Goal: Task Accomplishment & Management: Use online tool/utility

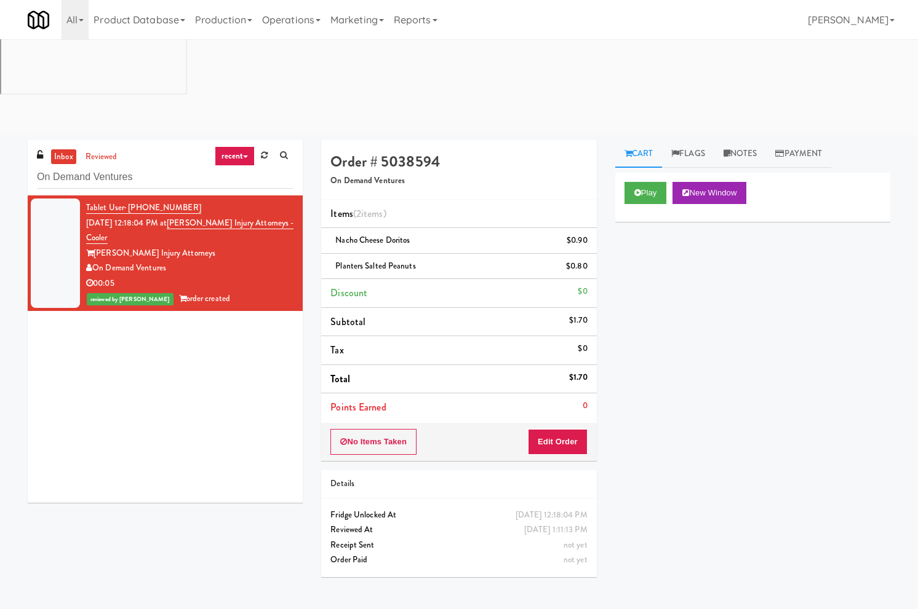
scroll to position [39, 0]
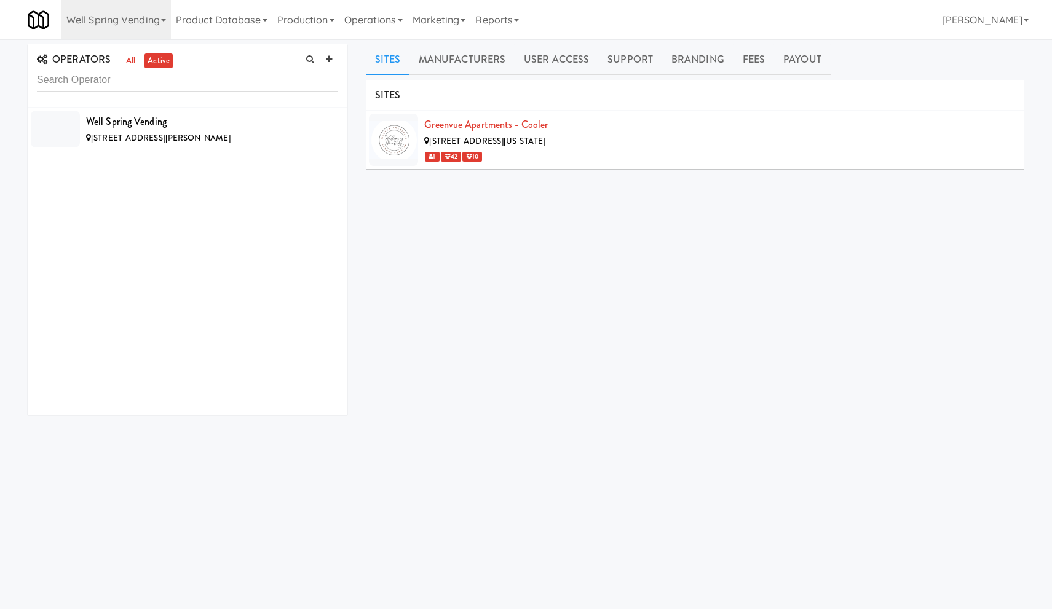
scroll to position [4, 0]
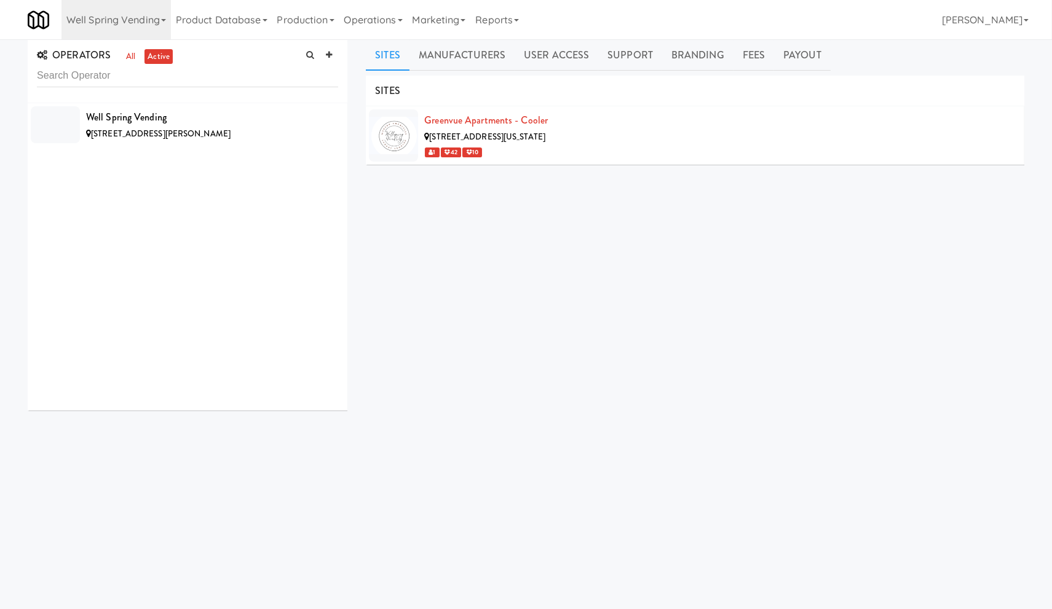
click at [94, 82] on input "text" at bounding box center [187, 76] width 301 height 23
type input "des"
click at [119, 18] on link "Well Spring Vending" at bounding box center [115, 19] width 109 height 39
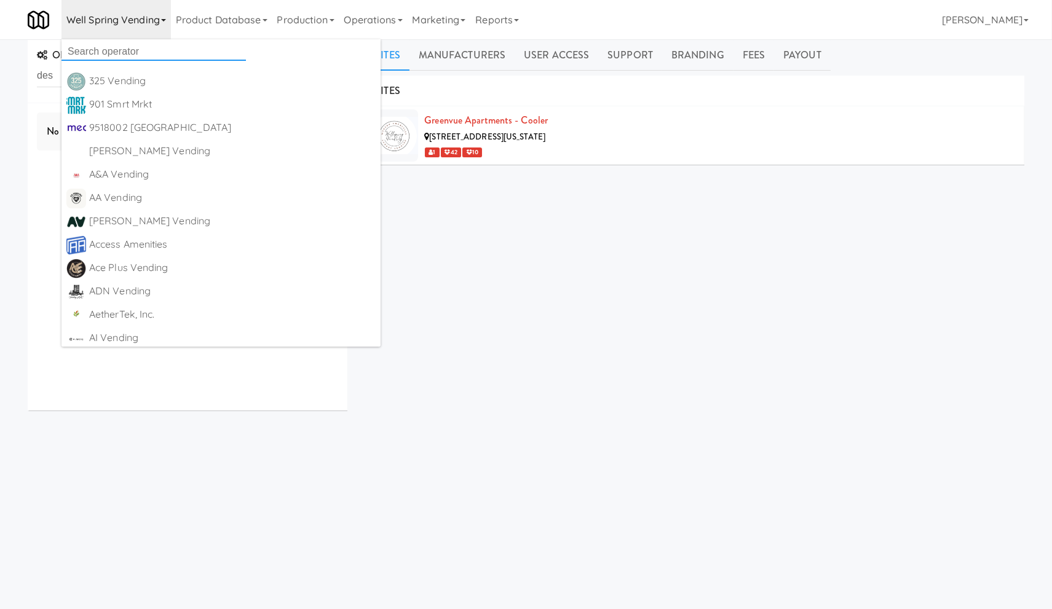
click at [140, 52] on input "text" at bounding box center [153, 51] width 184 height 18
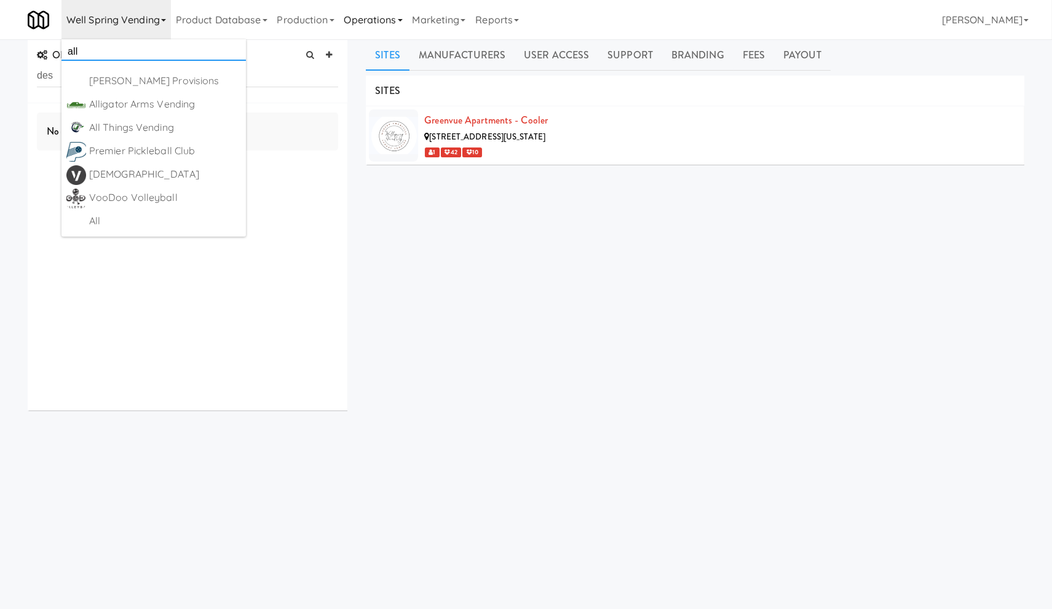
type input "all"
click at [379, 19] on link "Operations" at bounding box center [373, 19] width 68 height 39
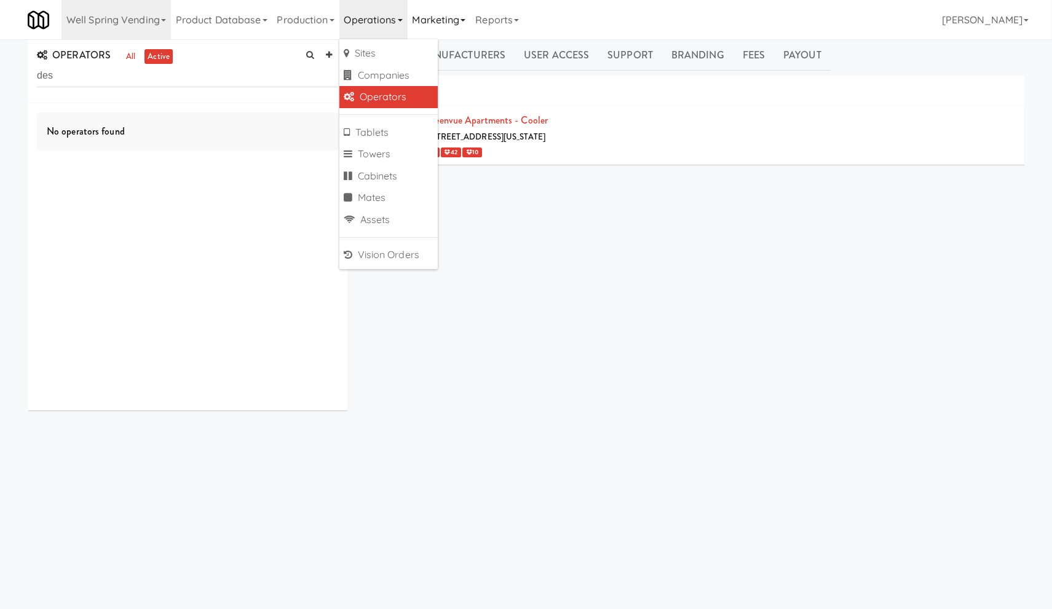
click at [434, 14] on link "Marketing" at bounding box center [439, 19] width 63 height 39
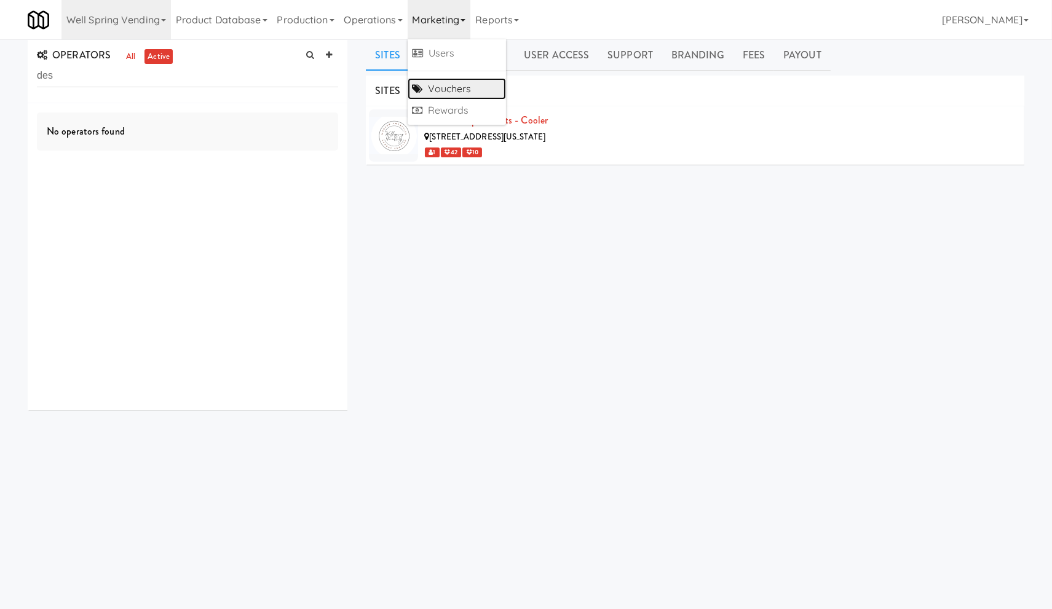
click at [439, 82] on link "Vouchers" at bounding box center [457, 89] width 98 height 22
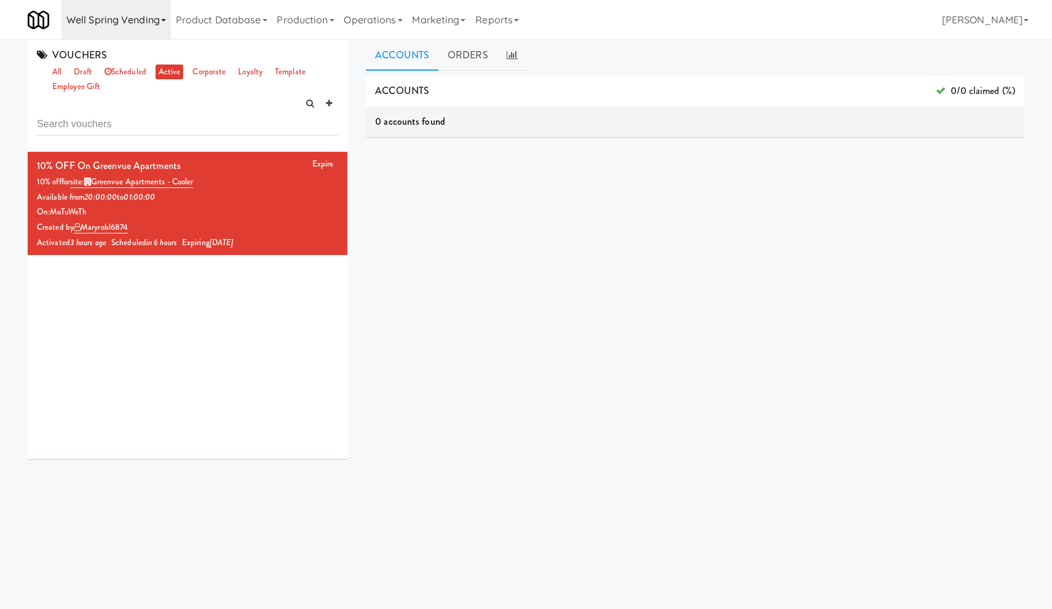
click at [95, 22] on link "Well Spring Vending" at bounding box center [115, 19] width 109 height 39
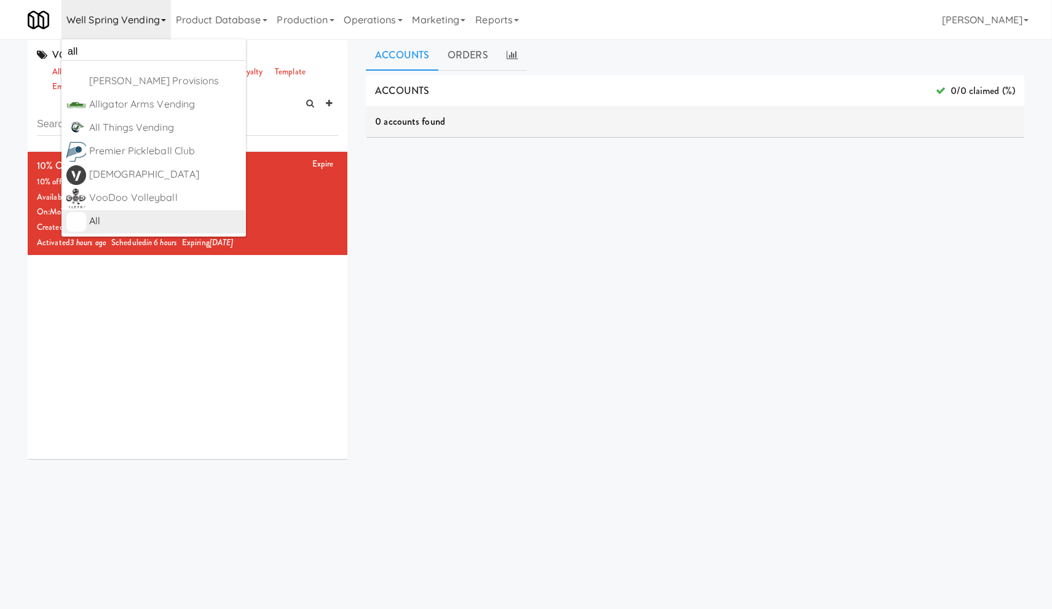
click at [145, 215] on div "All" at bounding box center [165, 221] width 152 height 18
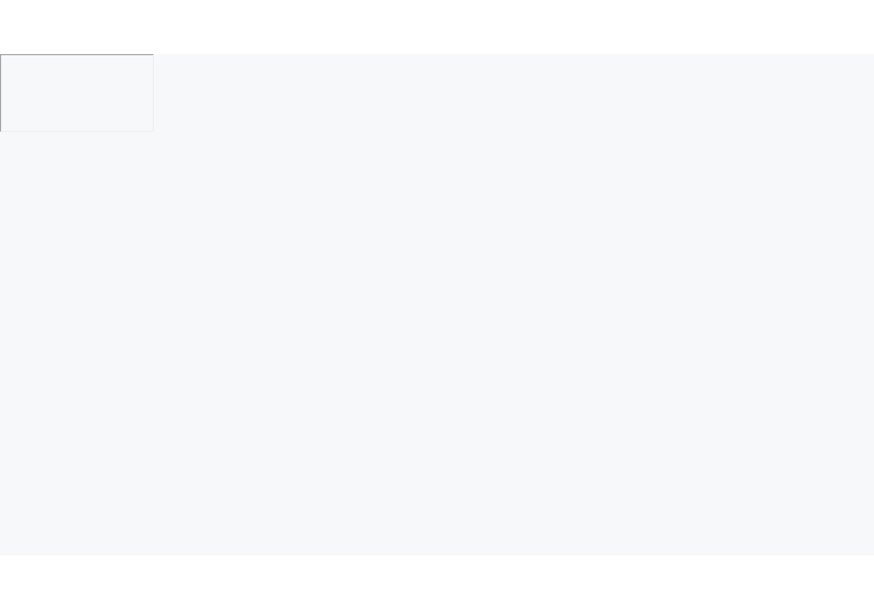
scroll to position [4, 0]
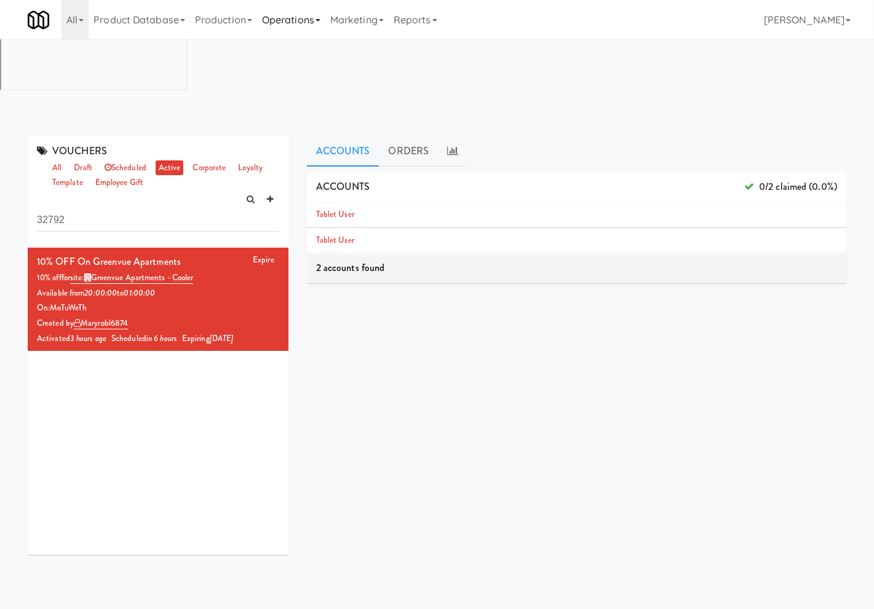
click at [304, 21] on link "Operations" at bounding box center [291, 19] width 68 height 39
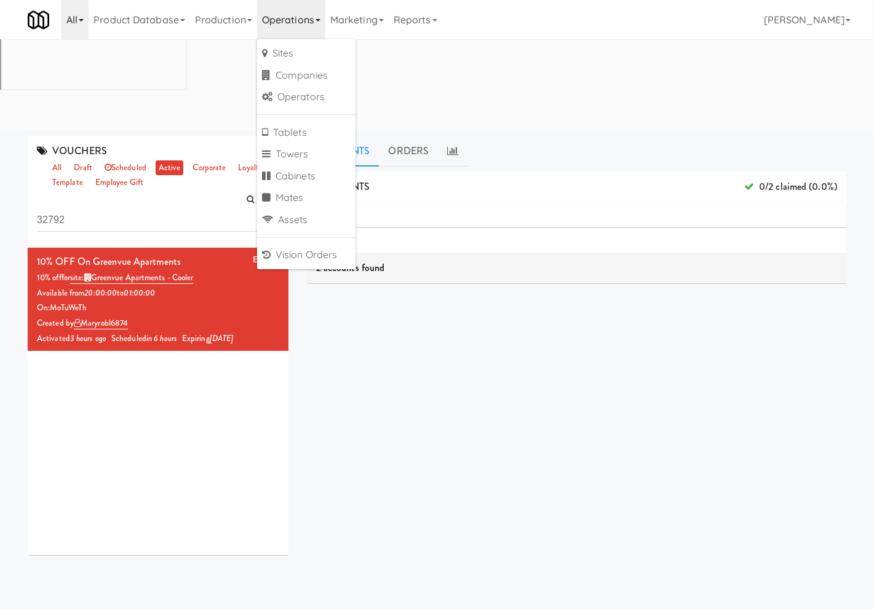
click at [81, 19] on icon at bounding box center [81, 20] width 5 height 2
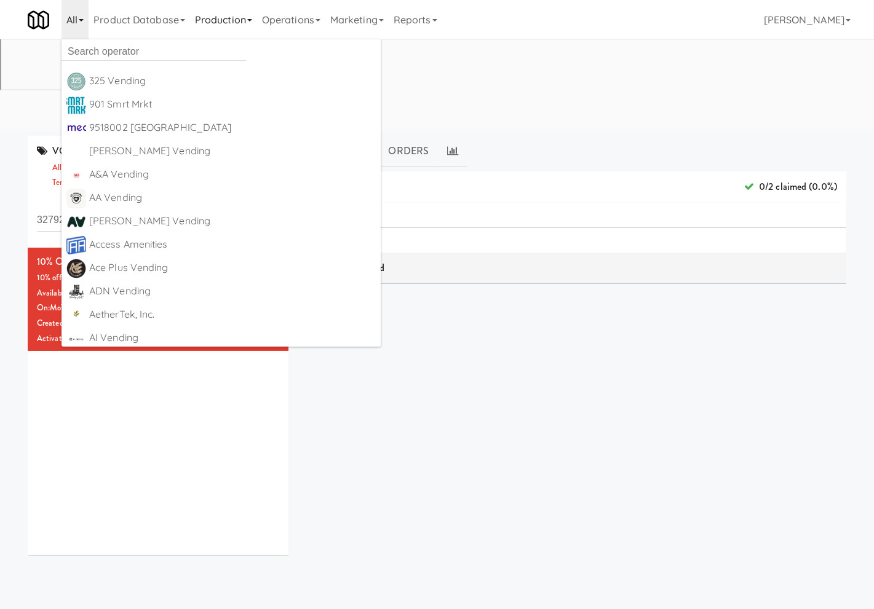
click at [213, 14] on link "Production" at bounding box center [223, 19] width 67 height 39
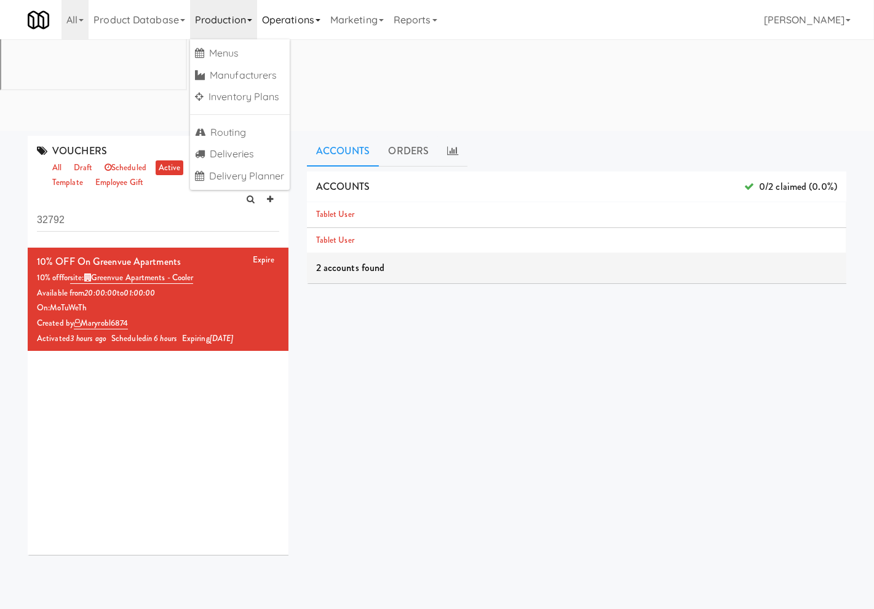
click at [303, 25] on link "Operations" at bounding box center [291, 19] width 68 height 39
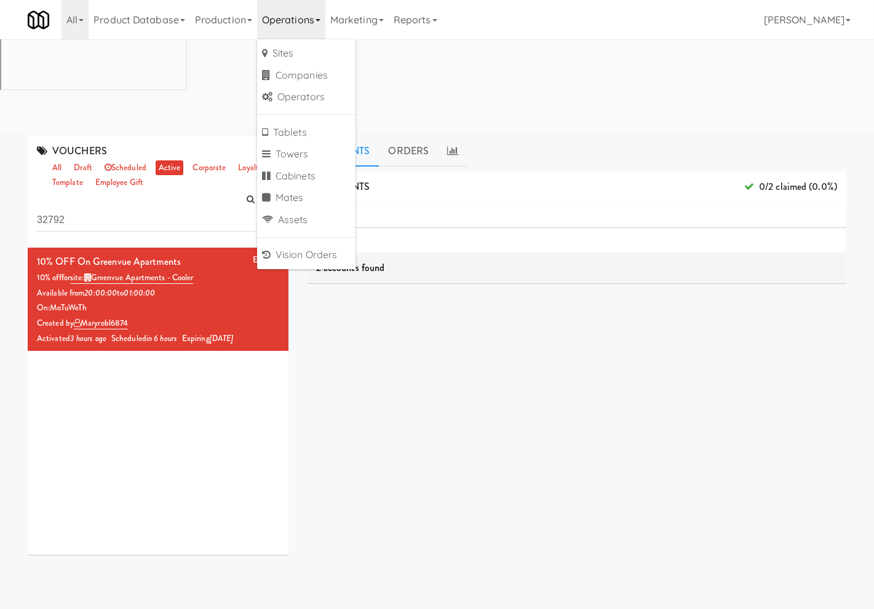
click at [441, 237] on div "ACCOUNTS 0/2 claimed (0.0%) Tablet User Tablet User 2 accounts found ORDERS 0 o…" at bounding box center [576, 402] width 539 height 461
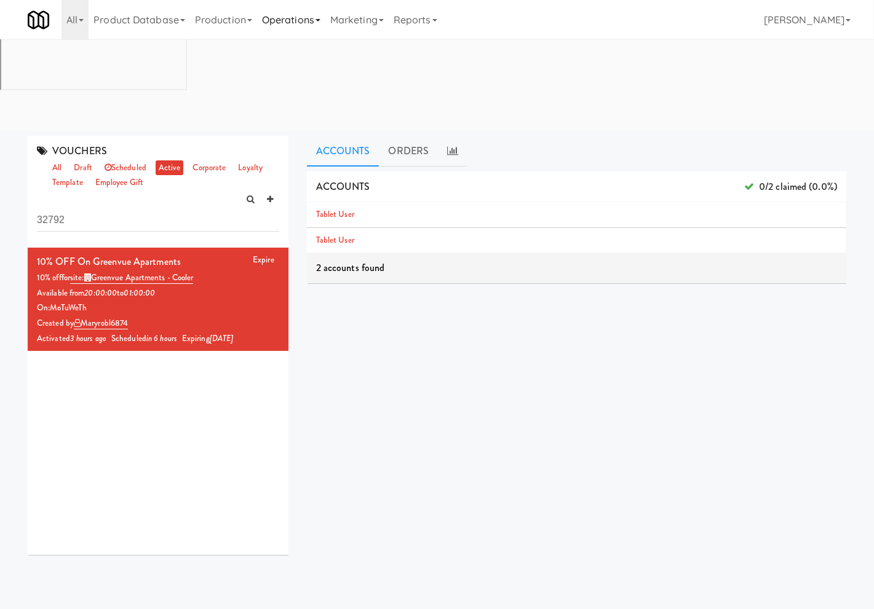
click at [311, 22] on link "Operations" at bounding box center [291, 19] width 68 height 39
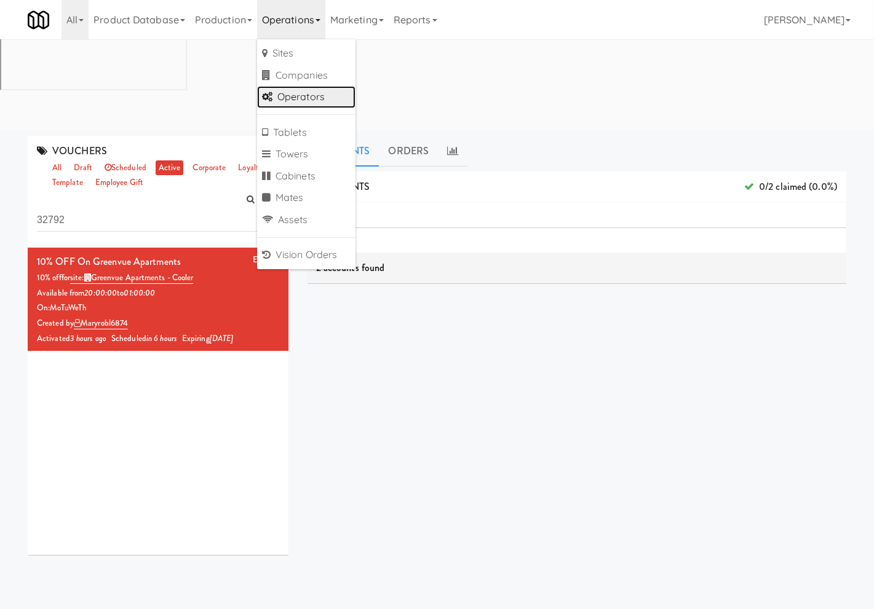
click at [327, 96] on link "Operators" at bounding box center [306, 97] width 98 height 22
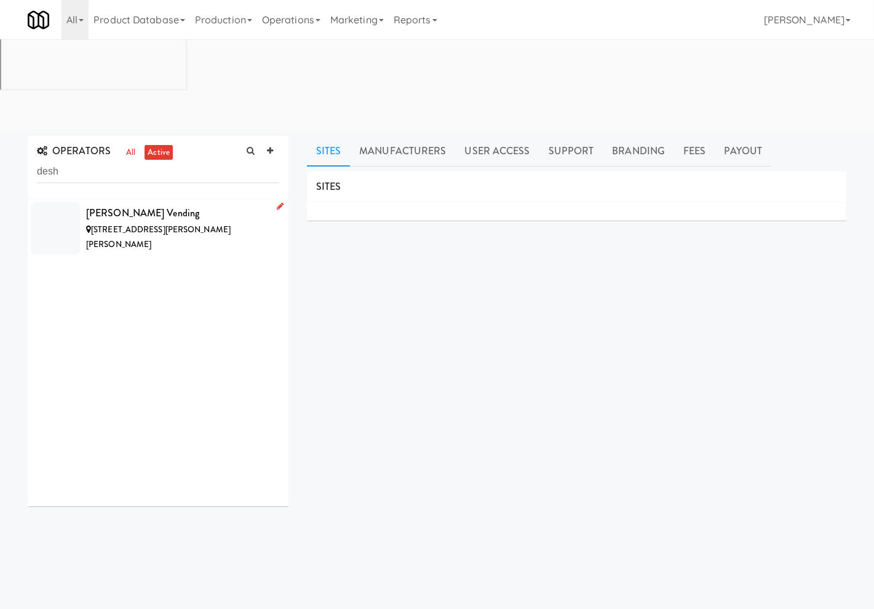
type input "desh"
click at [214, 223] on div "10139 Bryant Rd, Fish Hawk FL" at bounding box center [182, 238] width 193 height 30
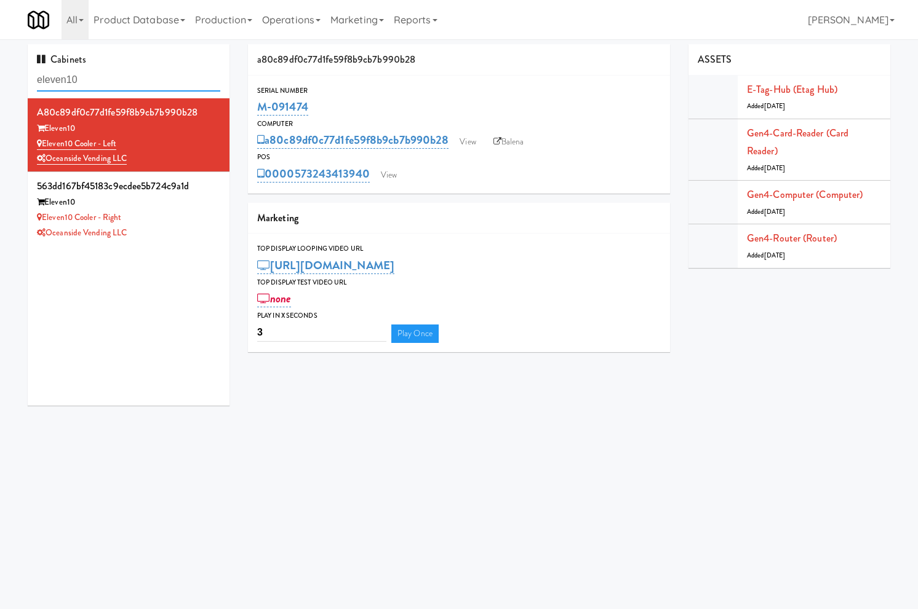
click at [107, 82] on input "eleven10" at bounding box center [128, 80] width 183 height 23
paste input "Confederation College - Combo"
type input "Confederation College - Combo"
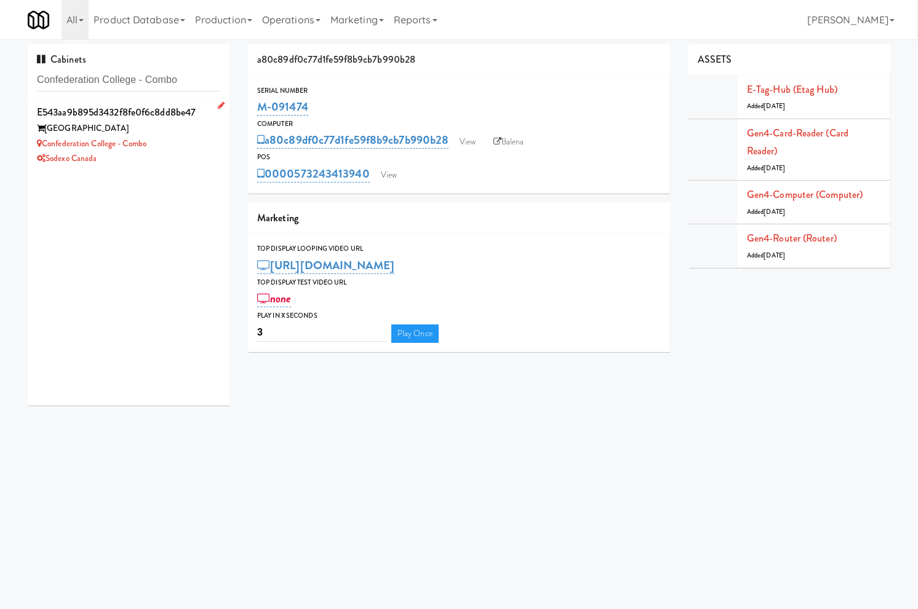
click at [194, 145] on div "Confederation College - Combo" at bounding box center [128, 144] width 183 height 15
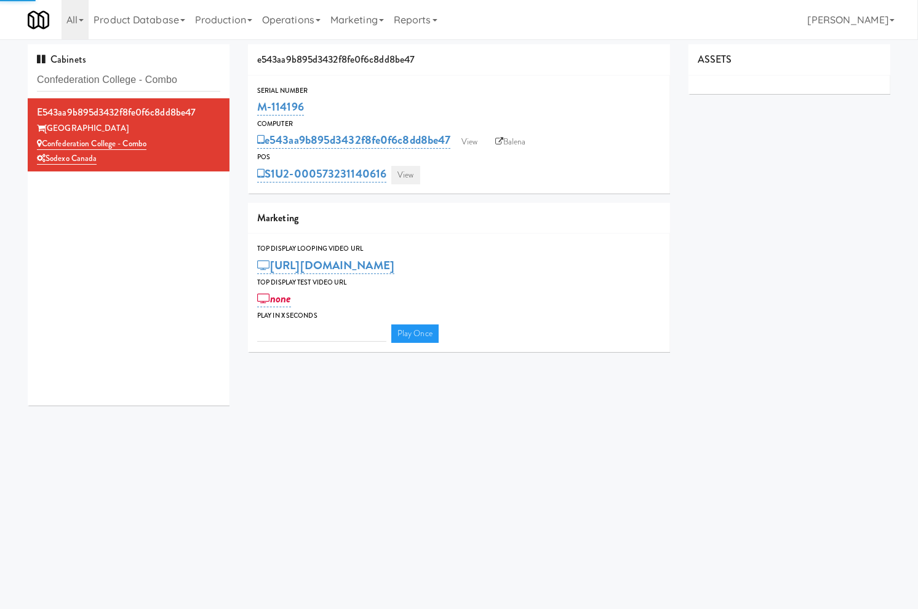
type input "3"
click at [403, 172] on link "View" at bounding box center [405, 175] width 28 height 18
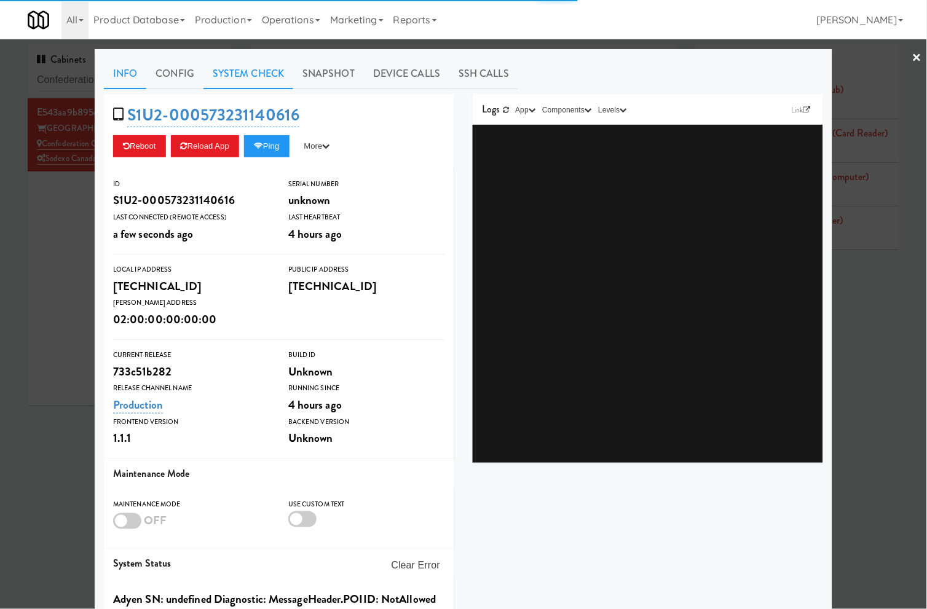
click at [258, 77] on link "System Check" at bounding box center [249, 73] width 90 height 31
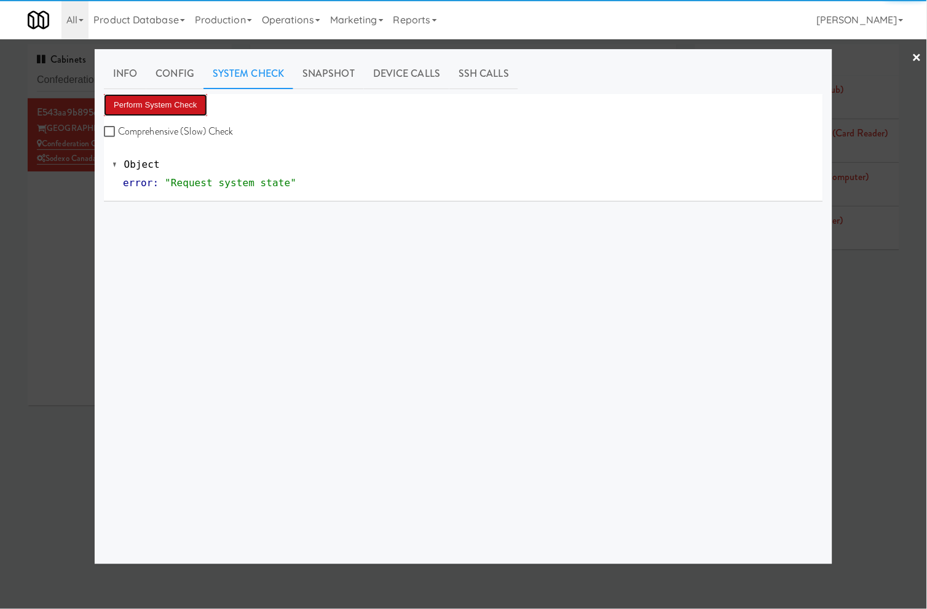
click at [186, 102] on button "Perform System Check" at bounding box center [155, 105] width 103 height 22
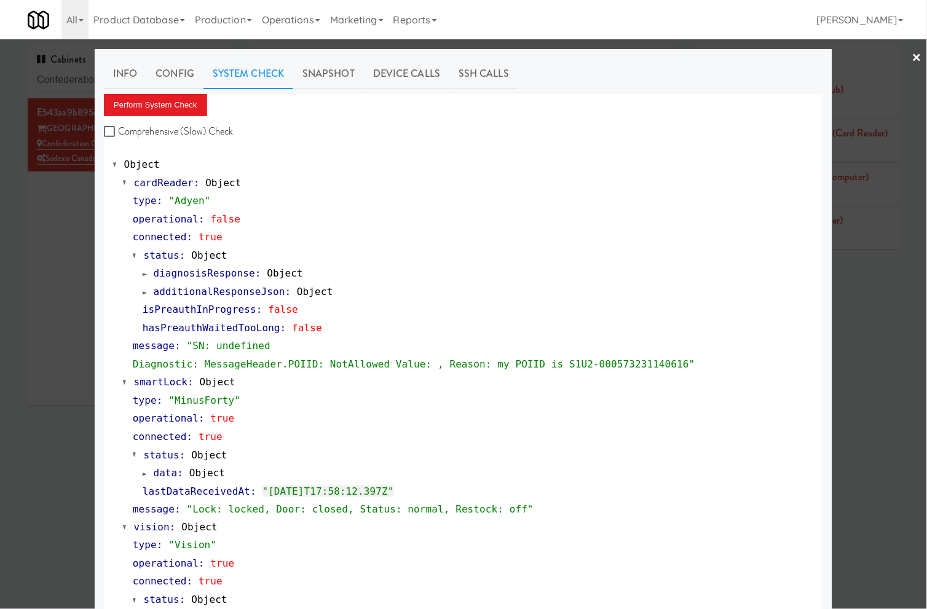
click at [71, 83] on div at bounding box center [463, 304] width 927 height 609
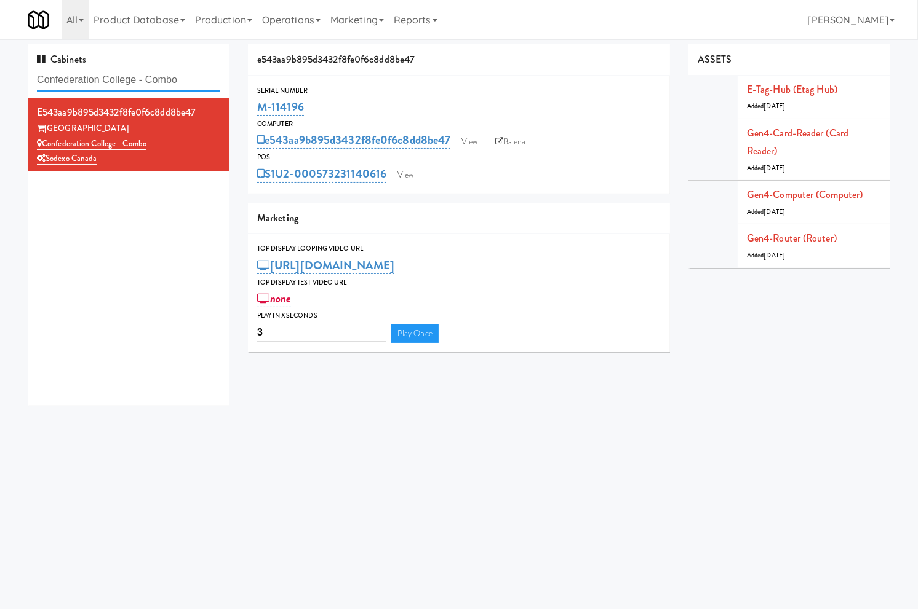
click at [71, 83] on input "Confederation College - Combo" at bounding box center [128, 80] width 183 height 23
paste input "Sage at Panorama-Pantry/Cooler"
type input "Sage at Panorama-Pantry/Cooler"
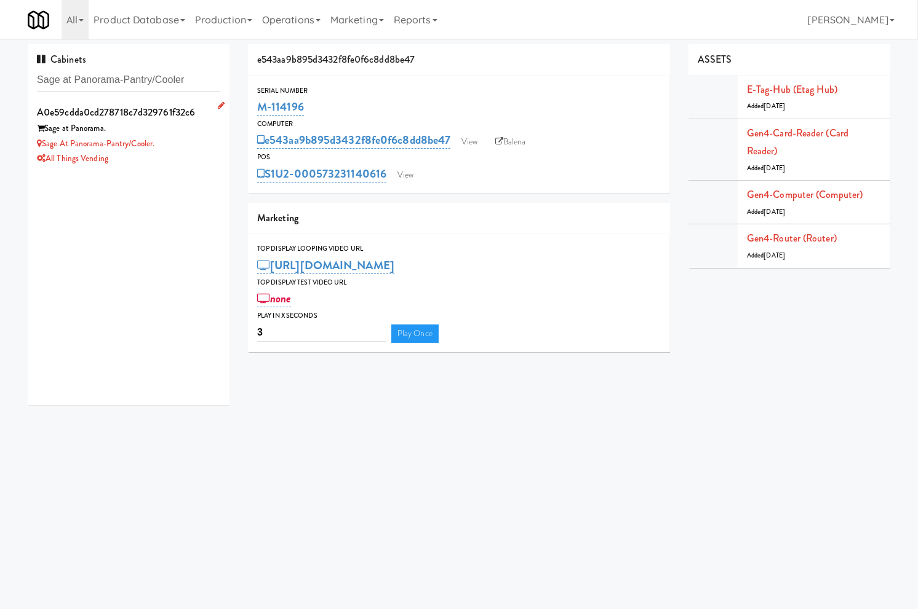
click at [193, 143] on div "Sage at Panorama-Pantry/Cooler." at bounding box center [128, 144] width 183 height 15
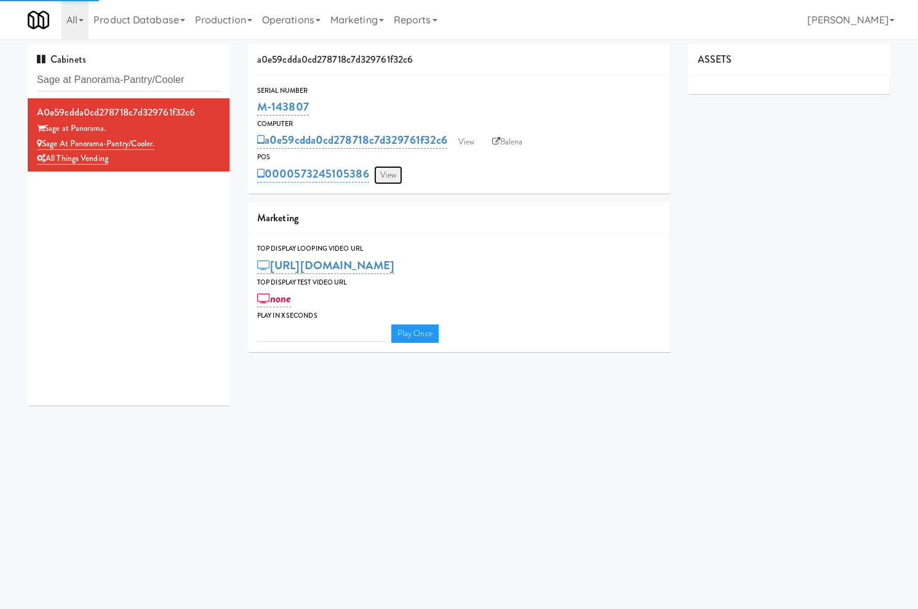
click at [391, 176] on link "View" at bounding box center [388, 175] width 28 height 18
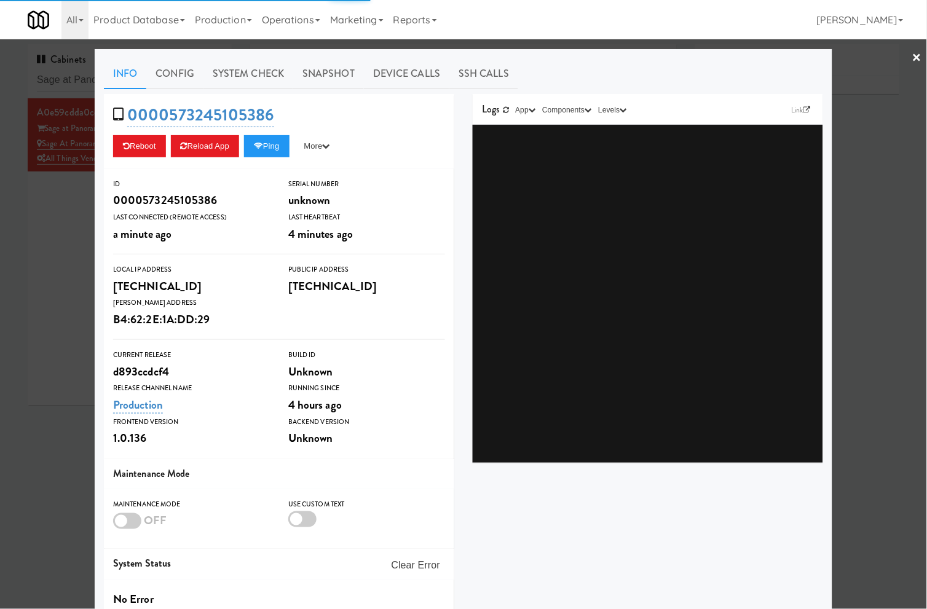
type input "3"
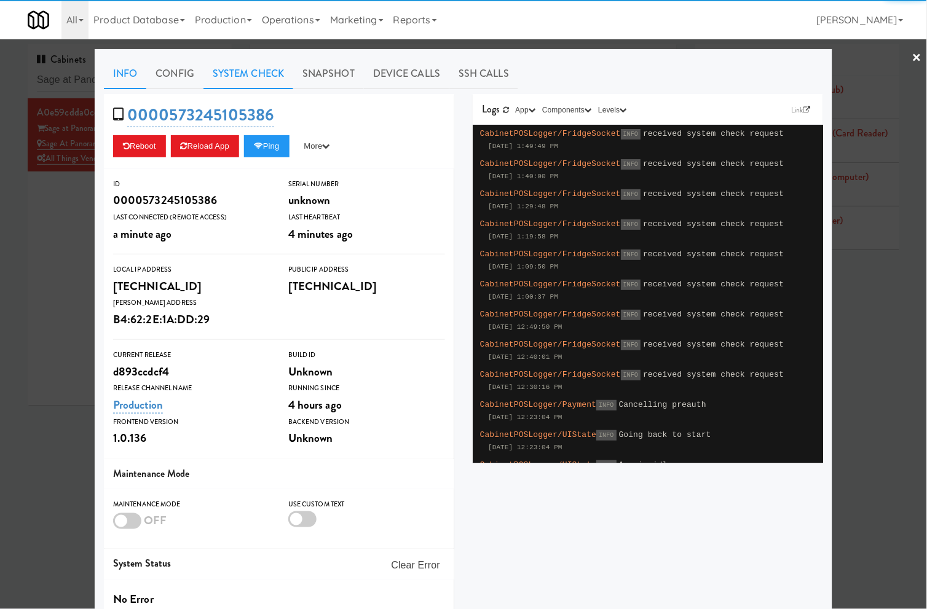
click at [259, 69] on link "System Check" at bounding box center [249, 73] width 90 height 31
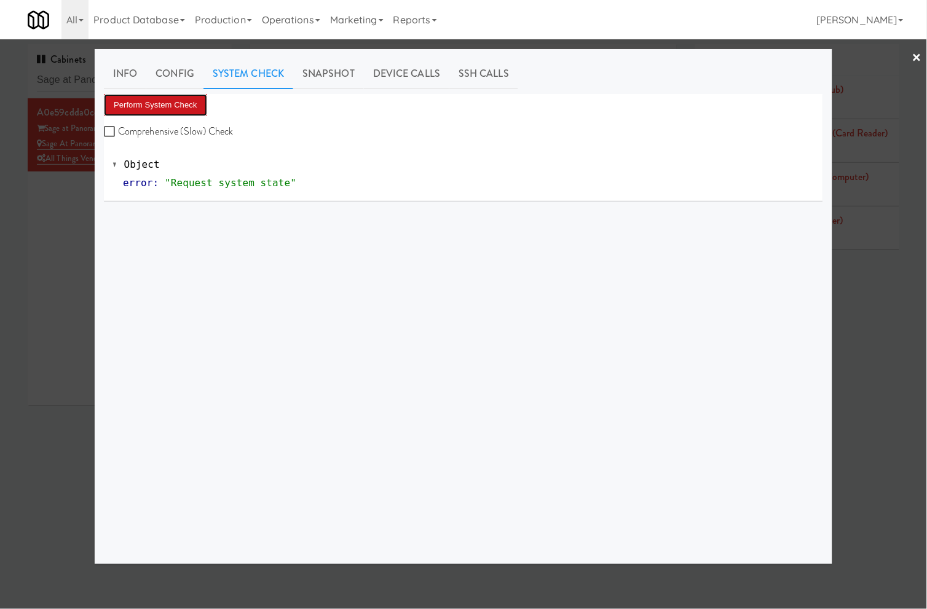
click at [164, 111] on button "Perform System Check" at bounding box center [155, 105] width 103 height 22
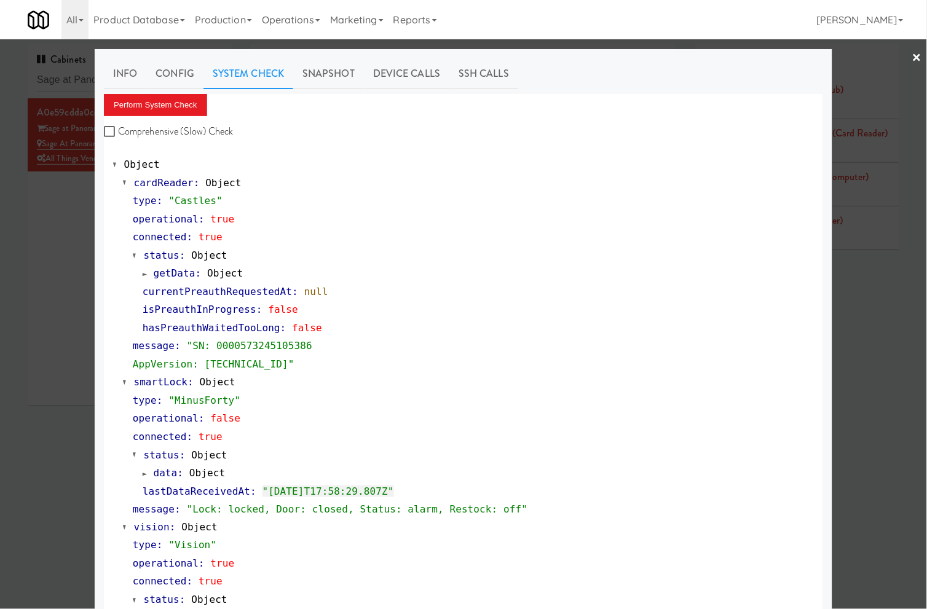
click at [63, 83] on div at bounding box center [463, 304] width 927 height 609
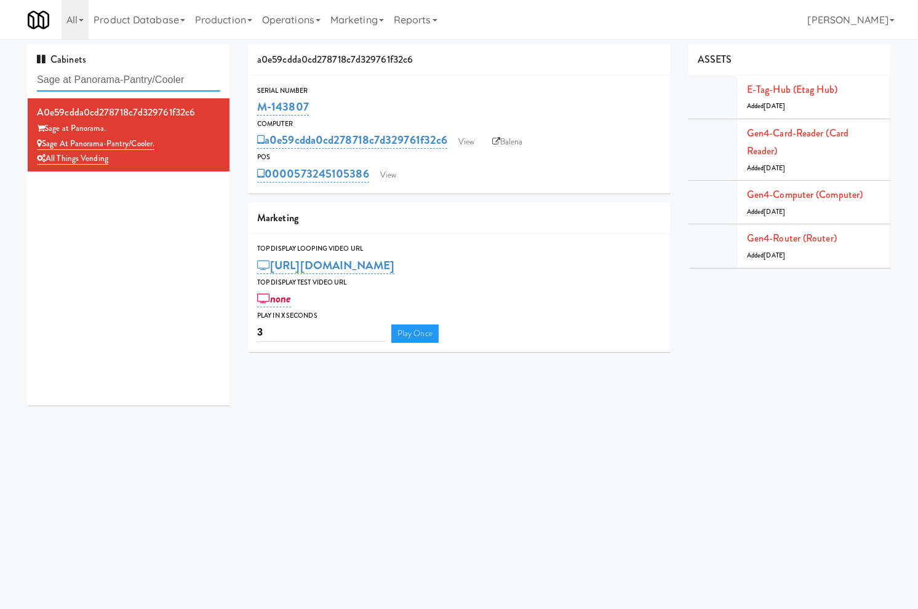
click at [63, 83] on input "Sage at Panorama-Pantry/Cooler" at bounding box center [128, 80] width 183 height 23
paste input "Wheeling Town Center-Pantry"
type input "Wheeling Town Center-Pantry"
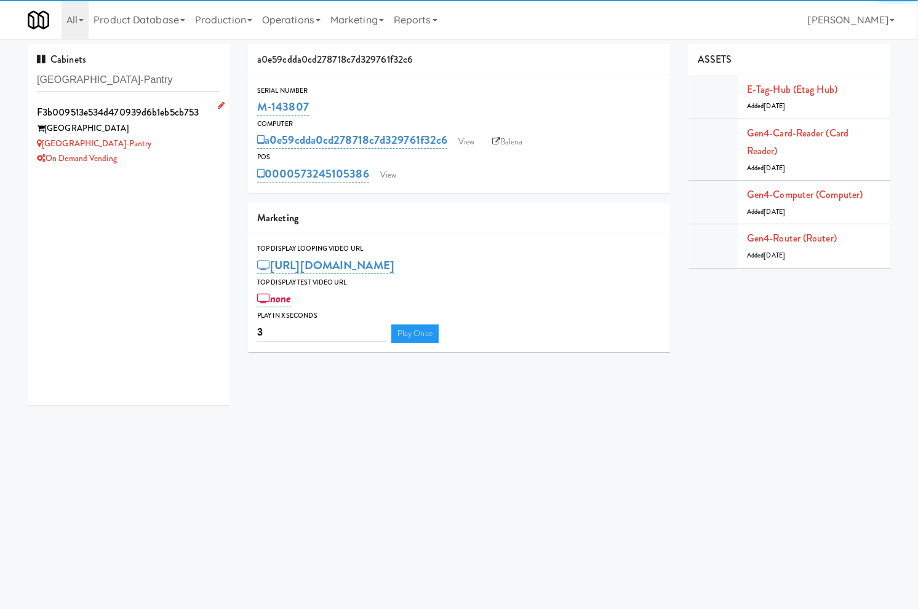
click at [173, 140] on div "Wheeling Town Center-Pantry" at bounding box center [128, 144] width 183 height 15
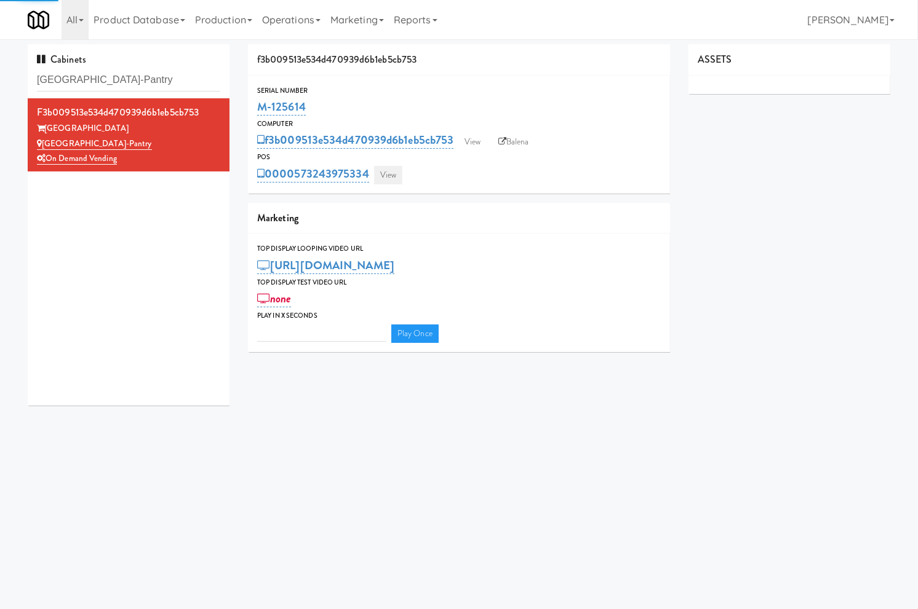
type input "3"
click at [392, 173] on link "View" at bounding box center [388, 175] width 28 height 18
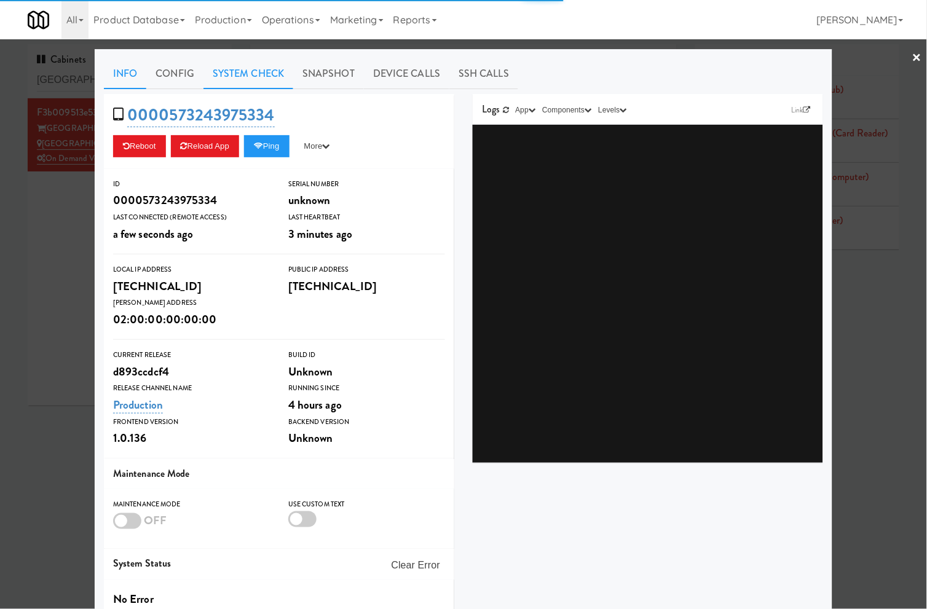
click at [264, 68] on link "System Check" at bounding box center [249, 73] width 90 height 31
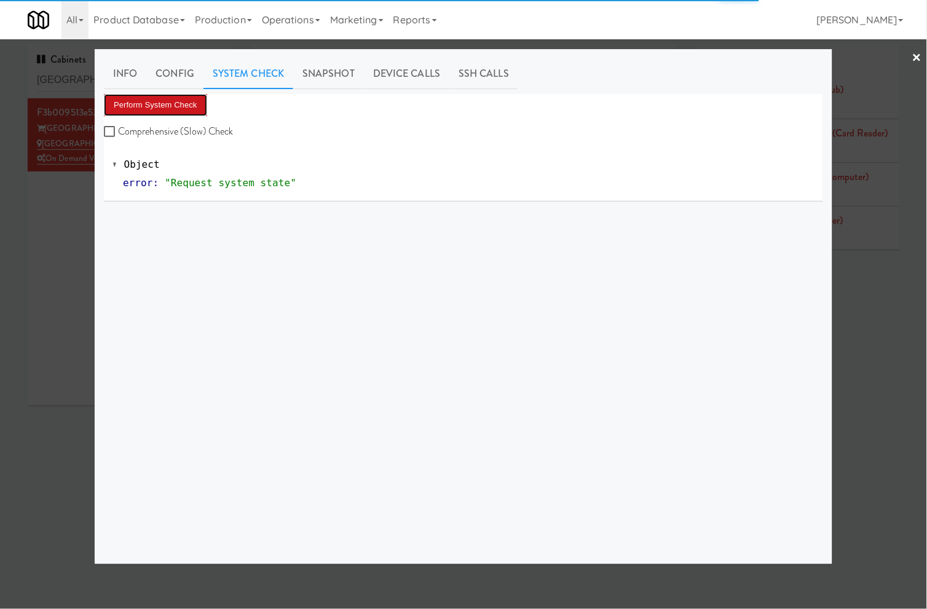
click at [191, 101] on button "Perform System Check" at bounding box center [155, 105] width 103 height 22
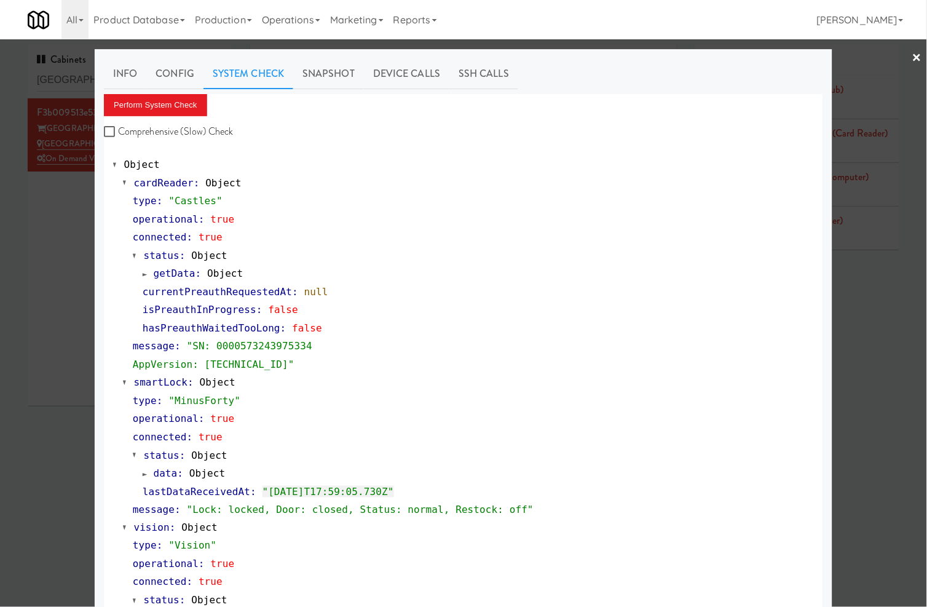
click at [60, 76] on div at bounding box center [463, 303] width 927 height 607
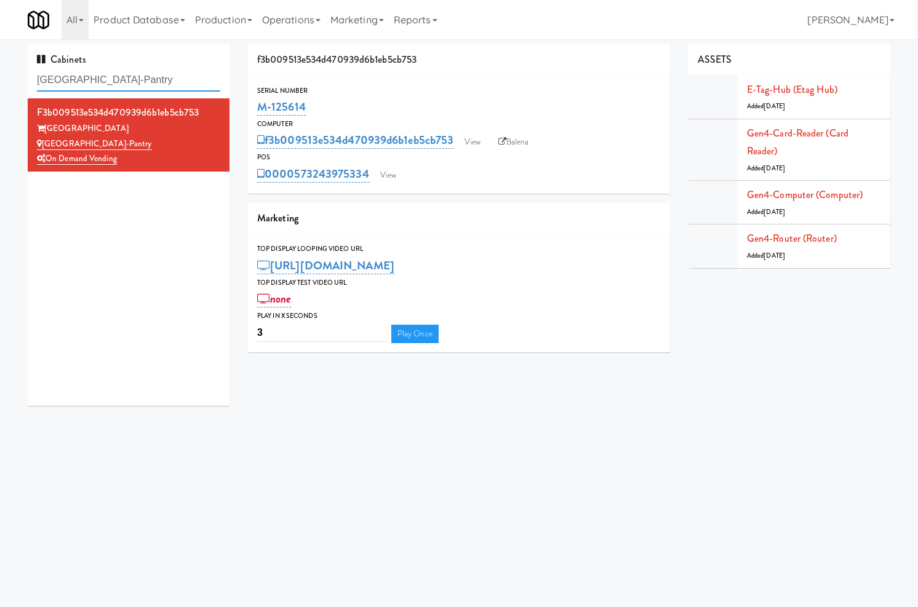
click at [60, 76] on input "Wheeling Town Center-Pantry" at bounding box center [128, 80] width 183 height 23
paste input "Arapahoe Square Fridge"
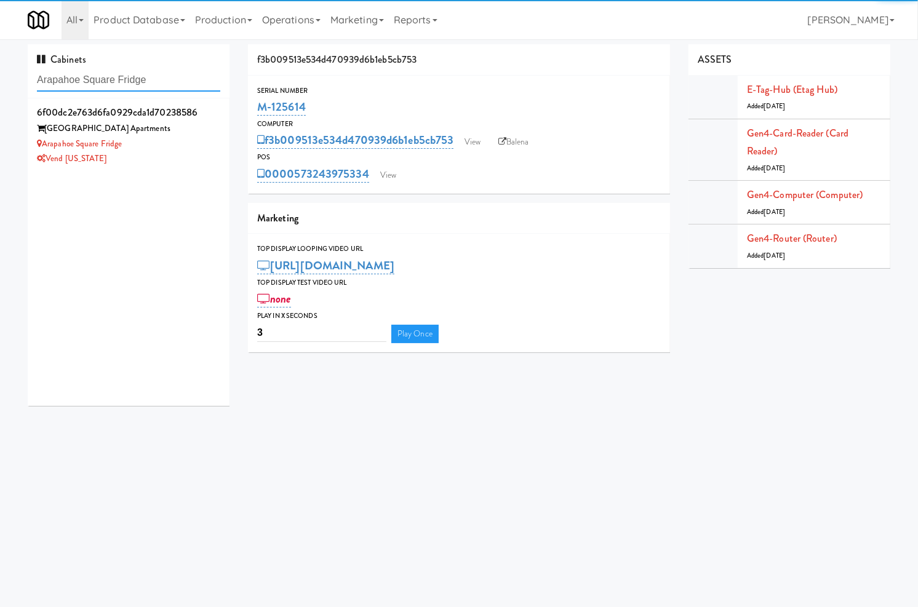
type input "Arapahoe Square Fridge"
click at [149, 145] on div "Arapahoe Square Fridge" at bounding box center [128, 144] width 183 height 15
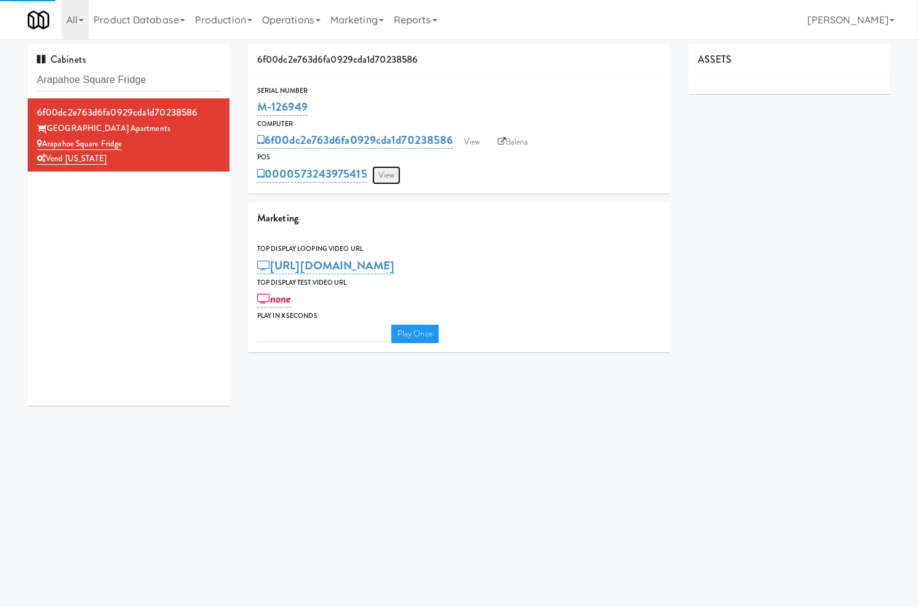
type input "3"
click at [387, 175] on link "View" at bounding box center [386, 175] width 28 height 18
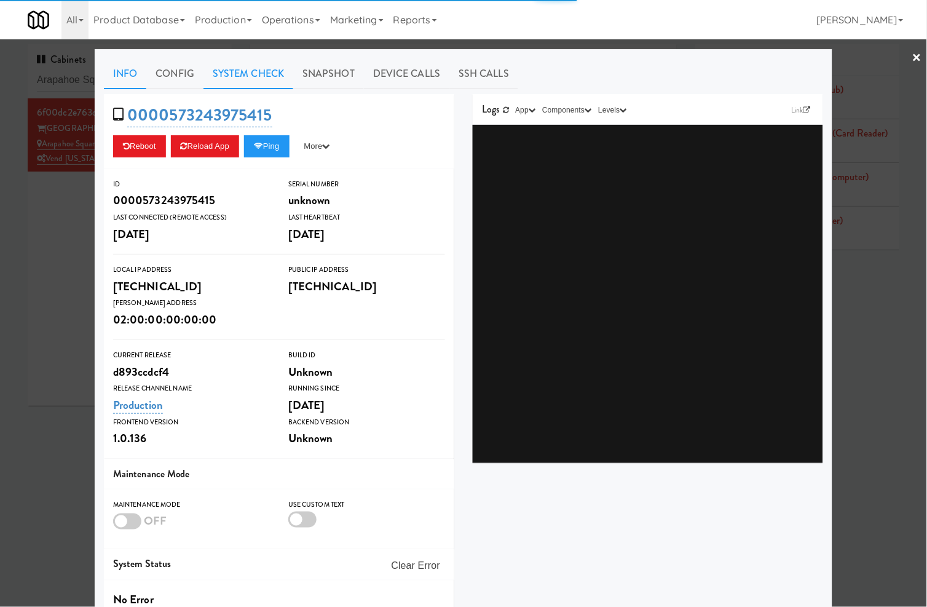
click at [269, 71] on link "System Check" at bounding box center [249, 73] width 90 height 31
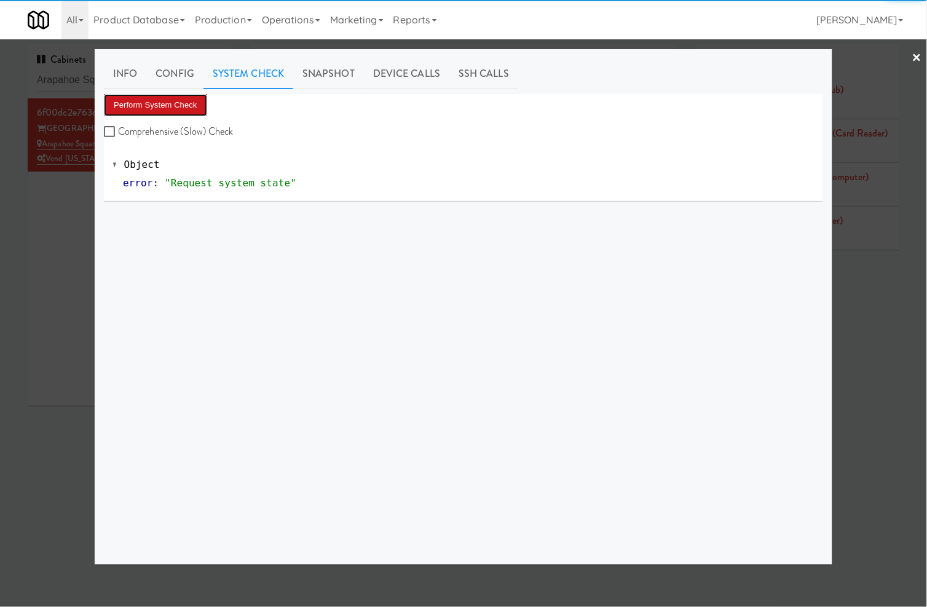
click at [194, 106] on button "Perform System Check" at bounding box center [155, 105] width 103 height 22
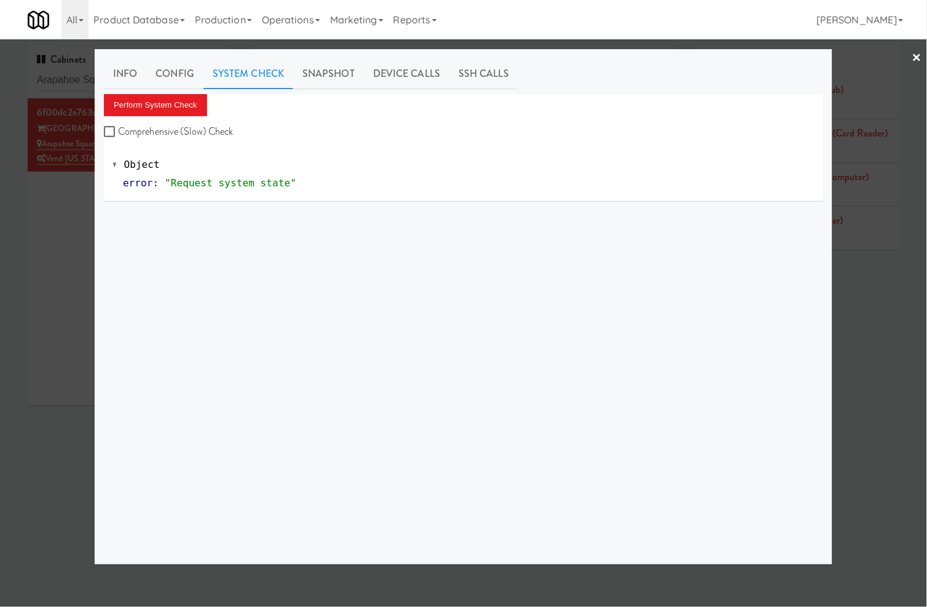
click at [66, 76] on div at bounding box center [463, 303] width 927 height 607
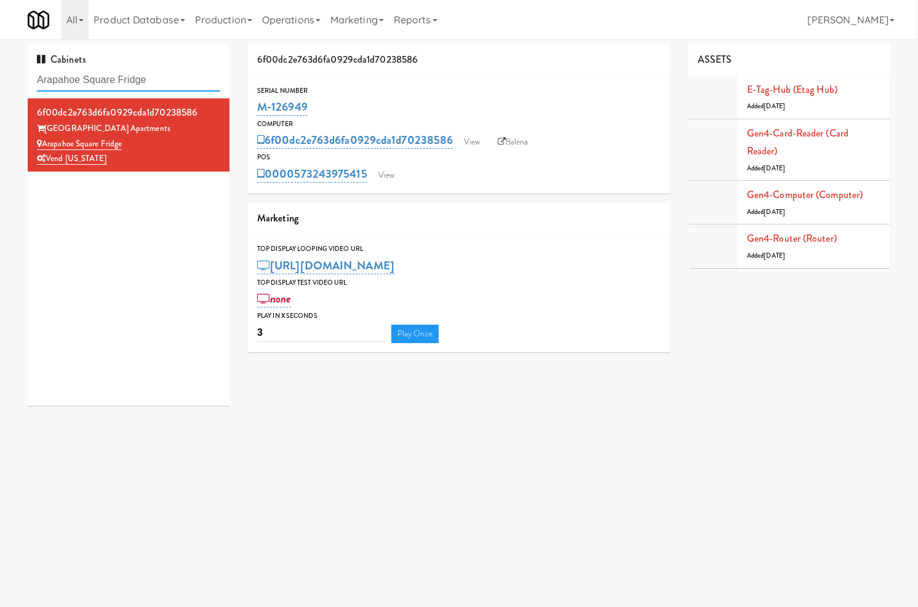
click at [66, 76] on input "Arapahoe Square Fridge" at bounding box center [128, 80] width 183 height 23
paste input "Sachs-Pantry-Left"
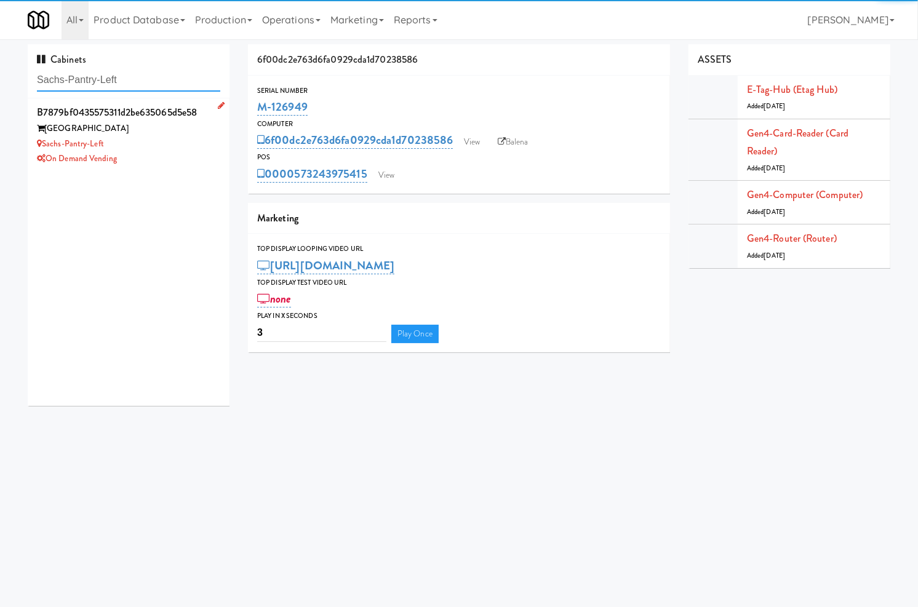
type input "Sachs-Pantry-Left"
click at [186, 143] on div "Sachs-Pantry-Left" at bounding box center [128, 144] width 183 height 15
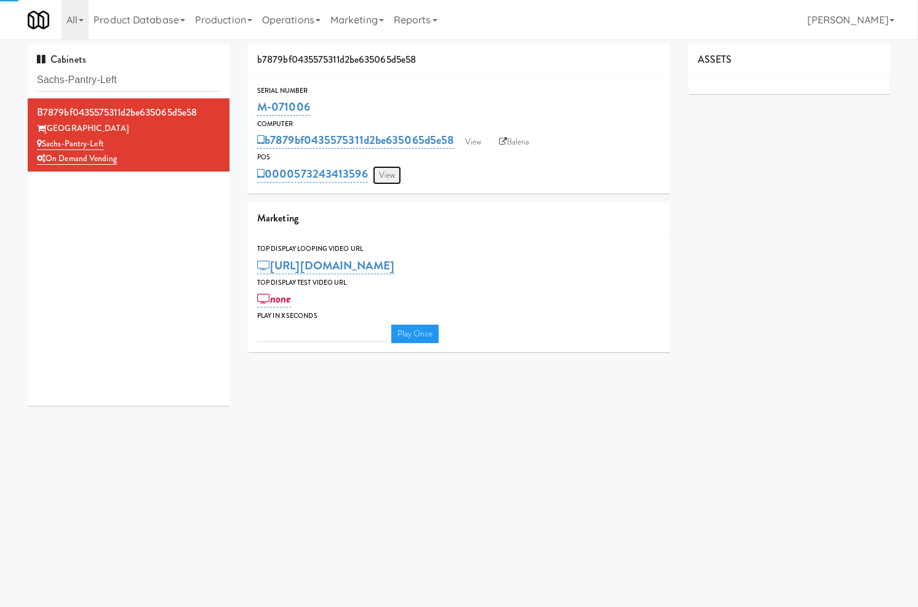
type input "3"
click at [384, 175] on link "View" at bounding box center [387, 175] width 28 height 18
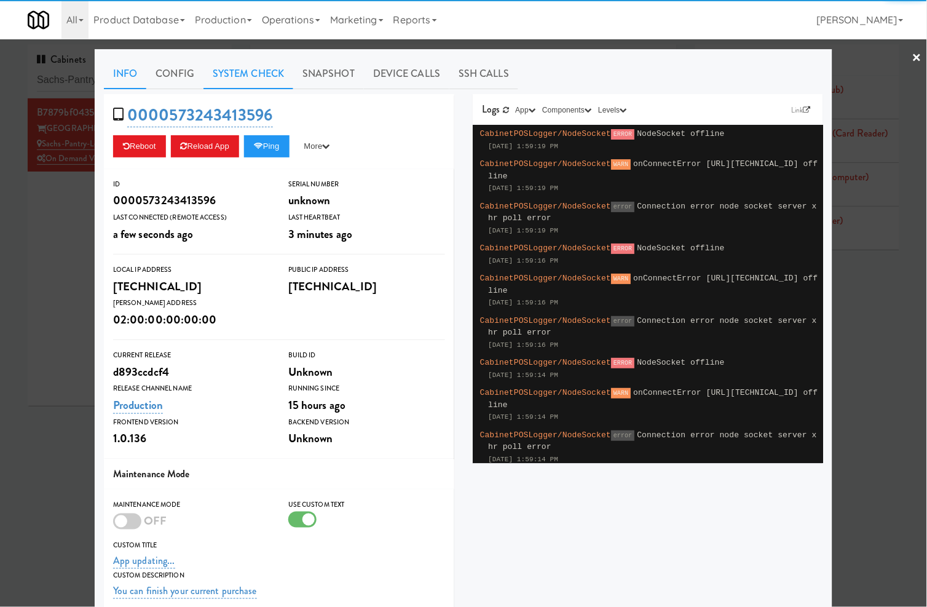
click at [259, 77] on link "System Check" at bounding box center [249, 73] width 90 height 31
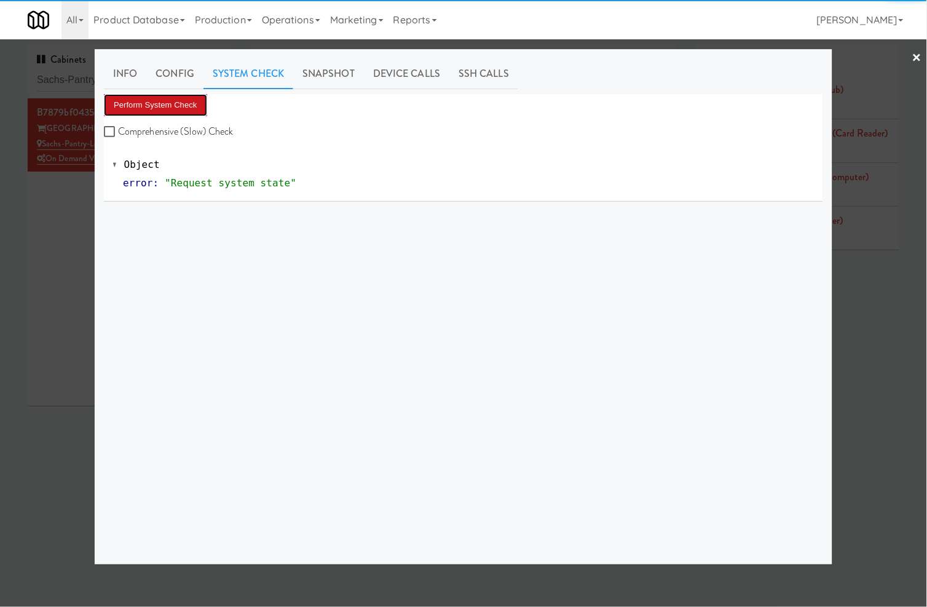
click at [183, 109] on button "Perform System Check" at bounding box center [155, 105] width 103 height 22
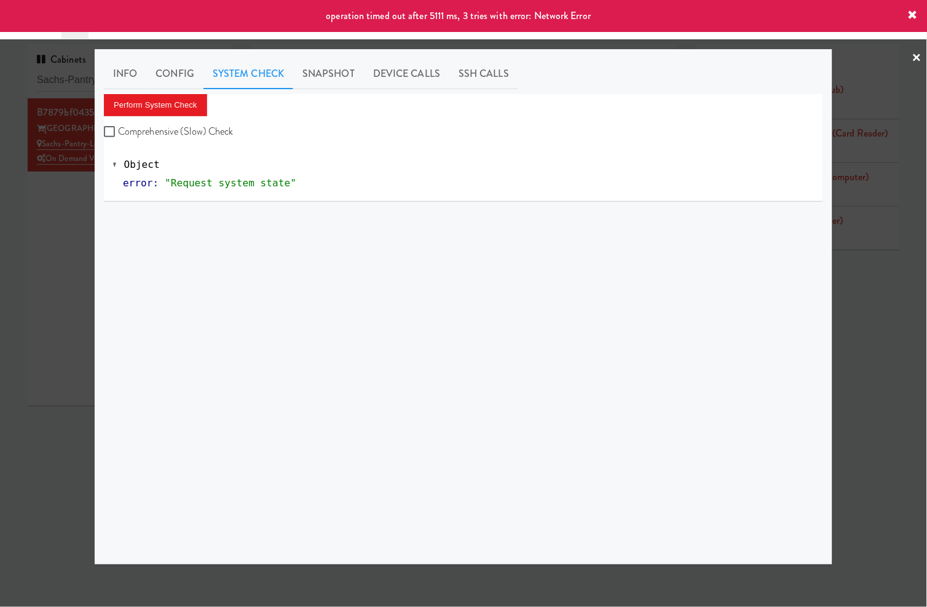
drag, startPoint x: 68, startPoint y: 208, endPoint x: 357, endPoint y: 111, distance: 305.5
click at [75, 209] on div at bounding box center [463, 303] width 927 height 607
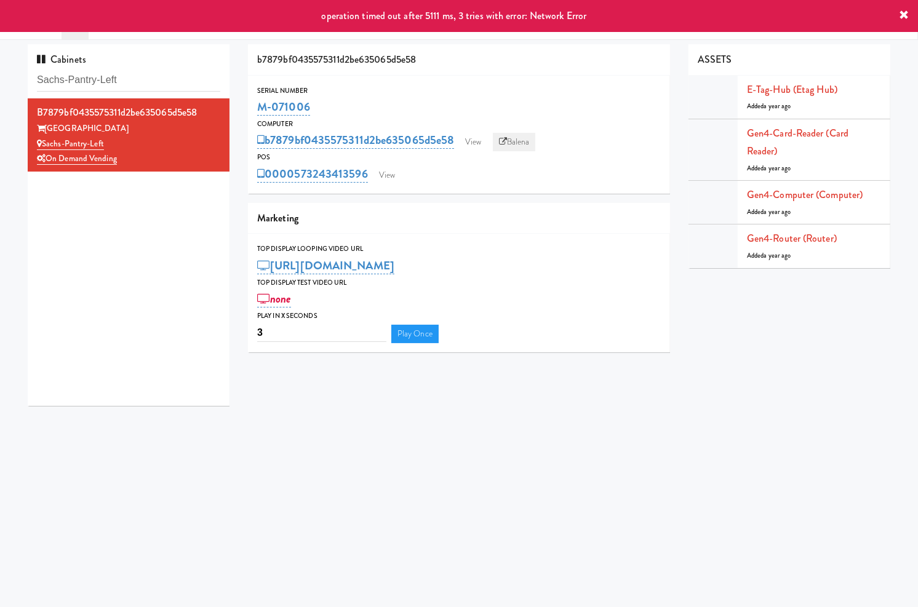
click at [520, 145] on link "Balena" at bounding box center [514, 142] width 43 height 18
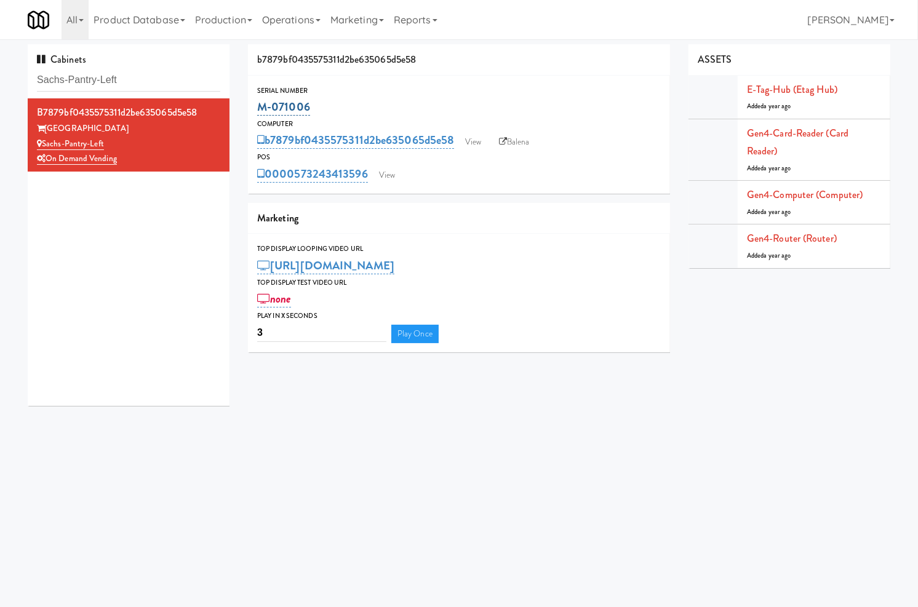
drag, startPoint x: 315, startPoint y: 107, endPoint x: 258, endPoint y: 107, distance: 56.6
click at [258, 107] on div "M-071006" at bounding box center [458, 107] width 403 height 21
copy link "M-071006"
click at [114, 71] on input "Sachs-Pantry-Left" at bounding box center [128, 80] width 183 height 23
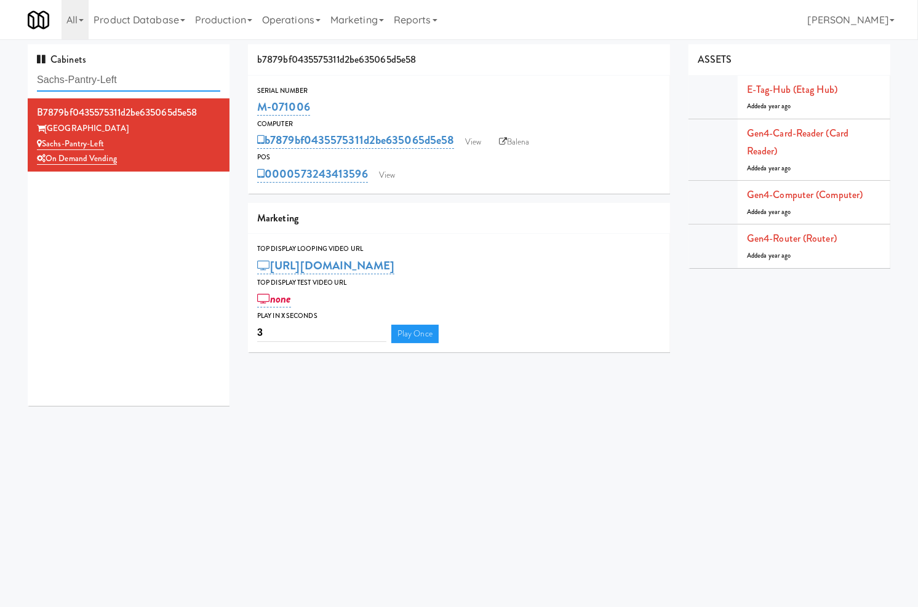
click at [114, 71] on input "Sachs-Pantry-Left" at bounding box center [128, 80] width 183 height 23
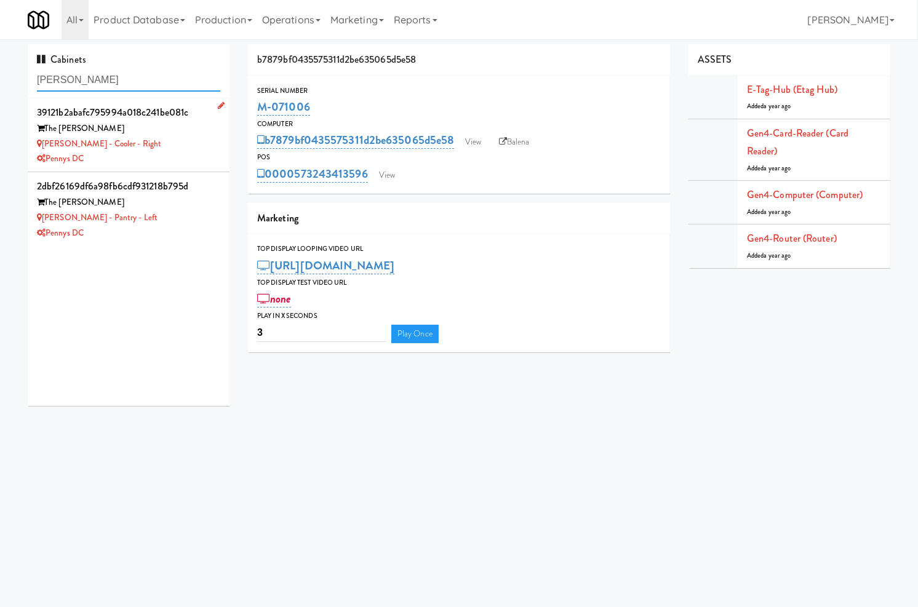
type input "hale"
click at [186, 151] on div "Pennys DC" at bounding box center [128, 158] width 183 height 15
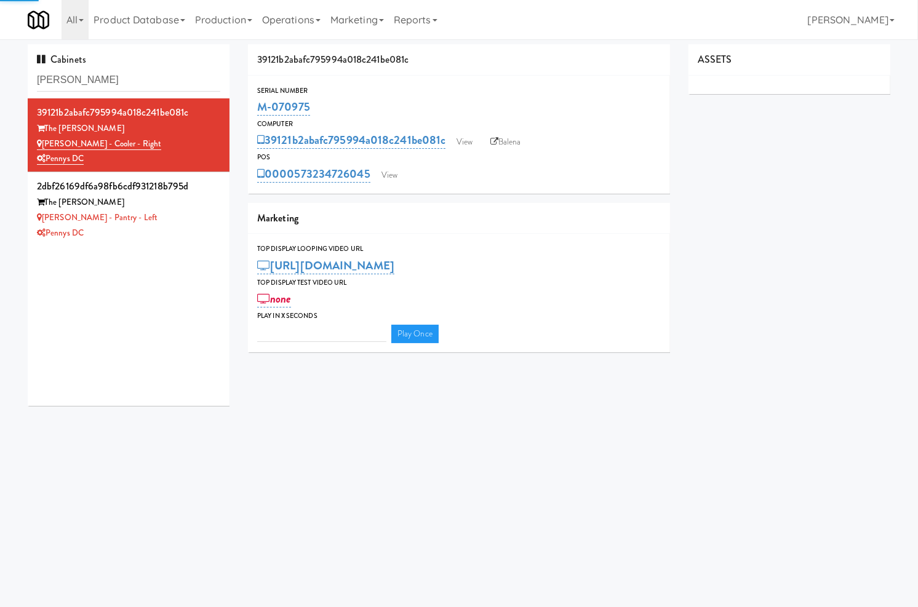
type input "3"
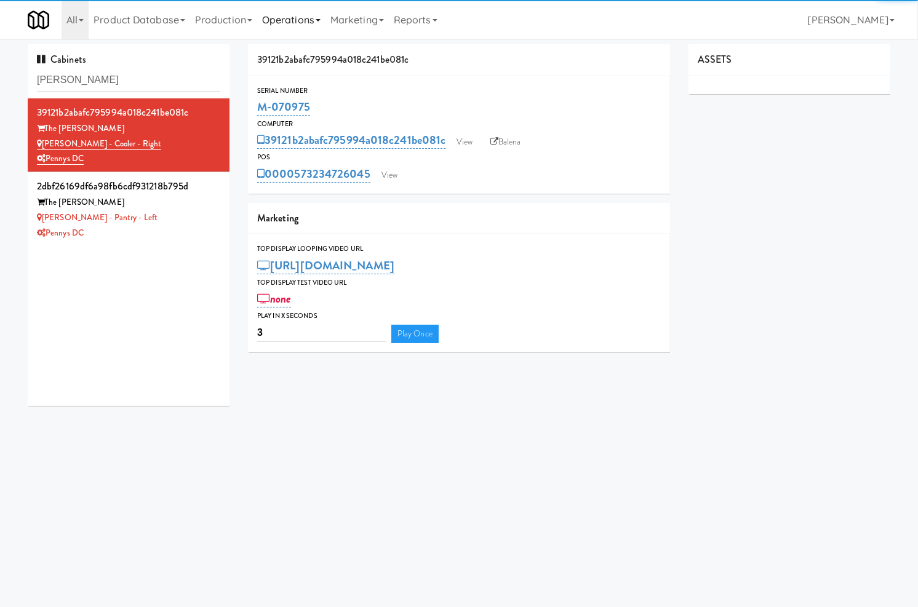
drag, startPoint x: 353, startPoint y: 112, endPoint x: 275, endPoint y: 4, distance: 133.0
click at [251, 103] on div "Serial Number M-070975" at bounding box center [459, 101] width 422 height 33
copy link "M-070975"
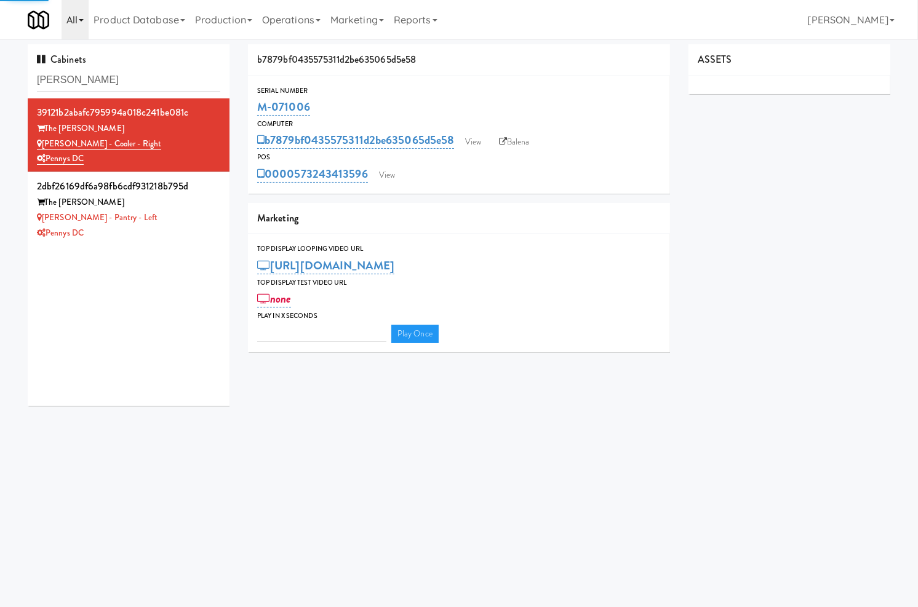
type input "3"
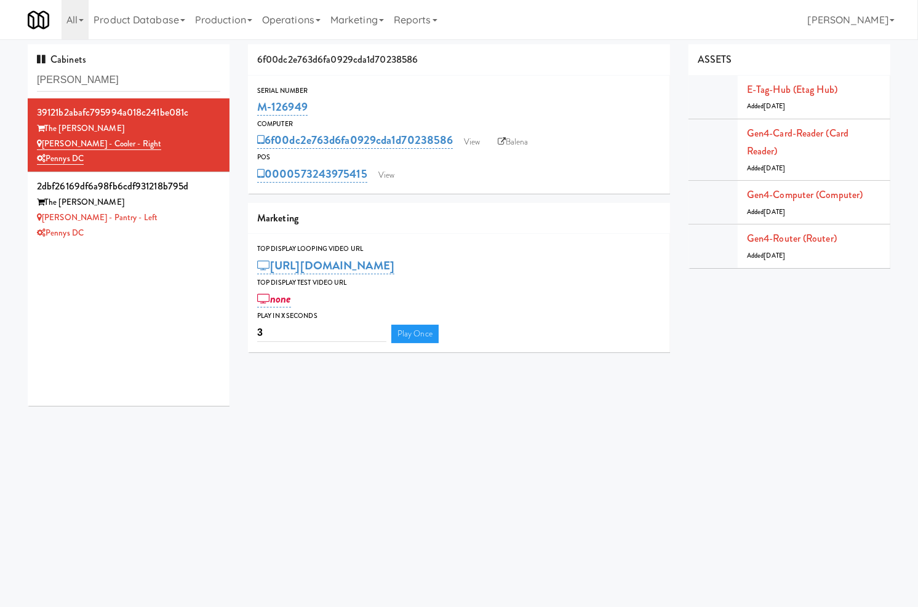
copy link "M-126949"
drag, startPoint x: 323, startPoint y: 111, endPoint x: 253, endPoint y: 101, distance: 70.8
click at [253, 101] on div "Serial Number M-126949" at bounding box center [459, 101] width 422 height 33
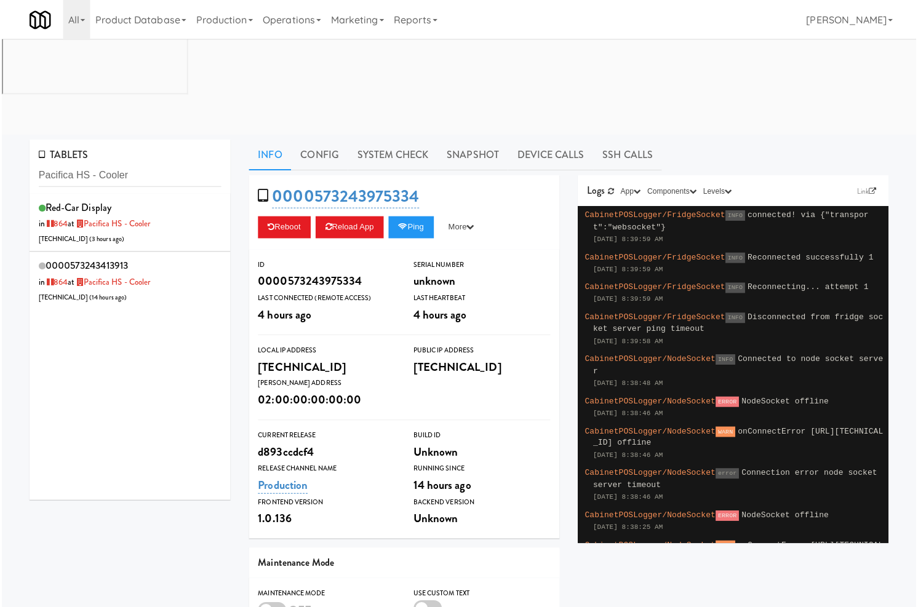
scroll to position [4, 0]
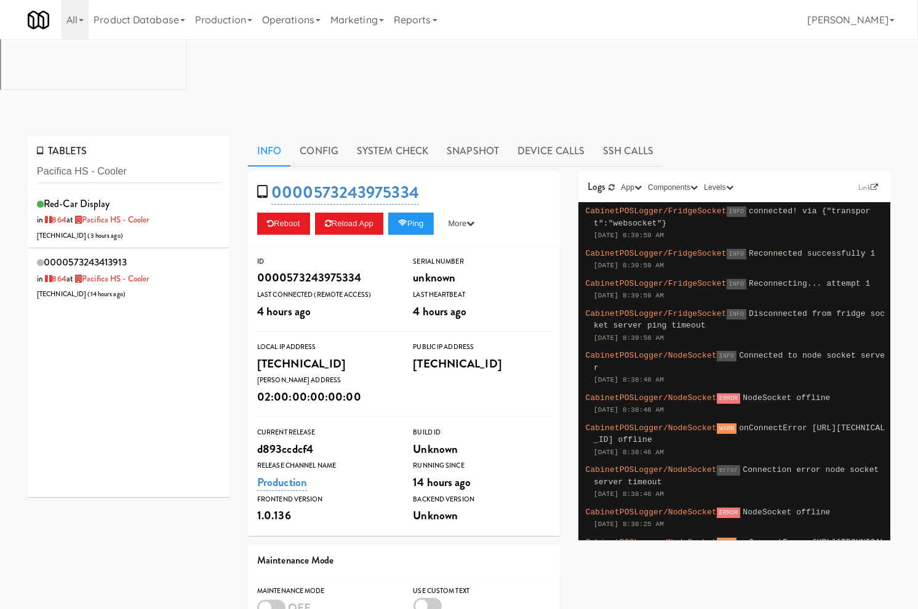
click at [114, 161] on input "Pacifica HS - Cooler" at bounding box center [128, 172] width 183 height 23
type input "Sage at Panorama-Pantry/Cooler"
click at [180, 248] on li "0000573245105386 in 1739 at Sage at Panorama-Pantry/Cooler. 75.145.113.138 ( 8 …" at bounding box center [129, 277] width 202 height 58
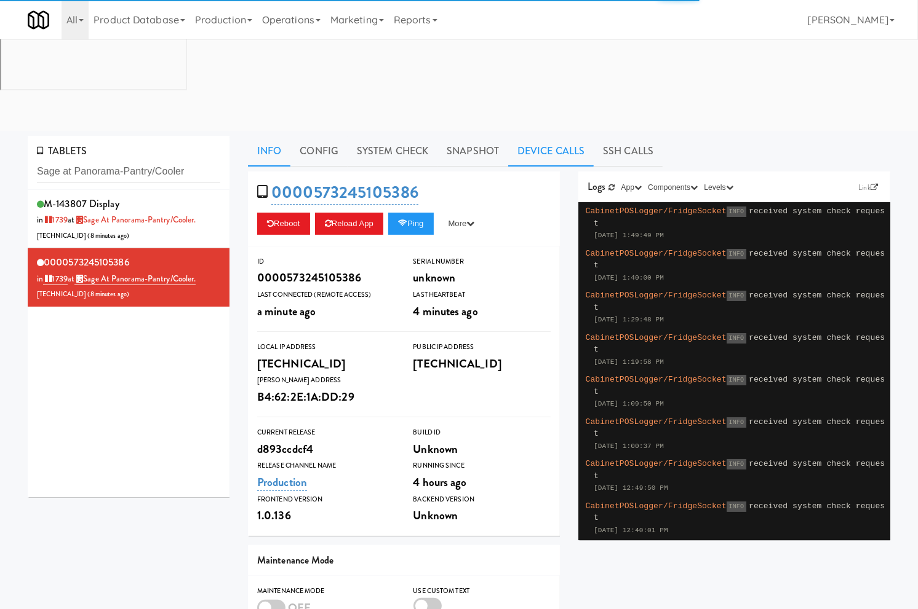
click at [530, 136] on link "Device Calls" at bounding box center [550, 151] width 85 height 31
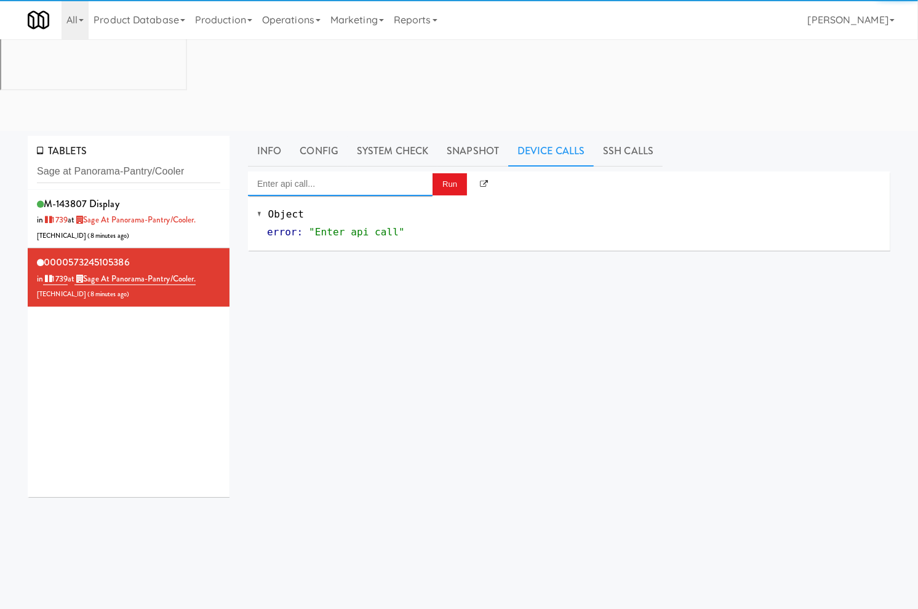
click at [390, 172] on input "Enter api call..." at bounding box center [340, 184] width 184 height 25
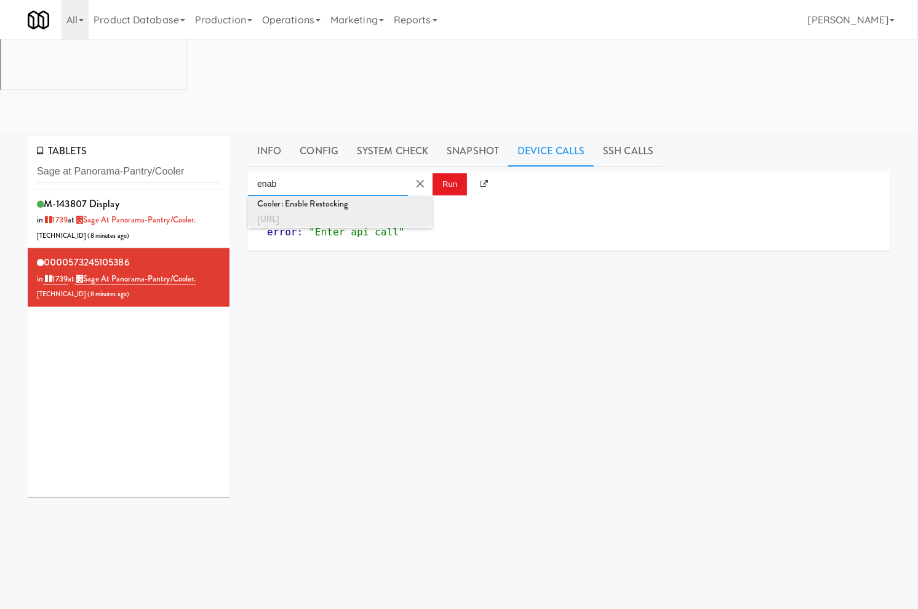
click at [385, 196] on div "Cooler: Enable Restocking" at bounding box center [340, 204] width 166 height 16
type input "Cooler: Enable Restocking"
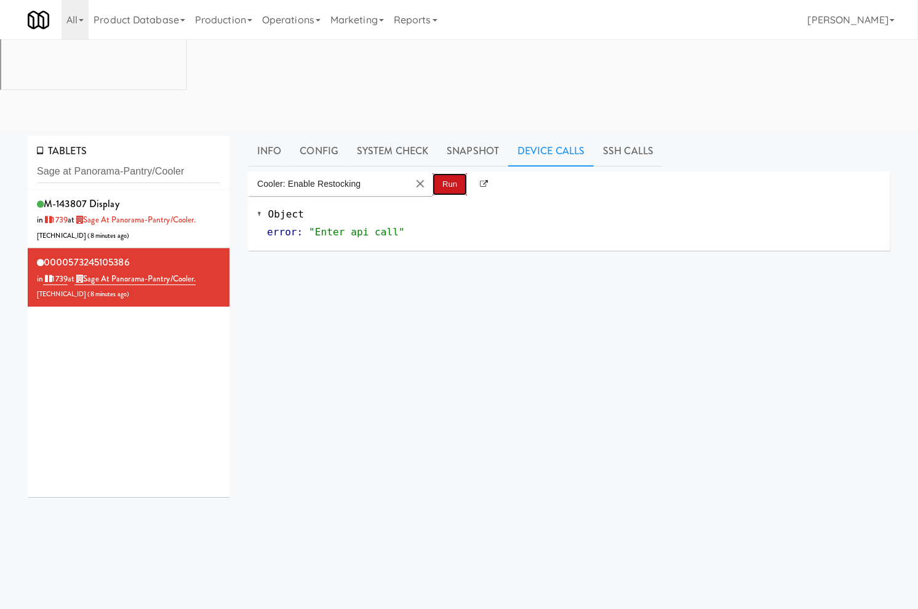
click at [458, 173] on button "Run" at bounding box center [449, 184] width 34 height 22
click at [212, 557] on body "Okay Okay Select date: previous 2025-Sep next Su Mo Tu We Th Fr Sa 31 1 2 3 4 5…" at bounding box center [459, 435] width 918 height 609
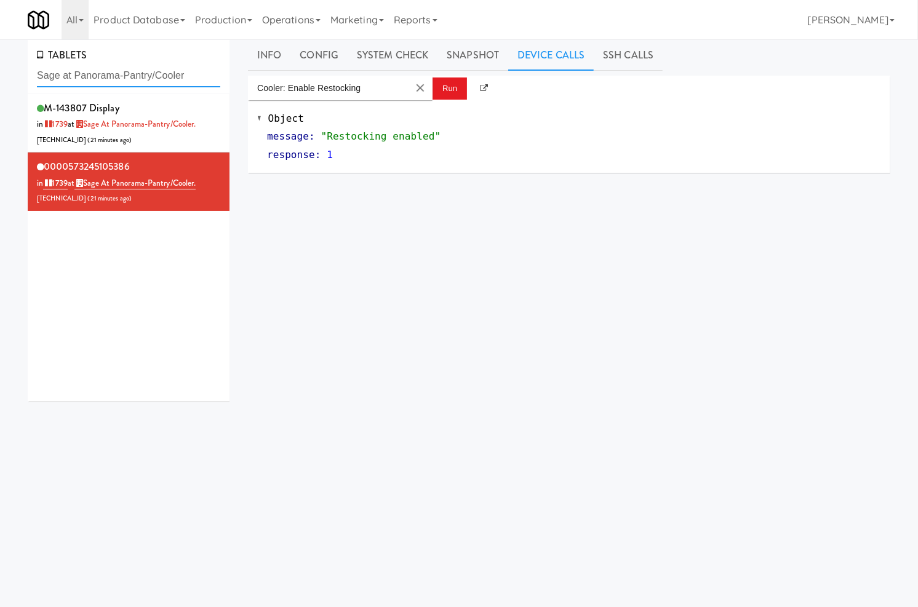
click at [74, 80] on input "Sage at Panorama-Pantry/Cooler" at bounding box center [128, 76] width 183 height 23
paste input "M-071006"
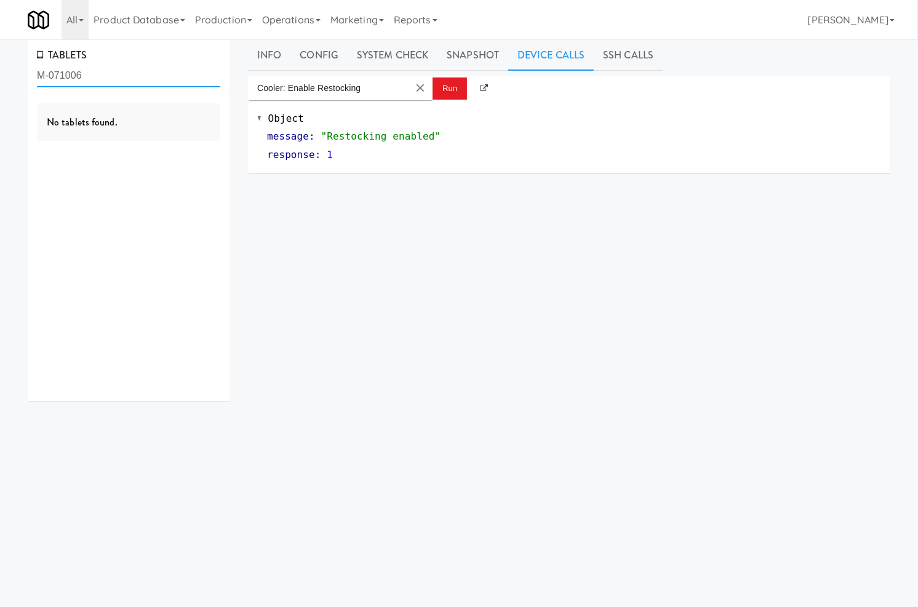
click at [169, 82] on input "M-071006" at bounding box center [128, 76] width 183 height 23
paste input "573243413828"
click at [136, 73] on input "573243413828" at bounding box center [128, 76] width 183 height 23
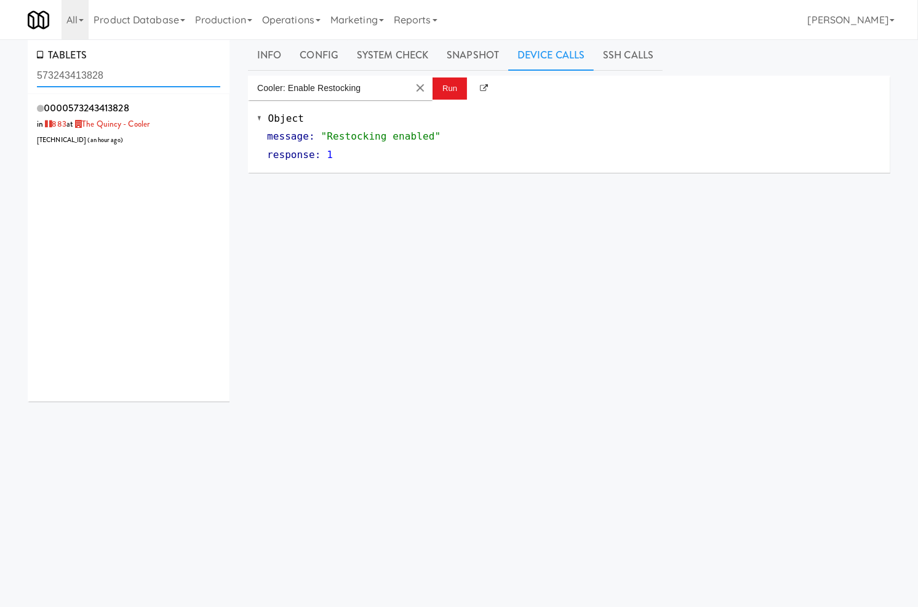
click at [136, 73] on input "573243413828" at bounding box center [128, 76] width 183 height 23
paste input "The Quincy - Cooler"
click at [137, 81] on input "The Quincy - Cooler" at bounding box center [128, 76] width 183 height 23
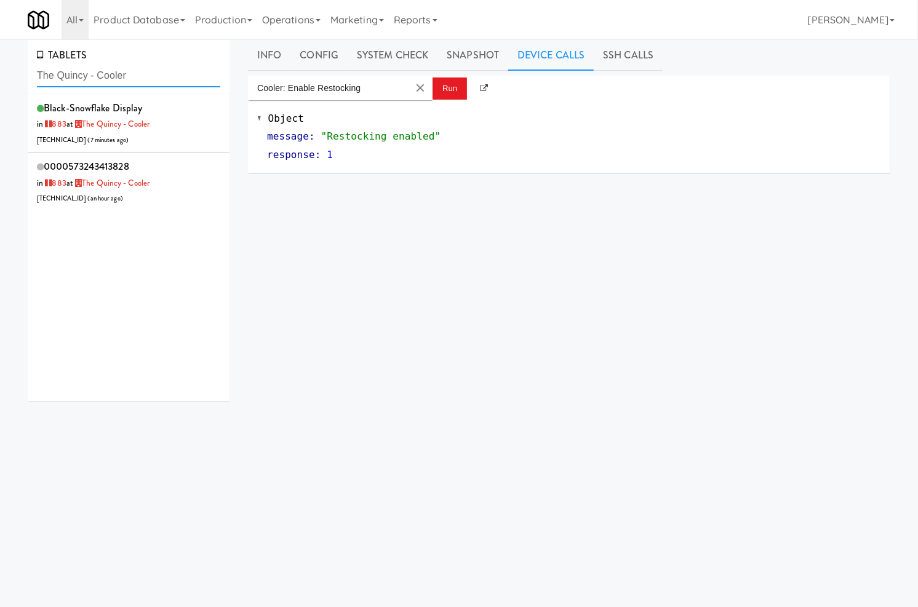
click at [137, 81] on input "The Quincy - Cooler" at bounding box center [128, 76] width 183 height 23
paste input "Legacy at Centennial Gym Refrigerated Right"
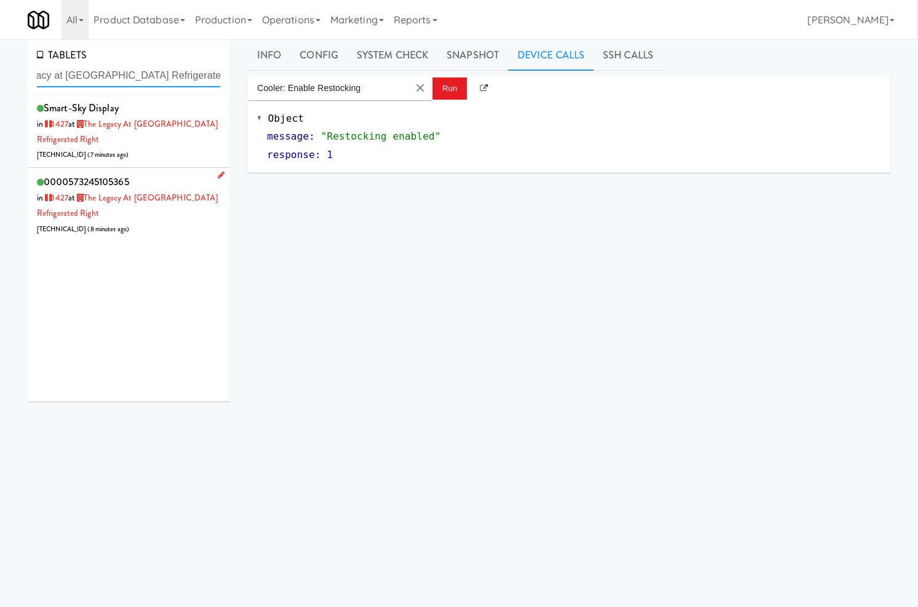
type input "The Legacy at Centennial Gym Refrigerated Right"
click at [164, 213] on div "0000573245105365 in 1427 at The Legacy at Centennial Gym Refrigerated Right 206…" at bounding box center [128, 204] width 183 height 63
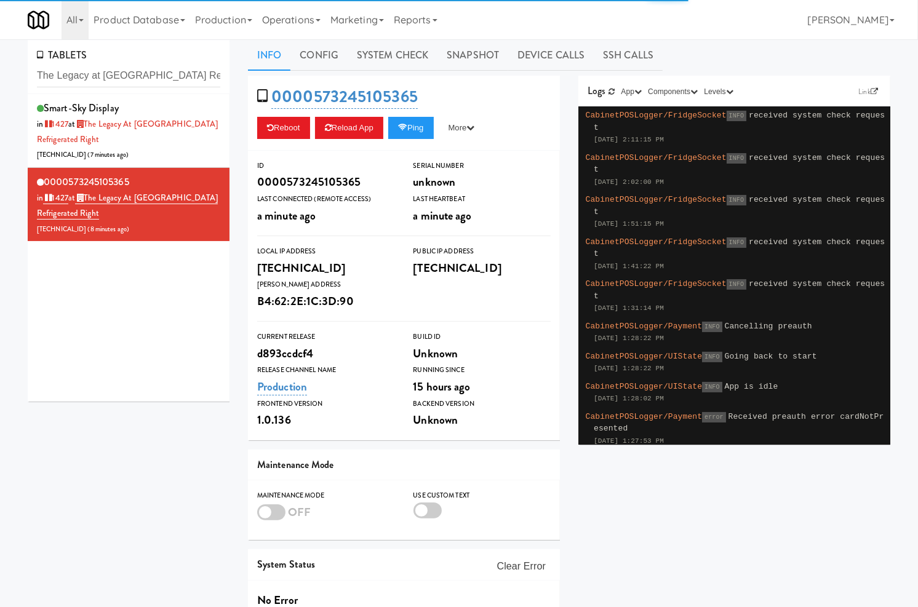
drag, startPoint x: 549, startPoint y: 59, endPoint x: 450, endPoint y: 71, distance: 99.8
click at [547, 60] on link "Device Calls" at bounding box center [550, 55] width 85 height 31
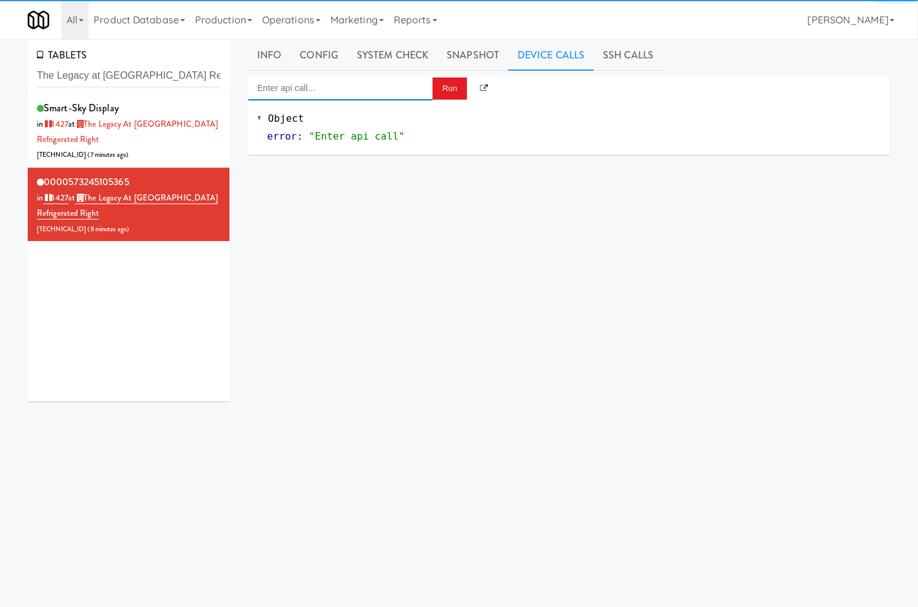
click at [326, 91] on input "Enter api call..." at bounding box center [340, 88] width 184 height 25
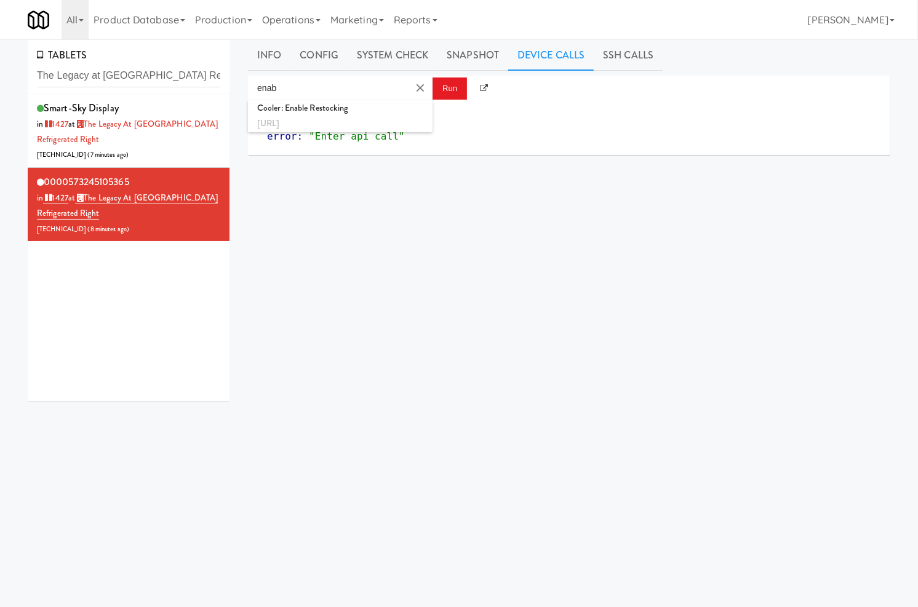
drag, startPoint x: 334, startPoint y: 105, endPoint x: 415, endPoint y: 93, distance: 82.1
click at [336, 105] on div "Cooler: Enable Restocking" at bounding box center [340, 108] width 166 height 16
type input "Cooler: Enable Restocking"
drag, startPoint x: 433, startPoint y: 89, endPoint x: 443, endPoint y: 89, distance: 9.8
click at [434, 89] on button "Run" at bounding box center [449, 88] width 34 height 22
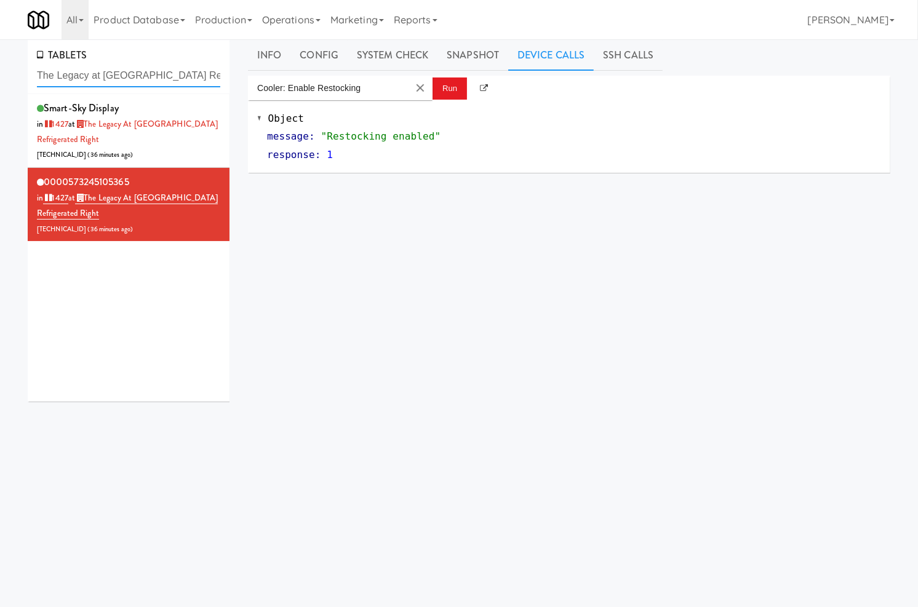
click at [106, 66] on input "The Legacy at Centennial Gym Refrigerated Right" at bounding box center [128, 76] width 183 height 23
paste input "808 s michigan"
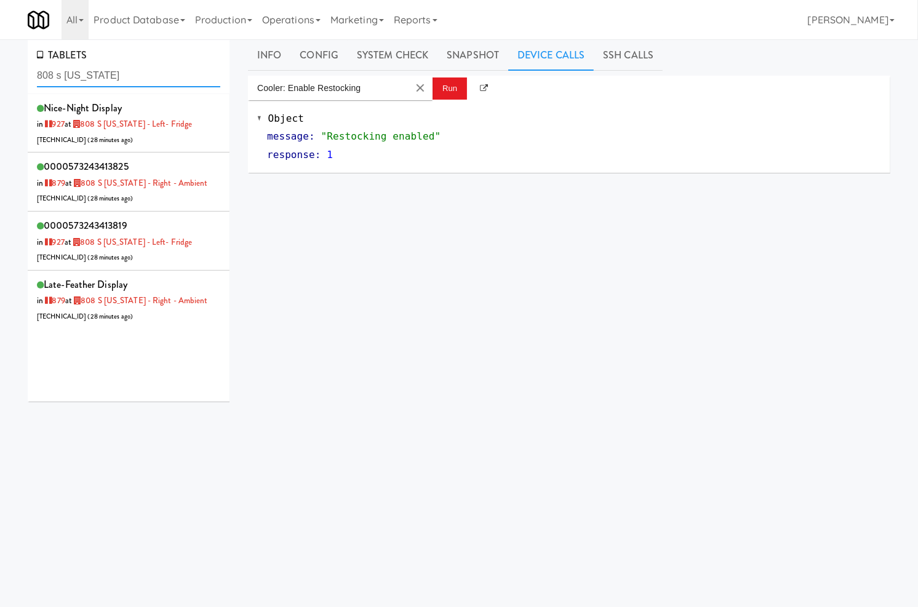
click at [84, 76] on input "808 s michigan" at bounding box center [128, 76] width 183 height 23
paste input "S Michigan - Left- Fridge"
type input "808 S [US_STATE] - Left- Fridge"
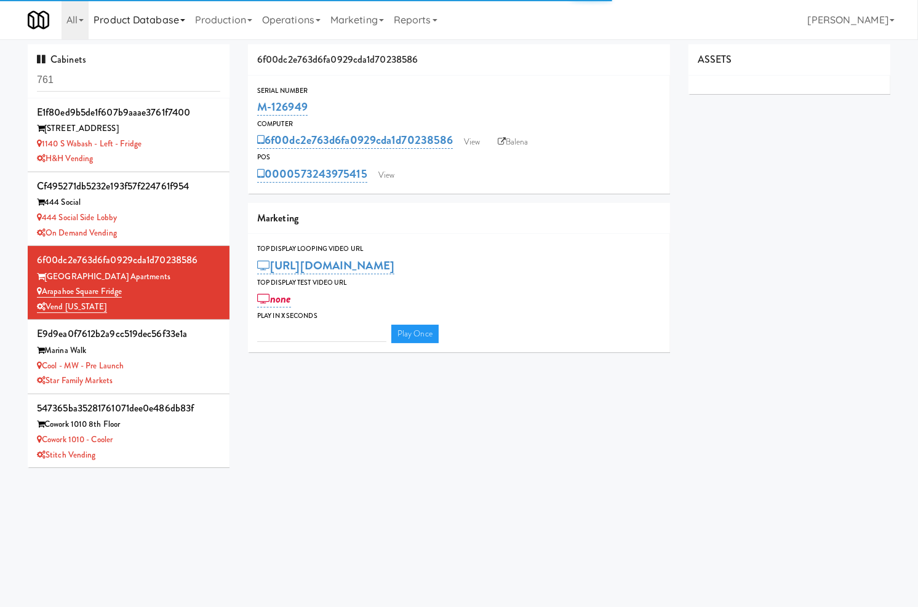
type input "3"
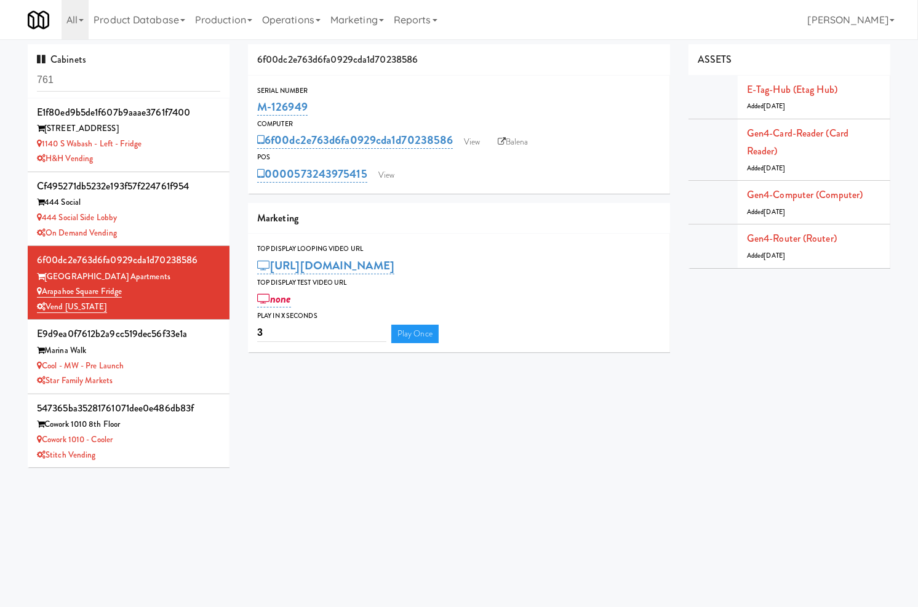
click at [137, 81] on input "761" at bounding box center [128, 80] width 183 height 23
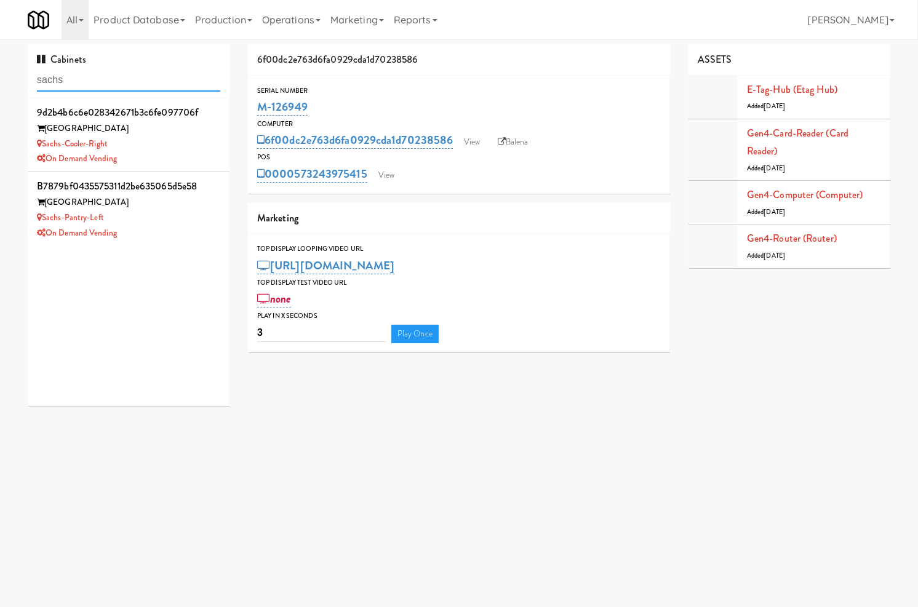
click at [106, 76] on input "sachs" at bounding box center [128, 80] width 183 height 23
paste input "Sachs-Pantry-Left"
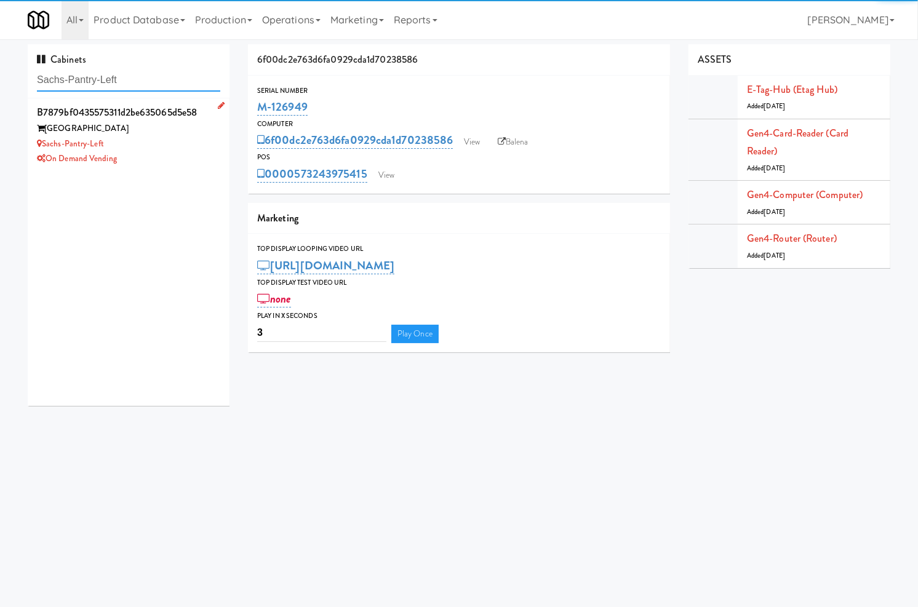
type input "Sachs-Pantry-Left"
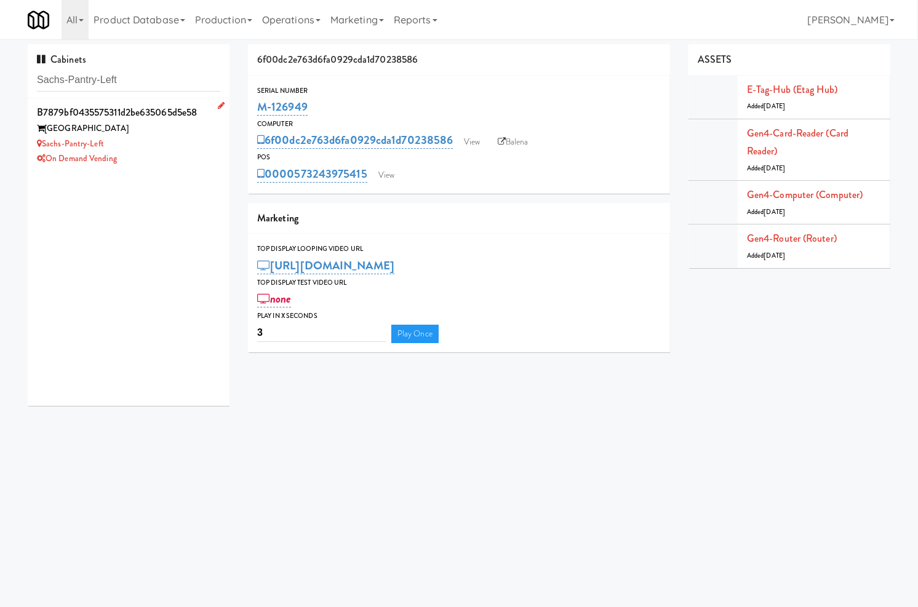
click at [134, 157] on div "On Demand Vending" at bounding box center [128, 158] width 183 height 15
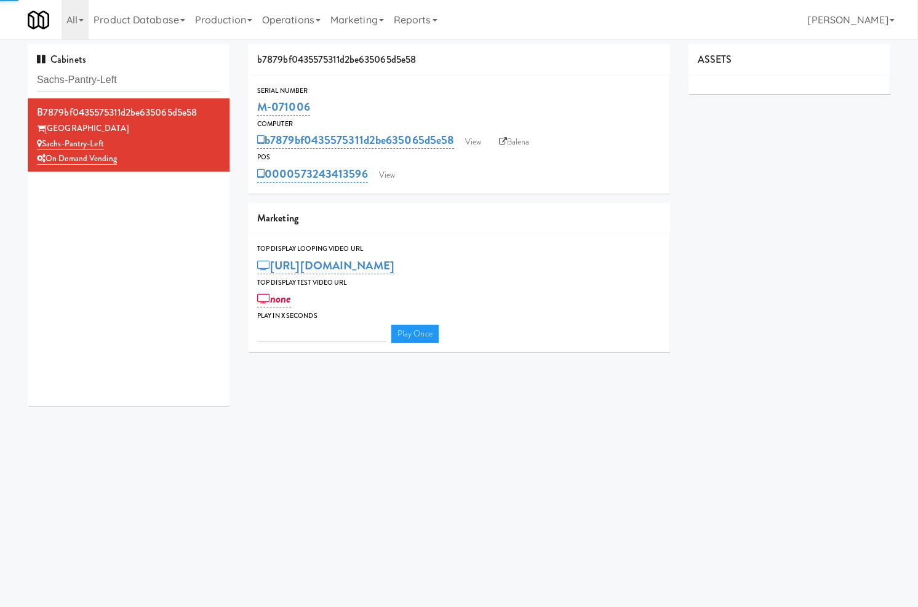
type input "3"
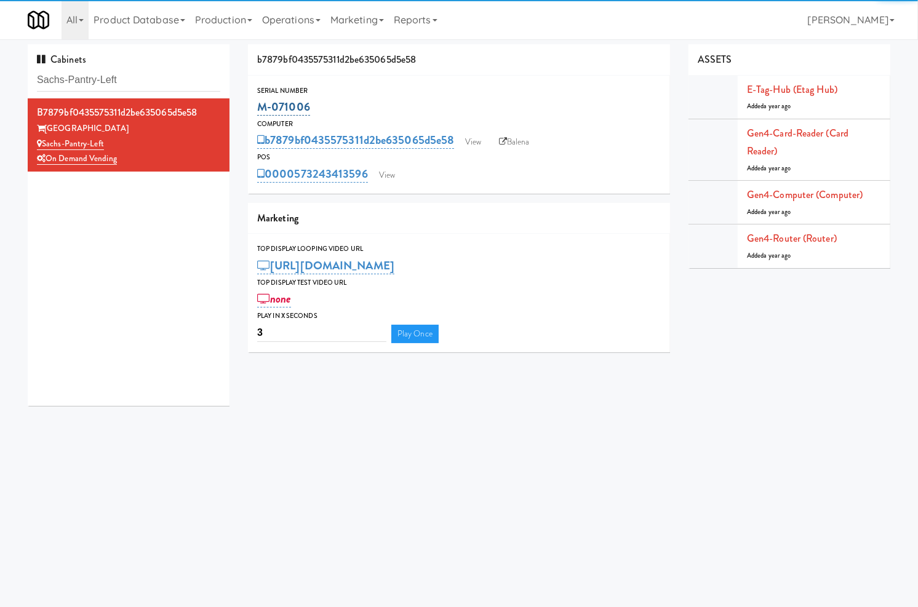
drag, startPoint x: 321, startPoint y: 105, endPoint x: 259, endPoint y: 106, distance: 62.1
click at [258, 111] on div "M-071006" at bounding box center [458, 107] width 403 height 21
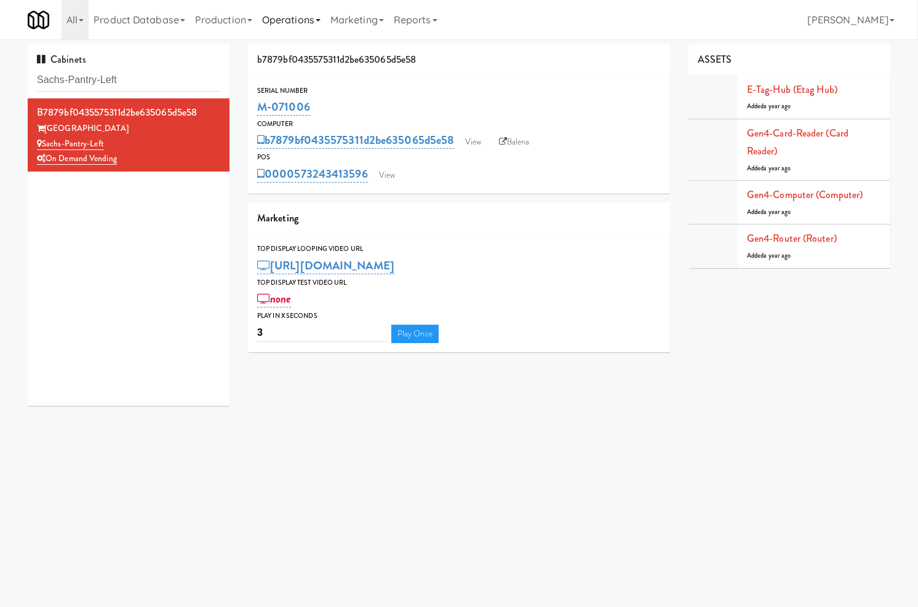
copy link "M-071006"
click at [383, 169] on link "View" at bounding box center [387, 175] width 28 height 18
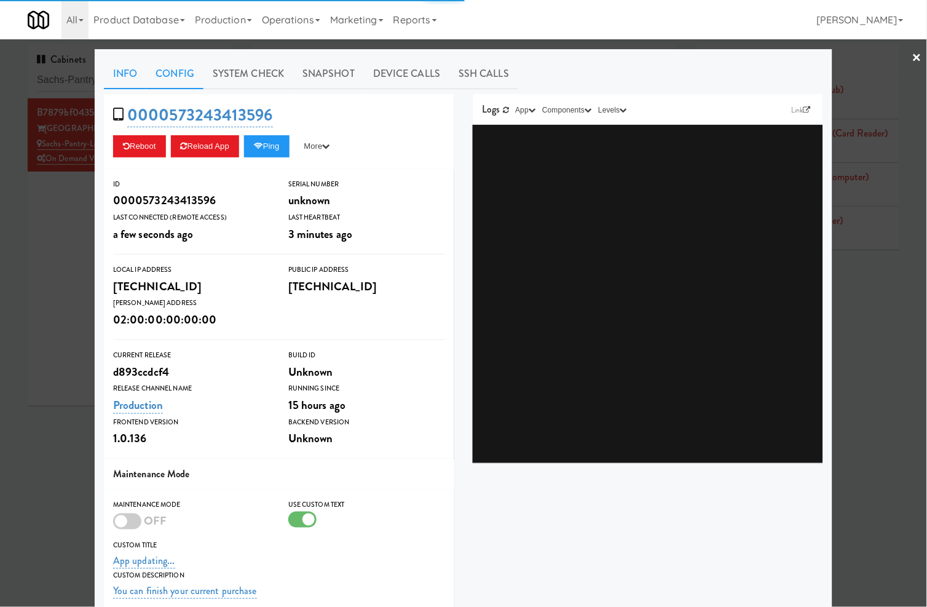
drag, startPoint x: 226, startPoint y: 73, endPoint x: 200, endPoint y: 85, distance: 29.2
click at [226, 74] on link "System Check" at bounding box center [249, 73] width 90 height 31
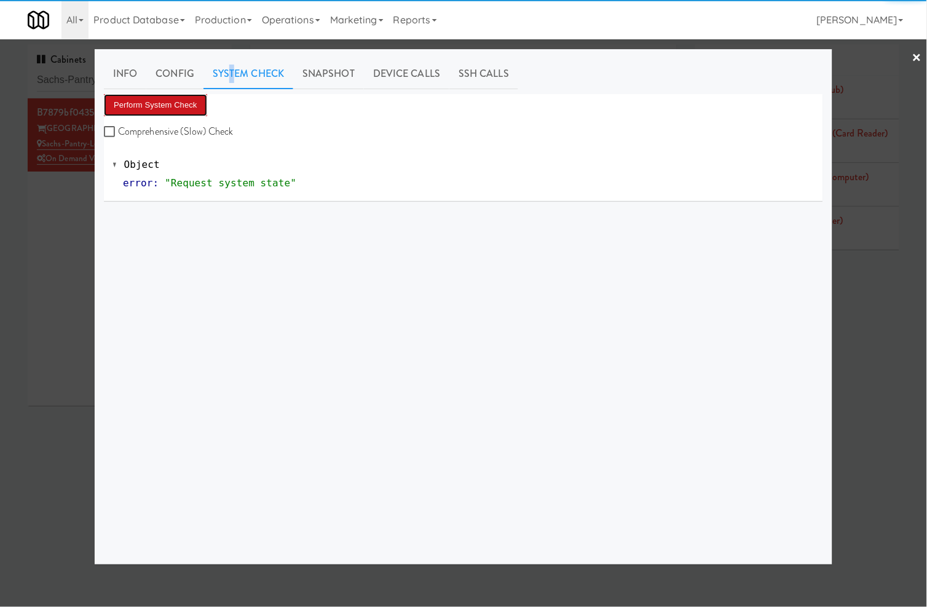
click at [154, 108] on button "Perform System Check" at bounding box center [155, 105] width 103 height 22
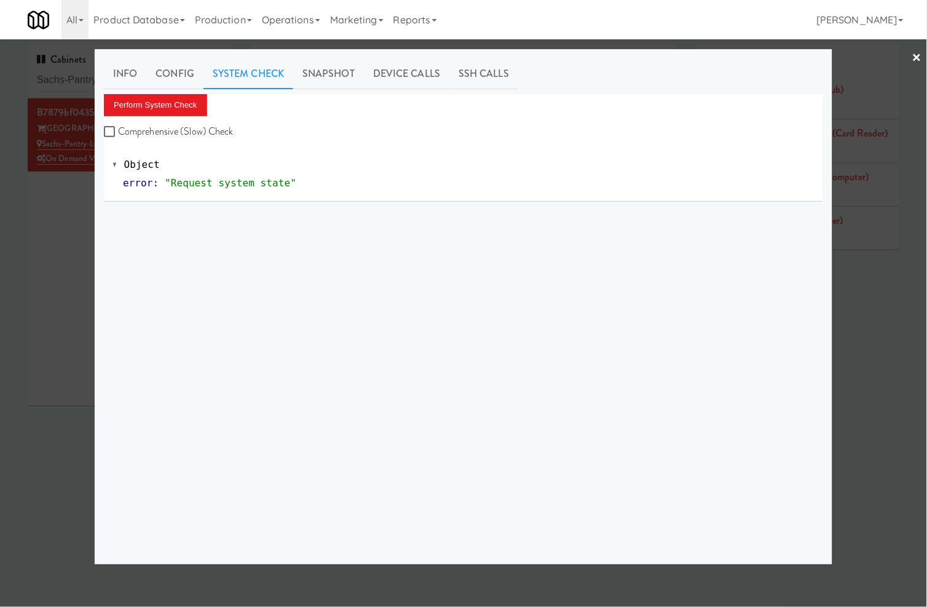
drag, startPoint x: 71, startPoint y: 199, endPoint x: 96, endPoint y: 185, distance: 28.4
click at [71, 200] on div at bounding box center [463, 303] width 927 height 607
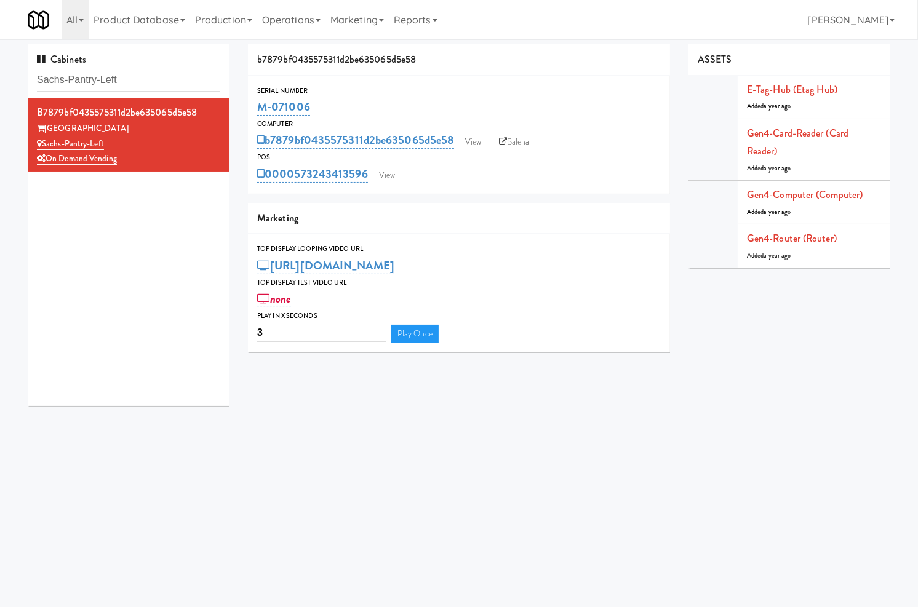
drag, startPoint x: 322, startPoint y: 105, endPoint x: 256, endPoint y: 84, distance: 68.9
click at [253, 108] on div "Serial Number M-071006" at bounding box center [459, 101] width 422 height 33
copy link "M-071006"
click at [383, 170] on link "View" at bounding box center [387, 175] width 28 height 18
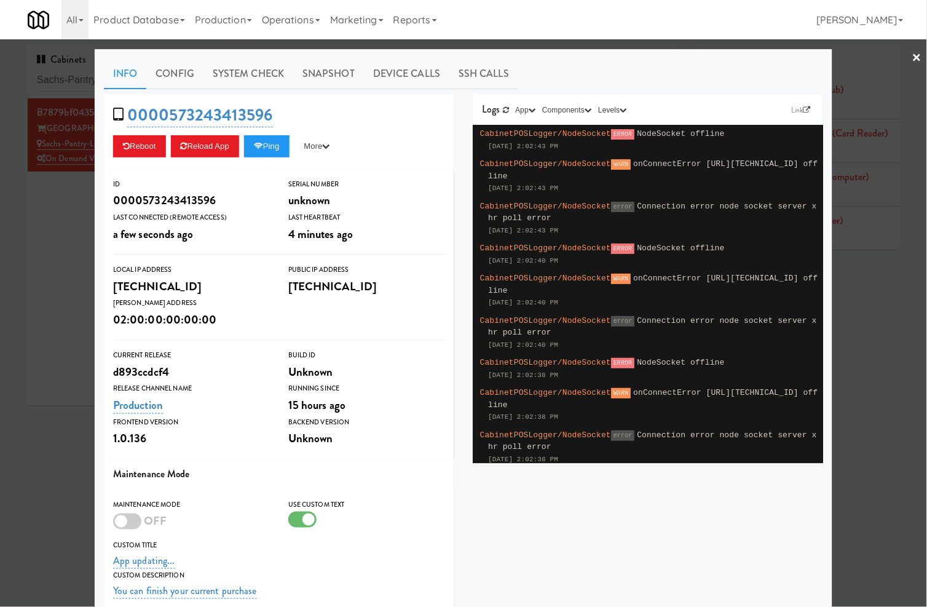
drag, startPoint x: 33, startPoint y: 222, endPoint x: 220, endPoint y: 175, distance: 192.7
click at [35, 221] on div at bounding box center [463, 303] width 927 height 607
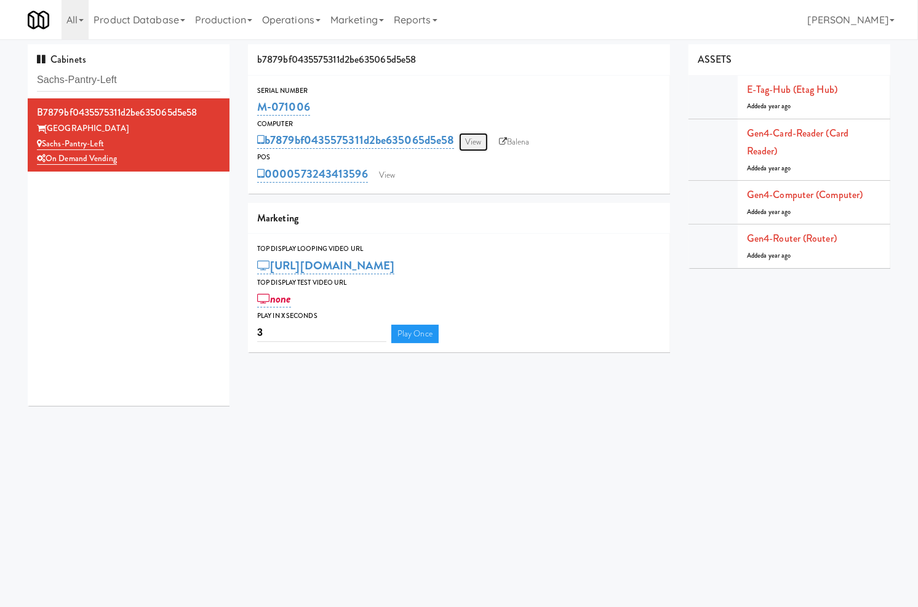
click at [470, 139] on link "View" at bounding box center [473, 142] width 28 height 18
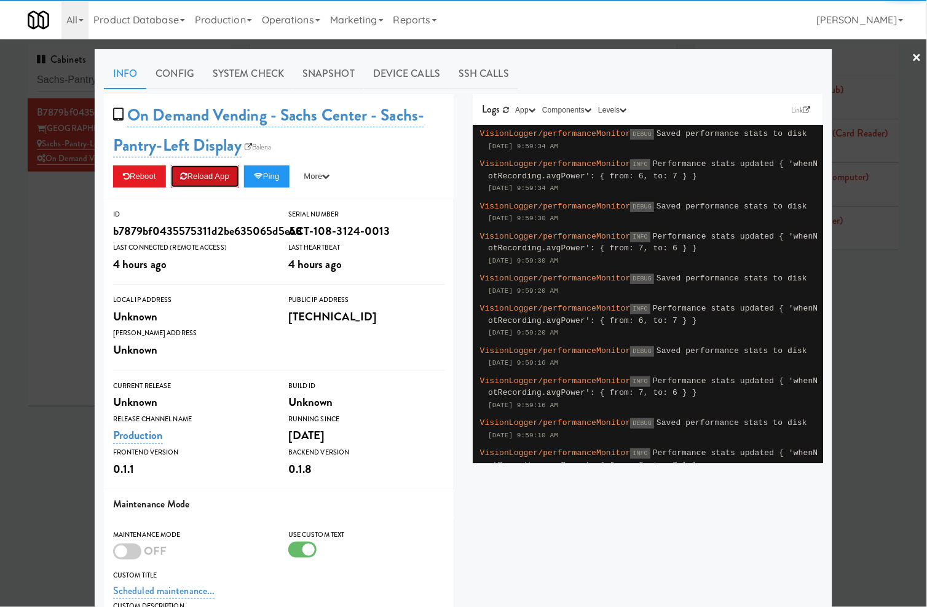
drag, startPoint x: 210, startPoint y: 167, endPoint x: 194, endPoint y: 184, distance: 23.9
click at [201, 177] on button "Reload App" at bounding box center [205, 176] width 68 height 22
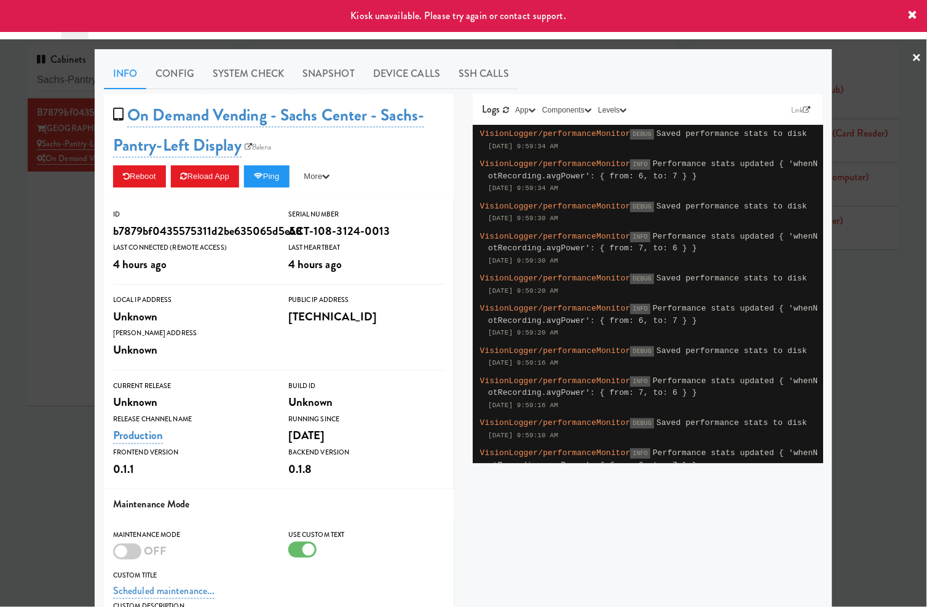
click at [95, 210] on div "Info Config System Check Snapshot Device Calls SSH Calls On Demand Vending - Sa…" at bounding box center [464, 405] width 738 height 712
drag, startPoint x: 27, startPoint y: 186, endPoint x: 41, endPoint y: 177, distance: 16.6
click at [26, 186] on div at bounding box center [463, 303] width 927 height 607
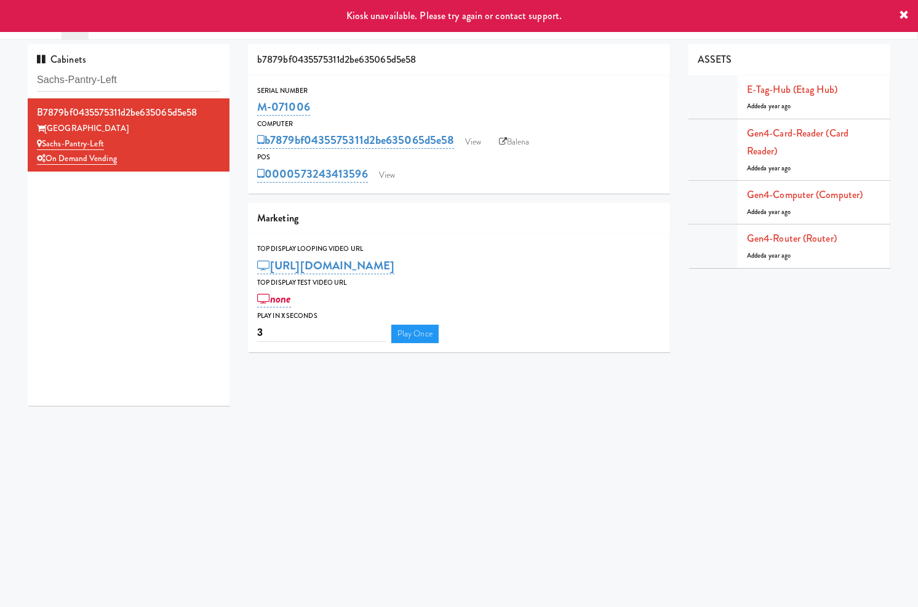
drag, startPoint x: 325, startPoint y: 111, endPoint x: 255, endPoint y: 111, distance: 69.5
click at [255, 111] on div "Serial Number M-071006" at bounding box center [459, 101] width 422 height 33
copy link "M-071006"
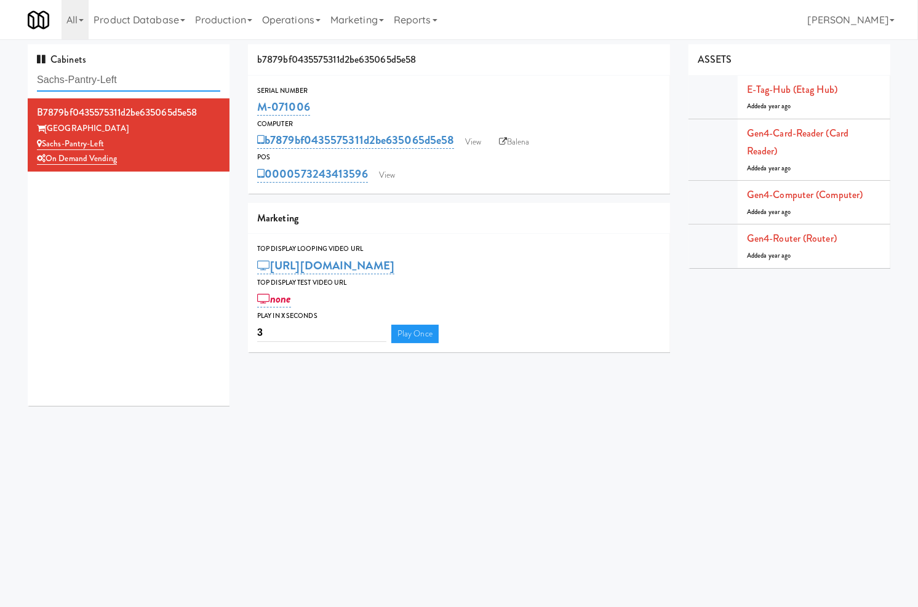
click at [138, 77] on input "Sachs-Pantry-Left" at bounding box center [128, 80] width 183 height 23
drag, startPoint x: 412, startPoint y: 562, endPoint x: 486, endPoint y: 528, distance: 82.0
click at [429, 557] on body "Okay Okay Select date: previous 2025-Sep next Su Mo Tu We Th Fr Sa 31 1 2 3 4 5…" at bounding box center [459, 342] width 918 height 607
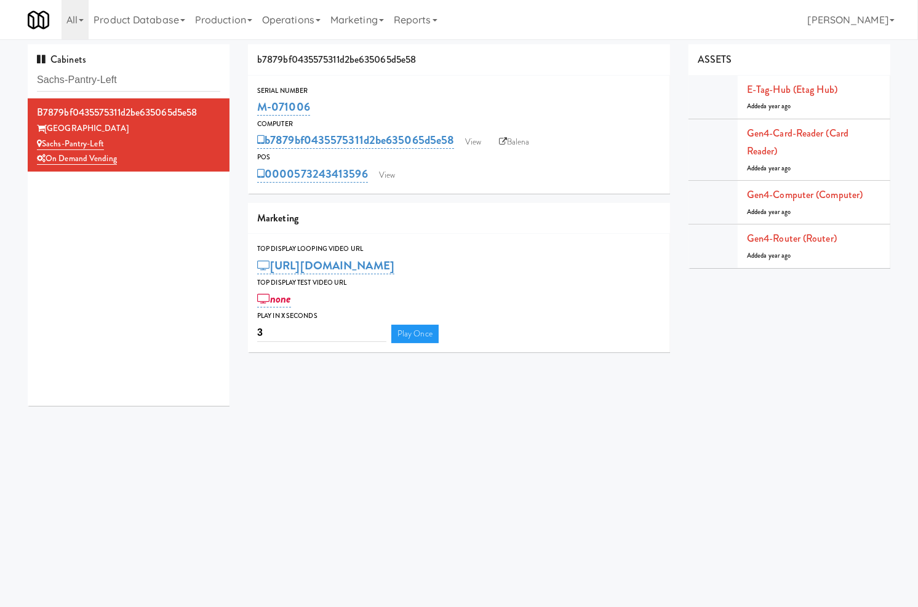
click at [580, 531] on body "Okay Okay Select date: previous 2025-Sep next Su Mo Tu We Th Fr Sa 31 1 2 3 4 5…" at bounding box center [459, 342] width 918 height 607
click at [140, 81] on input "Sachs-Pantry-Left" at bounding box center [128, 80] width 183 height 23
paste input "The Quincy - Cooler"
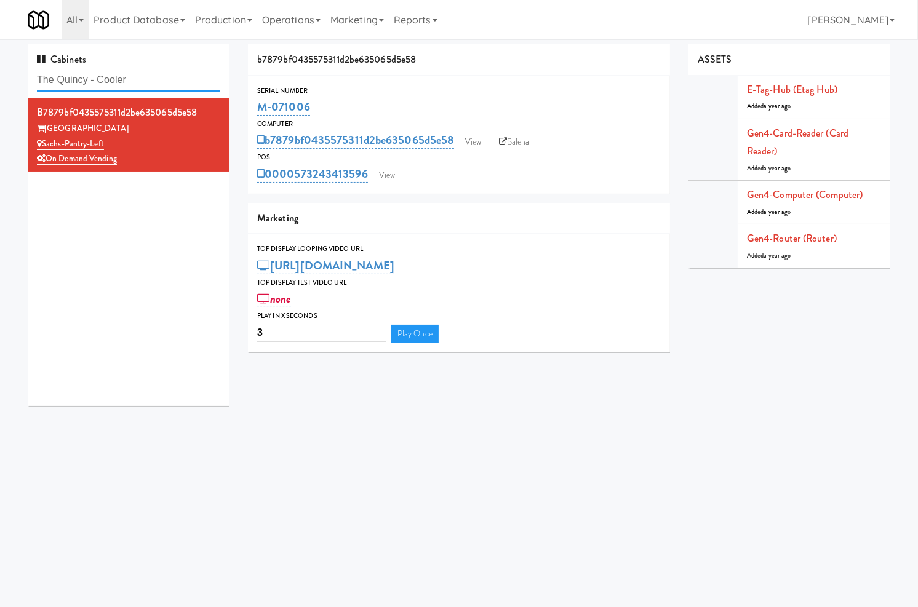
type input "The Quincy - Cooler"
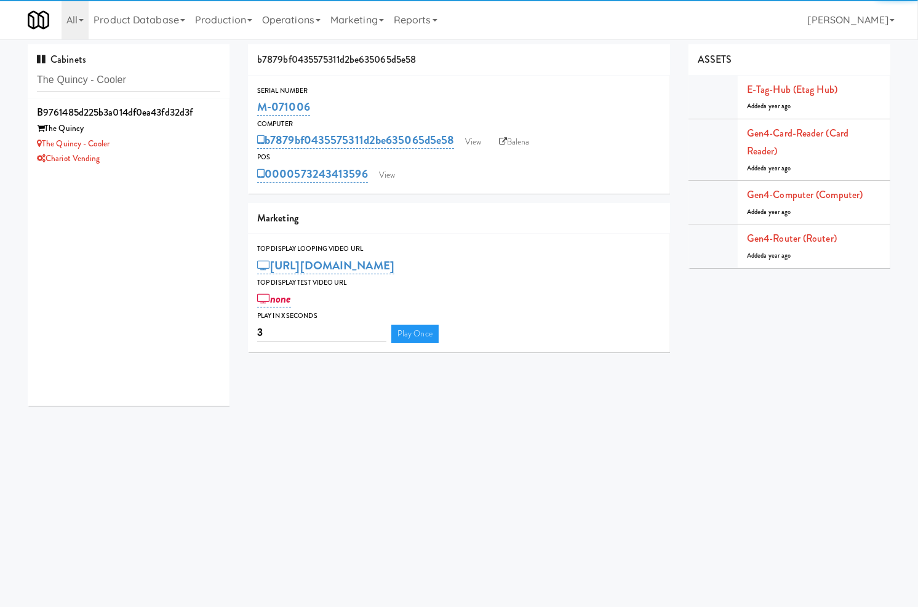
click at [154, 123] on div "The Quincy" at bounding box center [128, 128] width 183 height 15
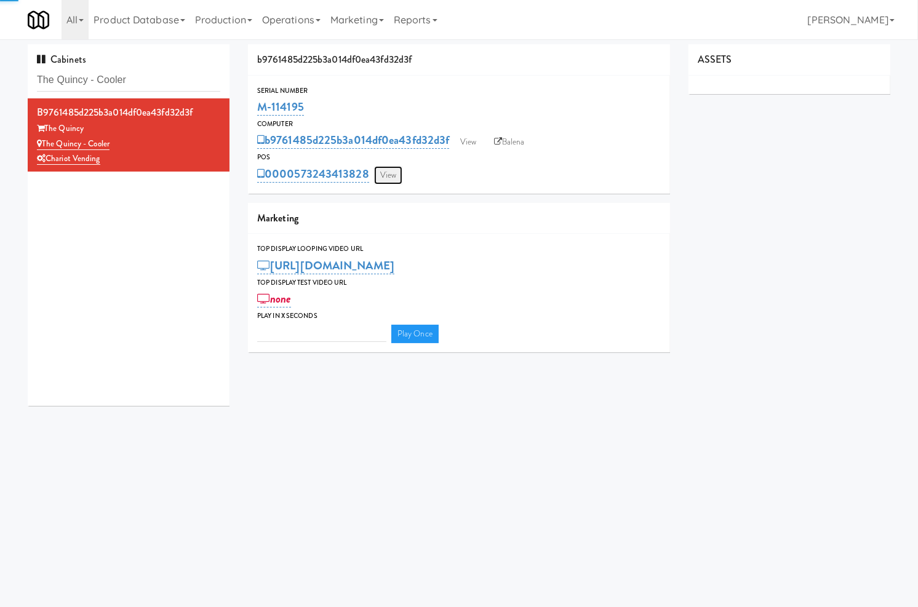
click at [399, 171] on link "View" at bounding box center [388, 175] width 28 height 18
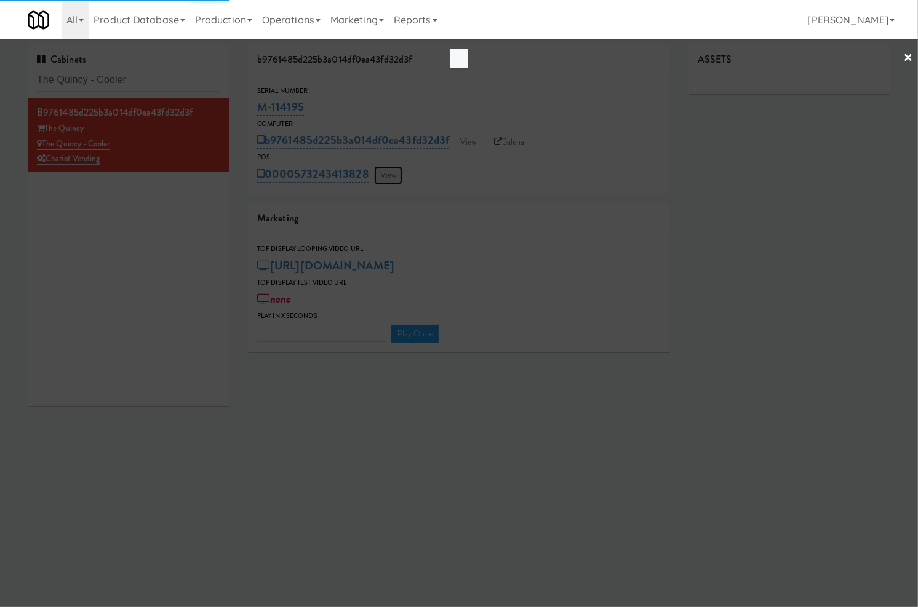
type input "3"
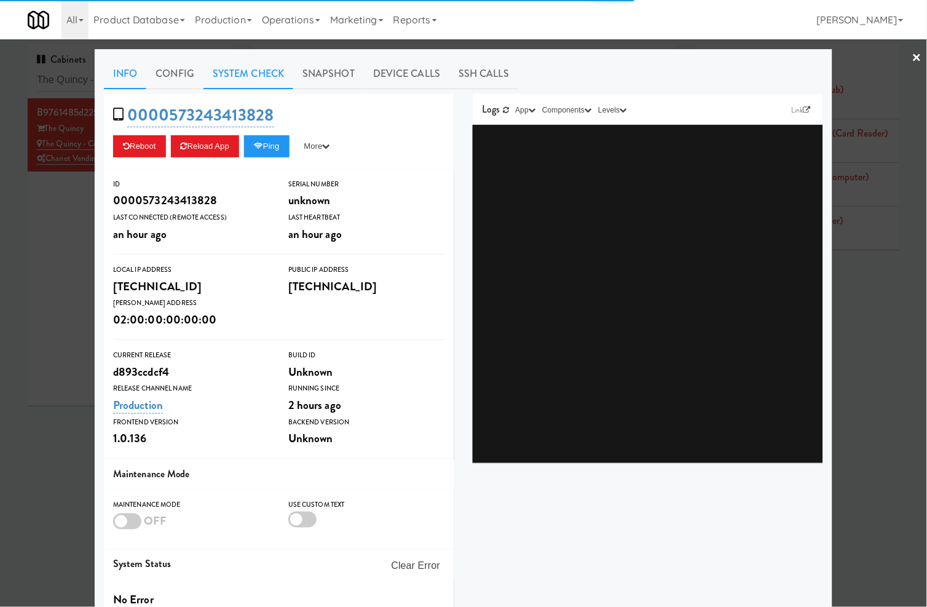
click at [277, 76] on link "System Check" at bounding box center [249, 73] width 90 height 31
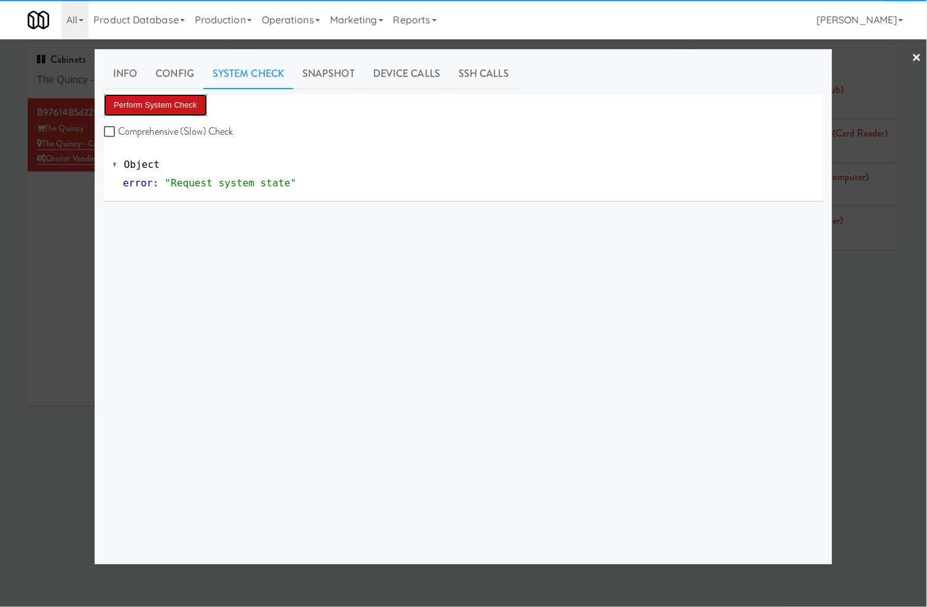
click at [175, 103] on button "Perform System Check" at bounding box center [155, 105] width 103 height 22
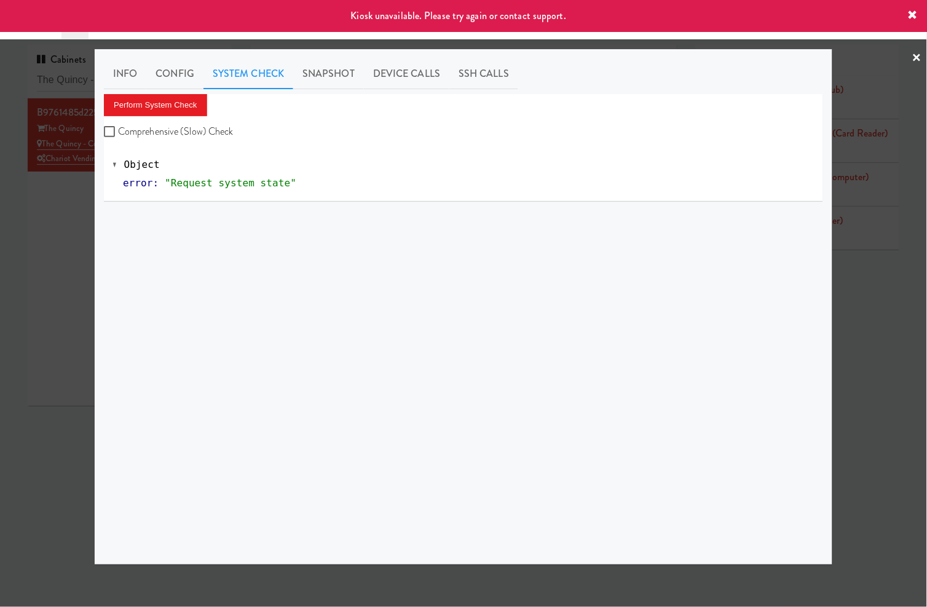
click at [21, 244] on div at bounding box center [463, 303] width 927 height 607
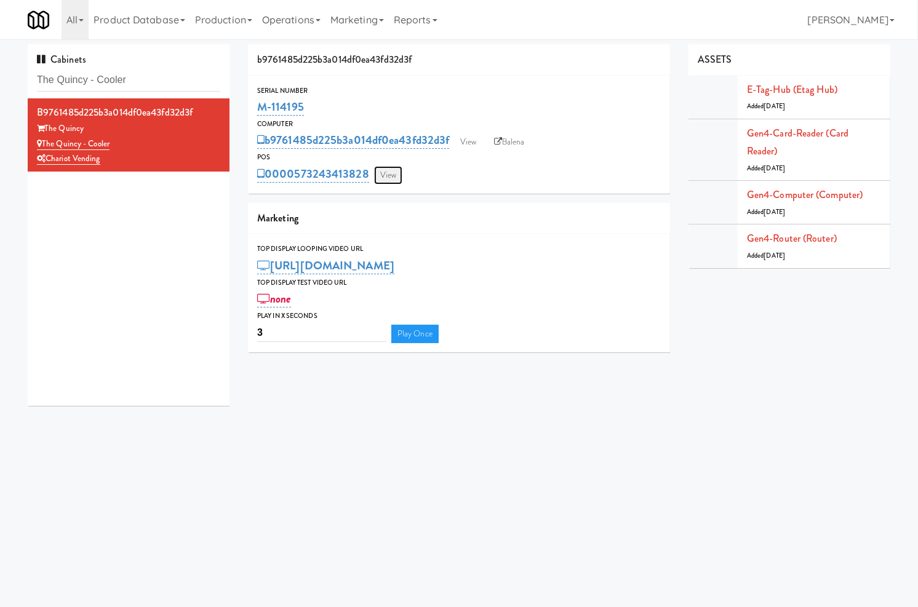
click at [379, 173] on link "View" at bounding box center [388, 175] width 28 height 18
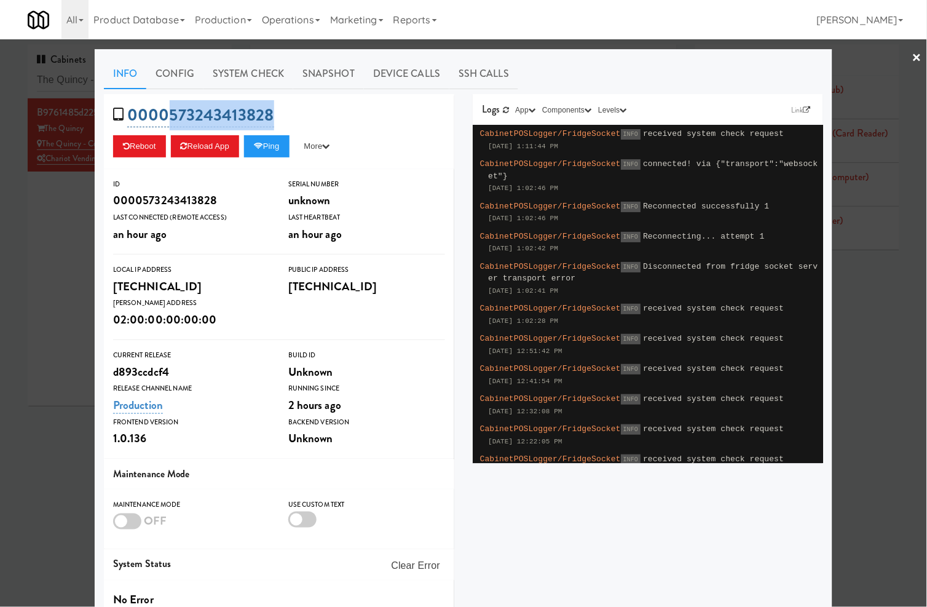
drag, startPoint x: 302, startPoint y: 117, endPoint x: 164, endPoint y: 113, distance: 137.8
click at [164, 113] on div "0000573243413828 Reboot Reload App Ping More Ping Server Restart Server Force R…" at bounding box center [279, 131] width 351 height 75
copy link "573243413828"
drag, startPoint x: 48, startPoint y: 200, endPoint x: 108, endPoint y: 151, distance: 77.4
click at [60, 189] on div at bounding box center [463, 303] width 927 height 607
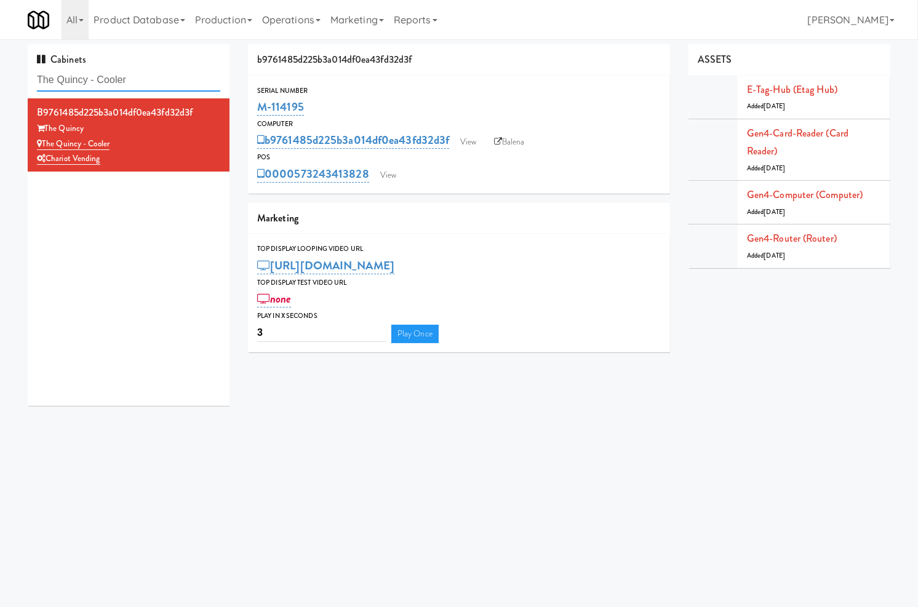
click at [138, 71] on input "The Quincy - Cooler" at bounding box center [128, 80] width 183 height 23
click at [138, 72] on input "The Quincy - Cooler" at bounding box center [128, 80] width 183 height 23
drag, startPoint x: 319, startPoint y: 105, endPoint x: 257, endPoint y: 107, distance: 61.5
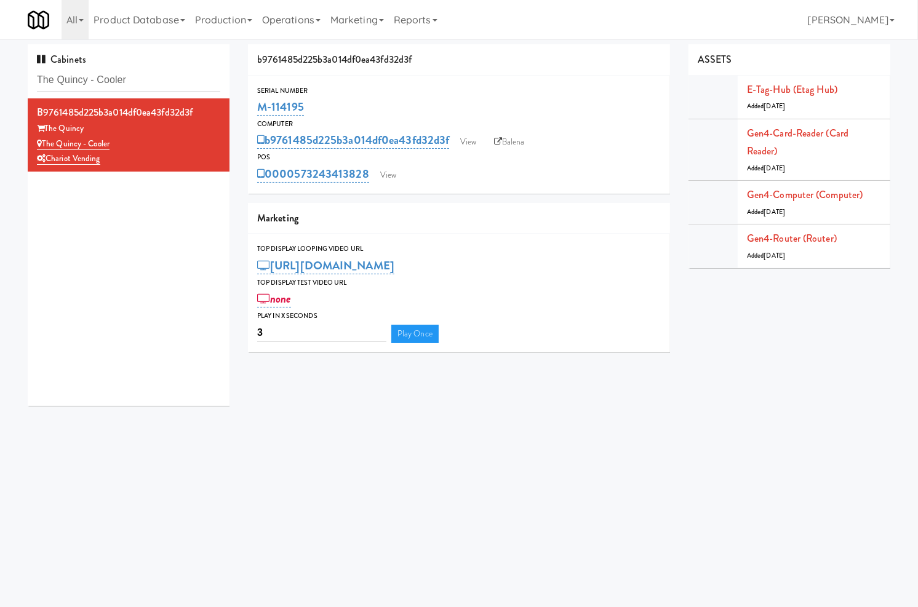
click at [256, 116] on div "Serial Number M-114195" at bounding box center [459, 101] width 422 height 33
copy link "M-114195"
click at [520, 148] on link "Balena" at bounding box center [509, 142] width 43 height 18
click at [111, 81] on input "The Quincy - Cooler" at bounding box center [128, 80] width 183 height 23
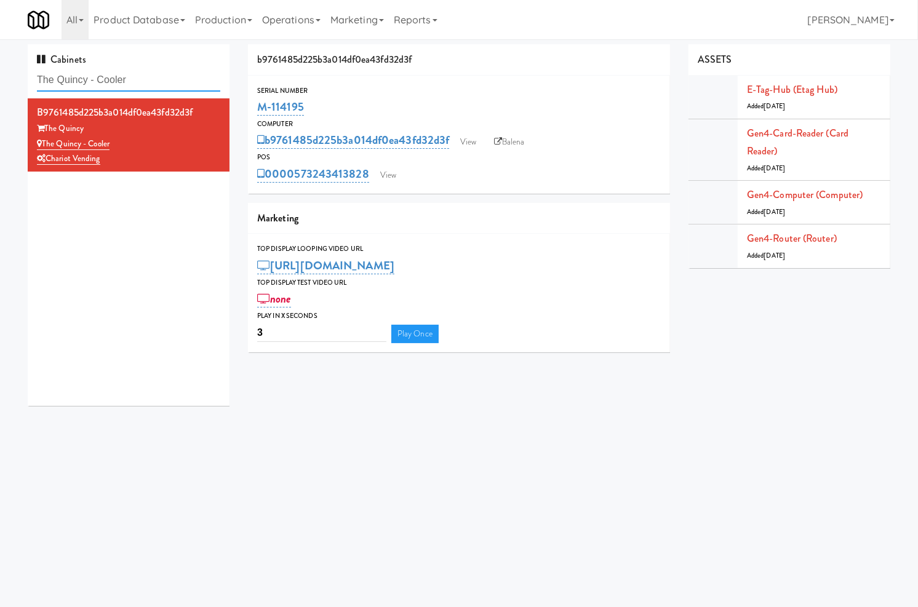
click at [111, 81] on input "The Quincy - Cooler" at bounding box center [128, 80] width 183 height 23
paste input "Legacy at Centennial Gym Refrigerated Right"
type input "The Legacy at Centennial Gym Refrigerated Right"
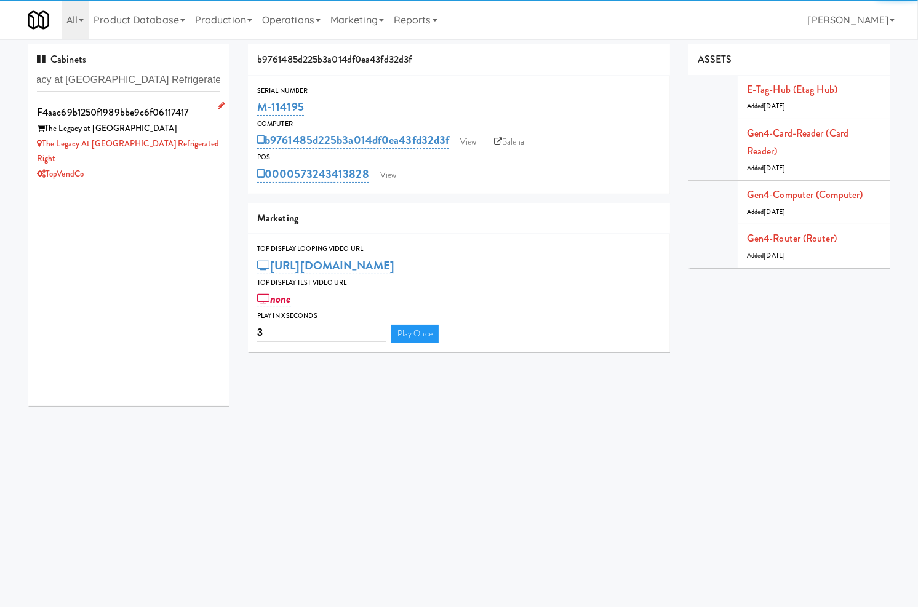
click at [160, 167] on div "TopVendCo" at bounding box center [128, 174] width 183 height 15
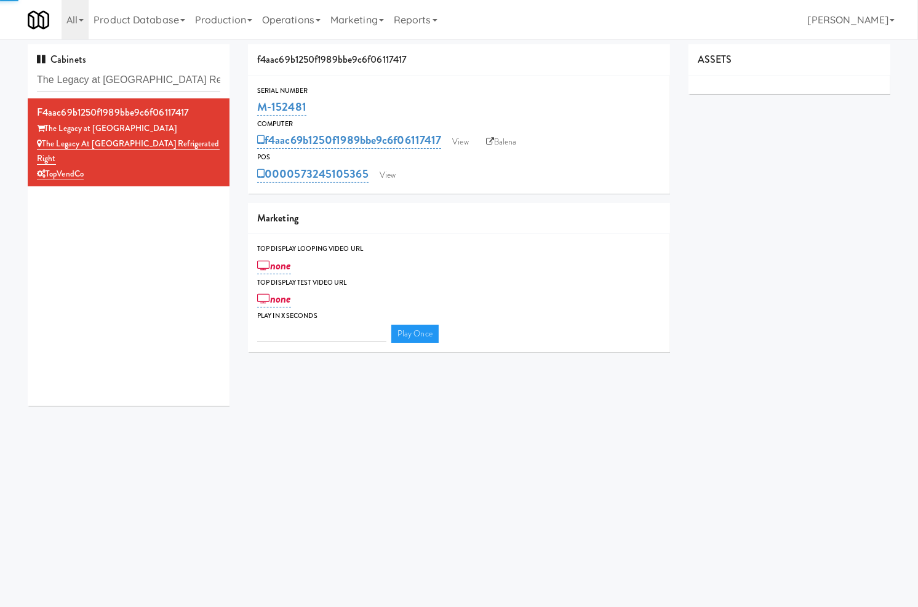
type input "3"
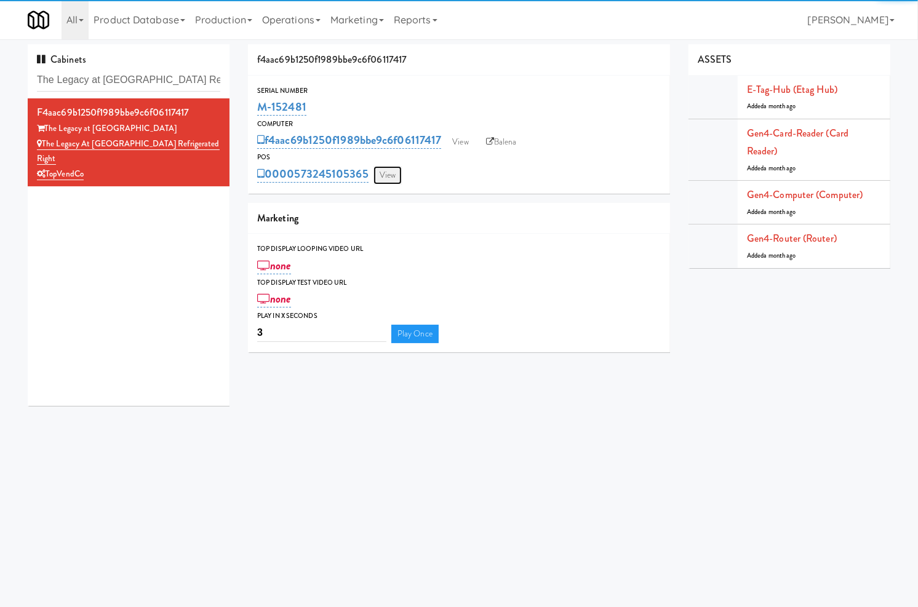
click at [385, 176] on link "View" at bounding box center [387, 175] width 28 height 18
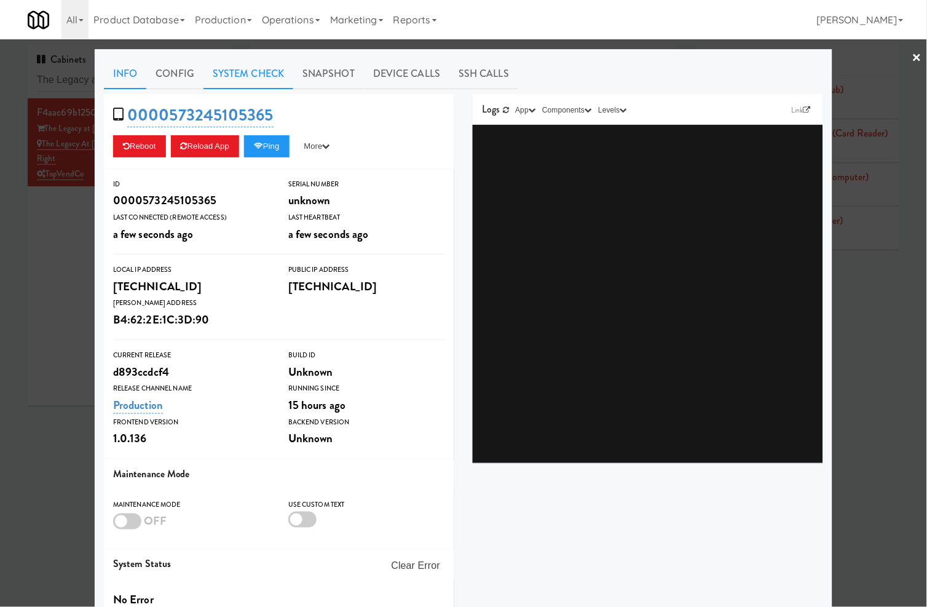
click at [255, 72] on link "System Check" at bounding box center [249, 73] width 90 height 31
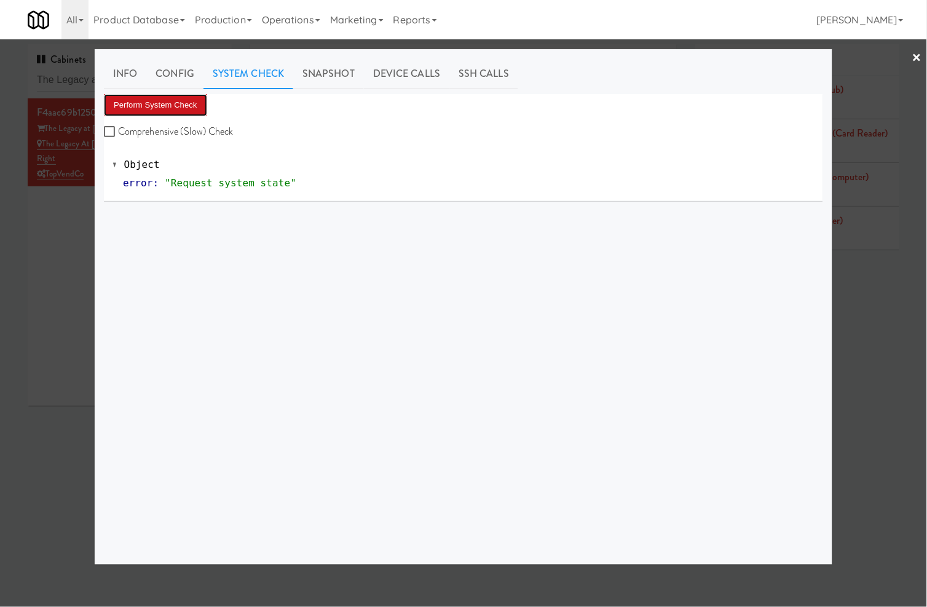
click at [188, 100] on button "Perform System Check" at bounding box center [155, 105] width 103 height 22
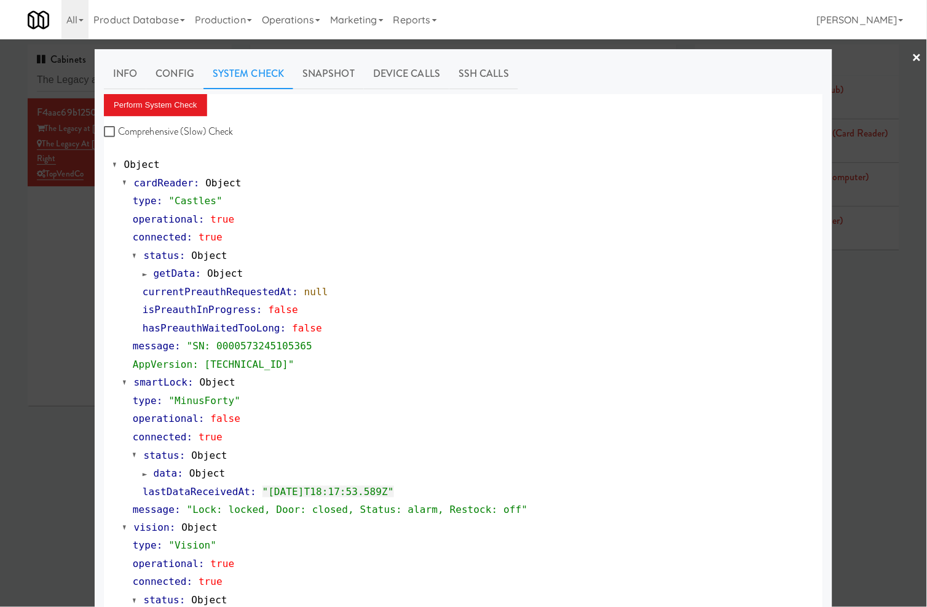
click at [70, 85] on div at bounding box center [463, 303] width 927 height 607
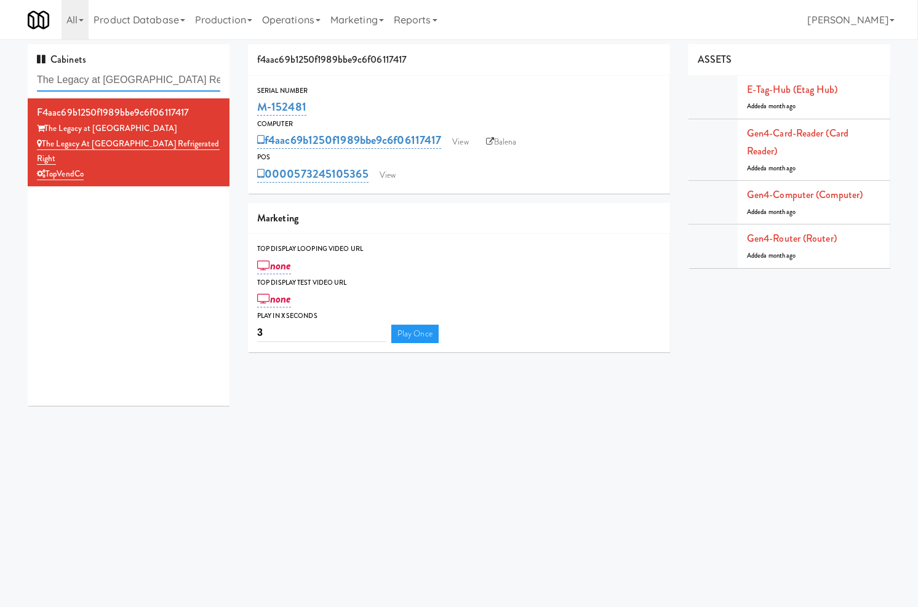
click at [70, 85] on input "The Legacy at Centennial Gym Refrigerated Right" at bounding box center [128, 80] width 183 height 23
paste input "808 s michigan"
type input "808 s michigan"
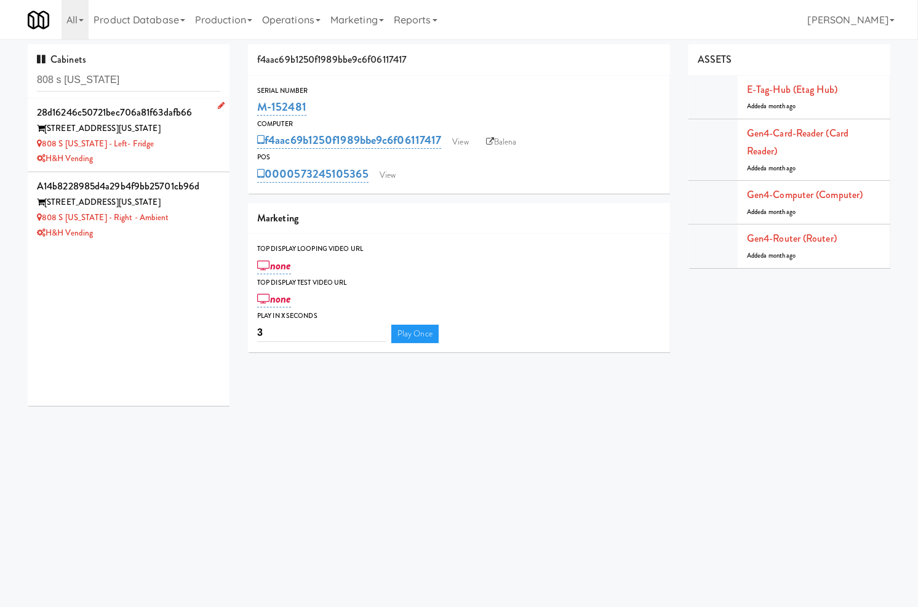
click at [195, 156] on div "H&H Vending" at bounding box center [128, 158] width 183 height 15
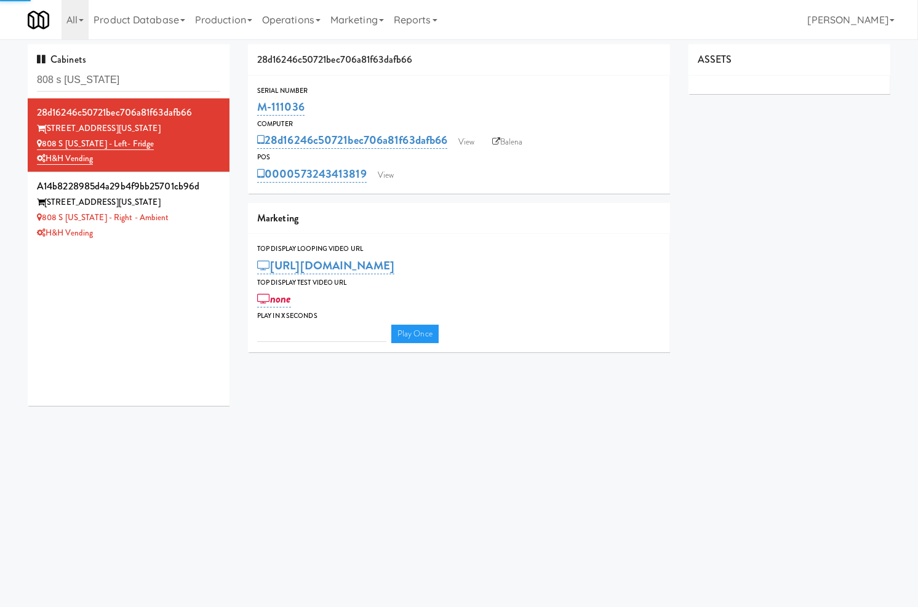
type input "3"
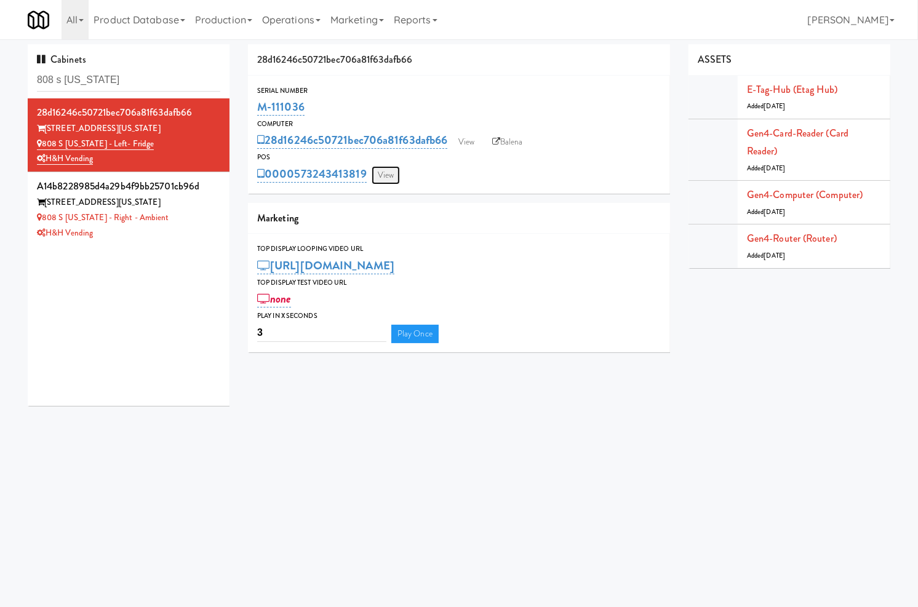
click at [386, 175] on link "View" at bounding box center [385, 175] width 28 height 18
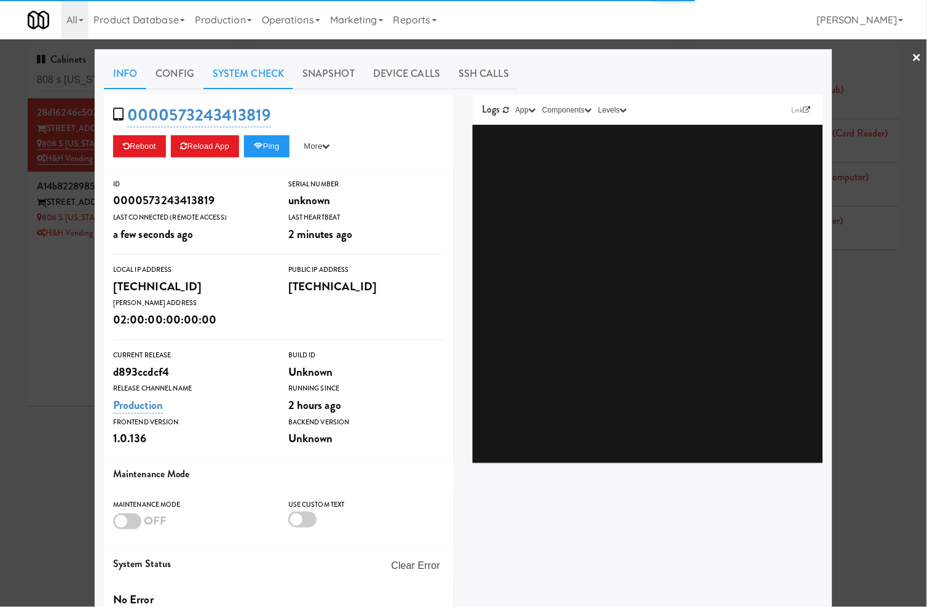
click at [266, 68] on link "System Check" at bounding box center [249, 73] width 90 height 31
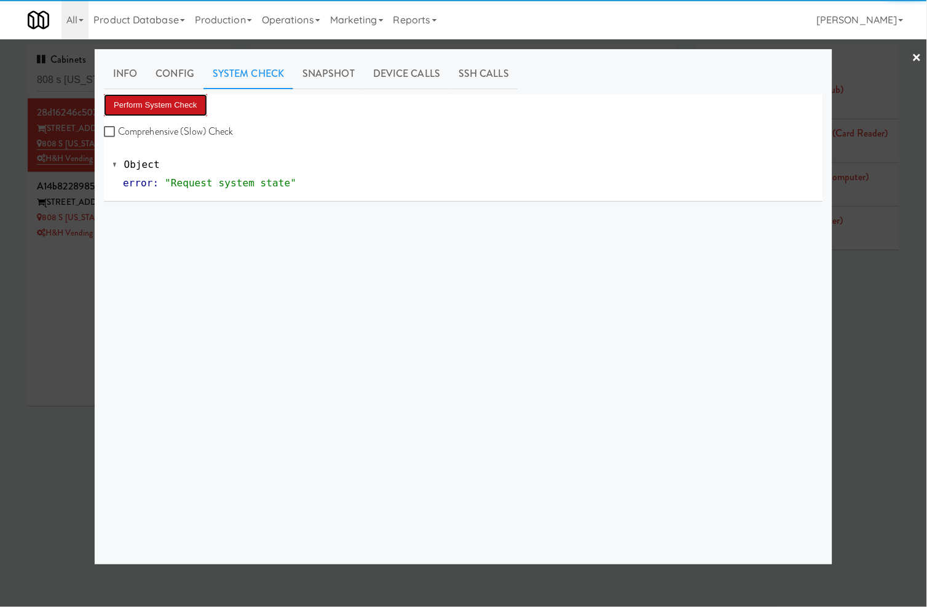
drag, startPoint x: 181, startPoint y: 105, endPoint x: 375, endPoint y: 143, distance: 197.4
click at [186, 106] on button "Perform System Check" at bounding box center [155, 105] width 103 height 22
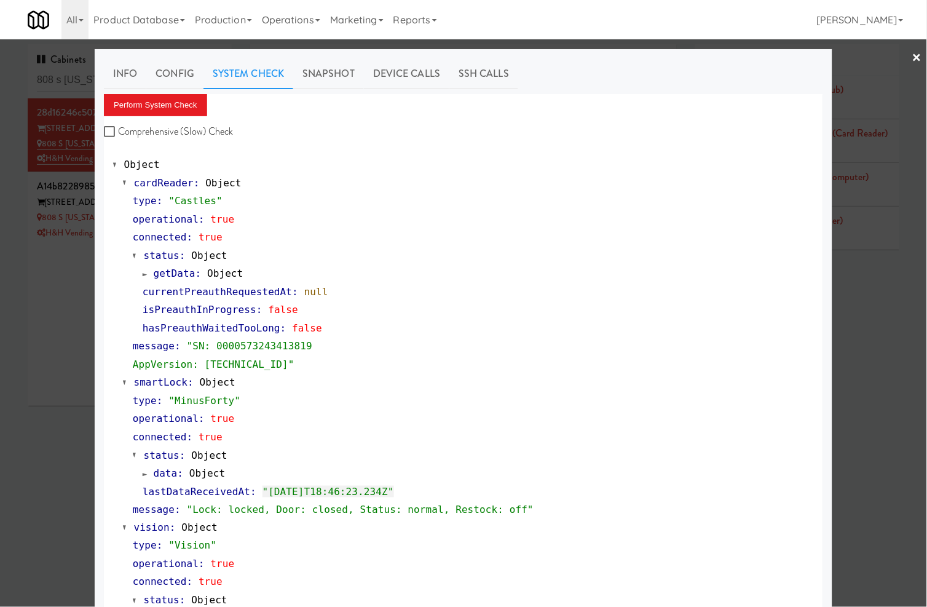
drag, startPoint x: 45, startPoint y: 300, endPoint x: 94, endPoint y: 279, distance: 53.5
click at [45, 300] on div at bounding box center [463, 303] width 927 height 607
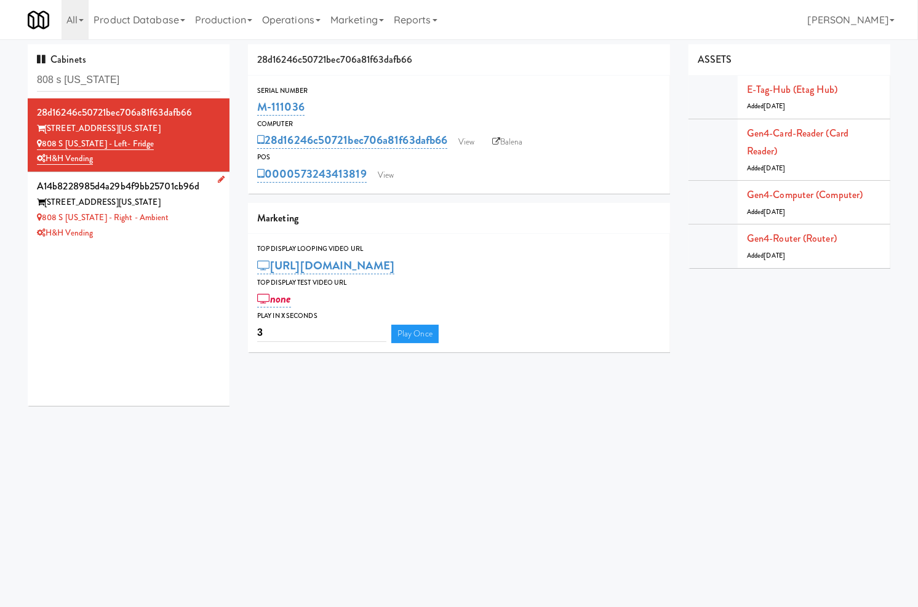
click at [176, 213] on div "808 S Michigan - Right - Ambient" at bounding box center [128, 217] width 183 height 15
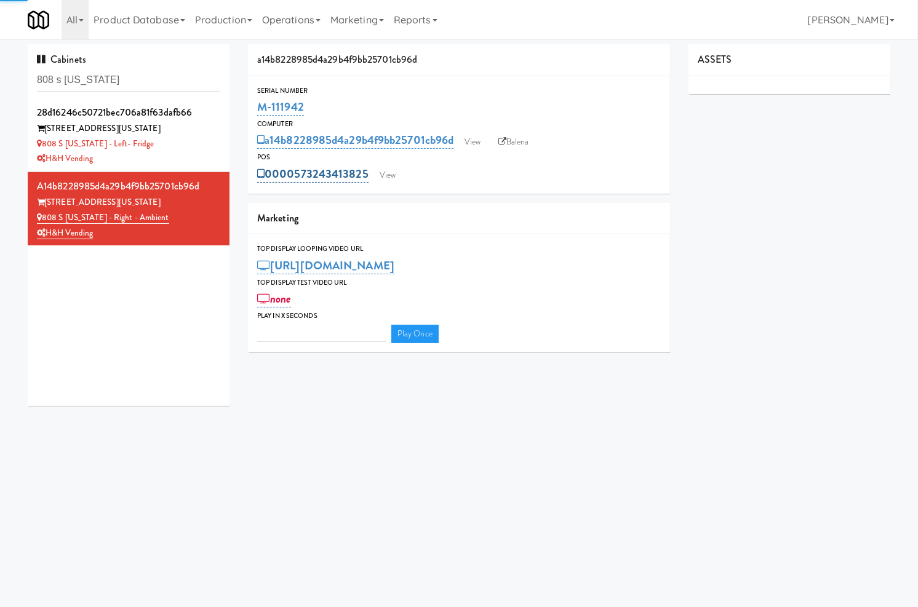
type input "3"
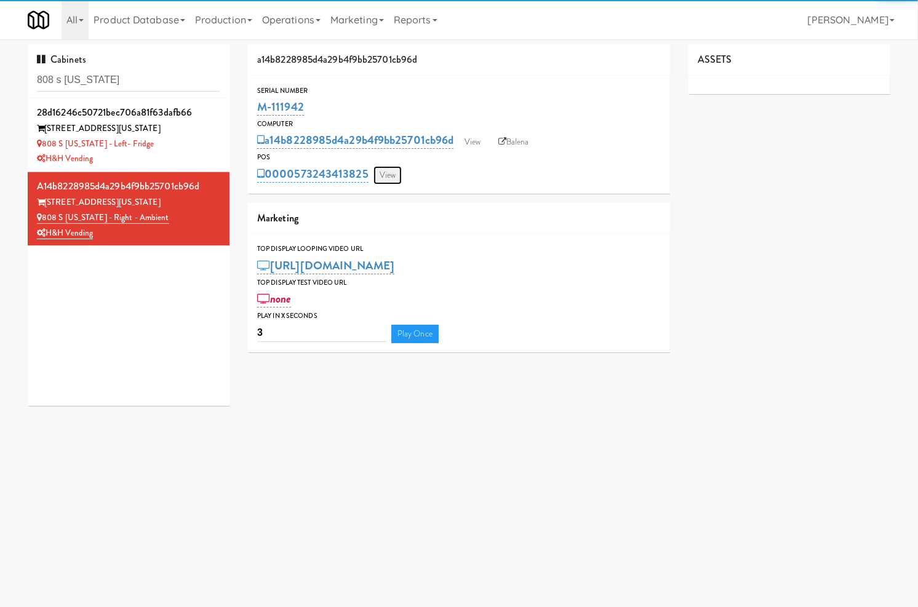
click at [382, 173] on link "View" at bounding box center [387, 175] width 28 height 18
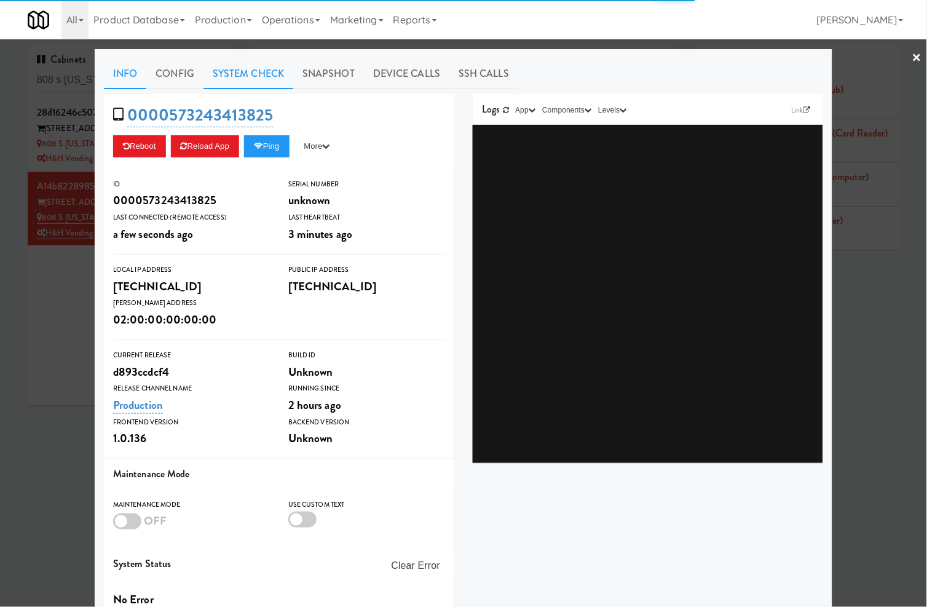
click at [247, 78] on link "System Check" at bounding box center [249, 73] width 90 height 31
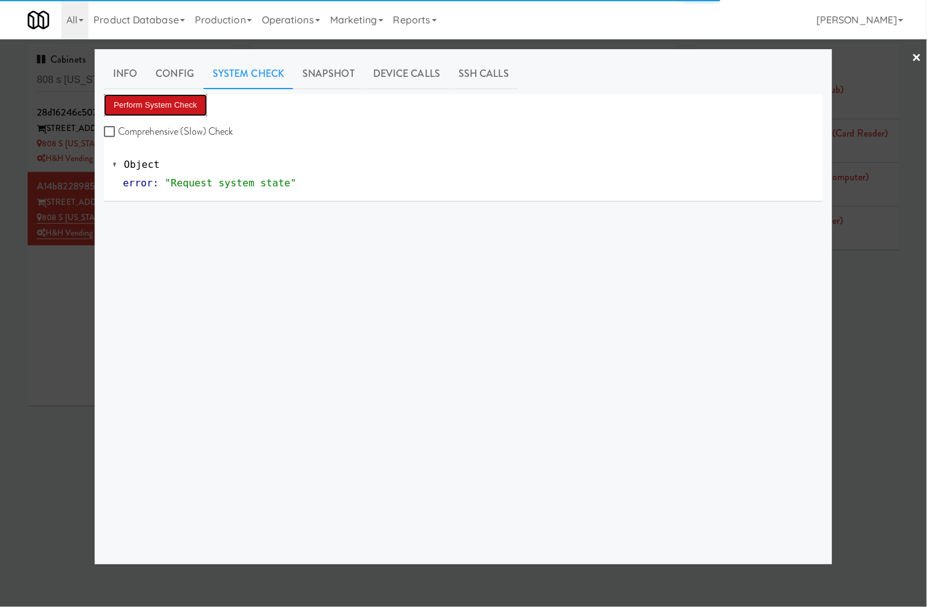
click at [174, 103] on button "Perform System Check" at bounding box center [155, 105] width 103 height 22
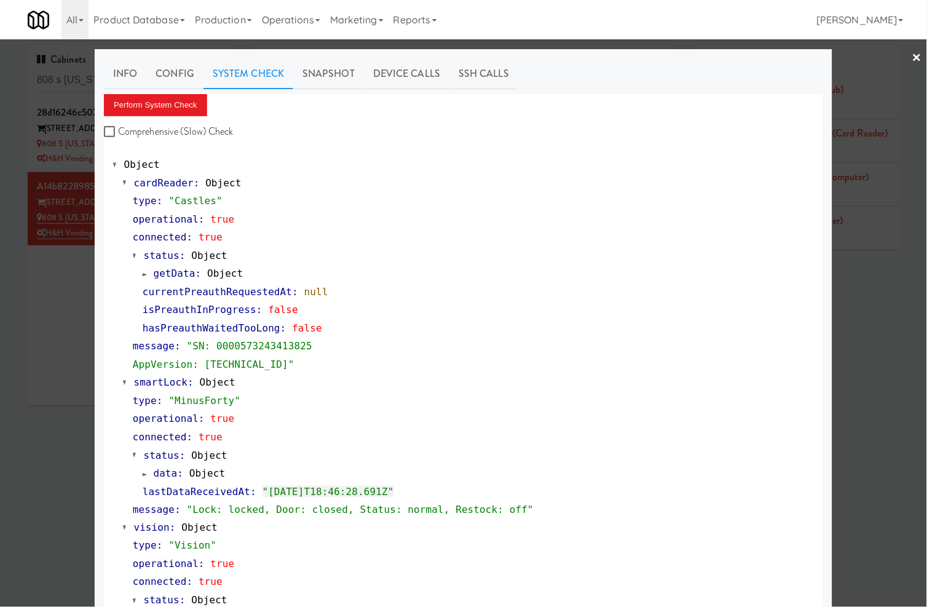
click at [39, 315] on div at bounding box center [463, 303] width 927 height 607
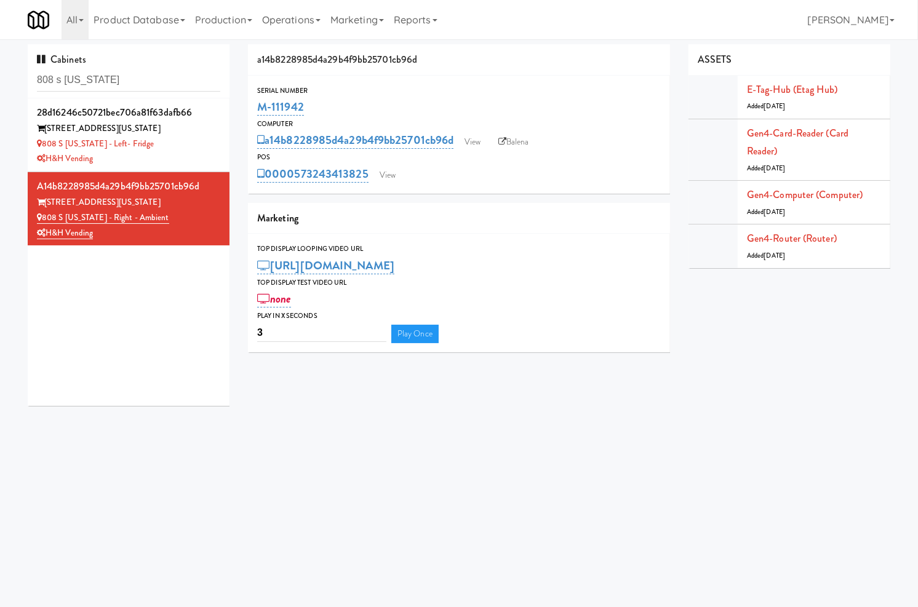
drag, startPoint x: 221, startPoint y: 574, endPoint x: 238, endPoint y: 574, distance: 16.6
click at [221, 574] on body "Okay Okay Select date: previous 2025-Sep next Su Mo Tu We Th Fr Sa 31 1 2 3 4 5…" at bounding box center [459, 342] width 918 height 607
click at [176, 140] on div "808 S [US_STATE] - Left- Fridge" at bounding box center [128, 144] width 183 height 15
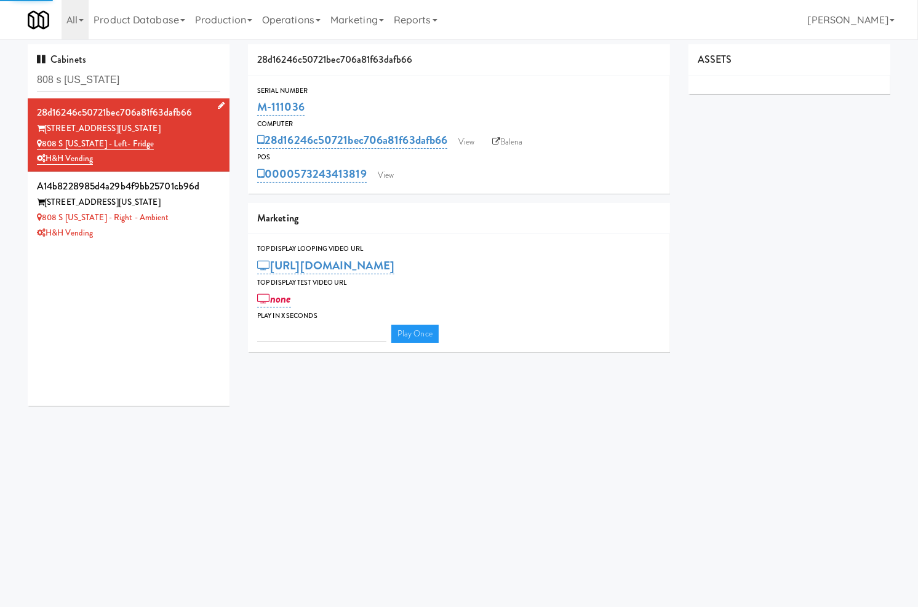
type input "3"
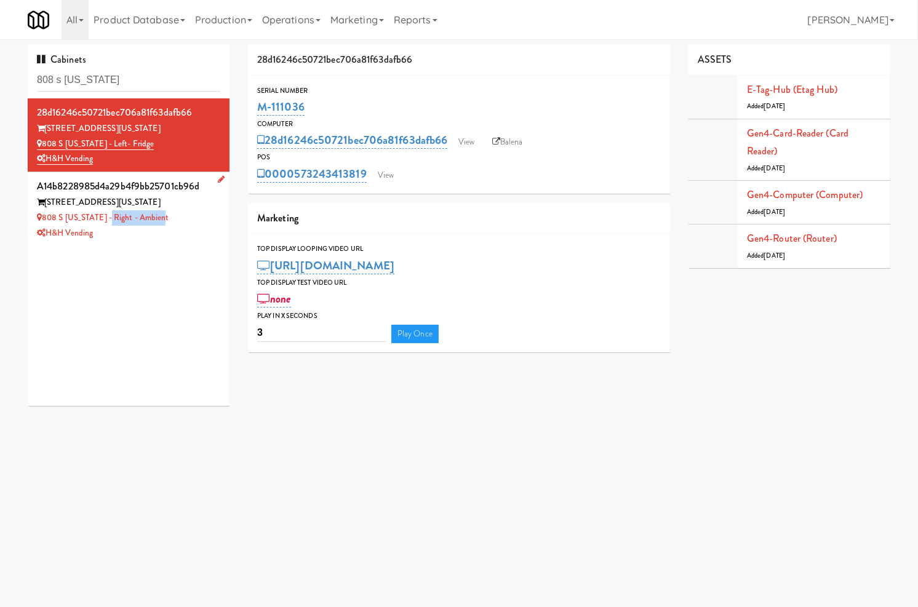
drag, startPoint x: 165, startPoint y: 219, endPoint x: 103, endPoint y: 222, distance: 61.6
click at [103, 222] on div "808 S Michigan - Right - Ambient" at bounding box center [128, 217] width 183 height 15
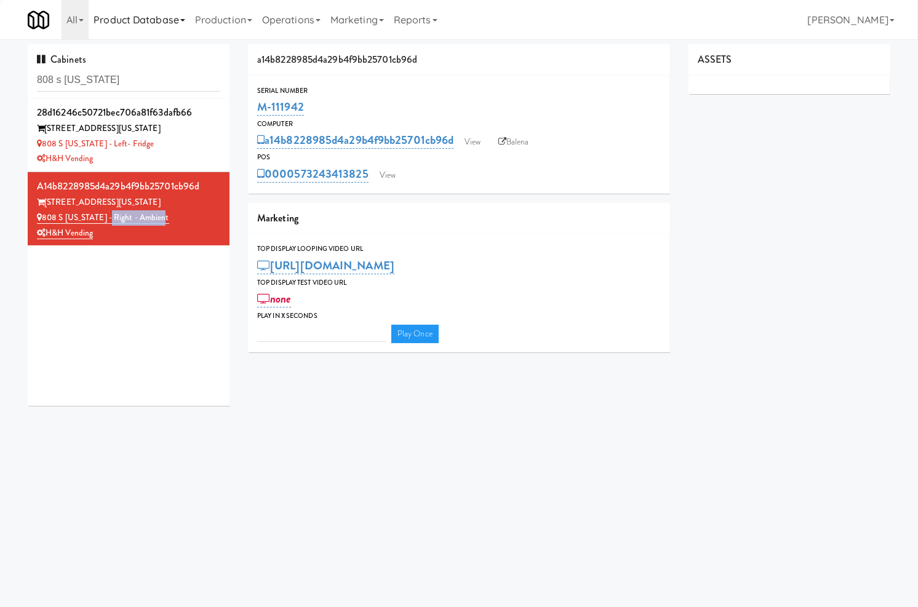
type input "3"
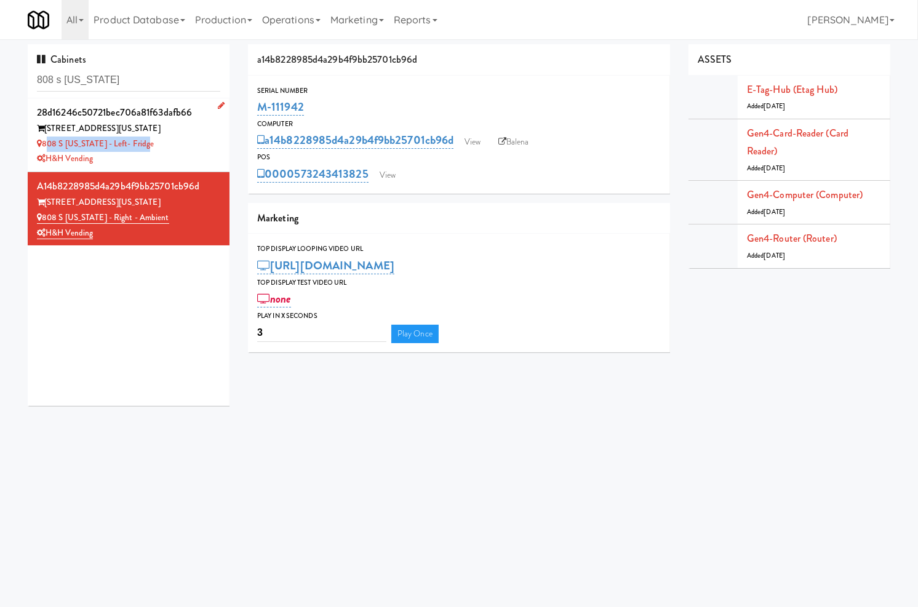
drag, startPoint x: 148, startPoint y: 146, endPoint x: 44, endPoint y: 143, distance: 104.0
click at [44, 143] on div "808 S [US_STATE] - Left- Fridge" at bounding box center [128, 144] width 183 height 15
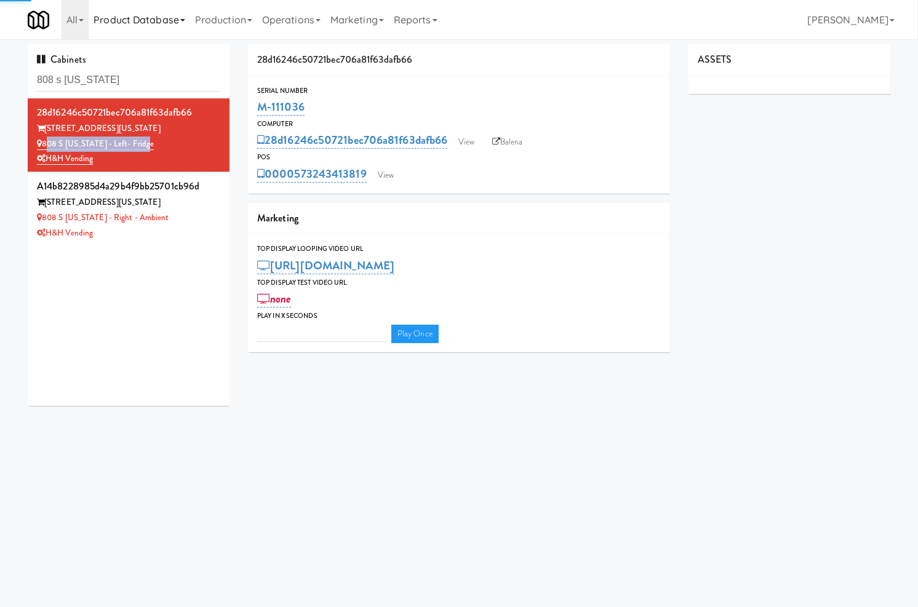
type input "3"
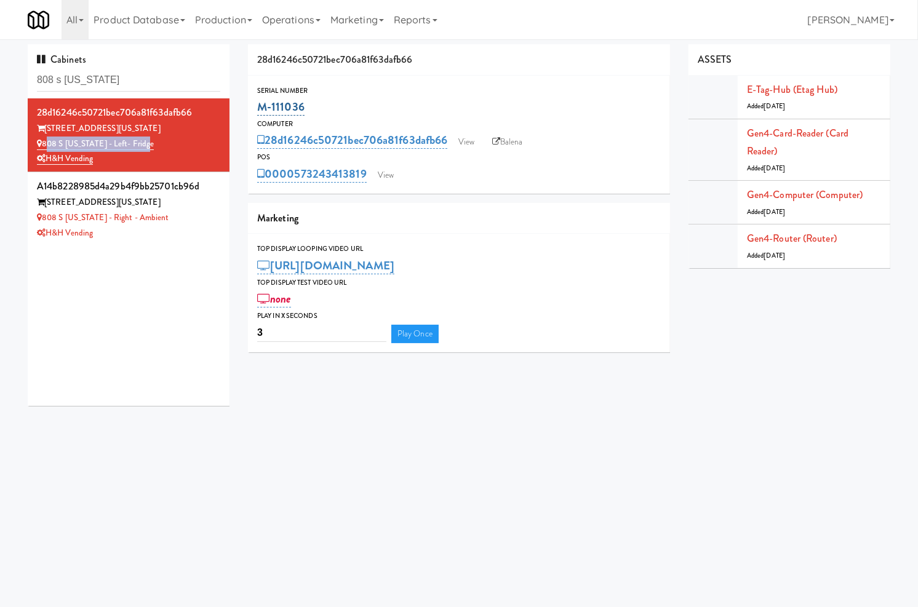
drag, startPoint x: 344, startPoint y: 105, endPoint x: 258, endPoint y: 105, distance: 86.1
click at [258, 105] on div "M-111036" at bounding box center [458, 107] width 403 height 21
copy link "M-111036"
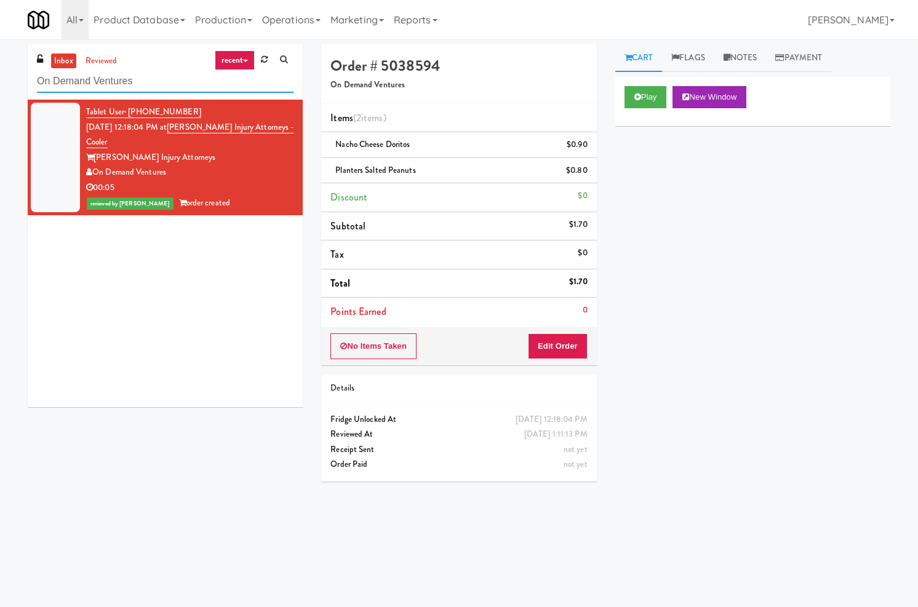
click at [130, 70] on input "On Demand Ventures" at bounding box center [165, 81] width 256 height 23
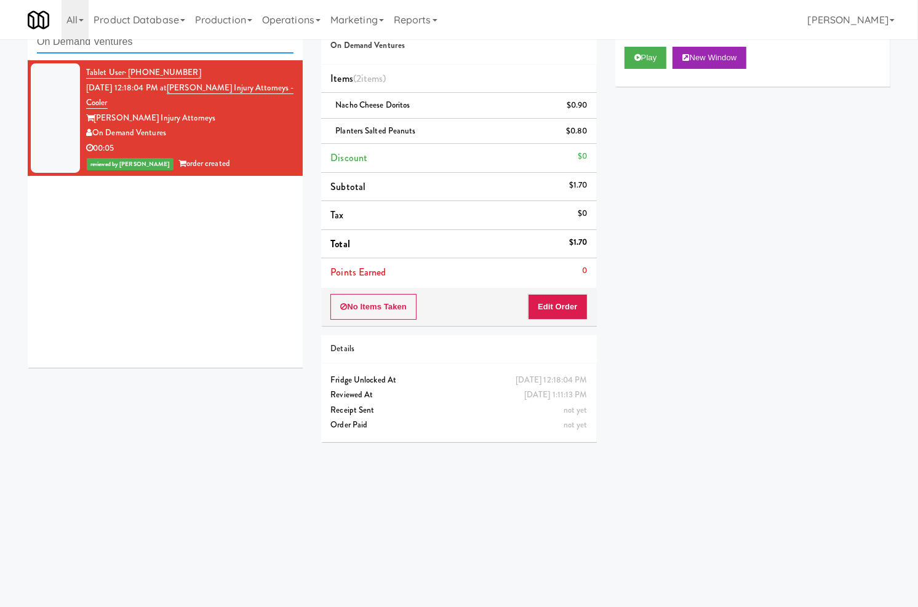
click at [130, 41] on input "On Demand Ventures" at bounding box center [165, 42] width 256 height 23
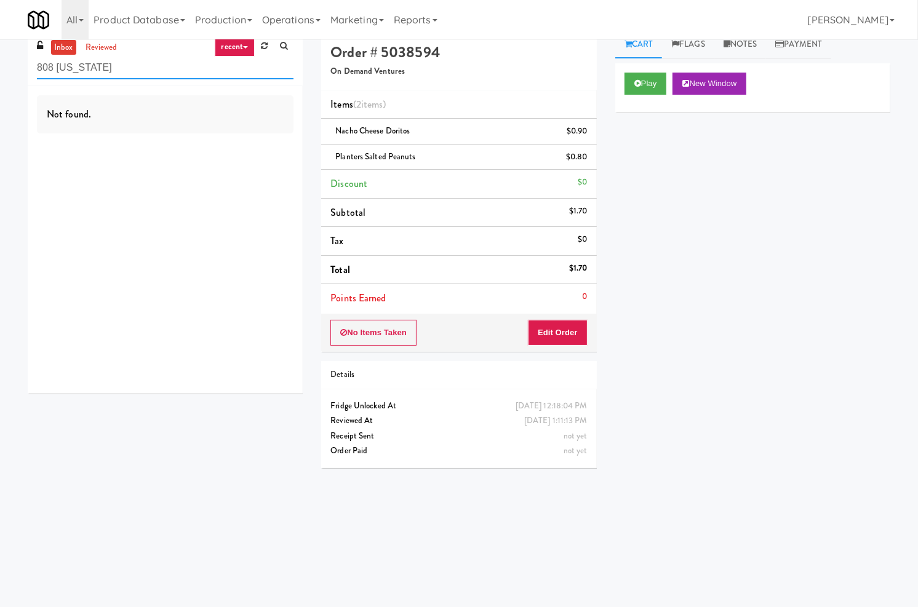
scroll to position [0, 0]
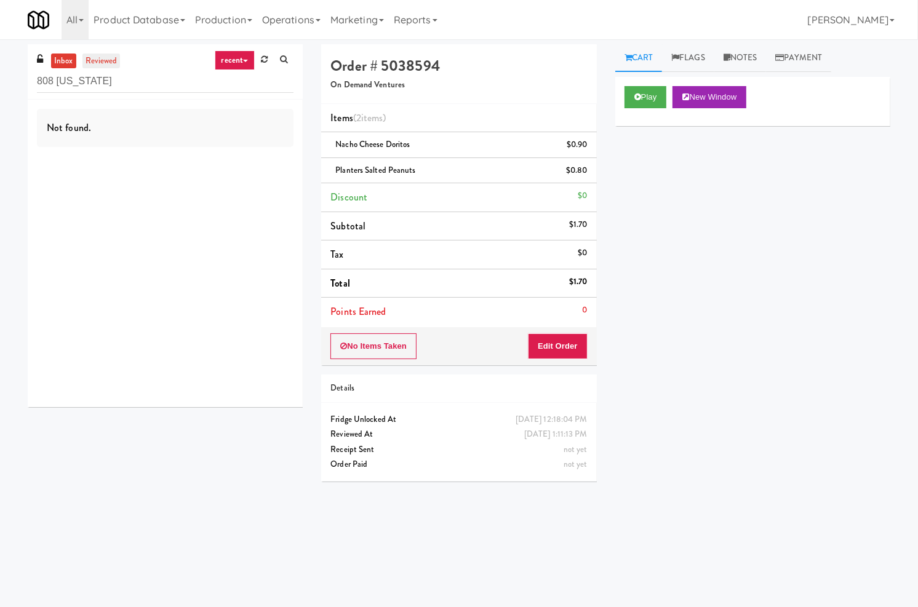
click at [100, 59] on link "reviewed" at bounding box center [101, 61] width 38 height 15
click at [105, 89] on input "808 [US_STATE]" at bounding box center [165, 81] width 256 height 23
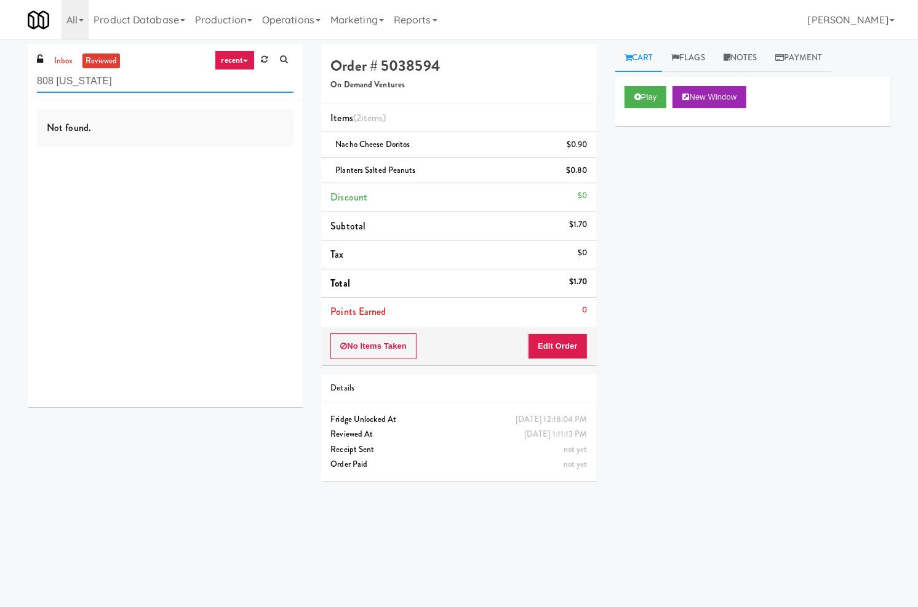
click at [105, 89] on input "808 [US_STATE]" at bounding box center [165, 81] width 256 height 23
paste input "S [US_STATE] - Left- Fridge"
drag, startPoint x: 109, startPoint y: 80, endPoint x: 185, endPoint y: 90, distance: 76.9
click at [185, 90] on input "808 S [US_STATE] - Left- Fridge" at bounding box center [165, 81] width 256 height 23
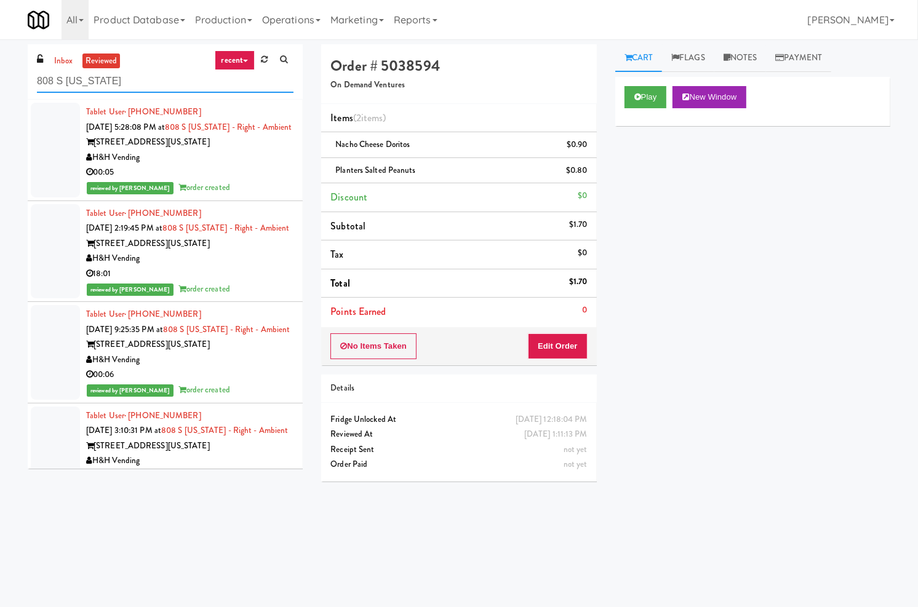
type input "808 S [US_STATE]"
click at [263, 196] on div "reviewed by [PERSON_NAME] order created" at bounding box center [189, 187] width 207 height 15
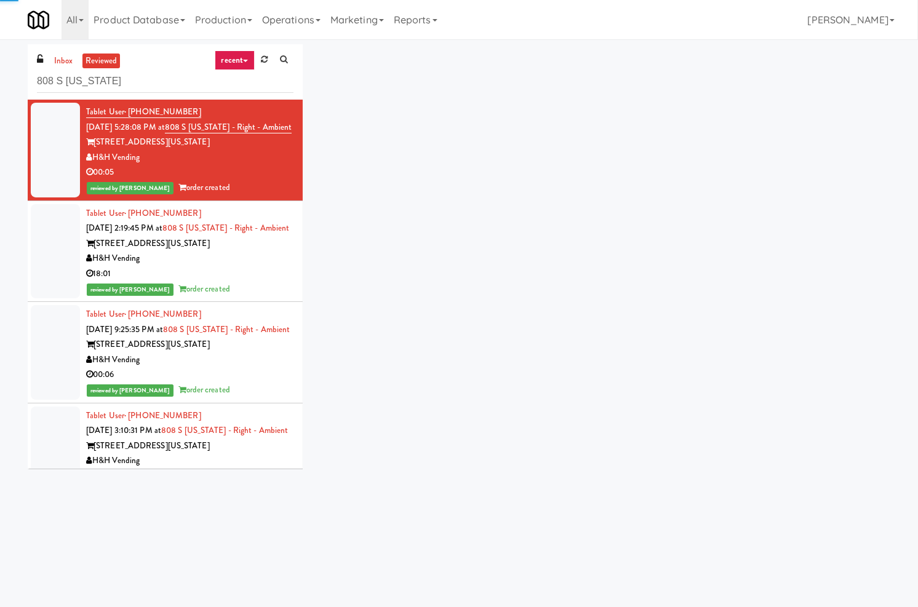
click at [256, 252] on div "[STREET_ADDRESS][US_STATE]" at bounding box center [189, 243] width 207 height 15
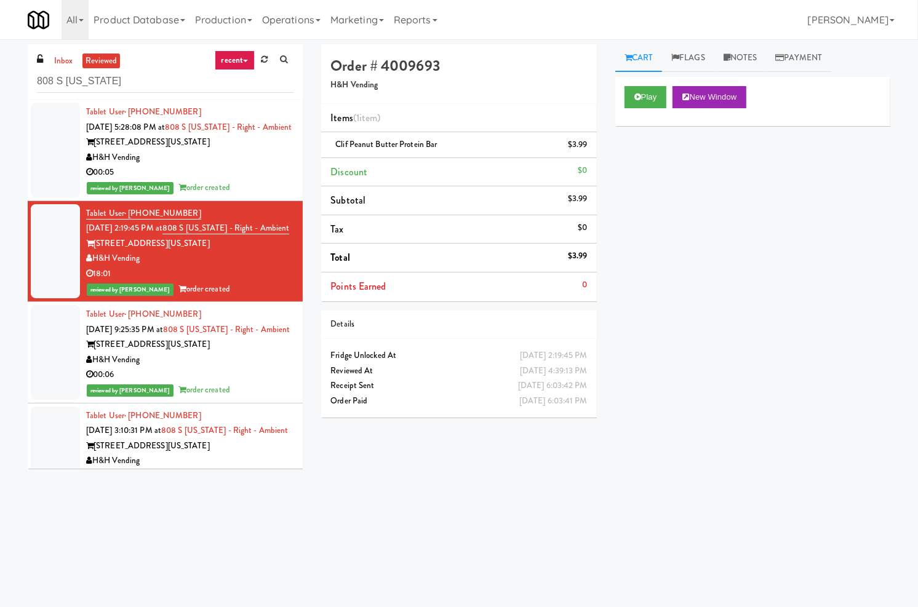
scroll to position [323, 0]
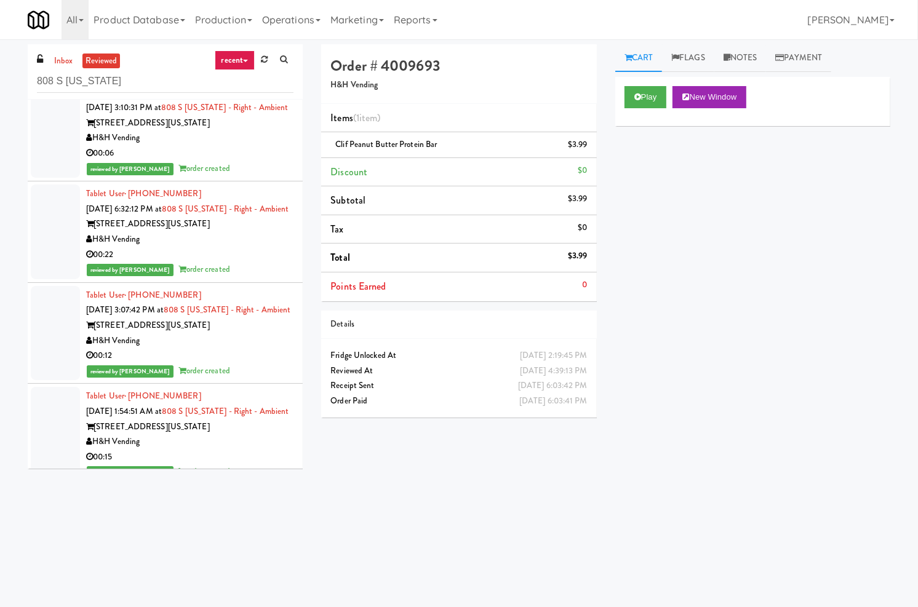
click at [251, 247] on div "H&H Vending" at bounding box center [189, 239] width 207 height 15
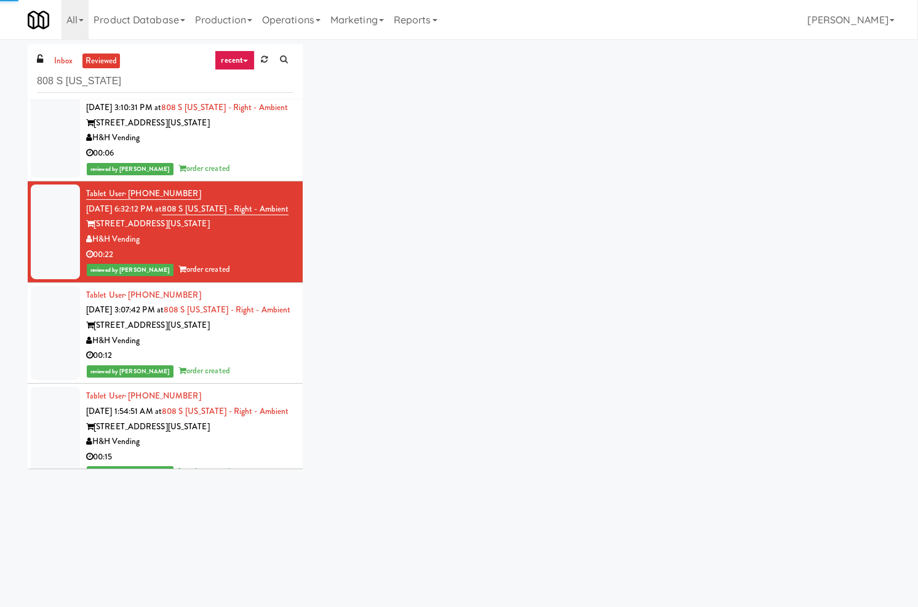
scroll to position [646, 0]
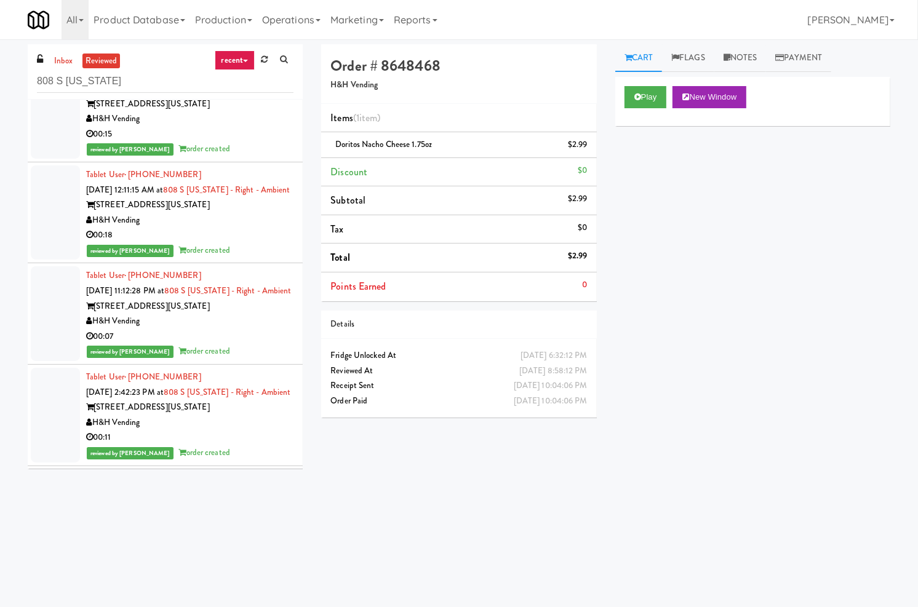
click at [256, 258] on div "Tablet User · (773) 862-2248 [DATE] 12:11:15 AM at 808 S [US_STATE] - Right - A…" at bounding box center [189, 212] width 207 height 91
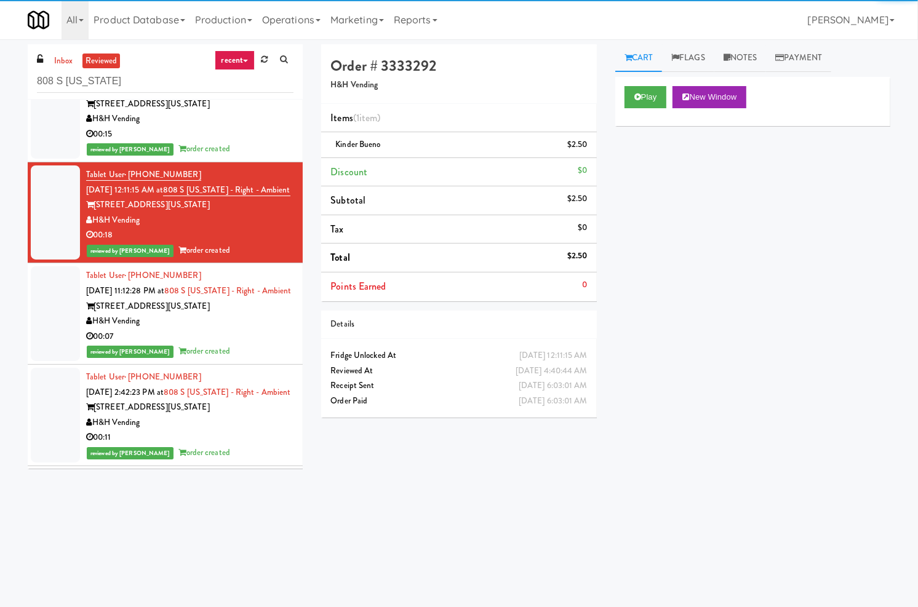
scroll to position [1291, 0]
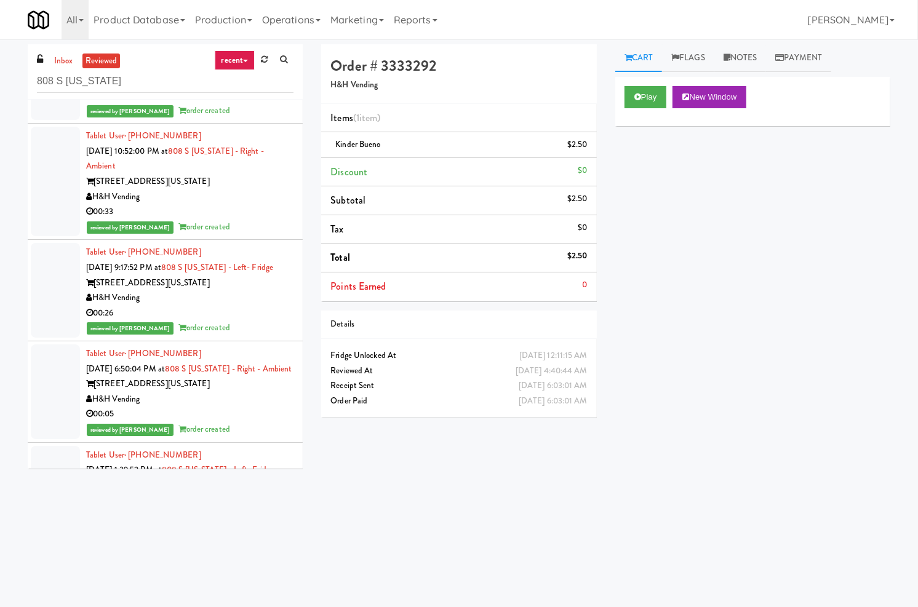
click at [265, 103] on div "00:10" at bounding box center [189, 95] width 207 height 15
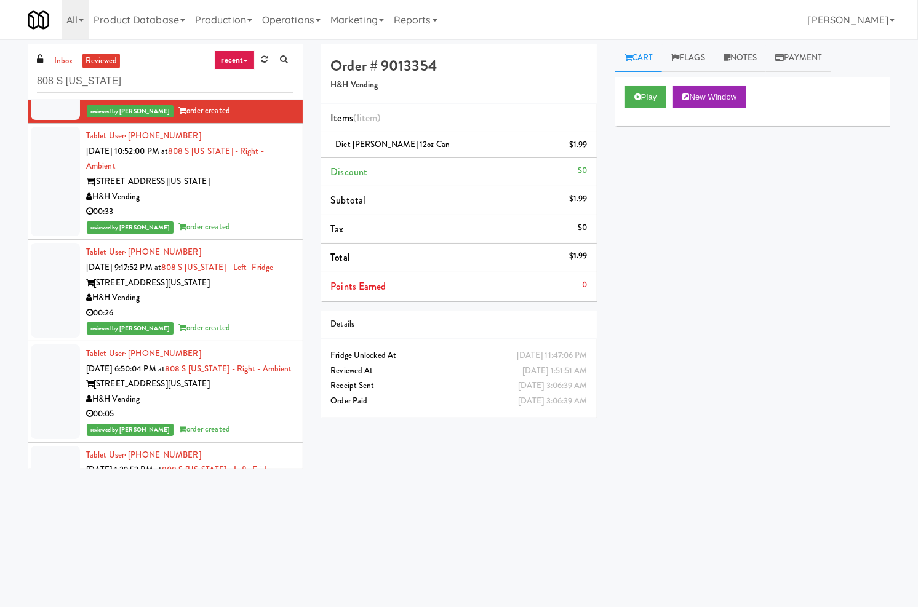
drag, startPoint x: 286, startPoint y: 236, endPoint x: 182, endPoint y: 236, distance: 103.9
click at [182, 124] on li "Tablet User · (847) 331-0268 [DATE] 11:47:06 PM at 808 S [US_STATE] - Left- Fri…" at bounding box center [165, 73] width 275 height 101
copy link "808 S [US_STATE] - Left- Fridge"
click at [238, 87] on input "808 S [US_STATE]" at bounding box center [165, 81] width 256 height 23
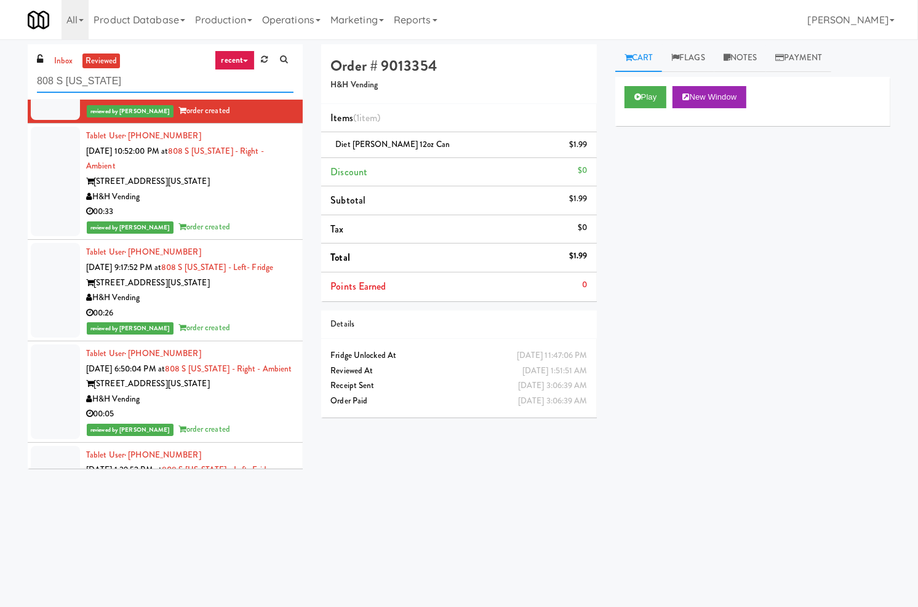
click at [238, 87] on input "808 S [US_STATE]" at bounding box center [165, 81] width 256 height 23
paste input "- Left- Fridge"
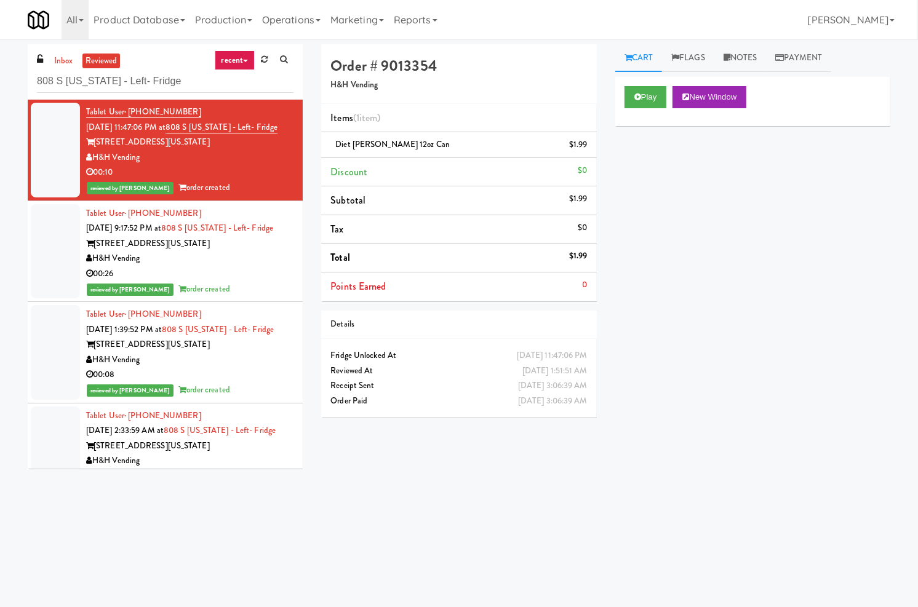
drag, startPoint x: 64, startPoint y: 59, endPoint x: 84, endPoint y: 80, distance: 29.1
click at [66, 60] on link "inbox" at bounding box center [63, 61] width 25 height 15
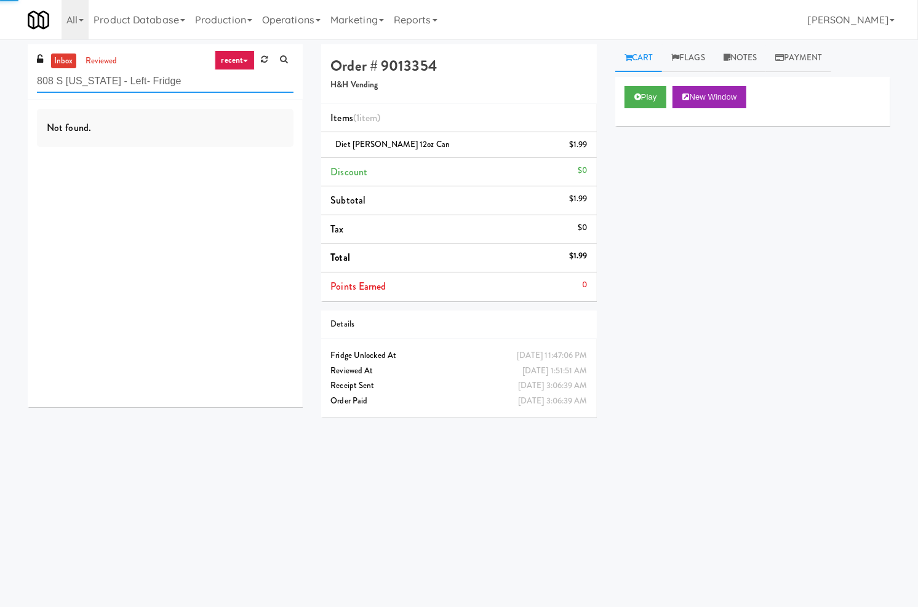
click at [89, 82] on input "808 S [US_STATE] - Left- Fridge" at bounding box center [165, 81] width 256 height 23
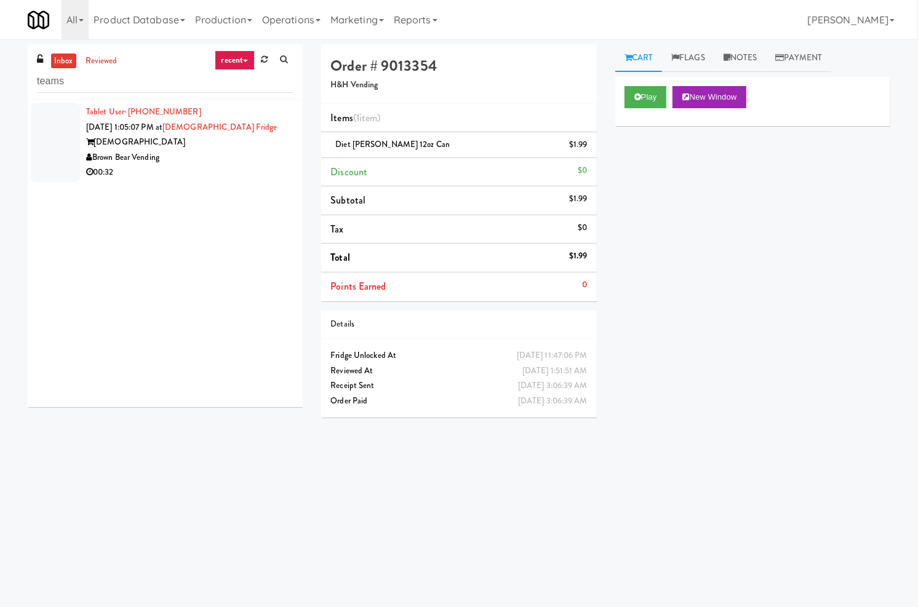
click at [198, 151] on div "Brown Bear Vending" at bounding box center [189, 157] width 207 height 15
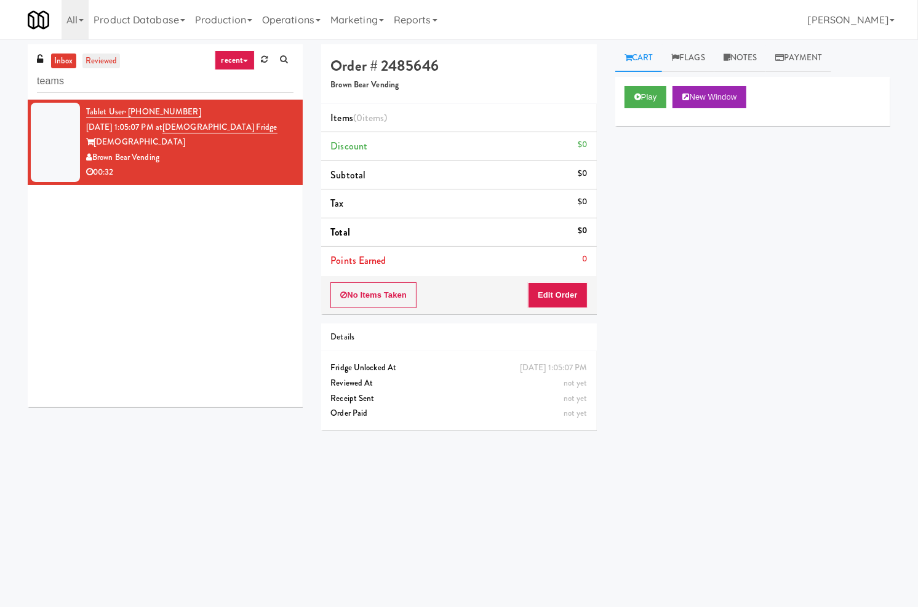
click at [93, 59] on link "reviewed" at bounding box center [101, 61] width 38 height 15
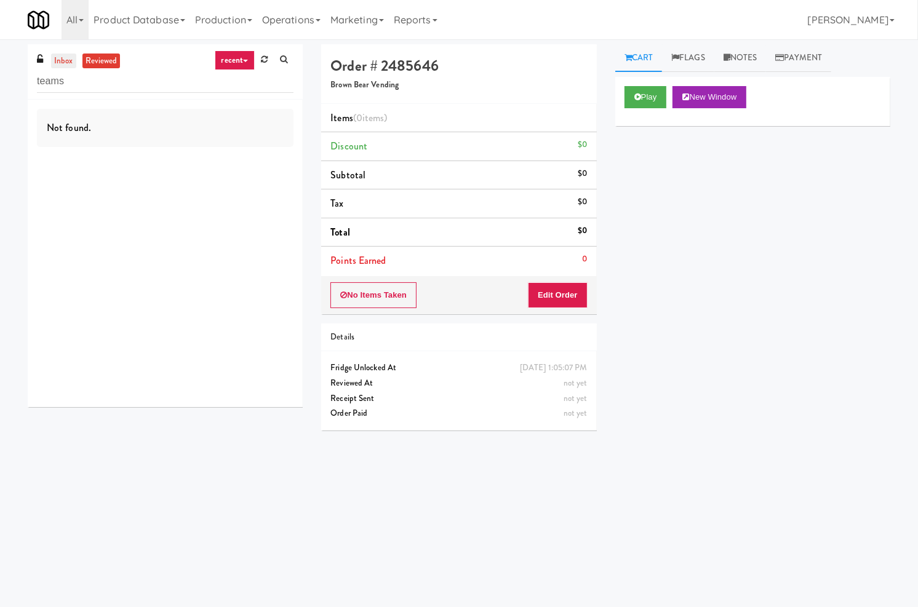
click at [66, 57] on link "inbox" at bounding box center [63, 61] width 25 height 15
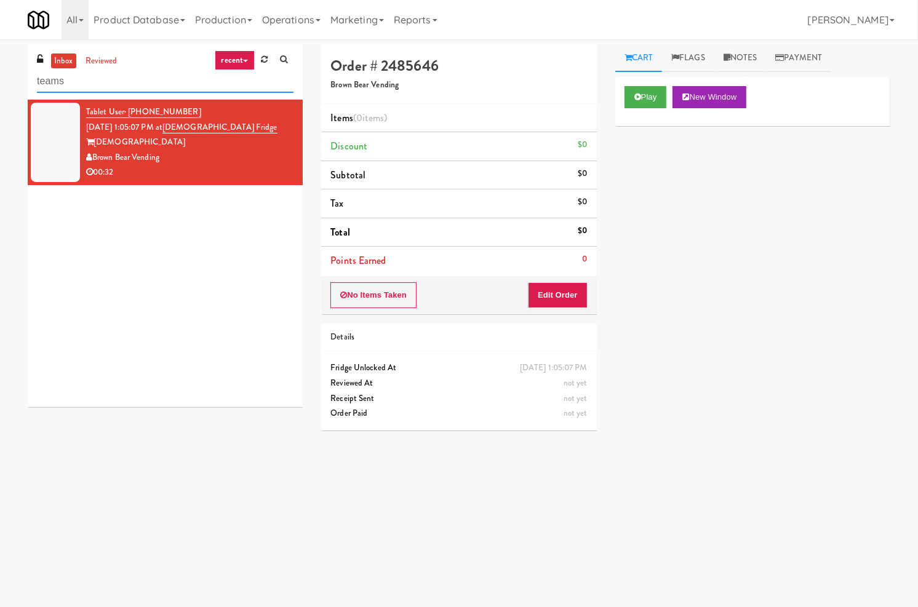
click at [145, 82] on input "teams" at bounding box center [165, 81] width 256 height 23
paste input "Brown Bear Vending"
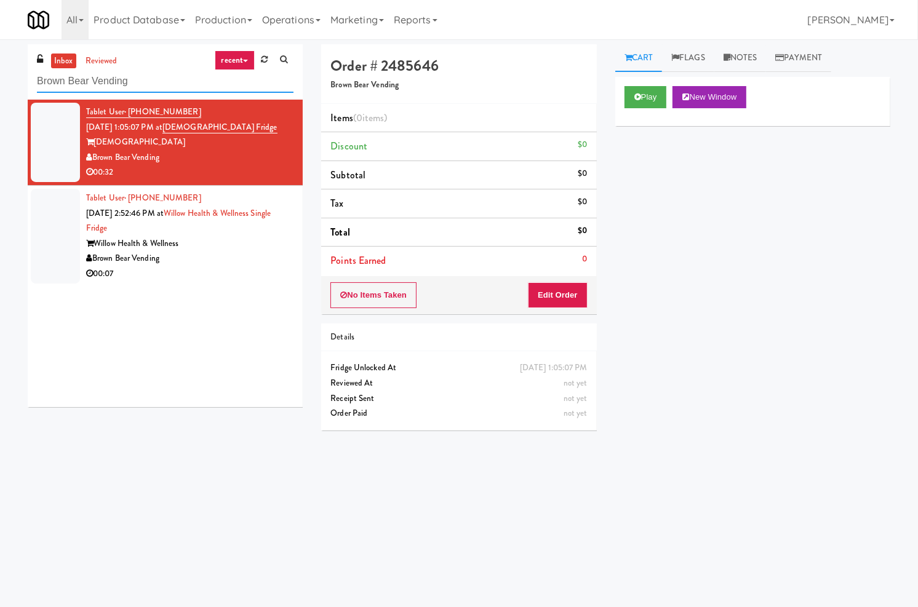
type input "Brown Bear Vending"
click at [211, 253] on div "Brown Bear Vending" at bounding box center [189, 258] width 207 height 15
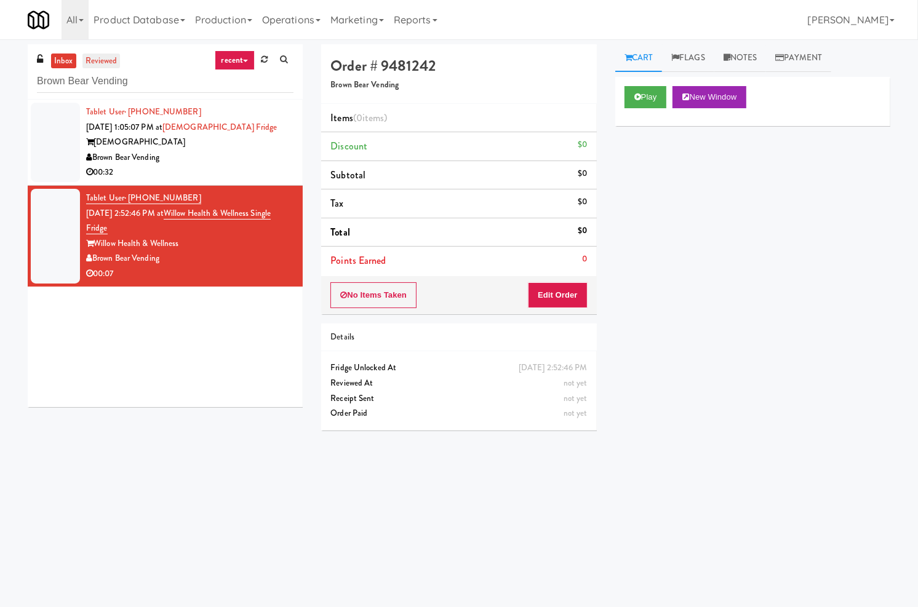
click at [105, 60] on link "reviewed" at bounding box center [101, 61] width 38 height 15
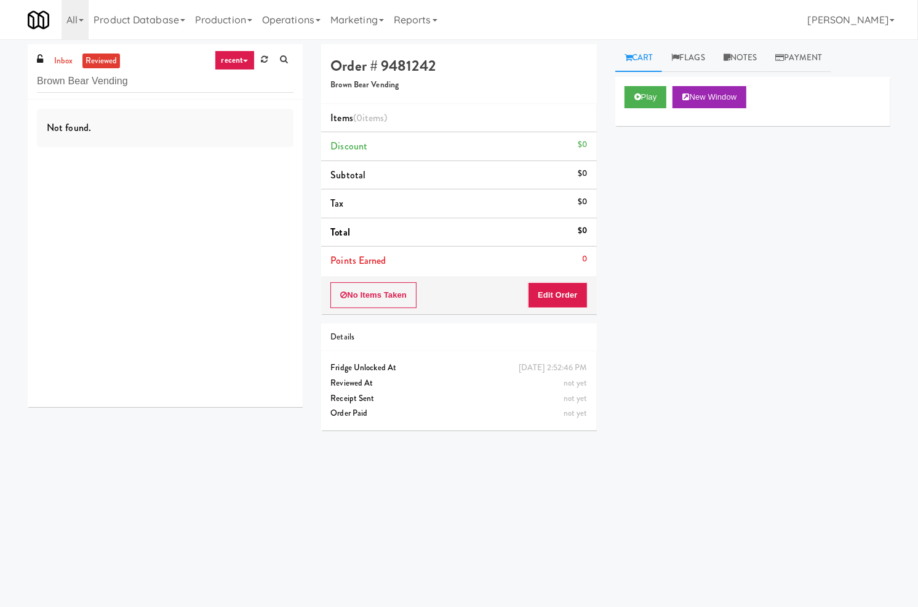
click at [105, 57] on link "reviewed" at bounding box center [101, 61] width 38 height 15
click at [69, 58] on link "inbox" at bounding box center [63, 61] width 25 height 15
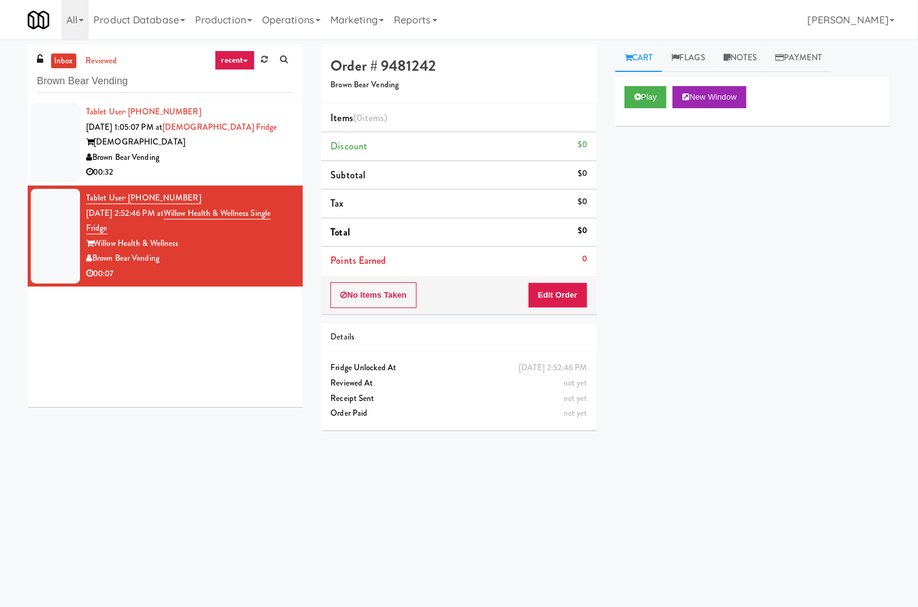
click at [322, 591] on body "Are you sure you want to update this order? Okay Cancel Okay Are you sure you w…" at bounding box center [459, 342] width 918 height 607
click at [228, 153] on div "Brown Bear Vending" at bounding box center [189, 157] width 207 height 15
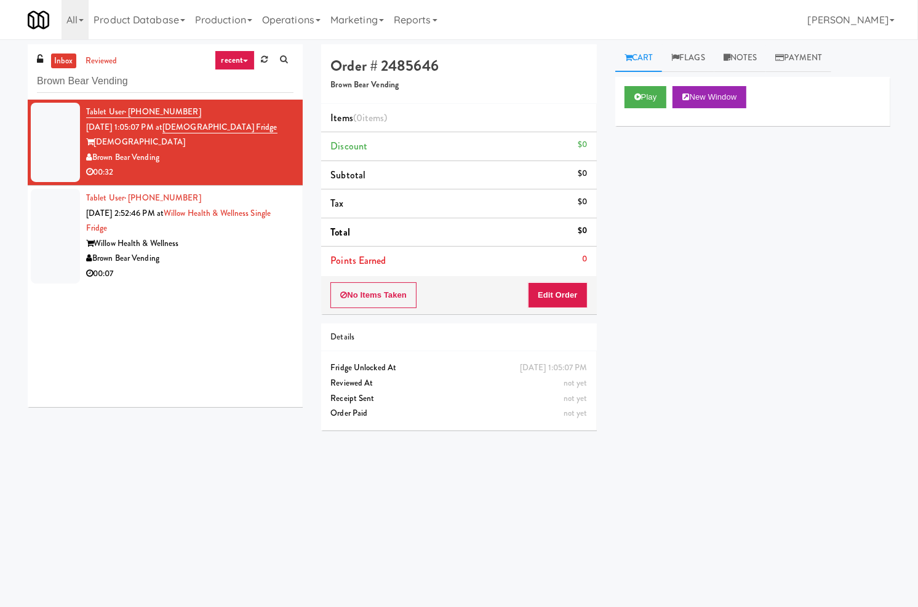
drag, startPoint x: 204, startPoint y: 550, endPoint x: 274, endPoint y: 236, distance: 322.4
click at [207, 550] on body "Are you sure you want to update this order? Okay Cancel Okay Are you sure you w…" at bounding box center [459, 342] width 918 height 607
click at [637, 95] on icon at bounding box center [637, 97] width 7 height 8
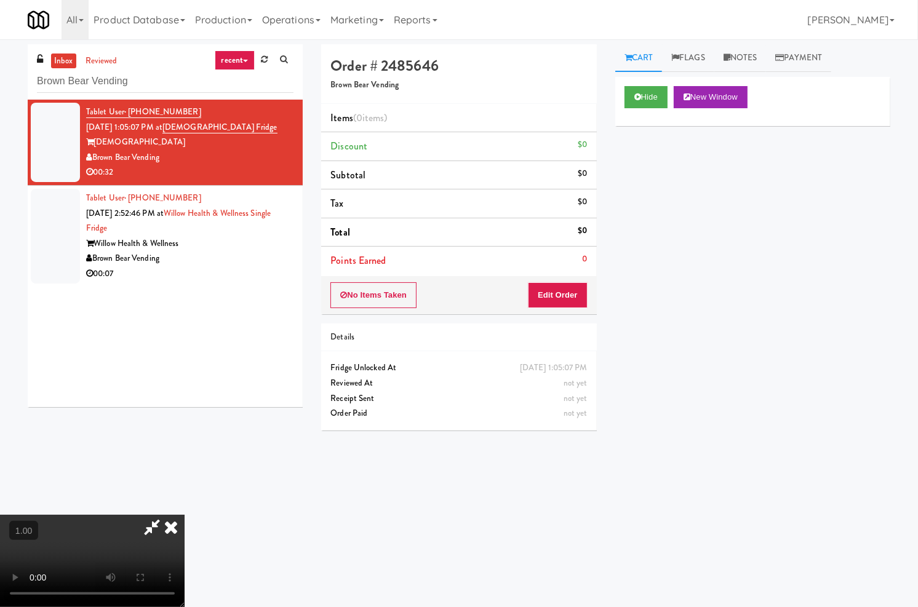
click at [116, 515] on video at bounding box center [92, 561] width 184 height 92
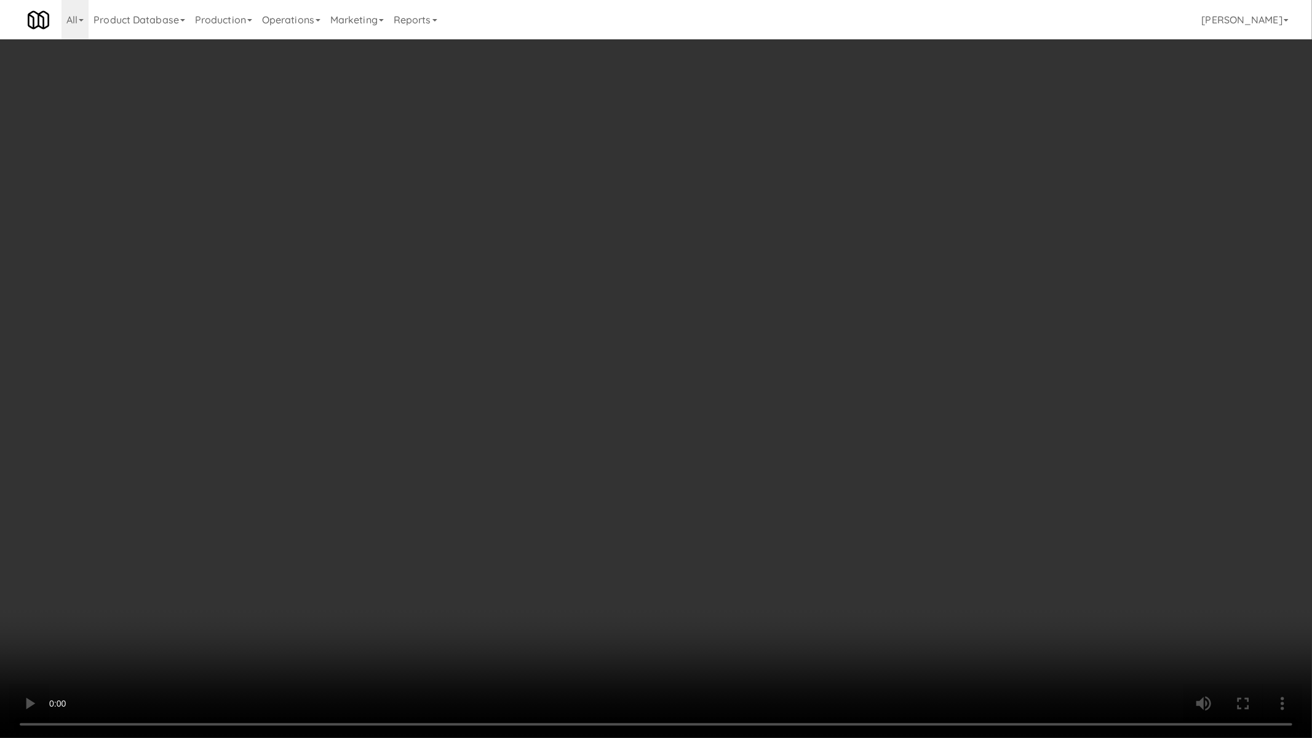
click at [247, 372] on video at bounding box center [656, 369] width 1312 height 738
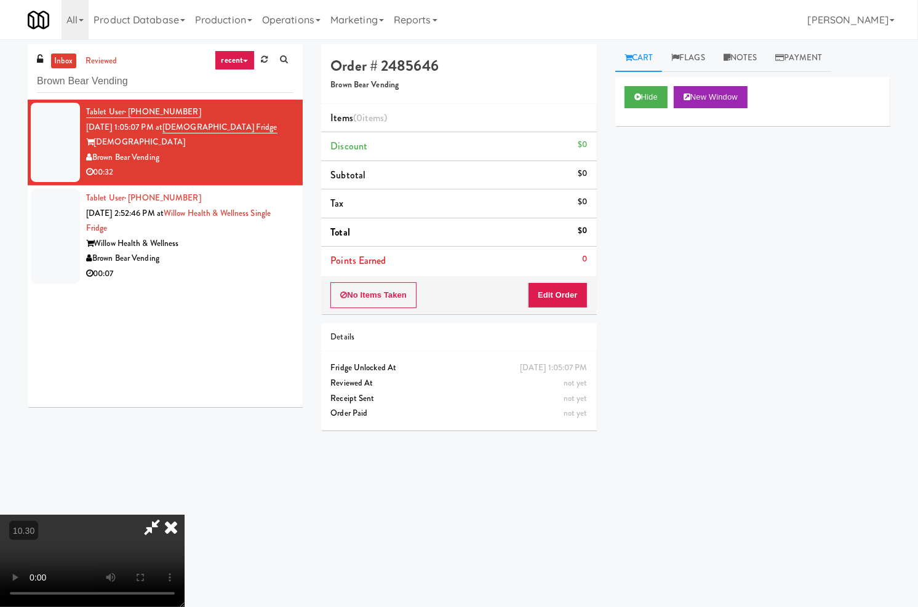
click at [184, 515] on icon at bounding box center [170, 527] width 27 height 25
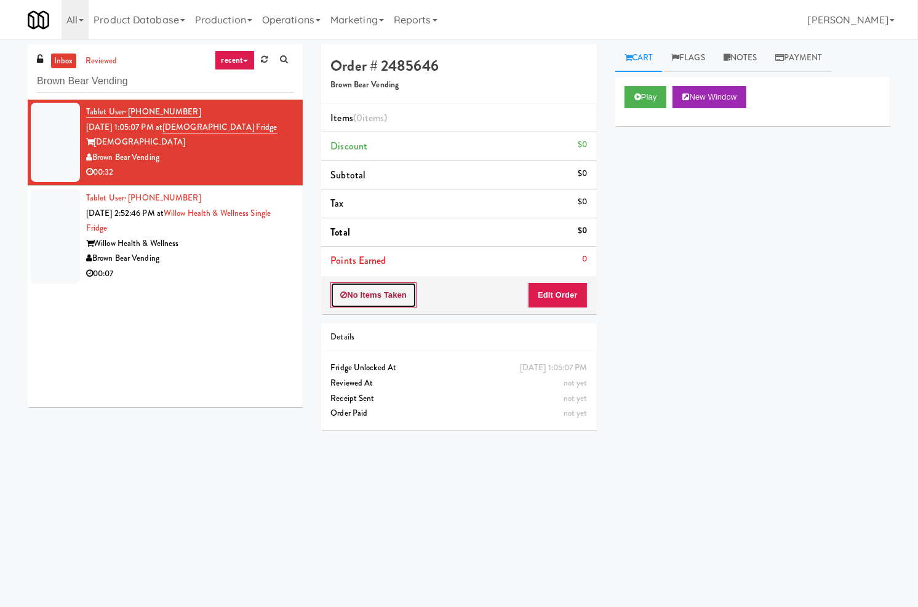
click at [382, 293] on button "No Items Taken" at bounding box center [373, 295] width 86 height 26
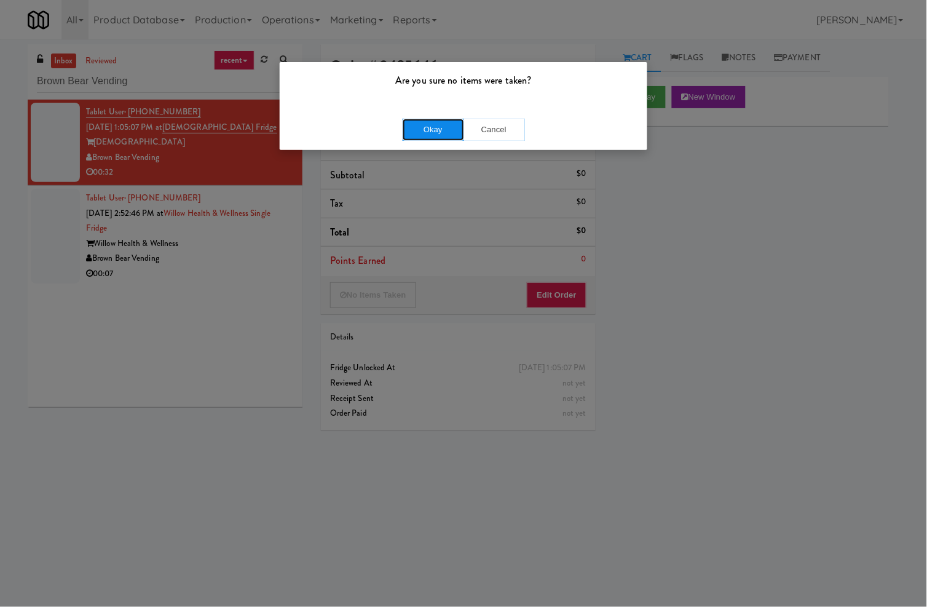
click at [439, 125] on button "Okay" at bounding box center [433, 130] width 61 height 22
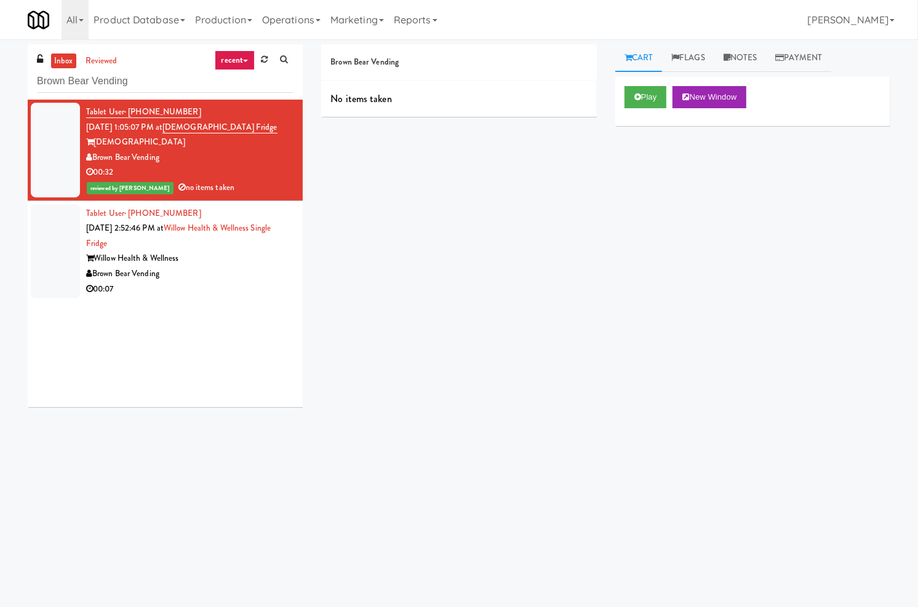
drag, startPoint x: 249, startPoint y: 132, endPoint x: 234, endPoint y: 89, distance: 45.5
click at [178, 131] on div "Tablet User · (315) 796-9634 [DATE] 1:05:07 PM at [DEMOGRAPHIC_DATA] Fridge [DE…" at bounding box center [189, 150] width 207 height 91
copy span "[DEMOGRAPHIC_DATA] Fridge"
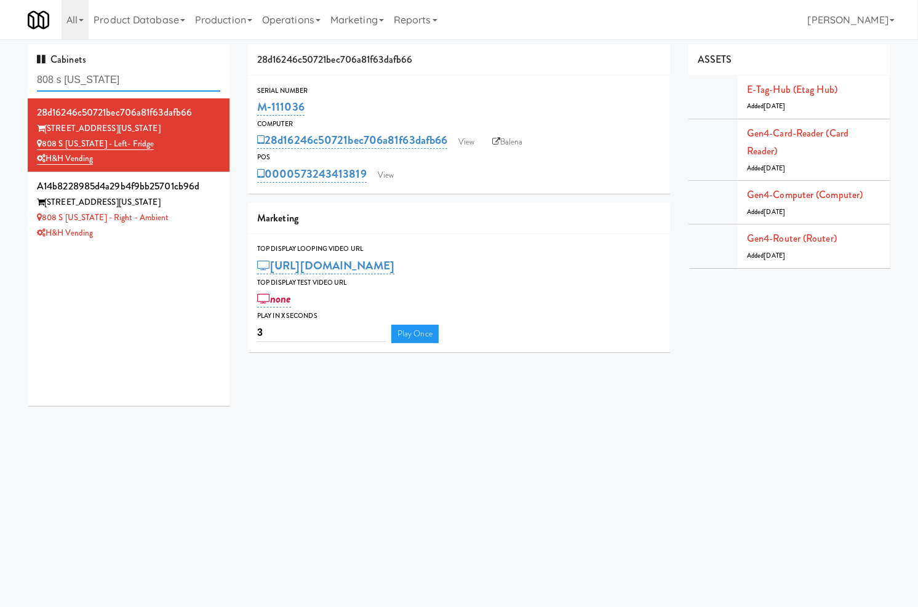
click at [161, 84] on input "808 s [US_STATE]" at bounding box center [128, 80] width 183 height 23
click at [161, 84] on input "808 s michigan" at bounding box center [128, 80] width 183 height 23
paste input "Sachs-Pantry-Left"
type input "Sachs-Pantry-Left"
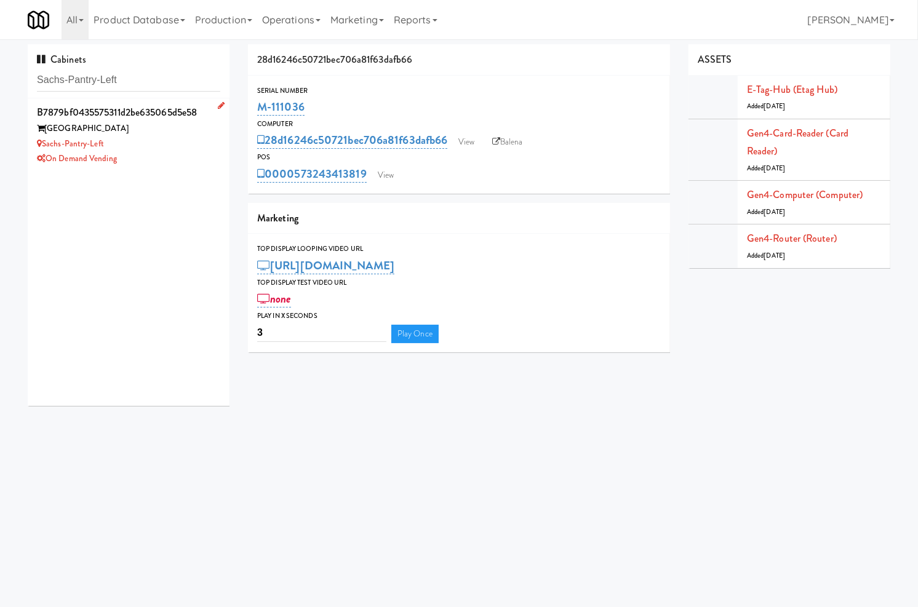
click at [162, 137] on div "Sachs-Pantry-Left" at bounding box center [128, 144] width 183 height 15
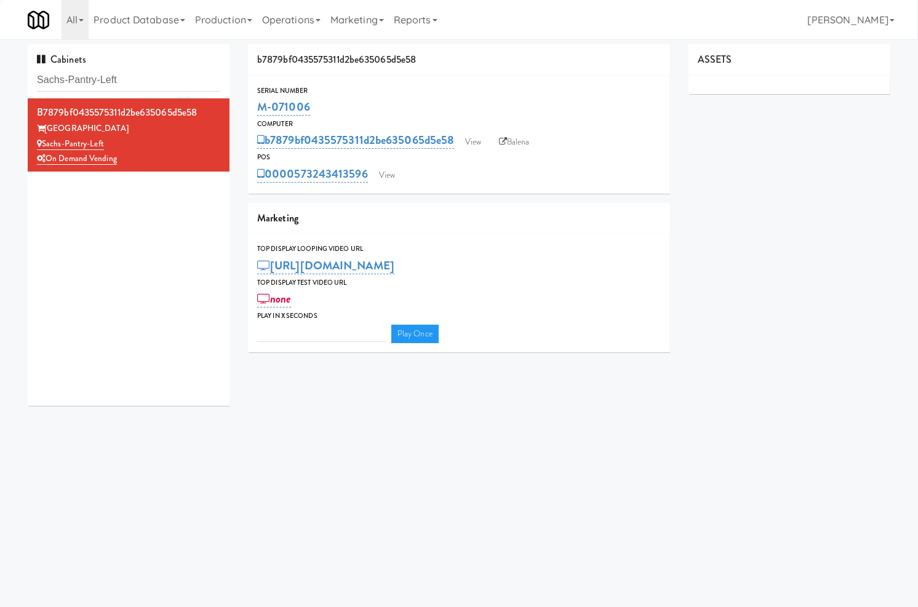
type input "3"
click at [387, 177] on link "View" at bounding box center [387, 175] width 28 height 18
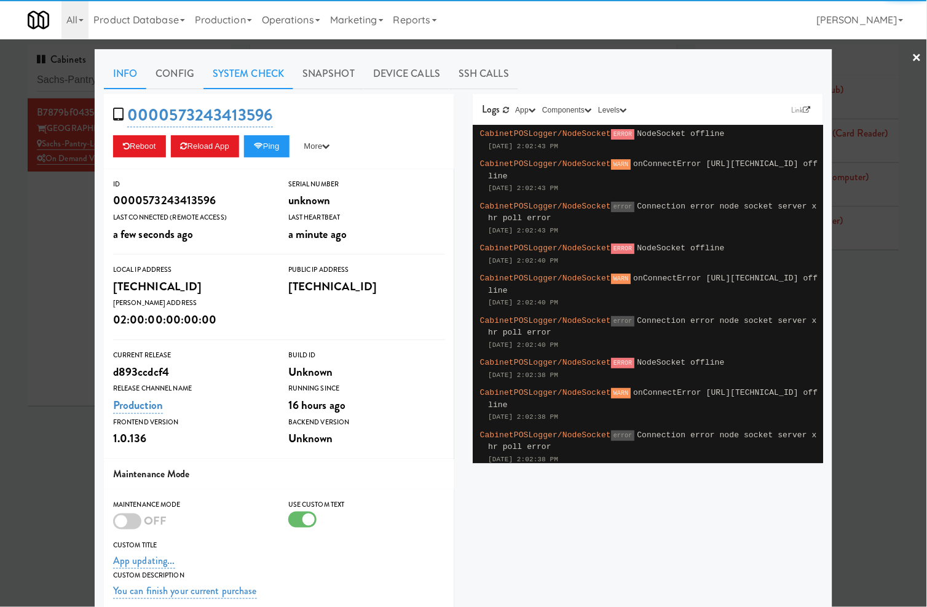
click at [244, 77] on link "System Check" at bounding box center [249, 73] width 90 height 31
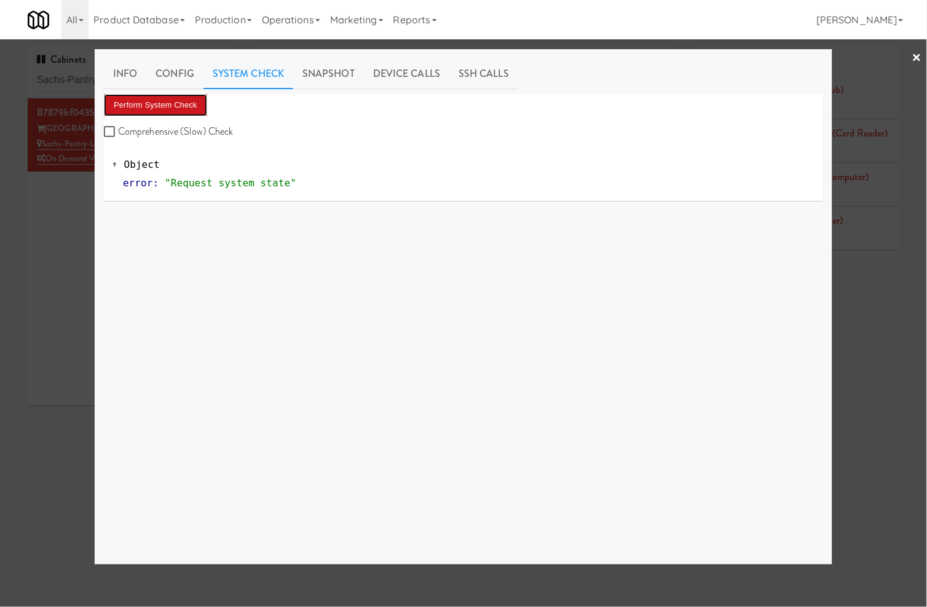
click at [177, 97] on button "Perform System Check" at bounding box center [155, 105] width 103 height 22
click at [297, 531] on div "Perform System Check Comprehensive (Slow) Check Object error : "Request system …" at bounding box center [464, 324] width 720 height 461
click at [63, 84] on div at bounding box center [463, 303] width 927 height 607
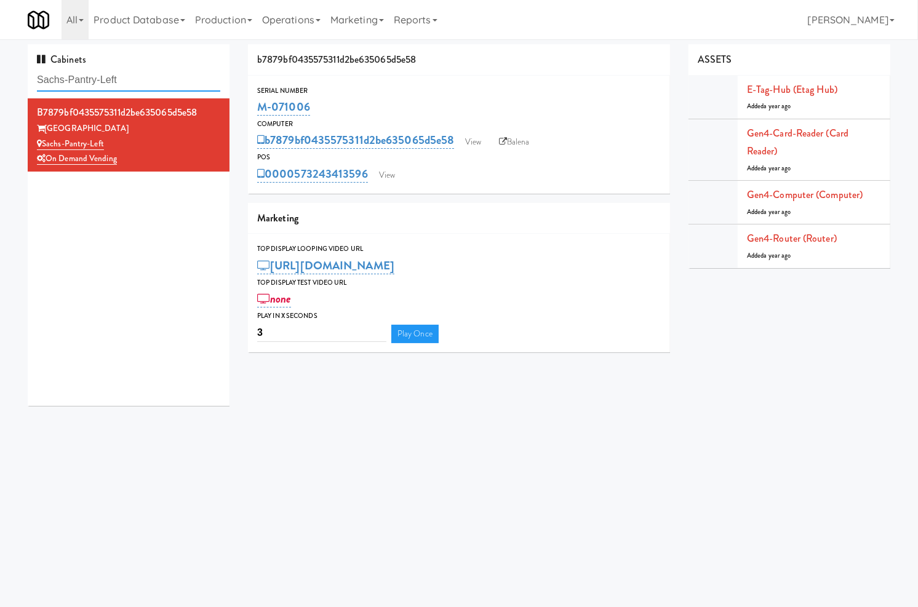
click at [63, 84] on input "Sachs-Pantry-Left" at bounding box center [128, 80] width 183 height 23
paste input "Teamsters Fridge"
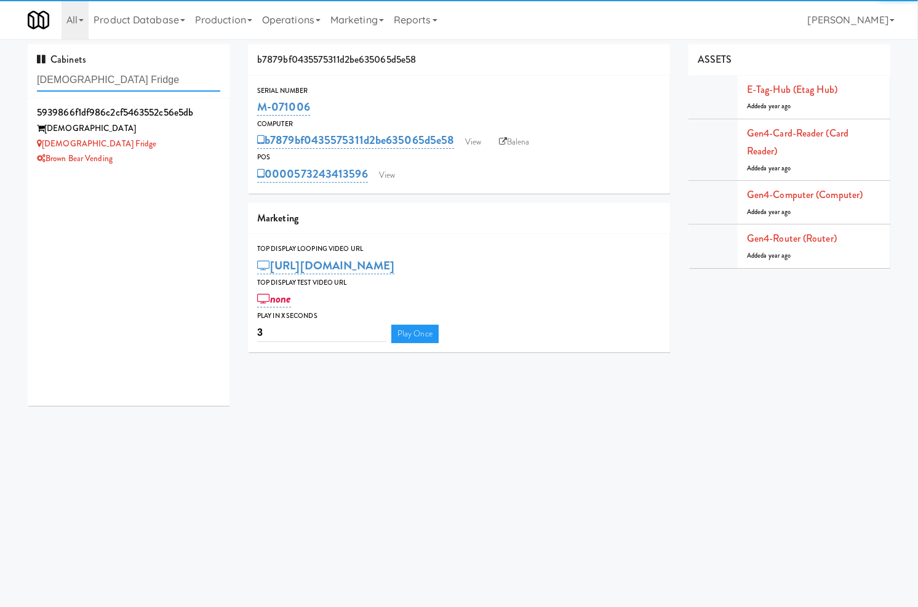
type input "Teamsters Fridge"
click at [156, 167] on li "5939866f1df986c2cf5463552c56e5db Teamsters Teamsters Fridge Brown Bear Vending" at bounding box center [129, 134] width 202 height 73
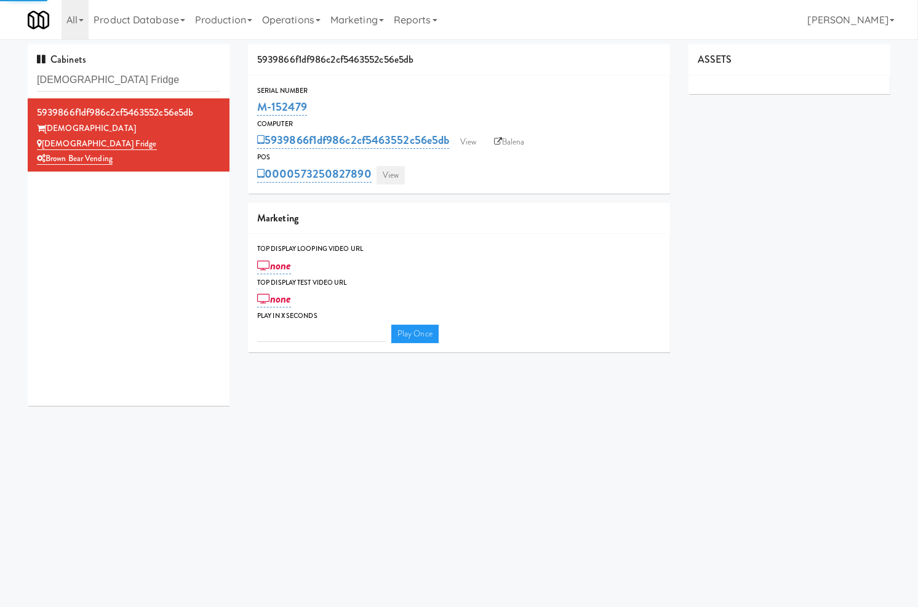
type input "3"
click at [391, 181] on link "View" at bounding box center [390, 175] width 28 height 18
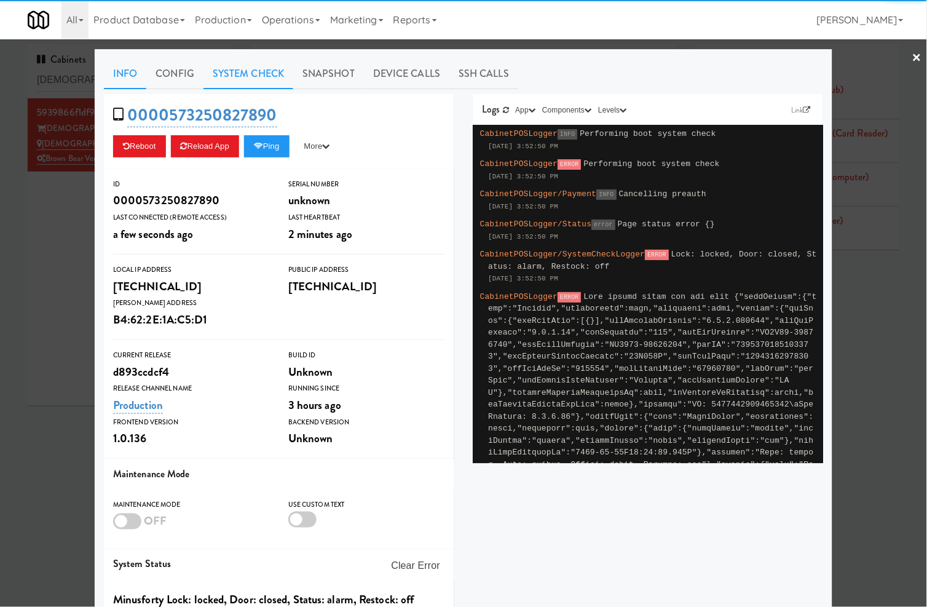
click at [244, 78] on link "System Check" at bounding box center [249, 73] width 90 height 31
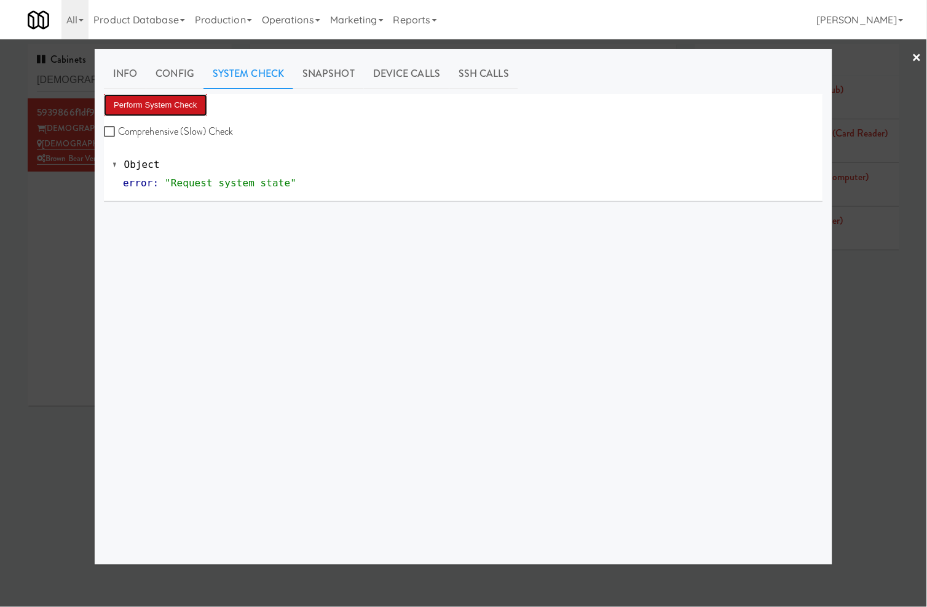
click at [173, 111] on button "Perform System Check" at bounding box center [155, 105] width 103 height 22
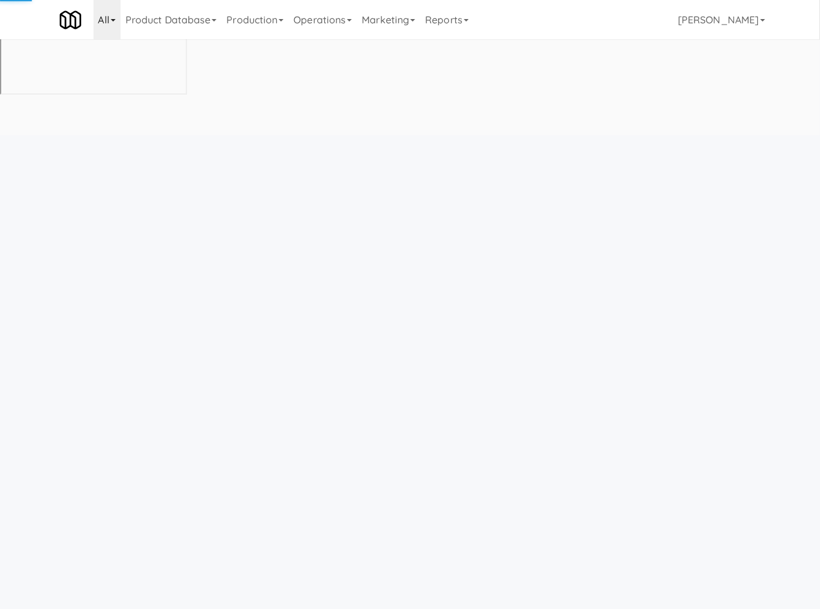
click at [103, 23] on link "All" at bounding box center [106, 19] width 27 height 39
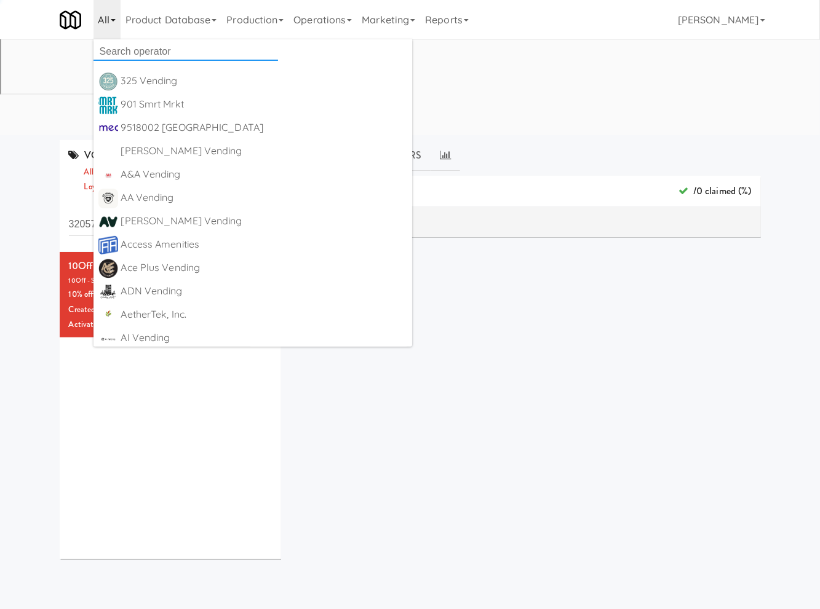
click at [108, 45] on input "text" at bounding box center [185, 51] width 184 height 18
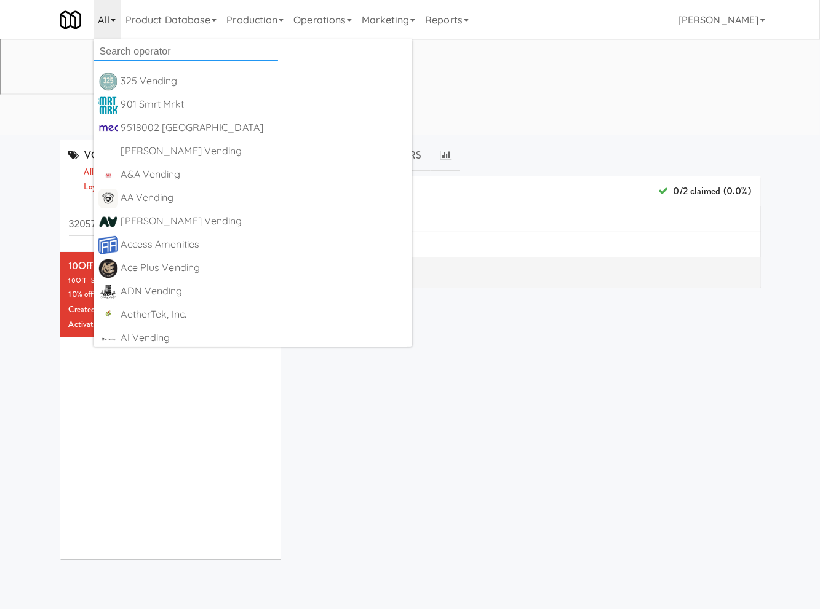
click at [125, 53] on input "text" at bounding box center [185, 51] width 184 height 18
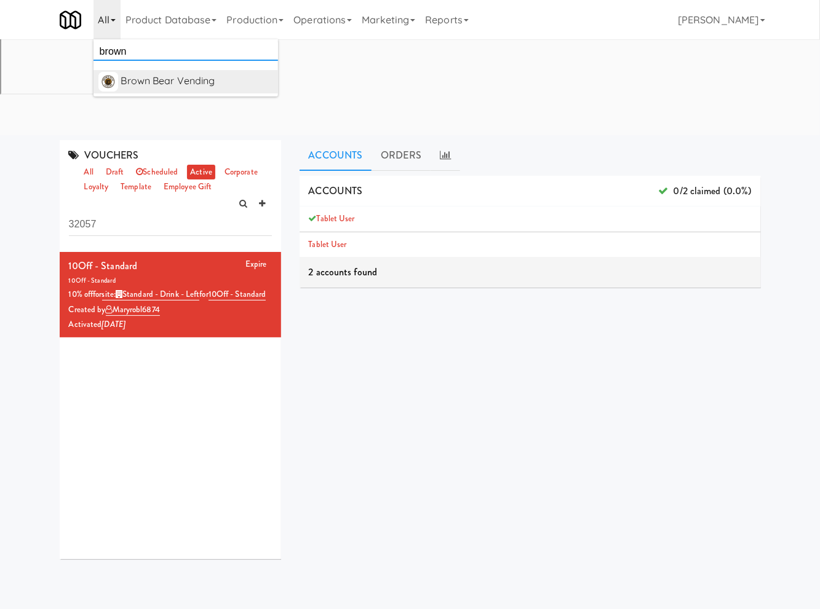
type input "brown"
click at [155, 85] on div "Brown Bear Vending" at bounding box center [197, 81] width 152 height 18
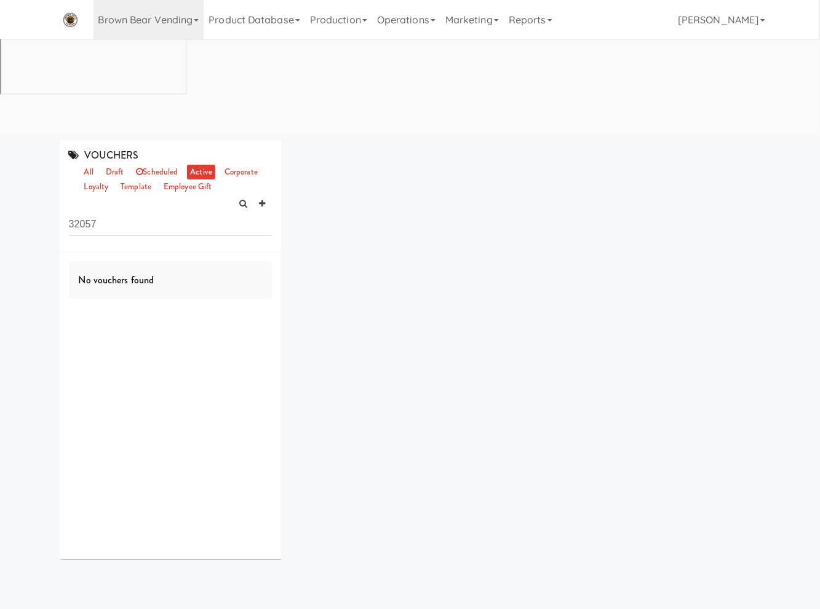
click at [406, 290] on div "VOUCHERS all draft scheduled active corporate loyalty template employee gift 32…" at bounding box center [410, 354] width 720 height 429
click at [583, 260] on div "VOUCHERS all draft scheduled active corporate loyalty template employee gift 32…" at bounding box center [410, 354] width 720 height 429
drag, startPoint x: 495, startPoint y: 244, endPoint x: 487, endPoint y: 195, distance: 49.8
click at [495, 244] on div "VOUCHERS all draft scheduled active corporate loyalty template employee gift 32…" at bounding box center [410, 354] width 720 height 429
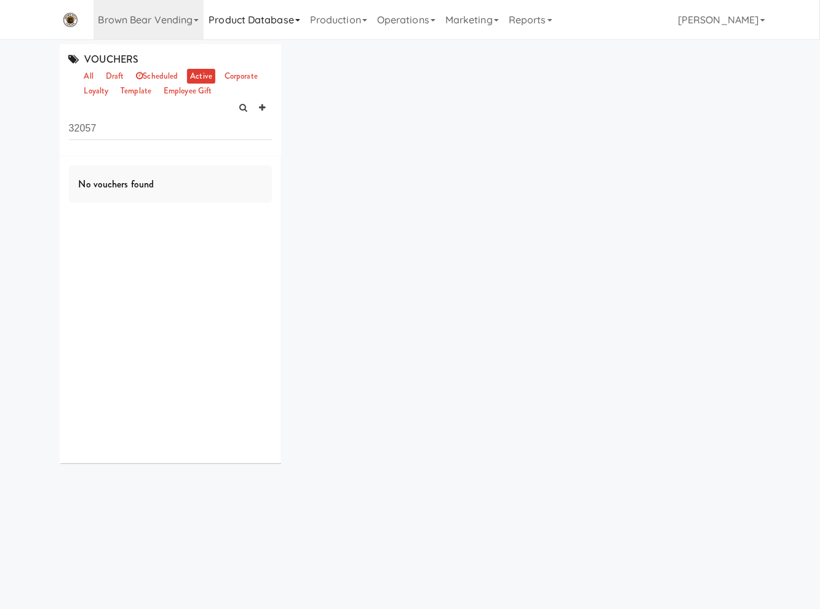
click at [235, 26] on link "Product Database" at bounding box center [254, 19] width 101 height 39
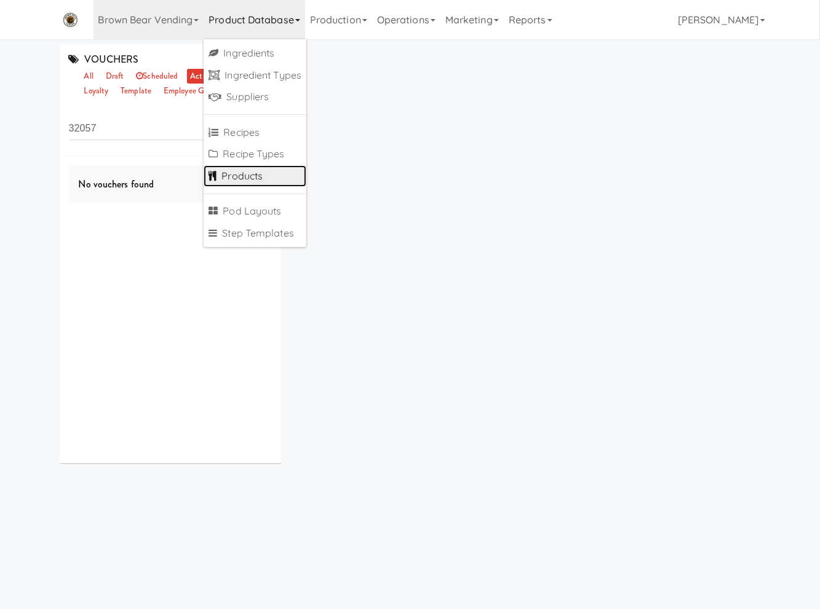
click at [255, 176] on link "Products" at bounding box center [255, 176] width 103 height 22
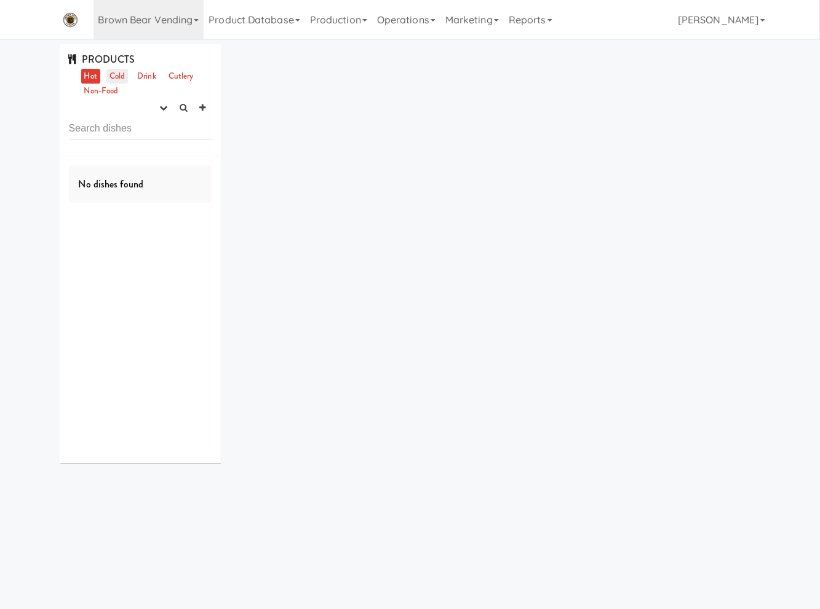
click at [123, 79] on link "Cold" at bounding box center [117, 76] width 22 height 15
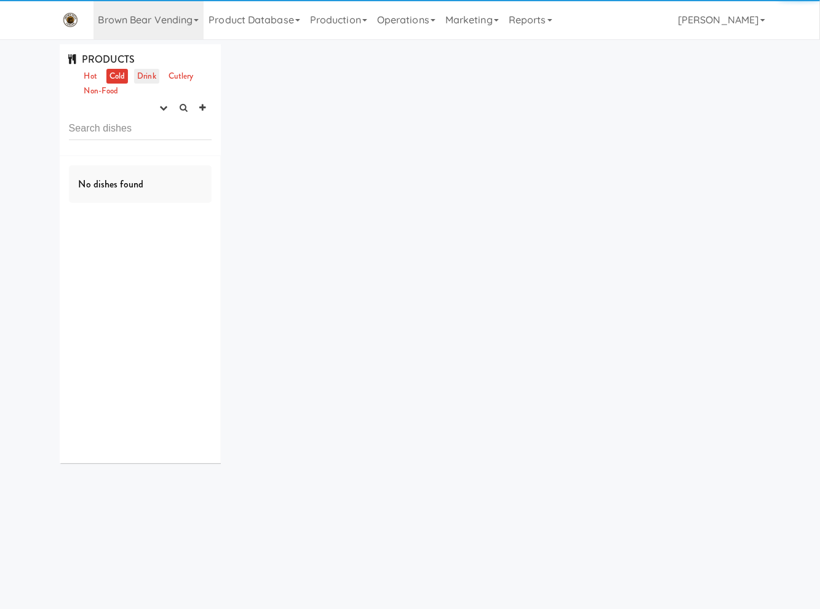
click at [141, 78] on link "Drink" at bounding box center [146, 76] width 25 height 15
click at [161, 102] on button "button" at bounding box center [163, 108] width 20 height 18
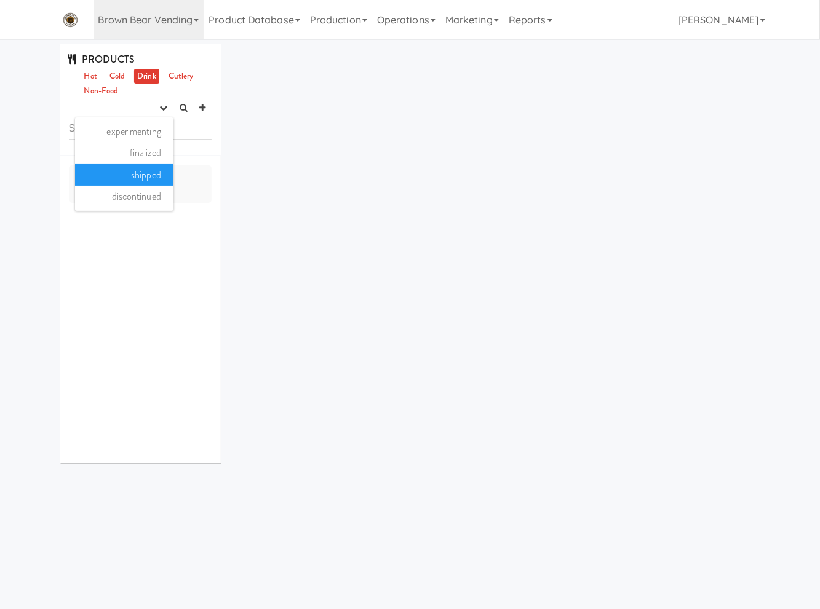
click at [145, 130] on link "experimenting" at bounding box center [124, 132] width 98 height 22
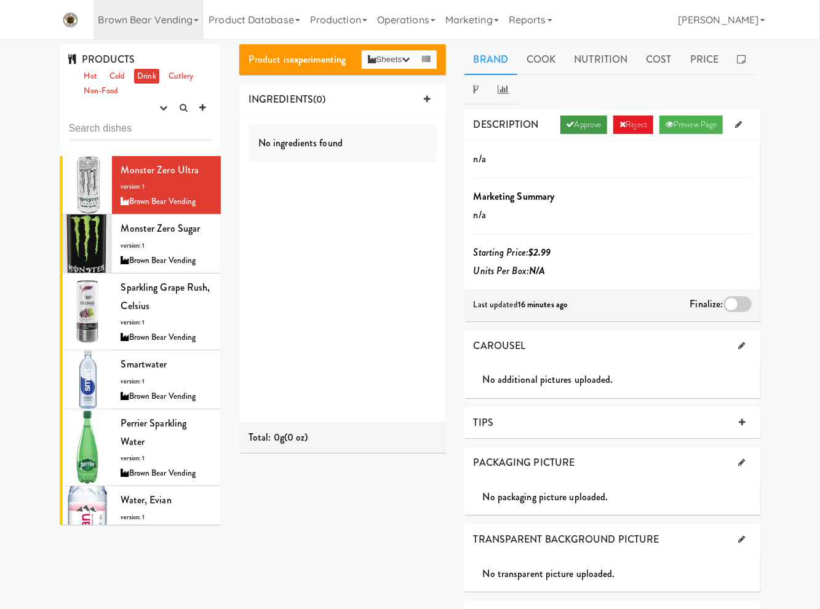
click at [567, 119] on link "Approve" at bounding box center [583, 125] width 47 height 18
click at [734, 299] on div at bounding box center [737, 304] width 28 height 16
click at [0, 0] on input "checkbox" at bounding box center [0, 0] width 0 height 0
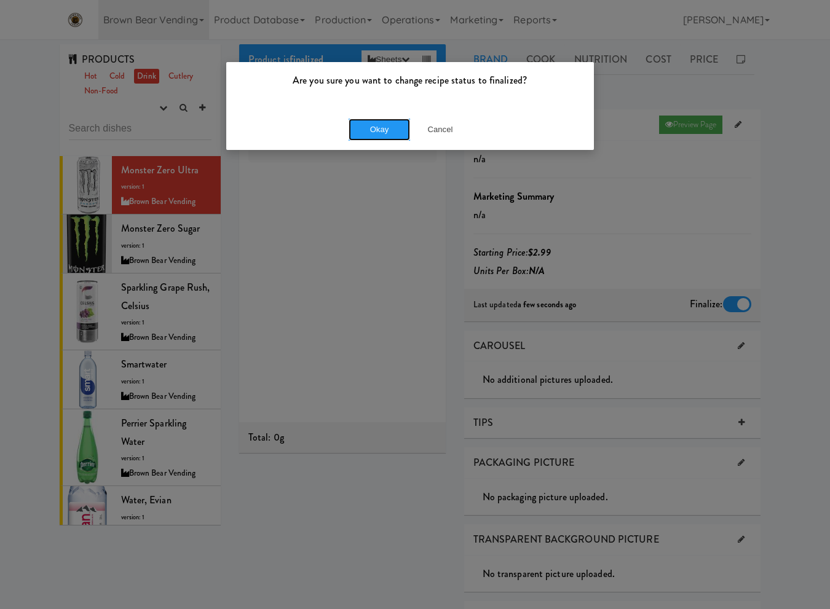
drag, startPoint x: 402, startPoint y: 132, endPoint x: 302, endPoint y: 193, distance: 117.6
click at [396, 137] on button "Okay" at bounding box center [379, 130] width 61 height 22
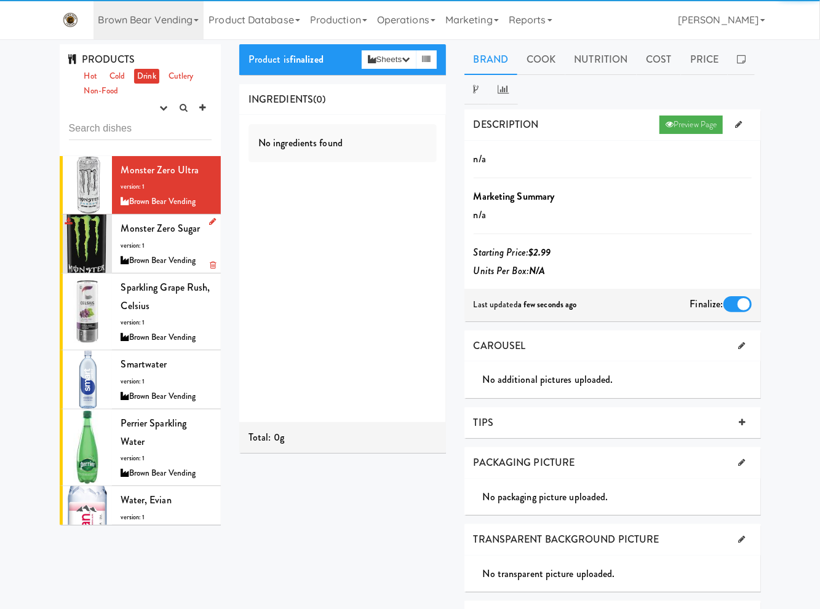
click at [201, 244] on li "Monster Zero Sugar version: 1 Brown Bear Vending" at bounding box center [141, 244] width 162 height 59
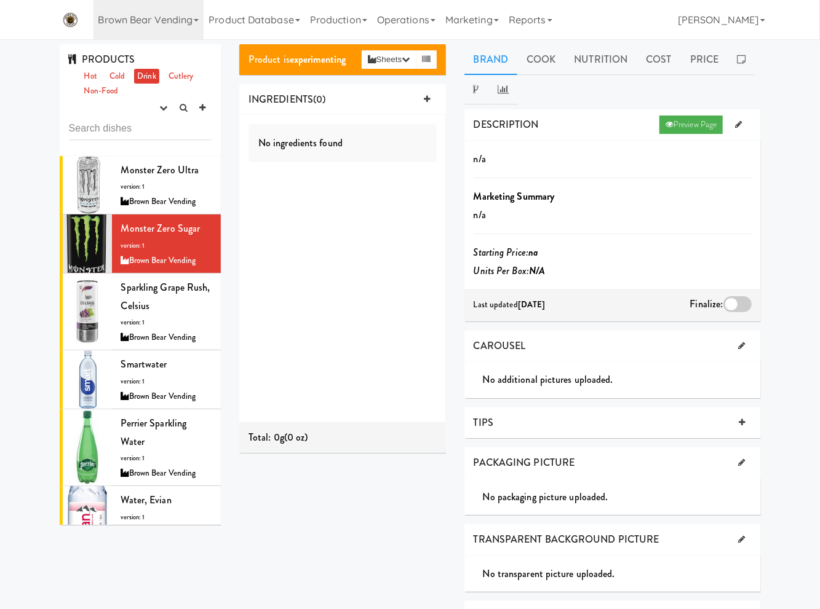
click at [734, 299] on div at bounding box center [737, 304] width 28 height 16
click at [0, 0] on input "checkbox" at bounding box center [0, 0] width 0 height 0
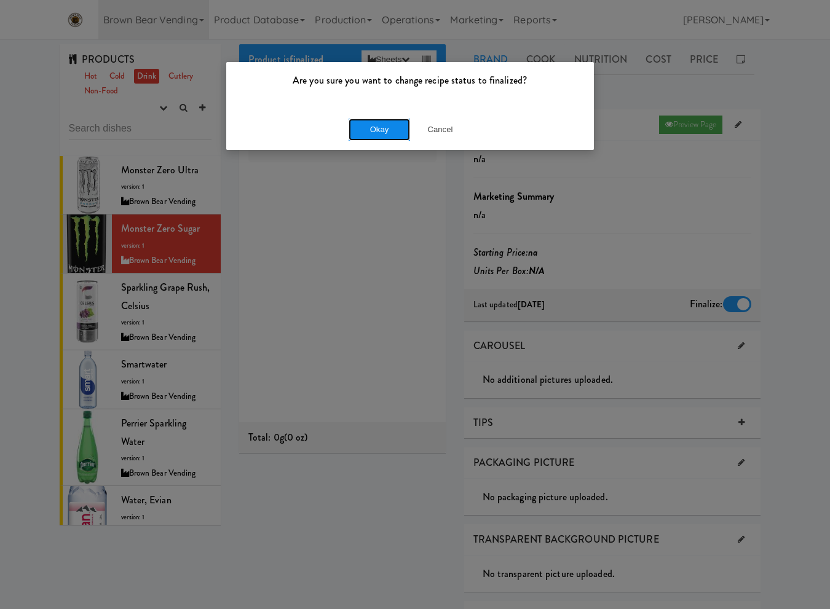
click at [384, 133] on button "Okay" at bounding box center [379, 130] width 61 height 22
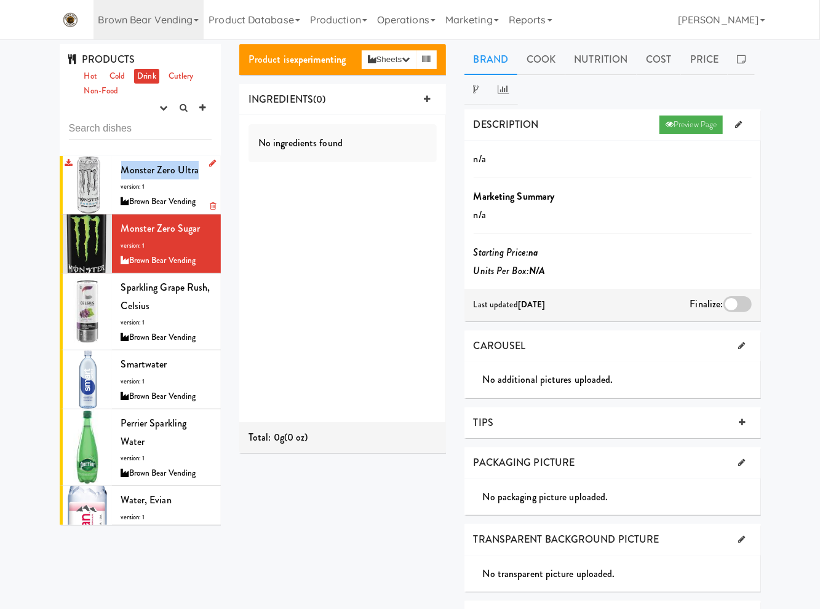
drag, startPoint x: 118, startPoint y: 168, endPoint x: 204, endPoint y: 171, distance: 85.5
click at [204, 171] on li "Monster Zero Ultra version: 1 Brown Bear Vending" at bounding box center [141, 185] width 162 height 59
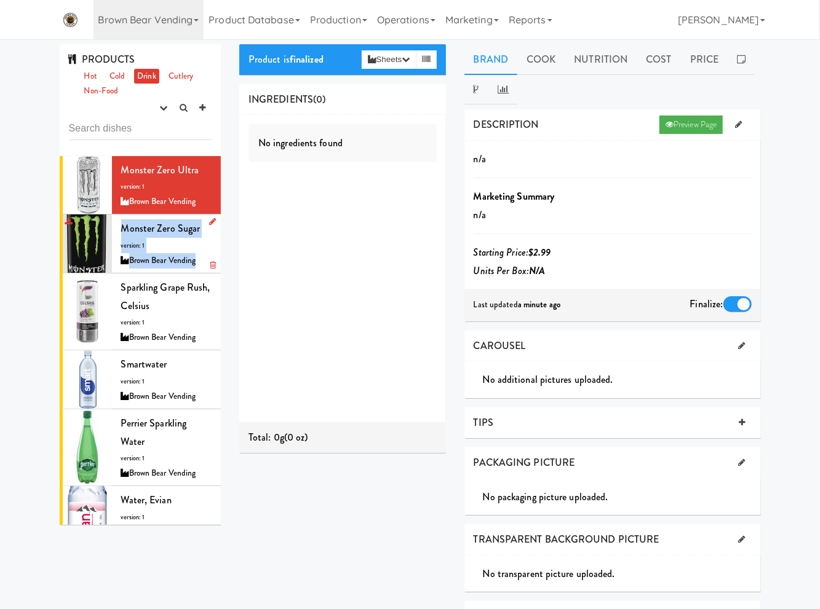
drag, startPoint x: 119, startPoint y: 229, endPoint x: 203, endPoint y: 202, distance: 88.7
click at [199, 226] on li "Monster Zero Sugar version: 1 Brown Bear Vending" at bounding box center [141, 244] width 162 height 59
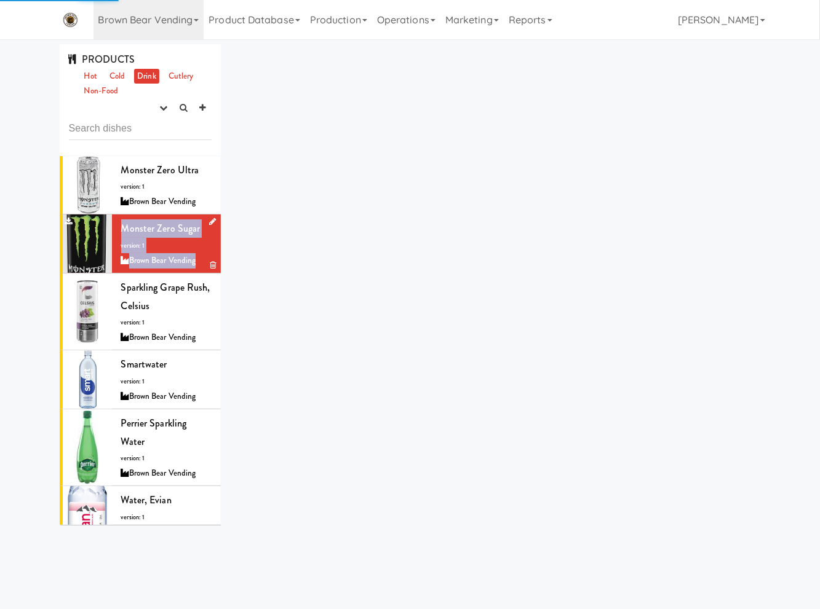
click at [180, 240] on div "Monster Zero Sugar version: 1 Brown Bear Vending" at bounding box center [166, 244] width 91 height 49
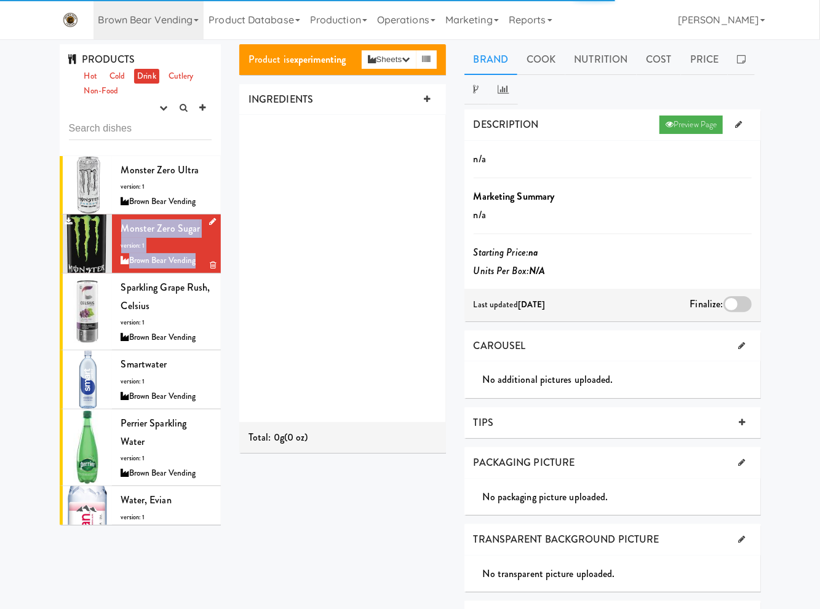
click at [124, 225] on span "Monster Zero Sugar" at bounding box center [160, 228] width 79 height 14
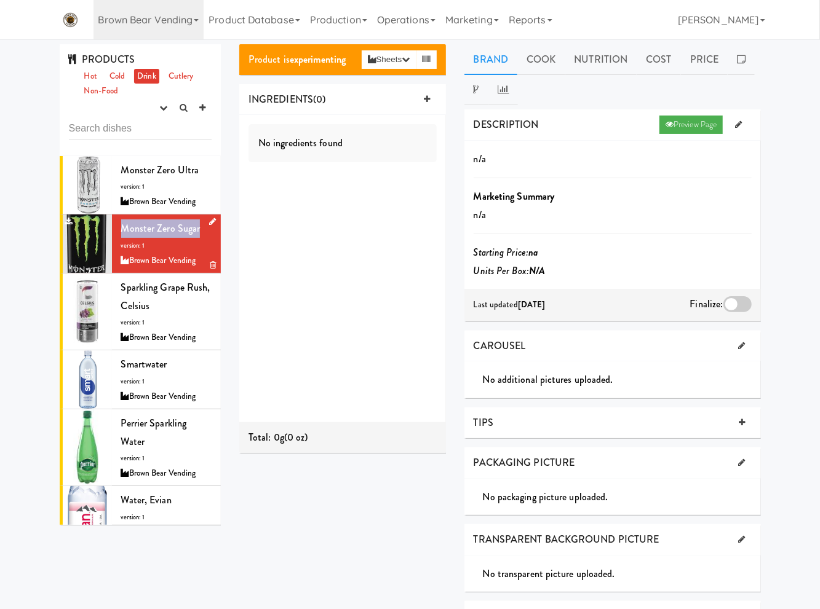
drag, startPoint x: 119, startPoint y: 226, endPoint x: 200, endPoint y: 234, distance: 80.9
click at [200, 234] on div "Monster Zero Sugar version: 1 Brown Bear Vending" at bounding box center [166, 244] width 91 height 49
copy span "Monster Zero Sugar"
click at [197, 306] on div "Sparkling Grape Rush, Celsius version: 1 Brown Bear Vending" at bounding box center [166, 312] width 91 height 66
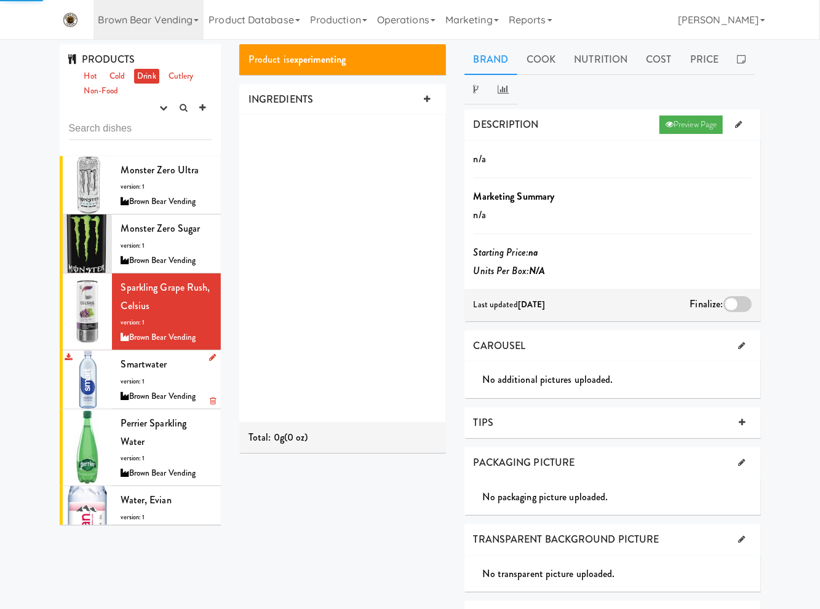
click at [164, 389] on div "Brown Bear Vending" at bounding box center [166, 396] width 91 height 15
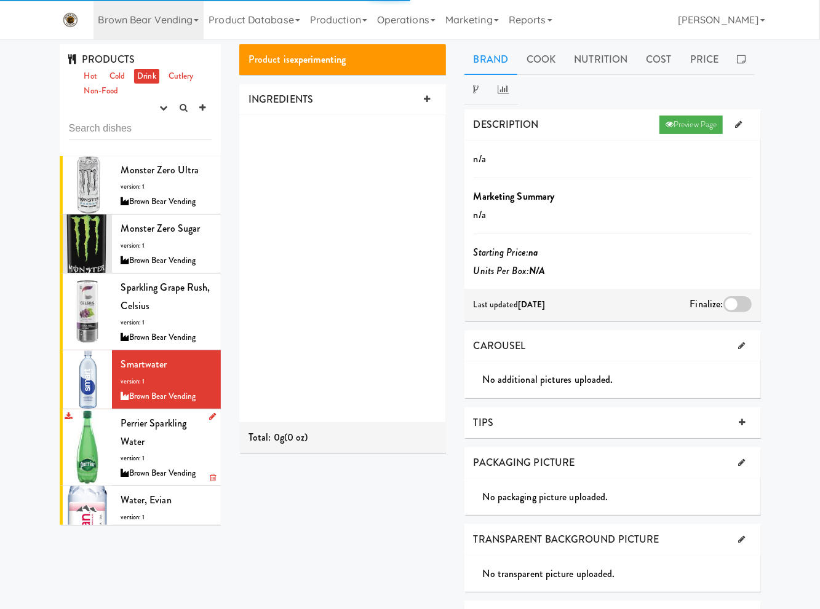
click at [156, 435] on div "Perrier Sparkling Water version: 1 Brown Bear Vending" at bounding box center [166, 447] width 91 height 66
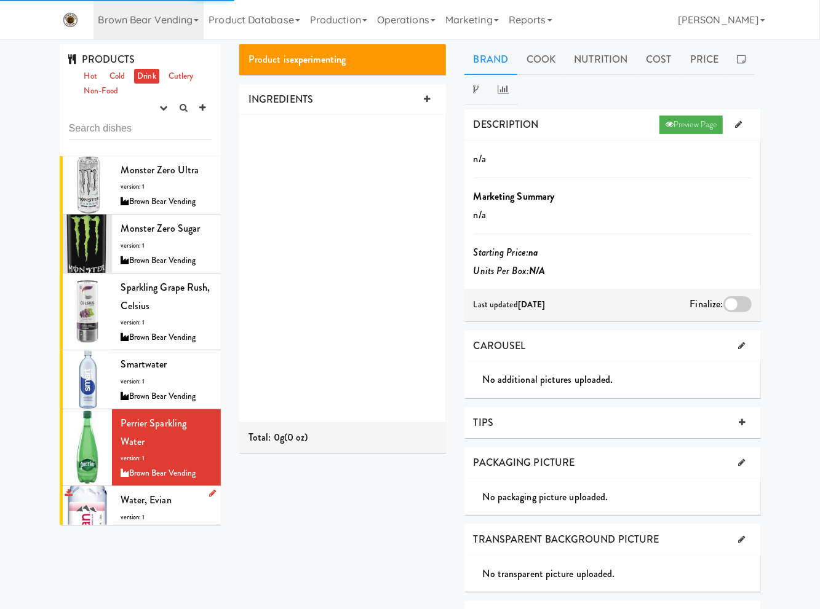
click at [140, 493] on div "Water, Evian version: 1 Brown Bear Vending" at bounding box center [166, 515] width 91 height 49
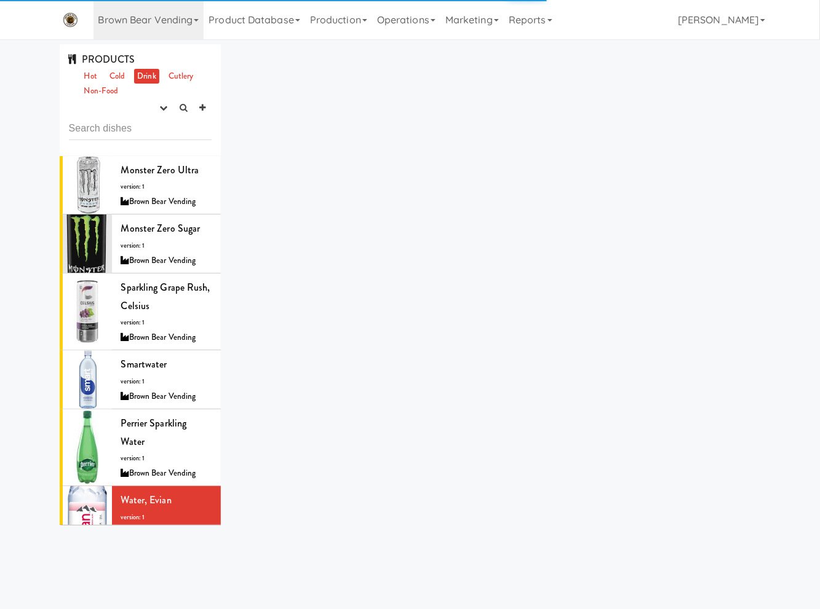
scroll to position [587, 0]
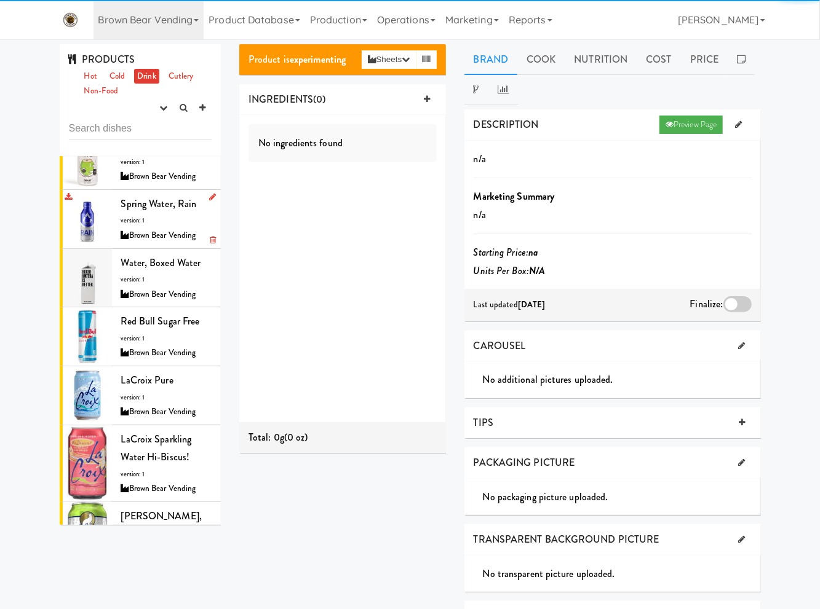
click at [138, 228] on div "Brown Bear Vending" at bounding box center [166, 235] width 91 height 15
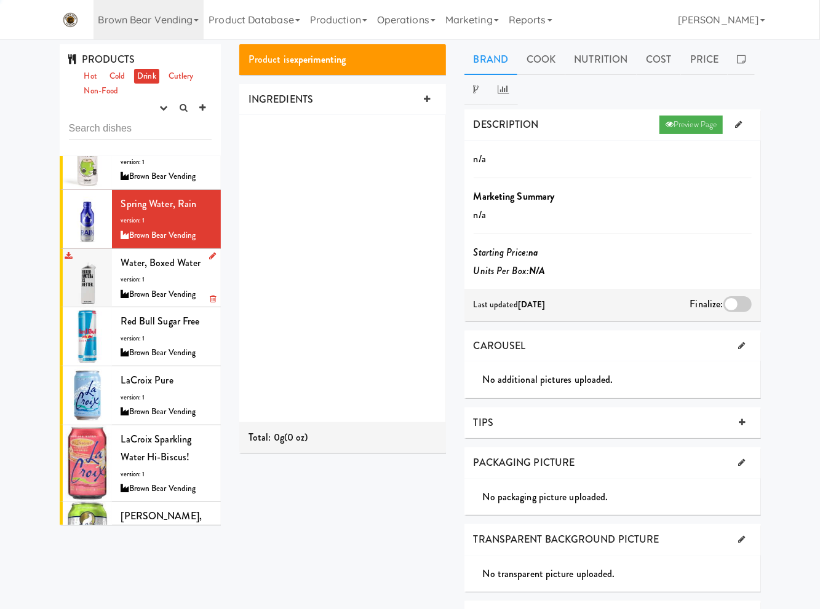
click at [133, 254] on div "Water, Boxed Water version: 1 Brown Bear Vending" at bounding box center [166, 278] width 91 height 49
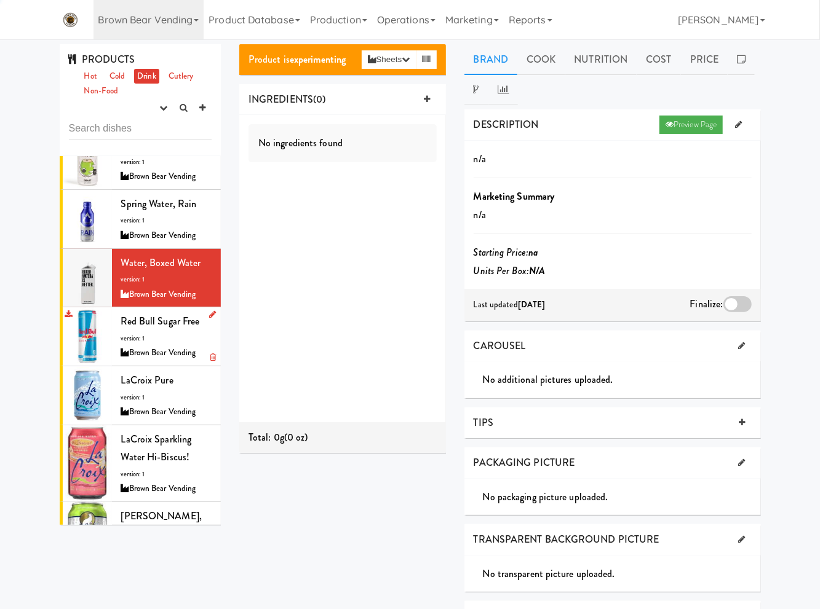
click at [134, 334] on span "version: 1" at bounding box center [133, 338] width 24 height 9
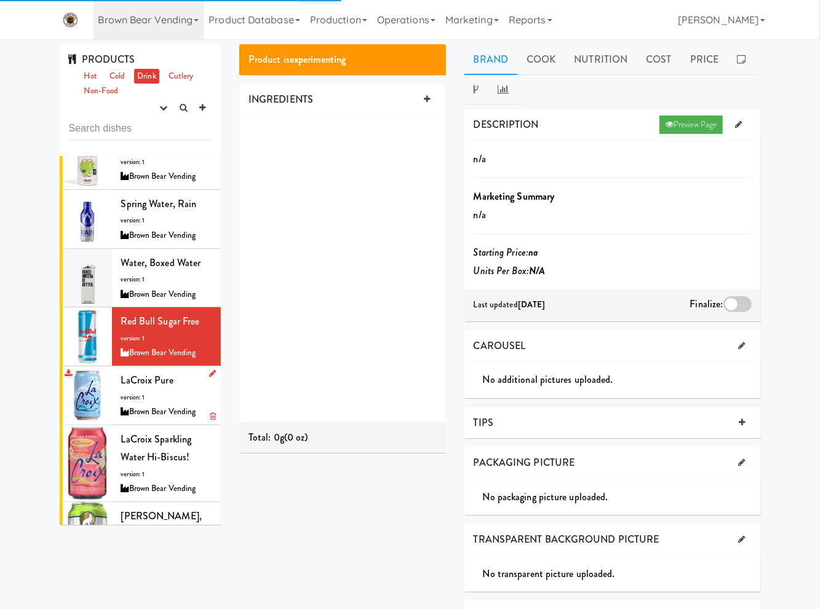
click at [134, 393] on span "version: 1" at bounding box center [133, 397] width 24 height 9
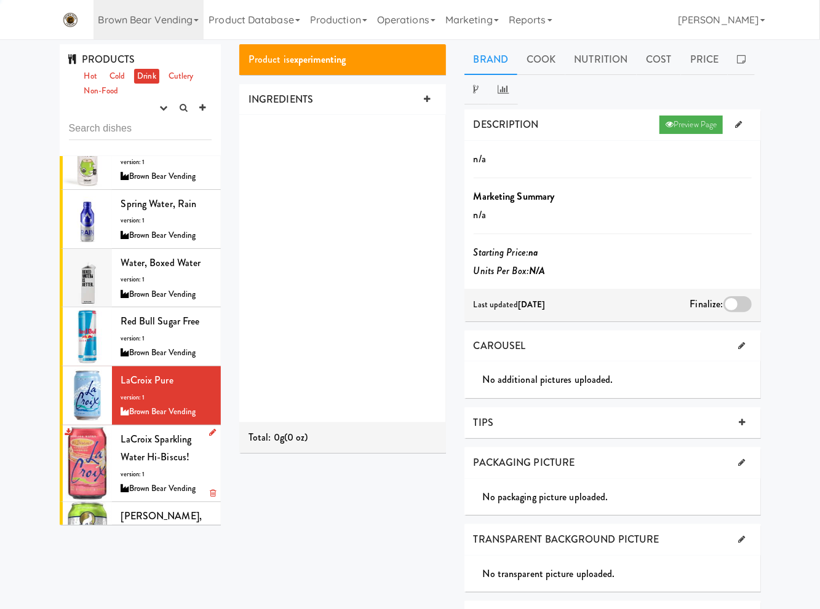
click at [134, 432] on span "LaCroix Sparkling Water Hi-Biscus!" at bounding box center [156, 448] width 71 height 33
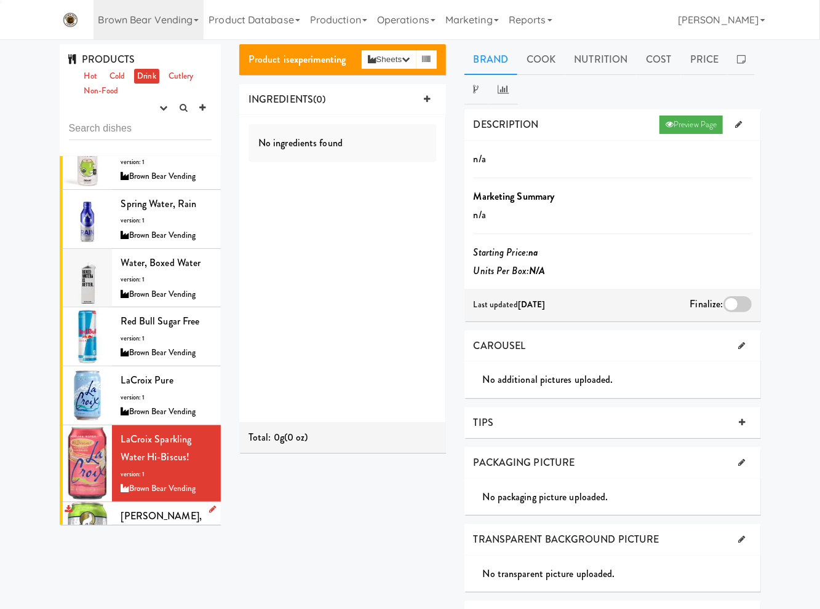
click at [132, 507] on div "Lime Seltzer, Polar version: 1 Brown Bear Vending" at bounding box center [166, 540] width 91 height 66
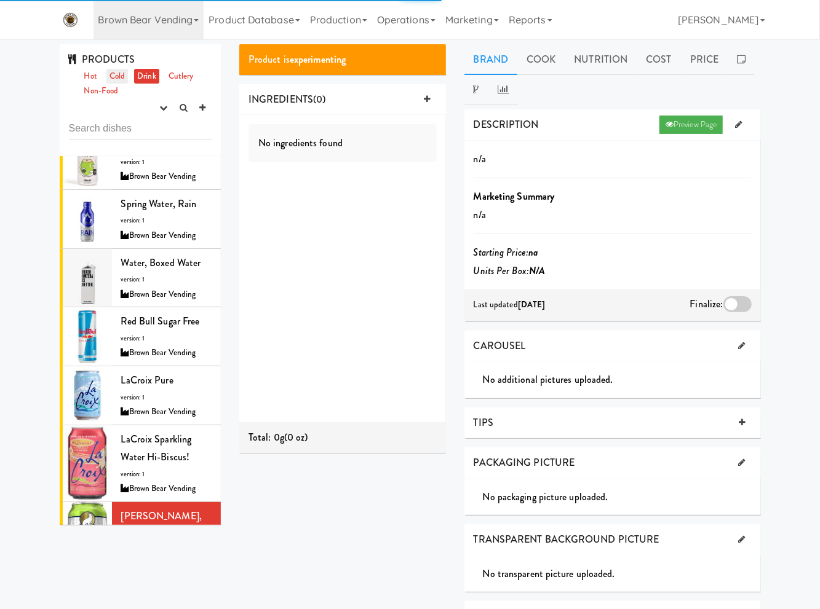
click at [121, 79] on link "Cold" at bounding box center [117, 76] width 22 height 15
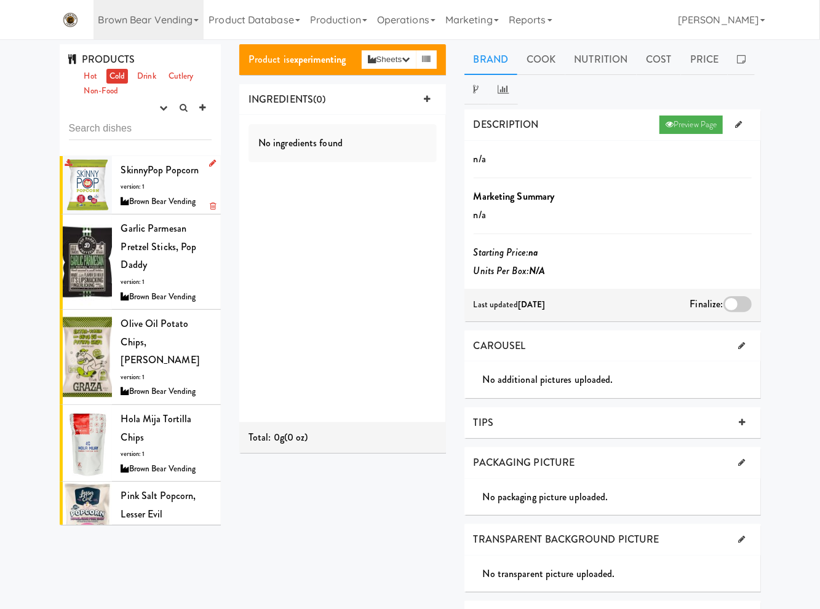
click at [161, 172] on span "SkinnyPop Popcorn" at bounding box center [160, 170] width 78 height 14
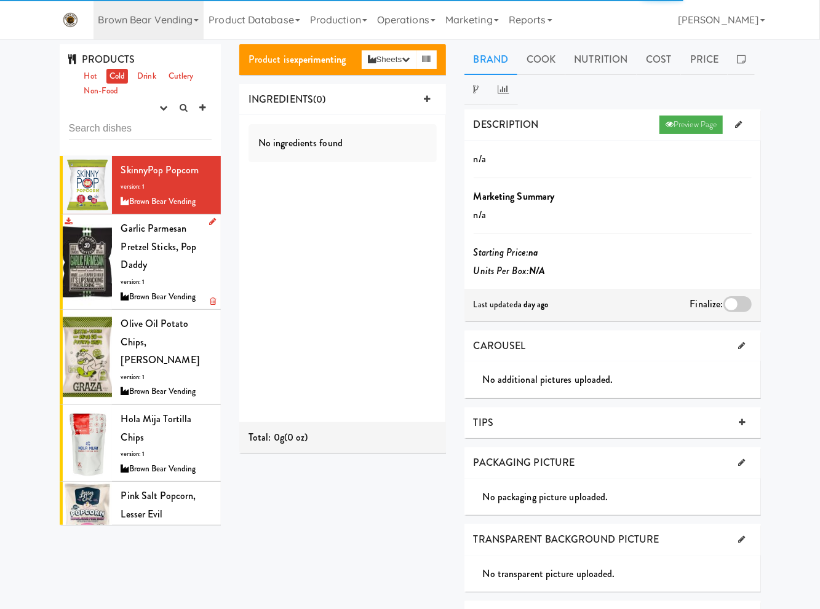
click at [153, 253] on span "Garlic Parmesan Pretzel Sticks, Pop Daddy" at bounding box center [159, 246] width 76 height 50
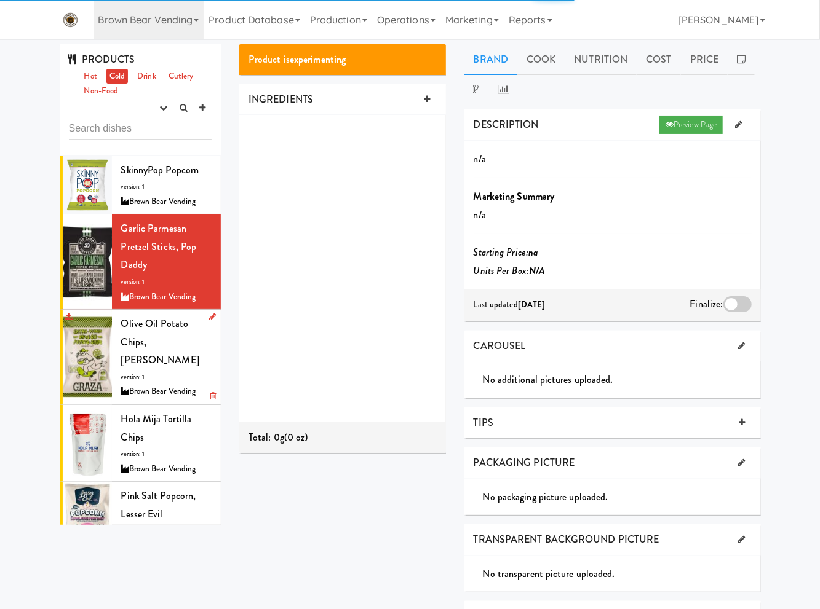
click at [145, 328] on span "Olive Oil Potato Chips, Graza" at bounding box center [160, 342] width 78 height 50
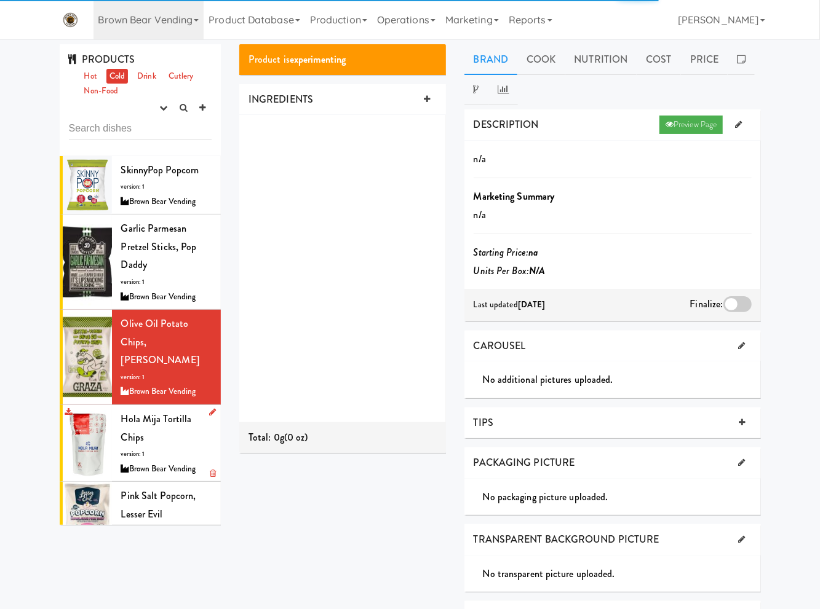
click at [138, 412] on span "Hola Mija Tortilla Chips" at bounding box center [156, 428] width 71 height 33
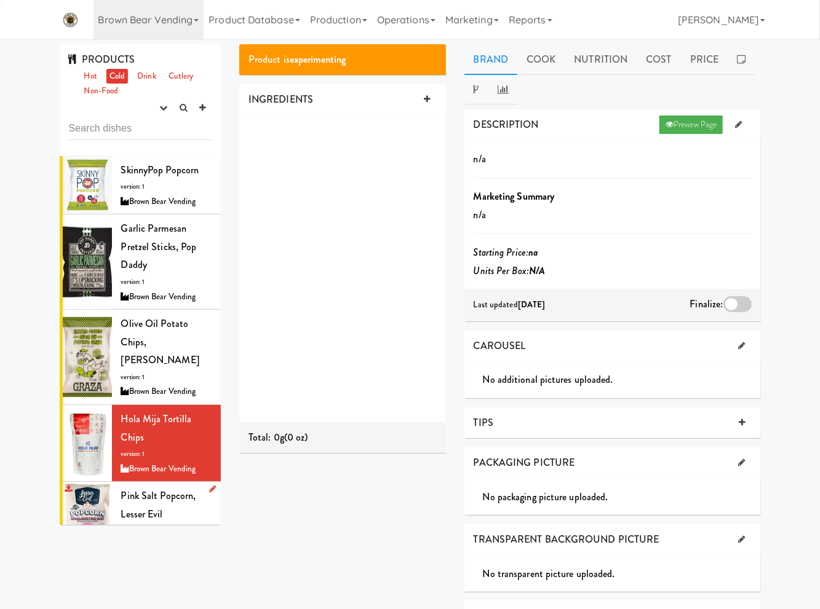
click at [136, 489] on span "Pink Salt Popcorn, Lesser Evil" at bounding box center [158, 505] width 75 height 33
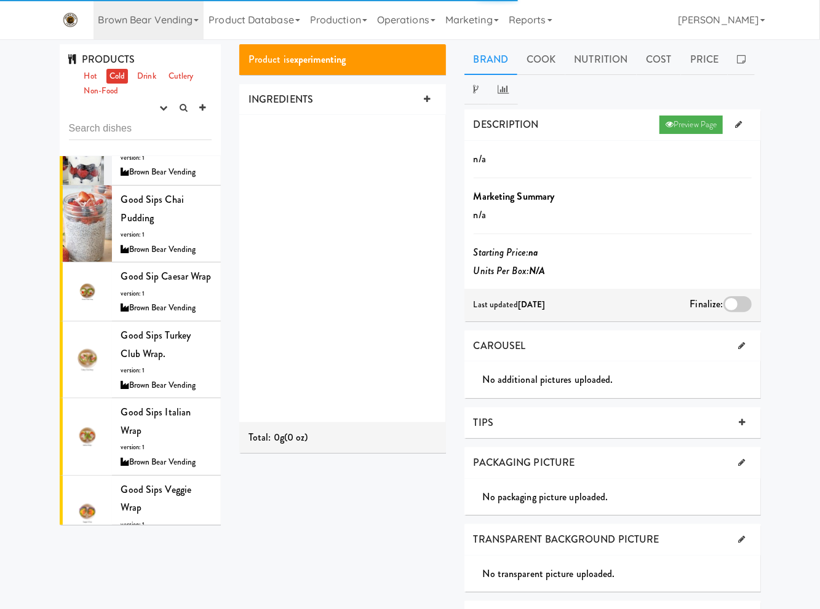
scroll to position [969, 0]
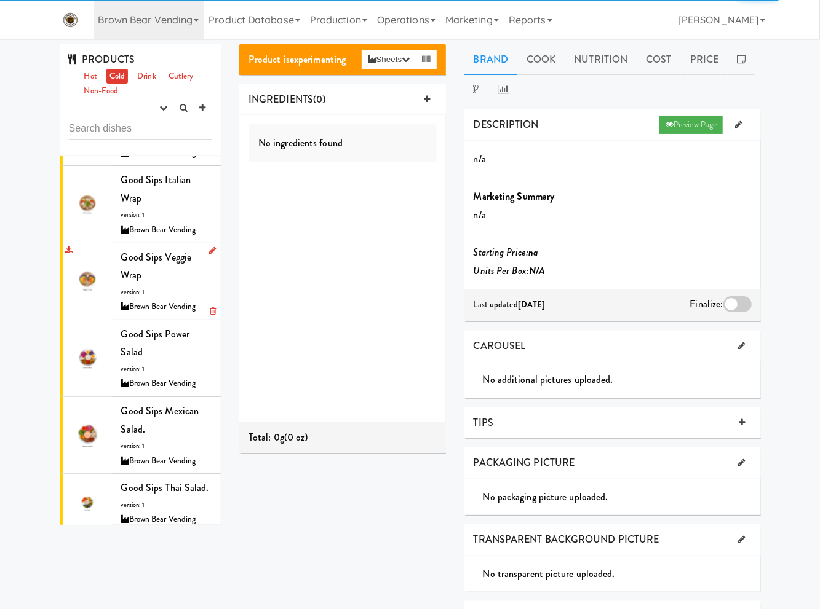
click at [148, 248] on div "Good Sips Veggie Wrap version: 1 Brown Bear Vending" at bounding box center [166, 281] width 91 height 66
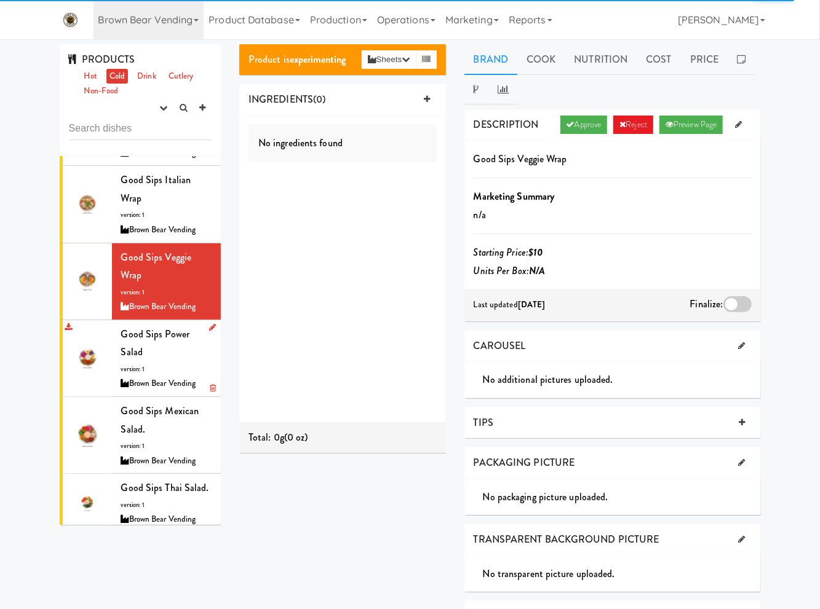
click at [140, 327] on span "Good Sips Power Salad" at bounding box center [155, 343] width 69 height 33
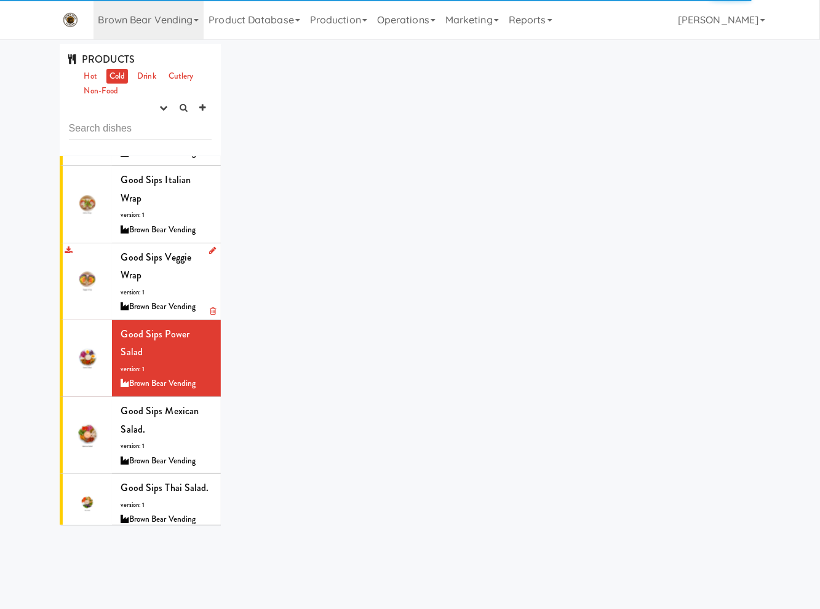
click at [145, 248] on div "Good Sips Veggie Wrap version: 1 Brown Bear Vending" at bounding box center [166, 281] width 91 height 66
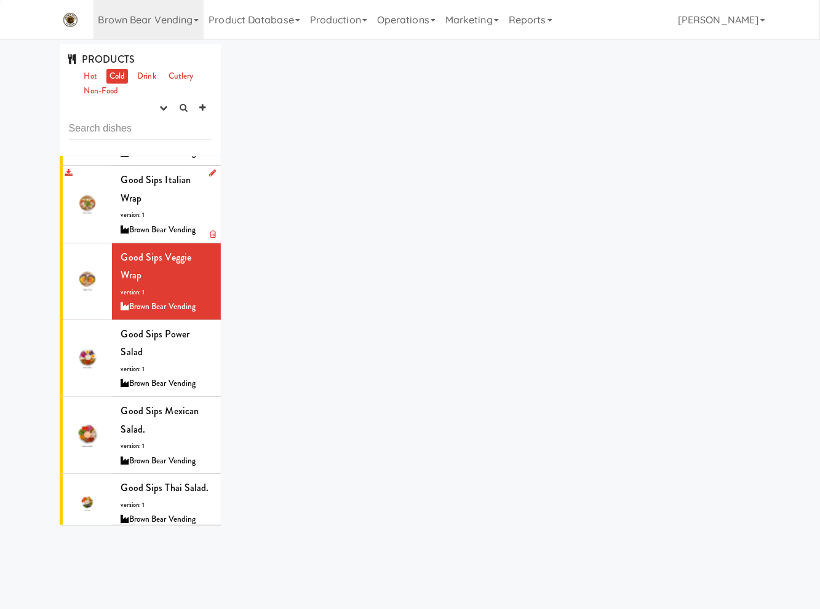
click at [145, 179] on div "Good Sips Italian Wrap version: 1 Brown Bear Vending" at bounding box center [166, 204] width 91 height 66
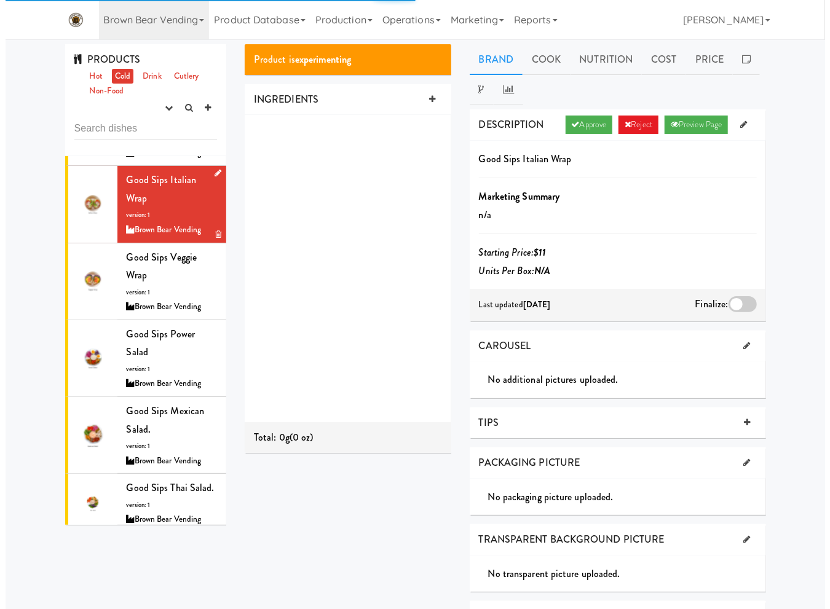
scroll to position [646, 0]
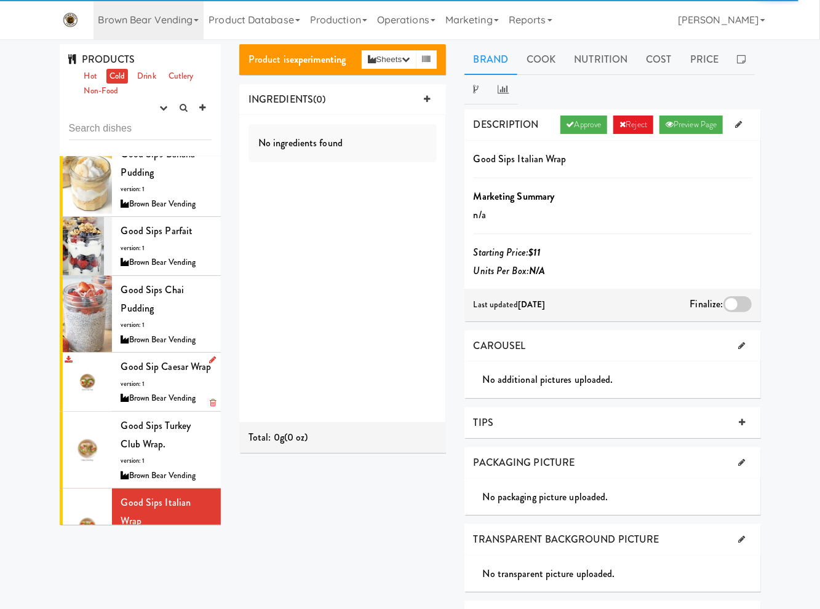
click at [145, 360] on span "Good Sip Caesar Wrap" at bounding box center [166, 367] width 90 height 14
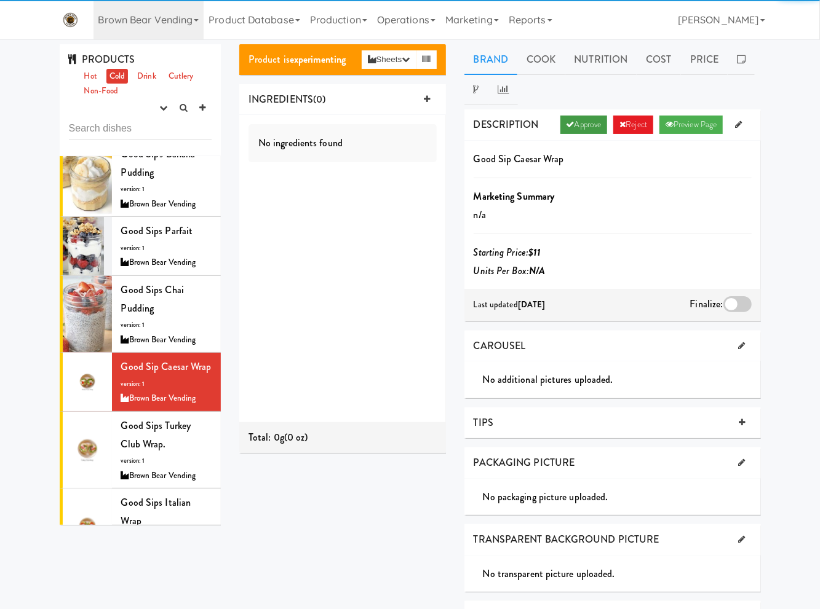
drag, startPoint x: 566, startPoint y: 124, endPoint x: 581, endPoint y: 143, distance: 24.0
click at [566, 124] on icon at bounding box center [570, 125] width 8 height 8
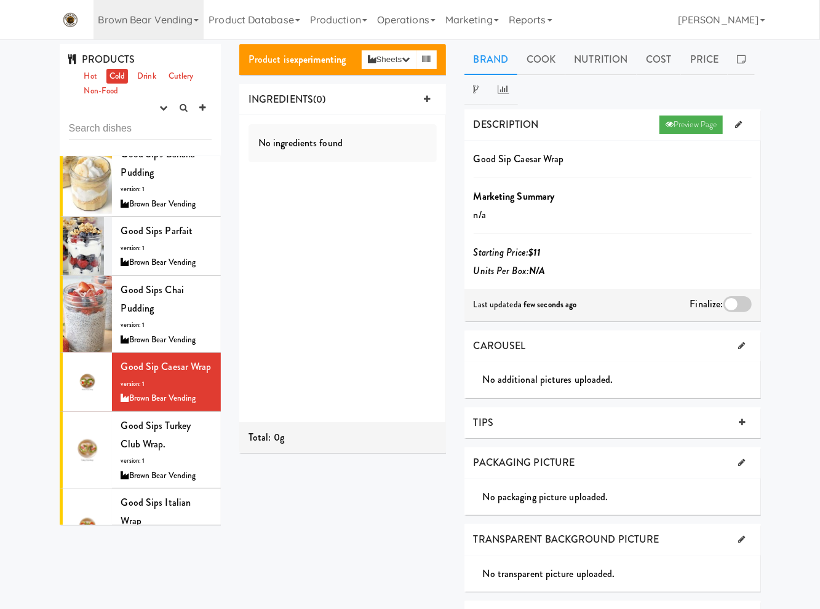
drag, startPoint x: 136, startPoint y: 420, endPoint x: 566, endPoint y: 314, distance: 442.8
click at [145, 418] on div "Good sips Turkey Club Wrap. version: 1 Brown Bear Vending" at bounding box center [166, 450] width 91 height 66
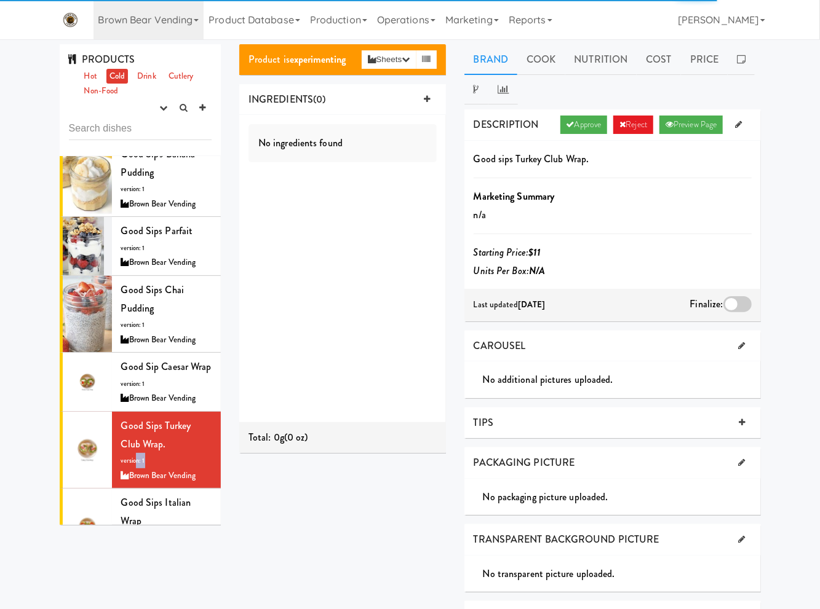
click at [589, 133] on link "Approve" at bounding box center [583, 125] width 47 height 18
click at [740, 302] on div at bounding box center [737, 304] width 28 height 16
click at [0, 0] on input "checkbox" at bounding box center [0, 0] width 0 height 0
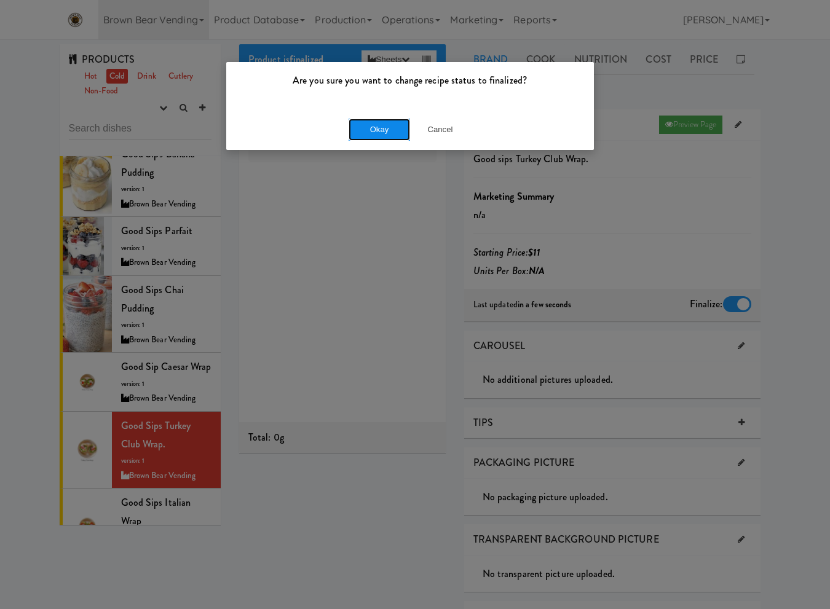
click at [388, 130] on button "Okay" at bounding box center [379, 130] width 61 height 22
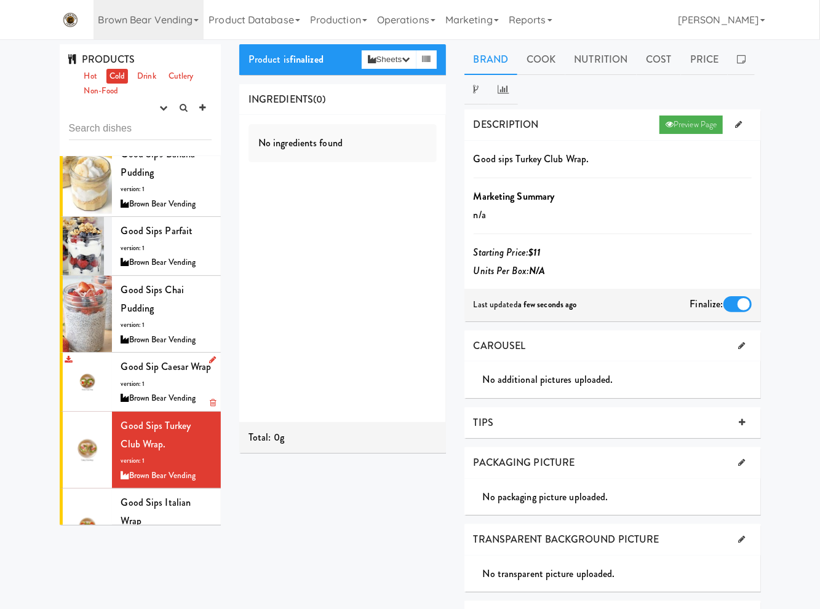
click at [157, 358] on div "Good Sip Caesar Wrap version: 1 Brown Bear Vending" at bounding box center [166, 382] width 91 height 49
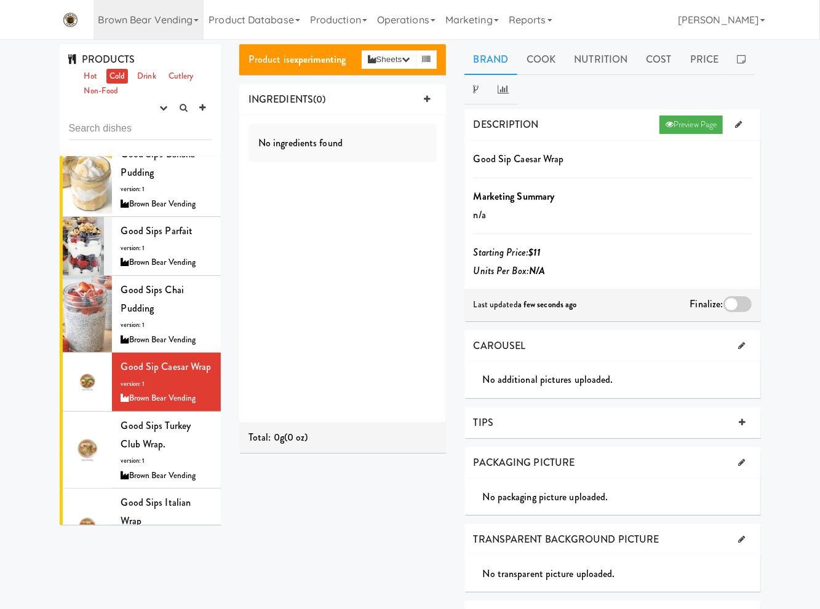
click at [733, 302] on div at bounding box center [737, 304] width 28 height 16
click at [0, 0] on input "checkbox" at bounding box center [0, 0] width 0 height 0
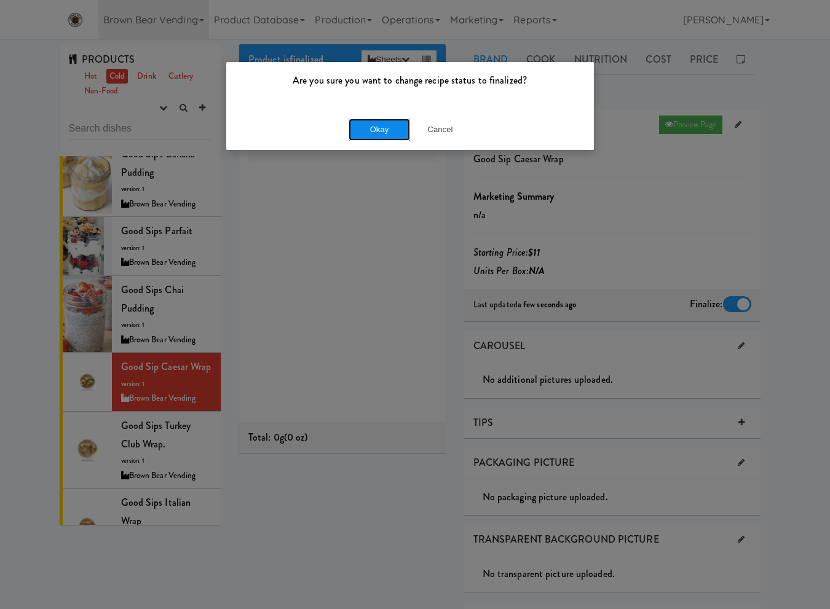
click at [384, 131] on button "Okay" at bounding box center [379, 130] width 61 height 22
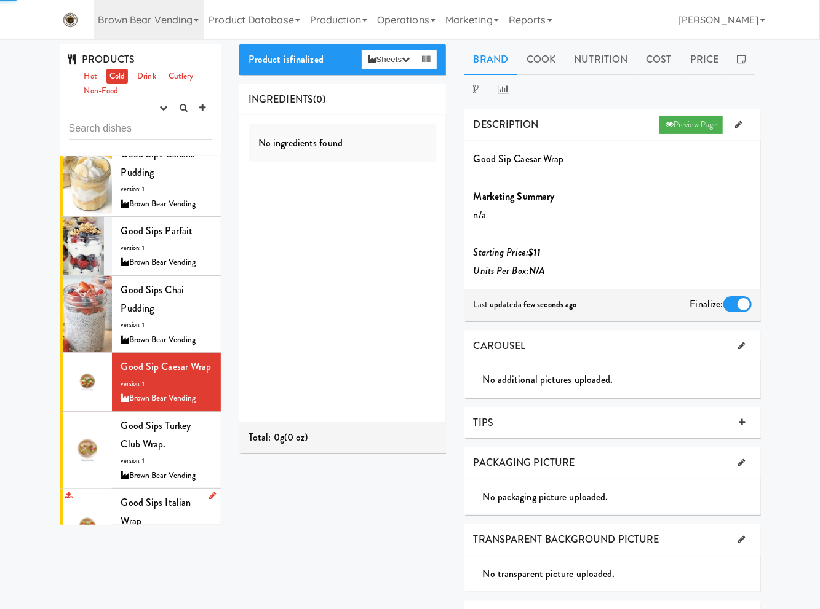
click at [159, 497] on div "Good Sips Italian Wrap version: 1 Brown Bear Vending" at bounding box center [166, 527] width 91 height 66
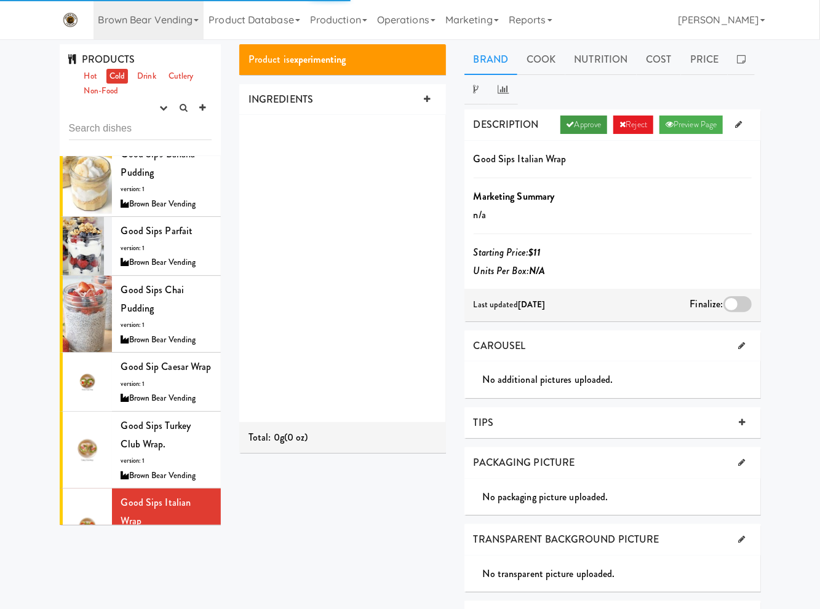
drag, startPoint x: 576, startPoint y: 131, endPoint x: 604, endPoint y: 140, distance: 29.8
click at [579, 131] on link "Approve" at bounding box center [583, 125] width 47 height 18
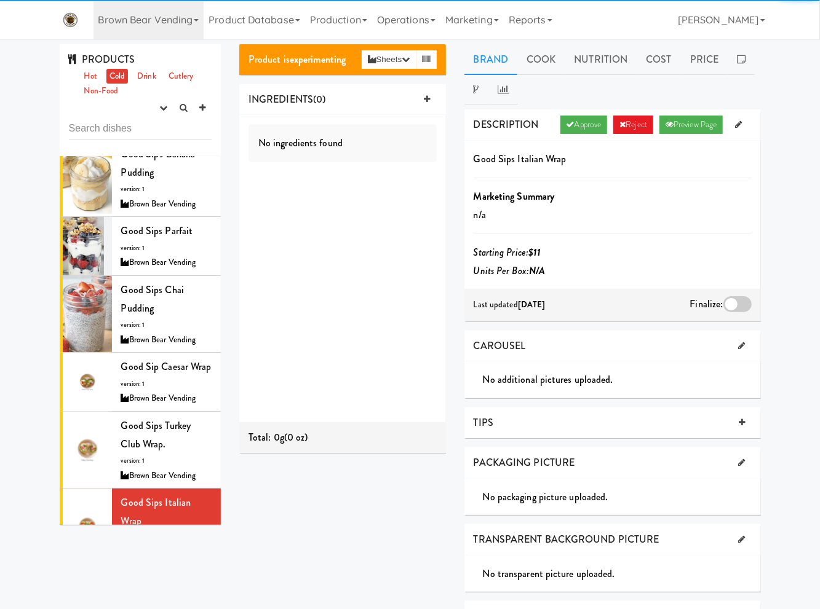
click at [740, 304] on div at bounding box center [737, 304] width 28 height 16
click at [0, 0] on input "checkbox" at bounding box center [0, 0] width 0 height 0
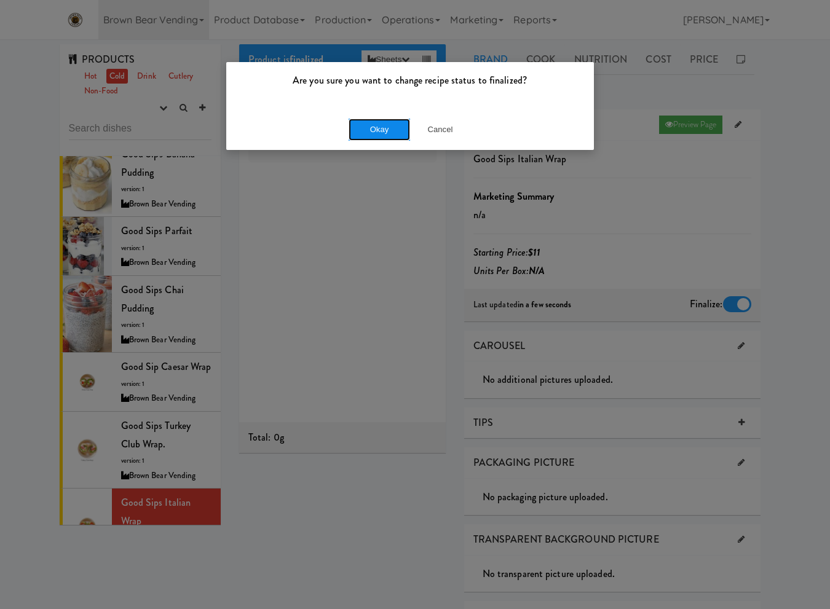
click at [365, 133] on button "Okay" at bounding box center [379, 130] width 61 height 22
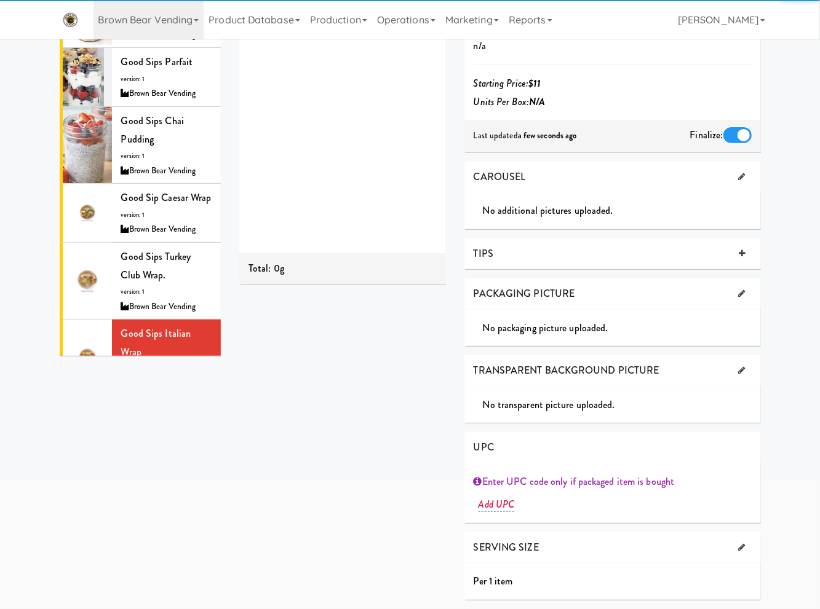
scroll to position [969, 0]
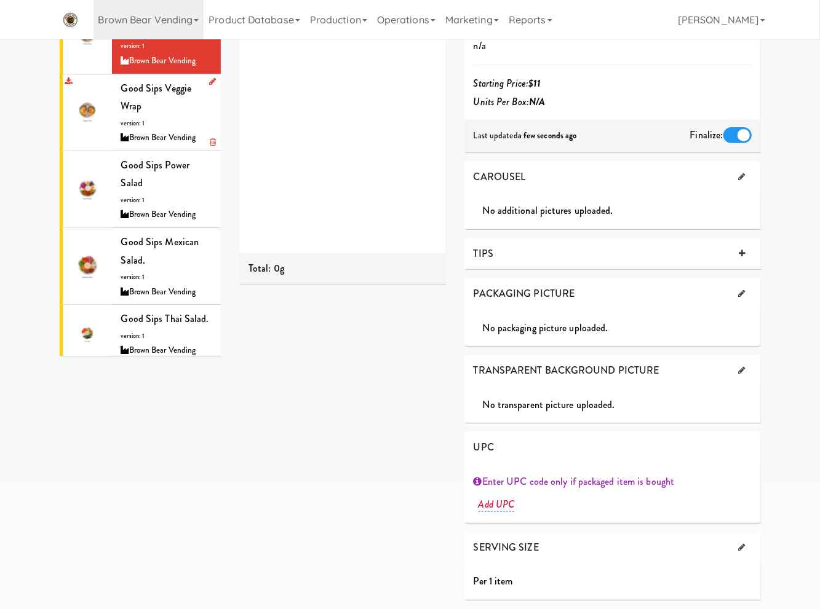
click at [141, 119] on span "version: 1" at bounding box center [133, 123] width 24 height 9
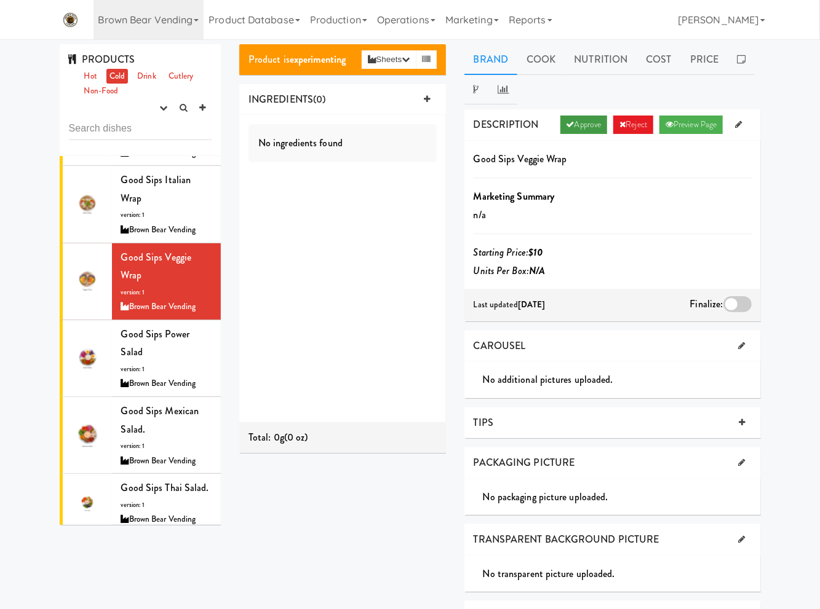
click at [589, 129] on link "Approve" at bounding box center [583, 125] width 47 height 18
click at [731, 295] on div "Finalize:" at bounding box center [720, 305] width 61 height 20
click at [740, 311] on div at bounding box center [737, 304] width 28 height 16
click at [0, 0] on input "checkbox" at bounding box center [0, 0] width 0 height 0
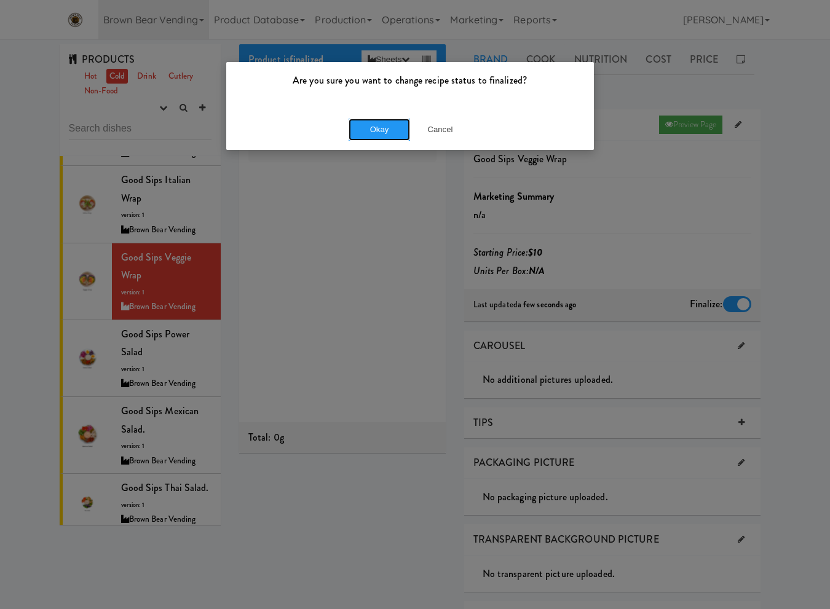
drag, startPoint x: 372, startPoint y: 128, endPoint x: 184, endPoint y: 260, distance: 229.5
click at [370, 132] on button "Okay" at bounding box center [379, 130] width 61 height 22
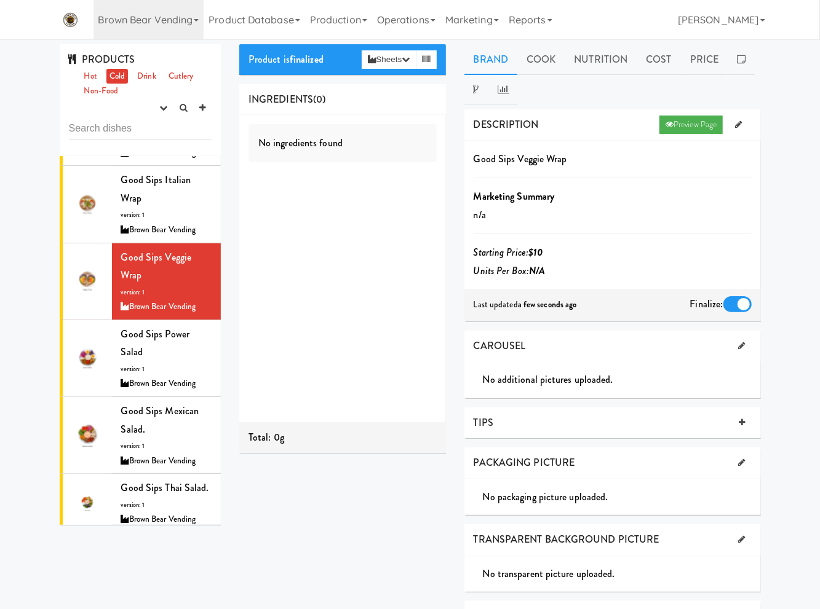
drag, startPoint x: 148, startPoint y: 308, endPoint x: 317, endPoint y: 272, distance: 172.4
click at [149, 325] on div "Good Sips Power Salad version: 1 Brown Bear Vending" at bounding box center [166, 358] width 91 height 66
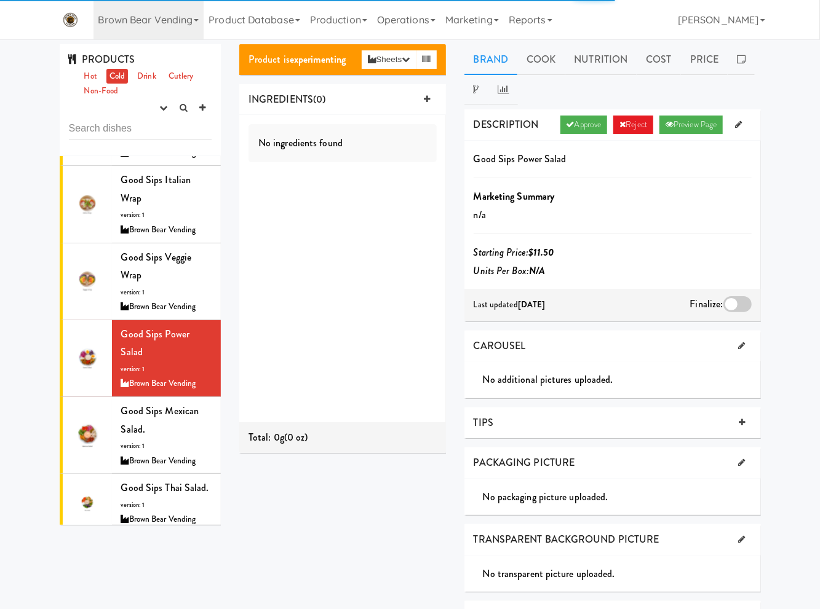
drag, startPoint x: 572, startPoint y: 133, endPoint x: 609, endPoint y: 156, distance: 43.9
click at [586, 143] on div "DESCRIPTION Approve Reject Preview Page Good Sips Power Salad Marketing Summary…" at bounding box center [612, 215] width 296 height 212
click at [746, 306] on div at bounding box center [737, 304] width 28 height 16
click at [0, 0] on input "checkbox" at bounding box center [0, 0] width 0 height 0
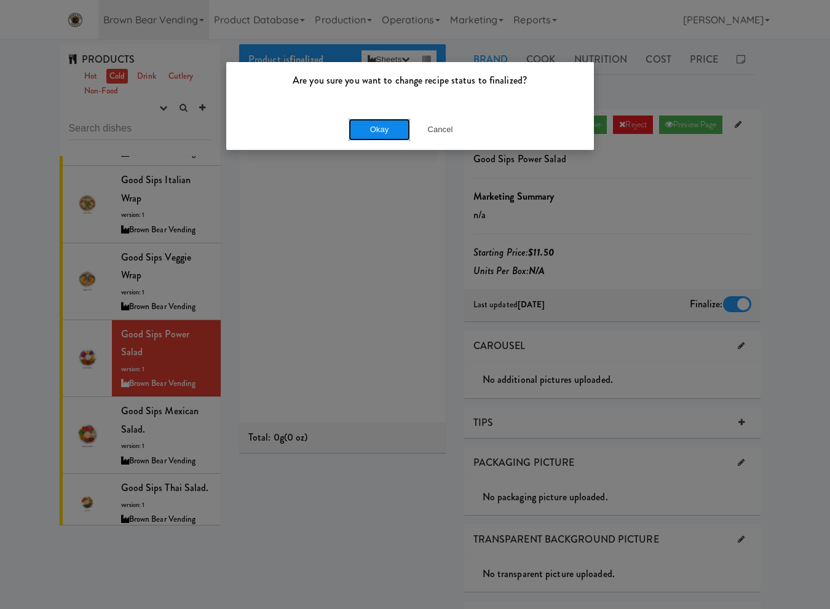
click at [357, 129] on button "Okay" at bounding box center [379, 130] width 61 height 22
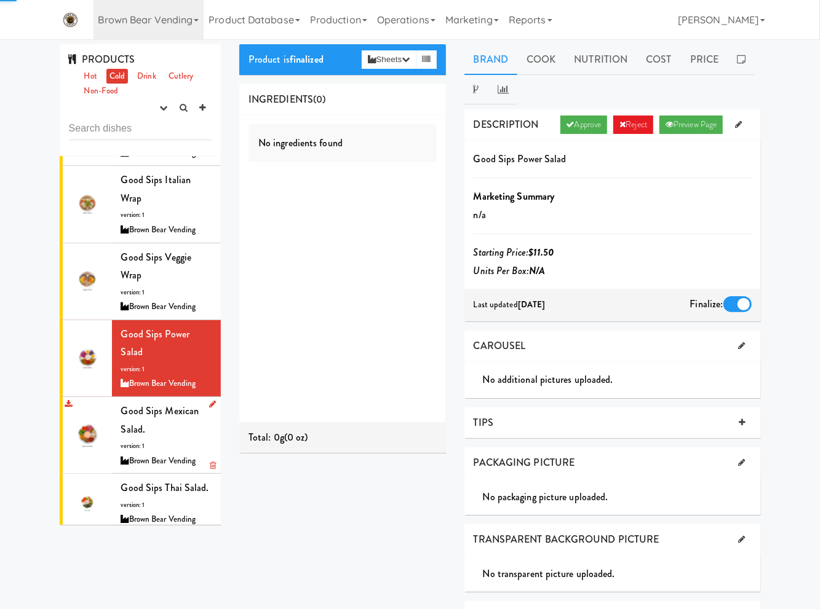
drag, startPoint x: 167, startPoint y: 399, endPoint x: 503, endPoint y: 268, distance: 360.2
click at [173, 402] on div "Good Sips Mexican Salad. version: 1 Brown Bear Vending" at bounding box center [166, 435] width 91 height 66
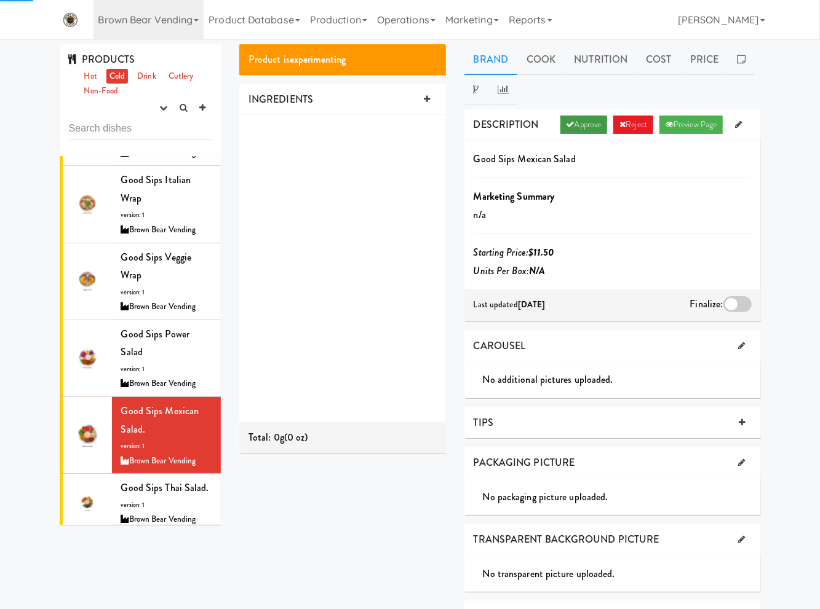
click at [585, 132] on link "Approve" at bounding box center [583, 125] width 47 height 18
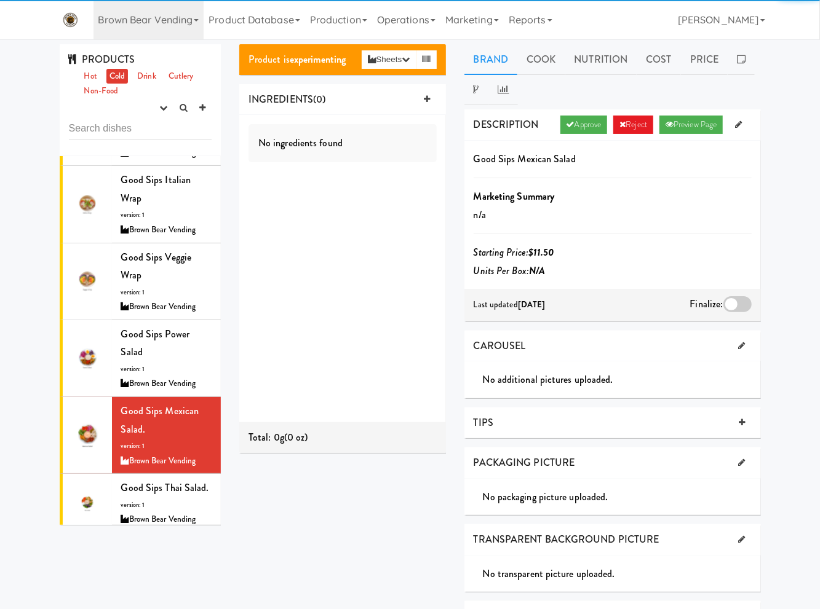
click at [742, 299] on div at bounding box center [737, 304] width 28 height 16
click at [0, 0] on input "checkbox" at bounding box center [0, 0] width 0 height 0
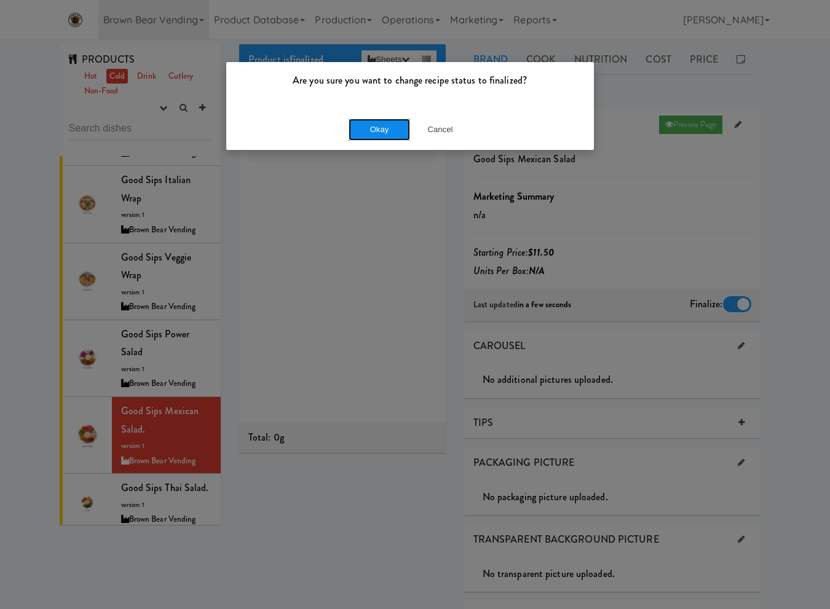
drag, startPoint x: 363, startPoint y: 130, endPoint x: 297, endPoint y: 216, distance: 109.2
click at [362, 133] on button "Okay" at bounding box center [379, 130] width 61 height 22
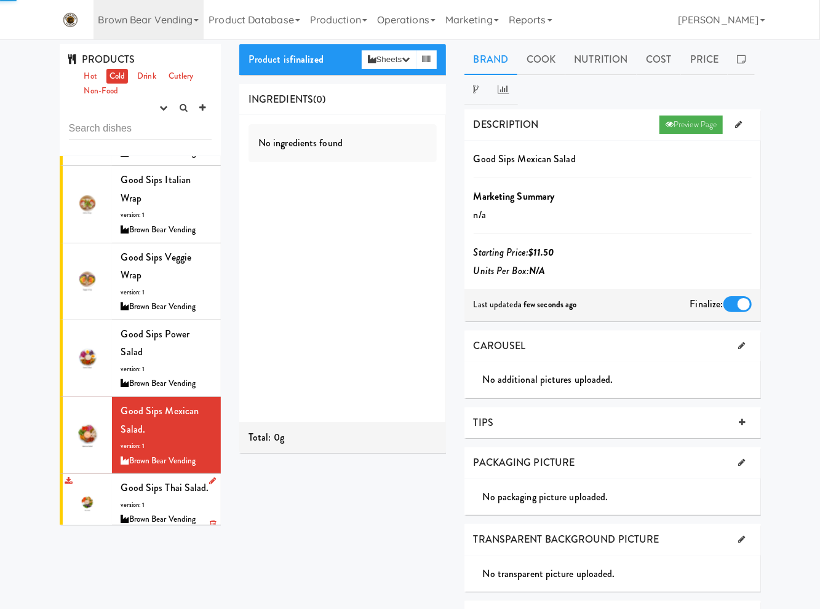
click at [161, 479] on div "Good Sips Thai Salad. version: 1 Brown Bear Vending" at bounding box center [166, 503] width 91 height 49
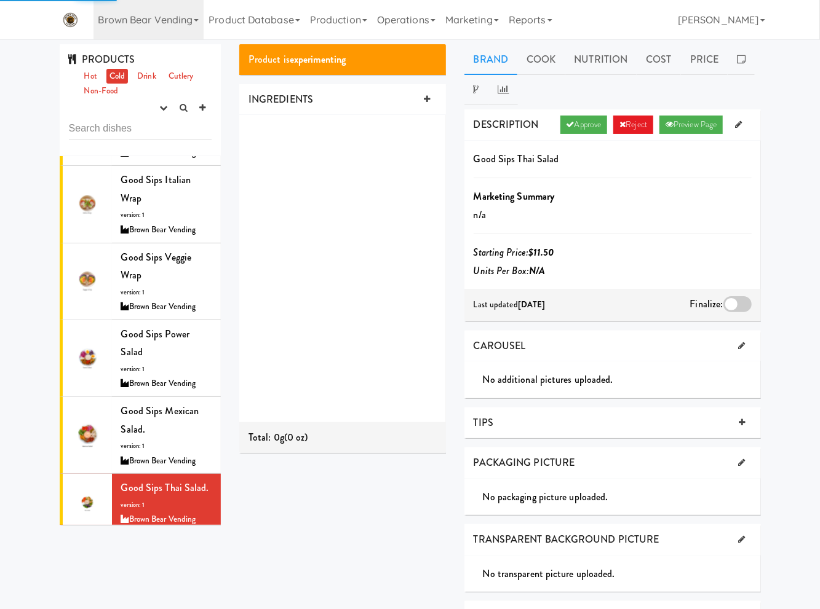
drag, startPoint x: 588, startPoint y: 127, endPoint x: 702, endPoint y: 228, distance: 152.5
click at [592, 128] on link "Approve" at bounding box center [583, 125] width 47 height 18
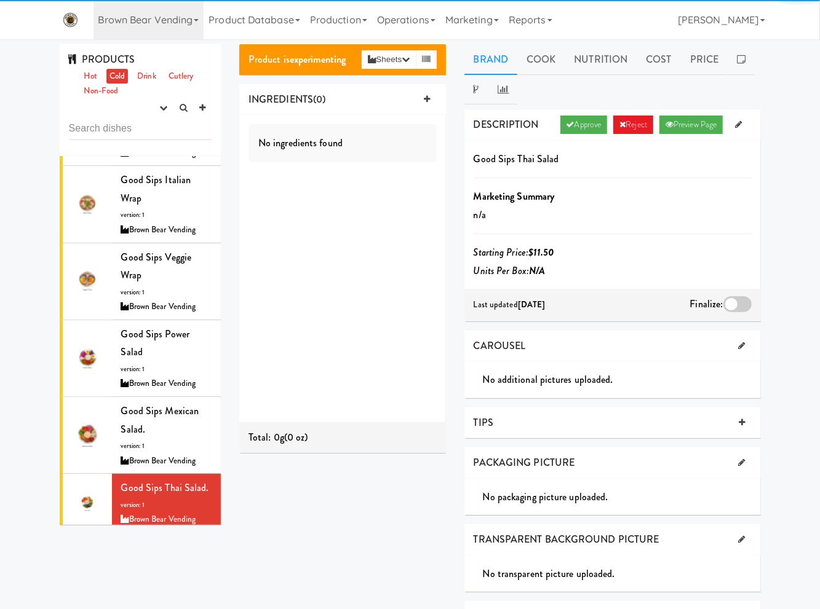
click at [737, 301] on div at bounding box center [737, 304] width 28 height 16
click at [0, 0] on input "checkbox" at bounding box center [0, 0] width 0 height 0
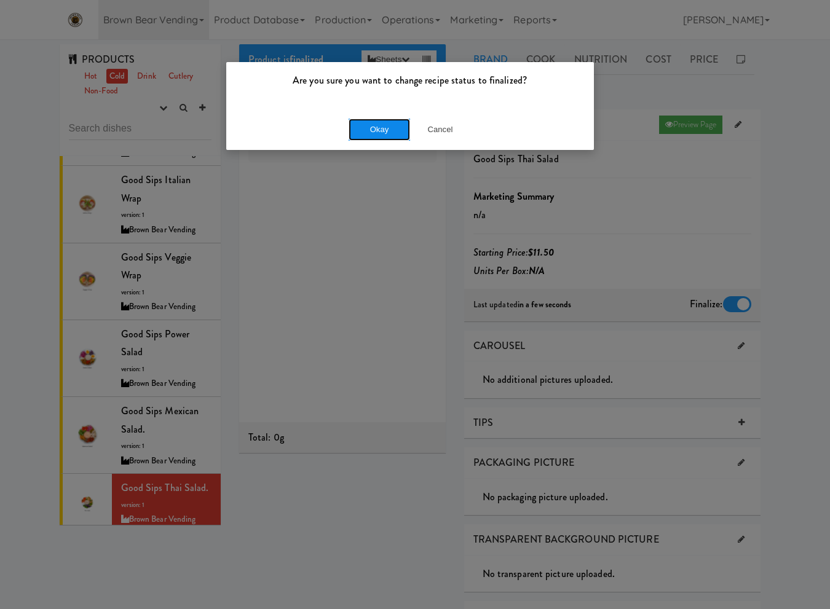
click at [354, 132] on button "Okay" at bounding box center [379, 130] width 61 height 22
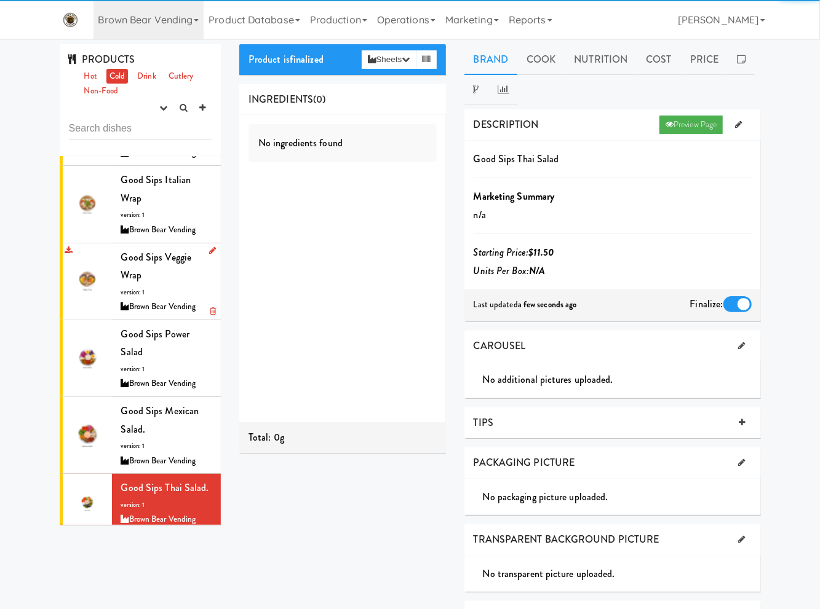
scroll to position [1291, 0]
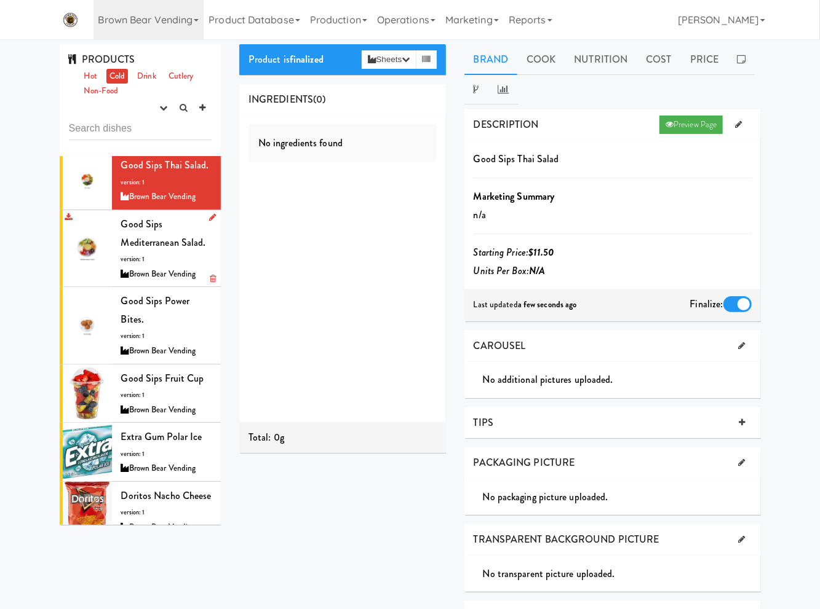
click at [164, 232] on div "Good Sips Mediterranean Salad. version: 1 Brown Bear Vending" at bounding box center [166, 248] width 91 height 66
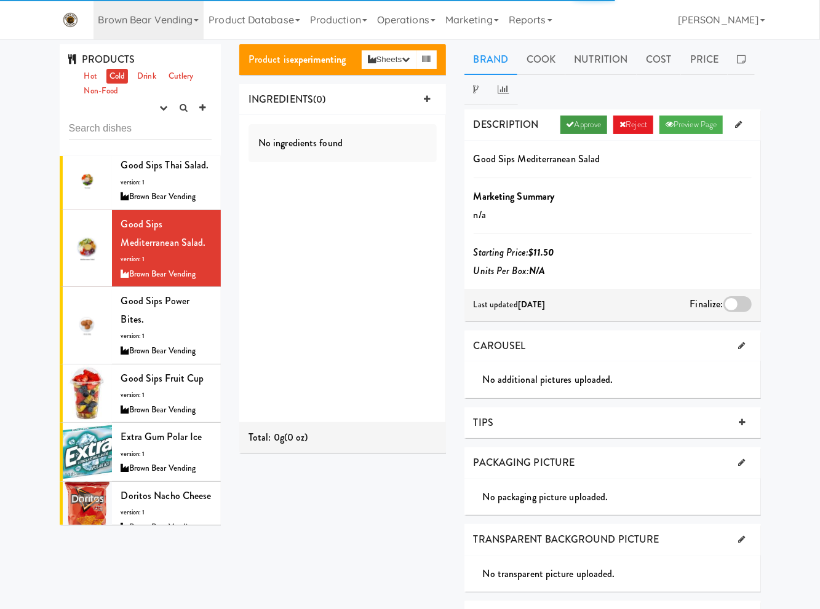
click at [576, 128] on link "Approve" at bounding box center [583, 125] width 47 height 18
click at [747, 302] on div at bounding box center [737, 304] width 28 height 16
click at [0, 0] on input "checkbox" at bounding box center [0, 0] width 0 height 0
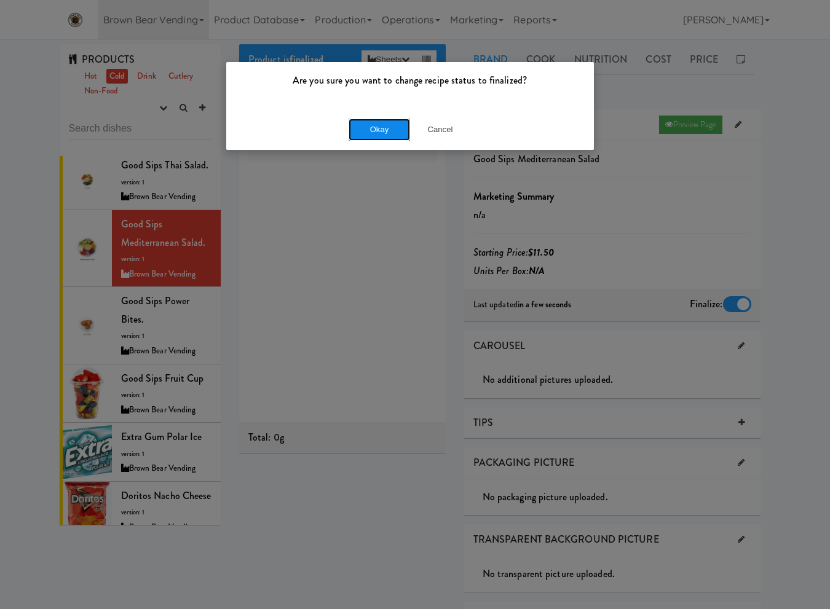
drag, startPoint x: 372, startPoint y: 131, endPoint x: 191, endPoint y: 287, distance: 239.0
click at [372, 132] on button "Okay" at bounding box center [379, 130] width 61 height 22
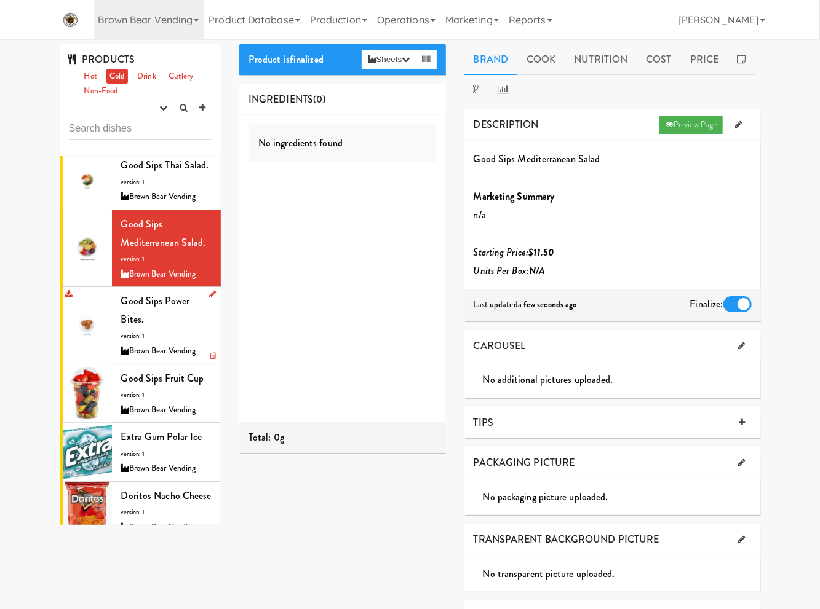
click at [181, 314] on div "Good Sips Power Bites. version: 1 Brown Bear Vending" at bounding box center [166, 325] width 91 height 66
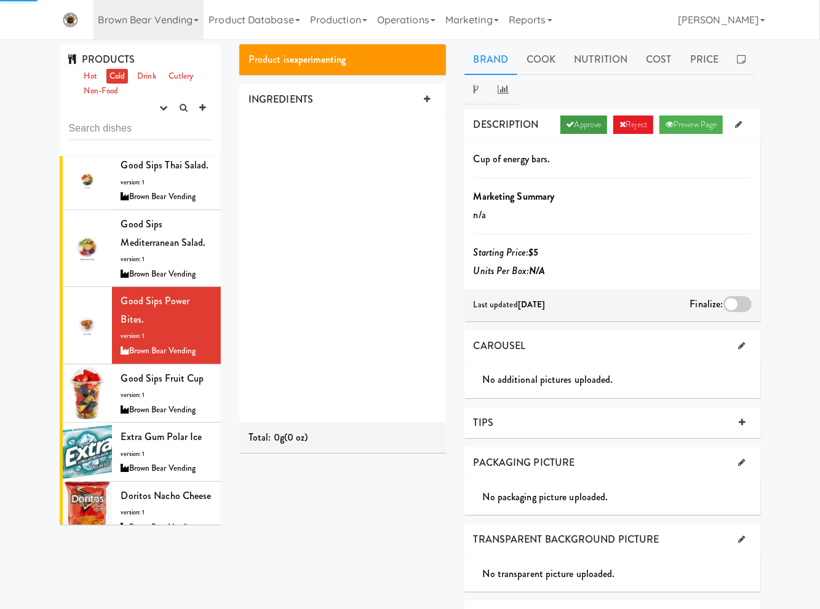
click at [577, 127] on link "Approve" at bounding box center [583, 125] width 47 height 18
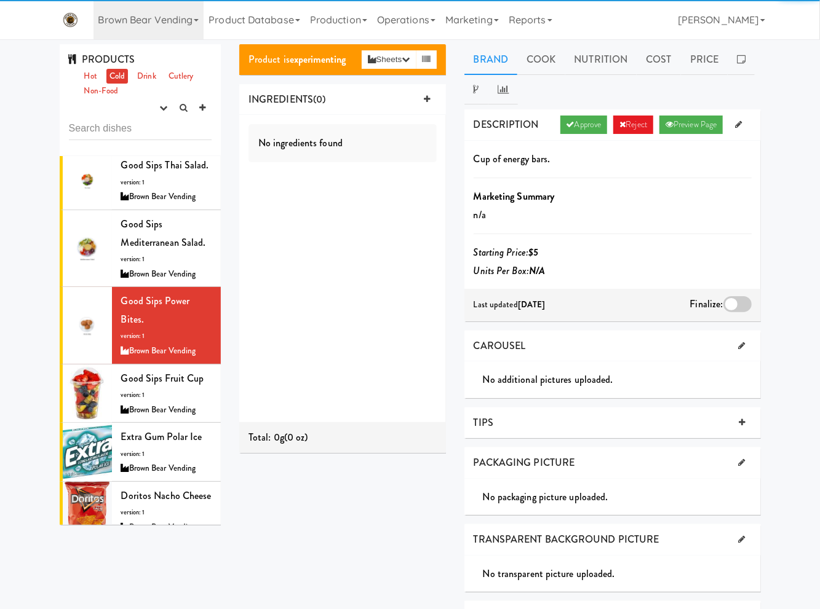
click at [737, 306] on div at bounding box center [737, 304] width 28 height 16
click at [0, 0] on input "checkbox" at bounding box center [0, 0] width 0 height 0
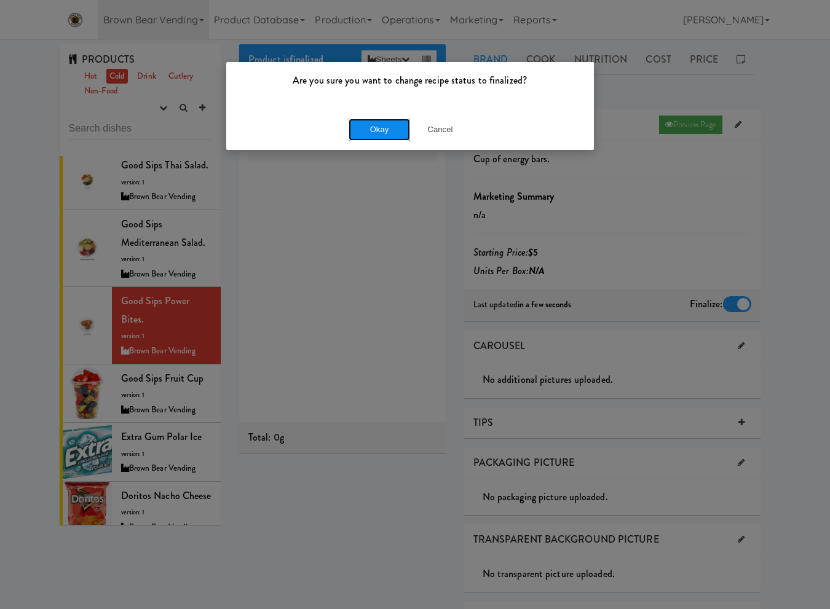
click at [360, 130] on button "Okay" at bounding box center [379, 130] width 61 height 22
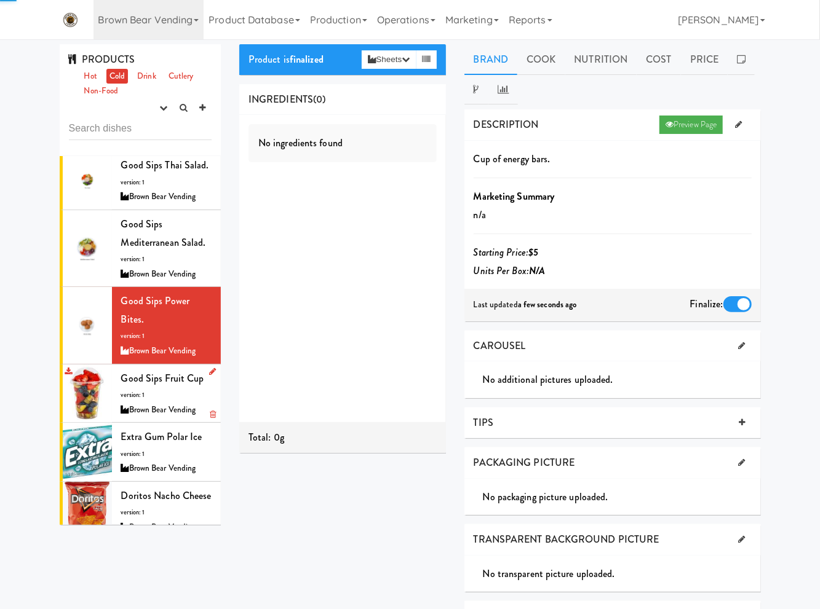
drag, startPoint x: 151, startPoint y: 394, endPoint x: 478, endPoint y: 298, distance: 341.7
click at [154, 394] on div "Good Sips Fruit Cup version: 1 Brown Bear Vending" at bounding box center [166, 394] width 91 height 49
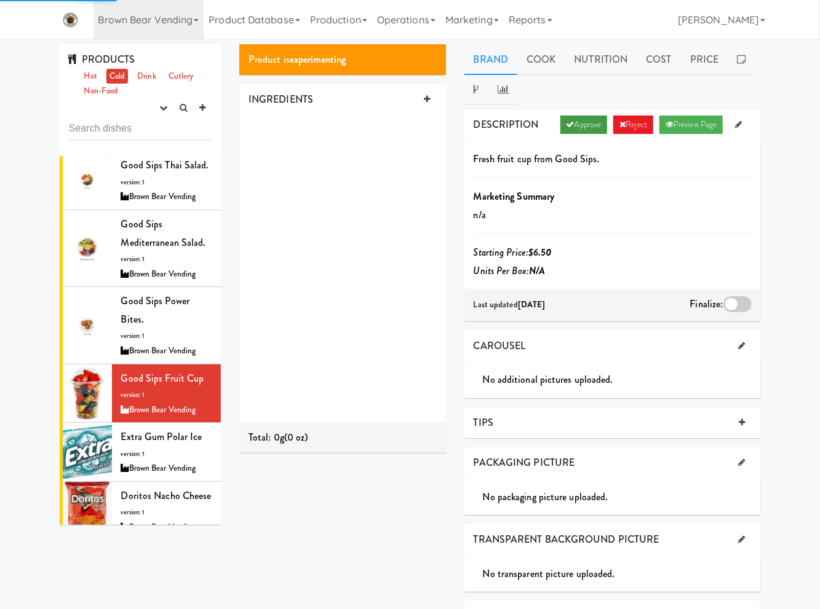
drag, startPoint x: 560, startPoint y: 133, endPoint x: 568, endPoint y: 136, distance: 8.6
click at [561, 133] on link "Approve" at bounding box center [583, 125] width 47 height 18
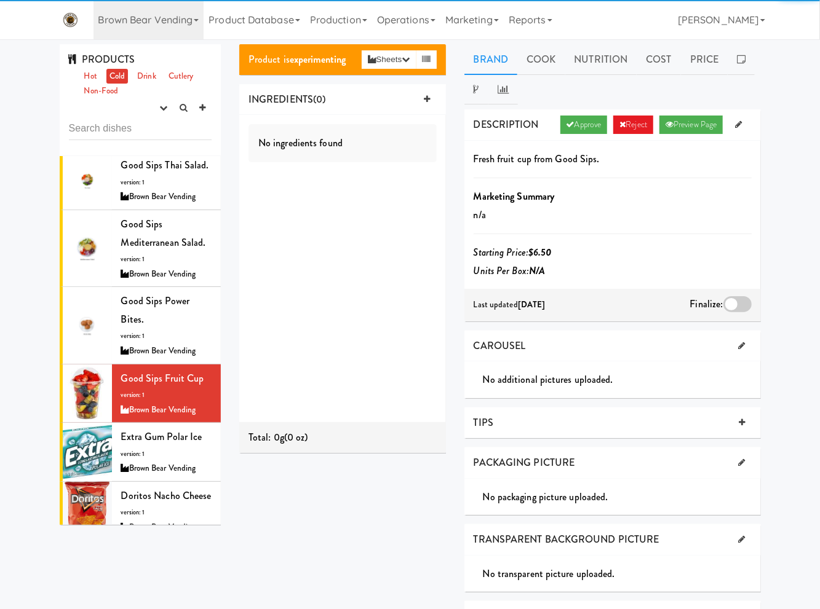
click at [738, 299] on div at bounding box center [737, 304] width 28 height 16
click at [0, 0] on input "checkbox" at bounding box center [0, 0] width 0 height 0
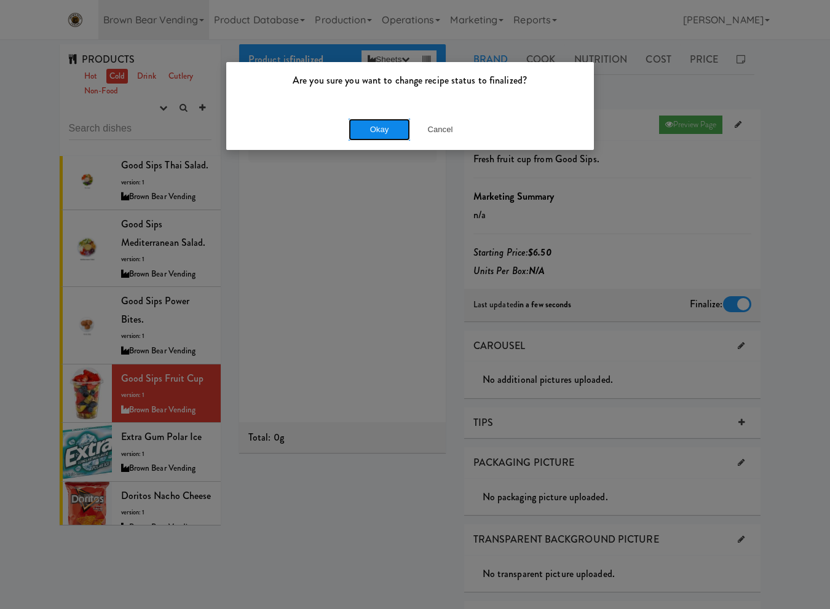
click at [382, 135] on button "Okay" at bounding box center [379, 130] width 61 height 22
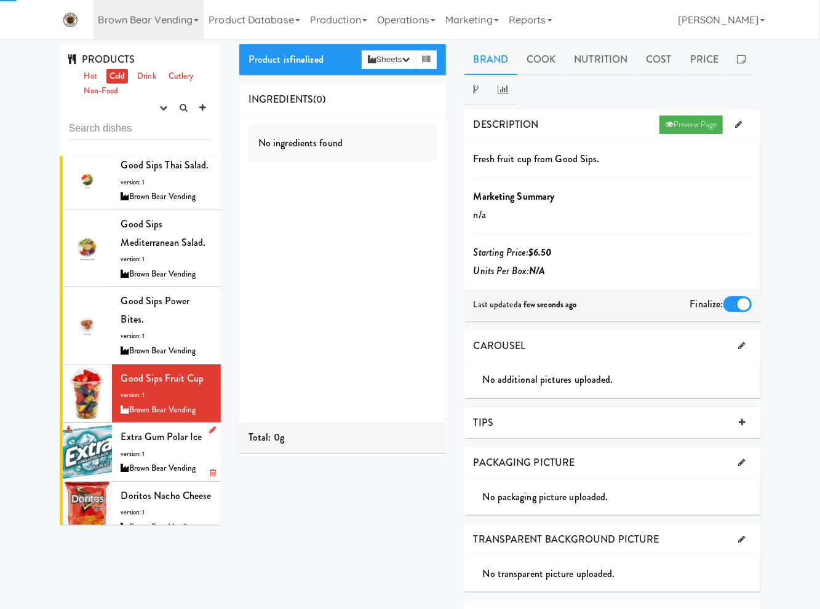
click at [149, 443] on span "Extra Gum Polar Ice" at bounding box center [161, 437] width 81 height 14
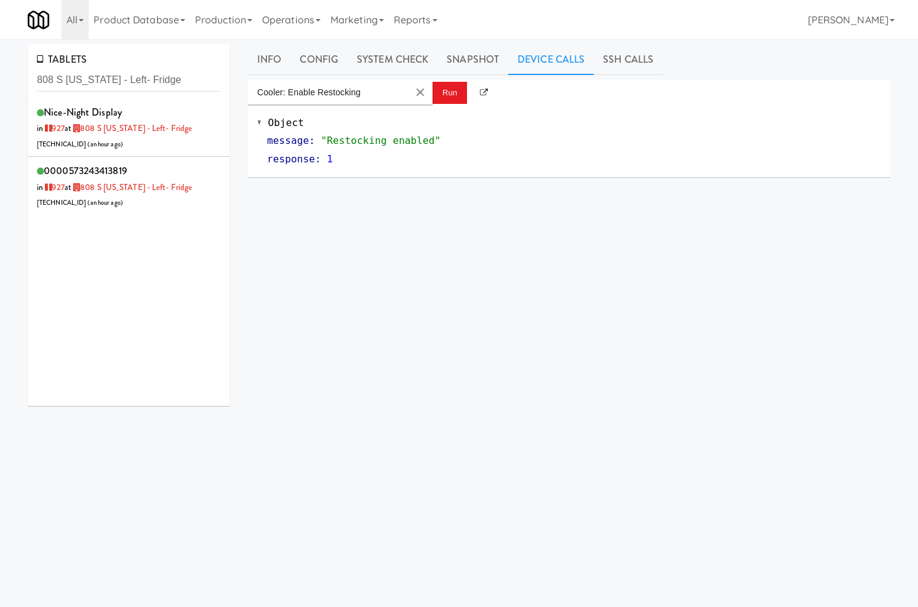
scroll to position [4, 0]
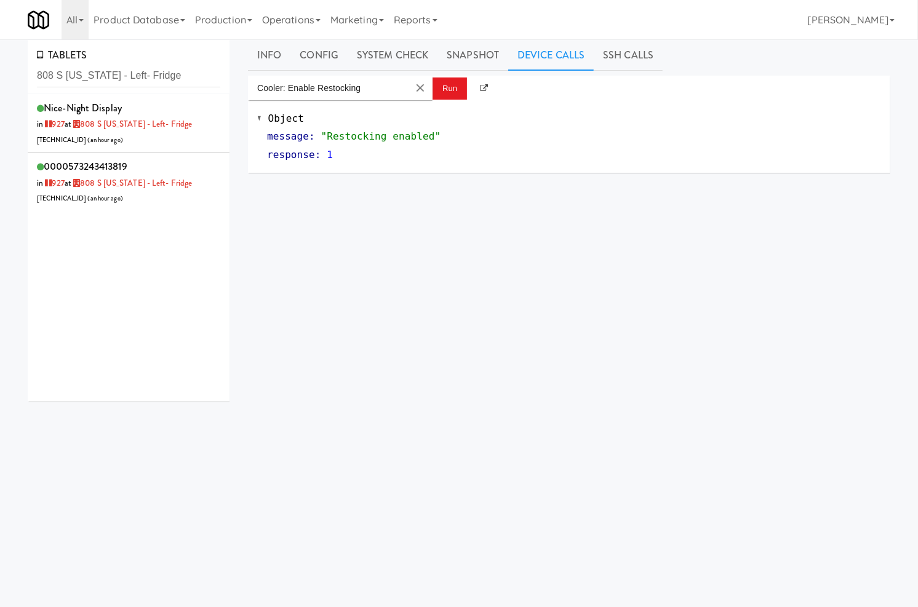
click at [115, 82] on input "808 S [US_STATE] - Left- Fridge" at bounding box center [128, 76] width 183 height 23
type input "[DEMOGRAPHIC_DATA] Fridge"
click at [173, 164] on div "0000573250827890 in [DATE] at [DEMOGRAPHIC_DATA] Fridge [TECHNICAL_ID] ( 4 minu…" at bounding box center [128, 181] width 183 height 49
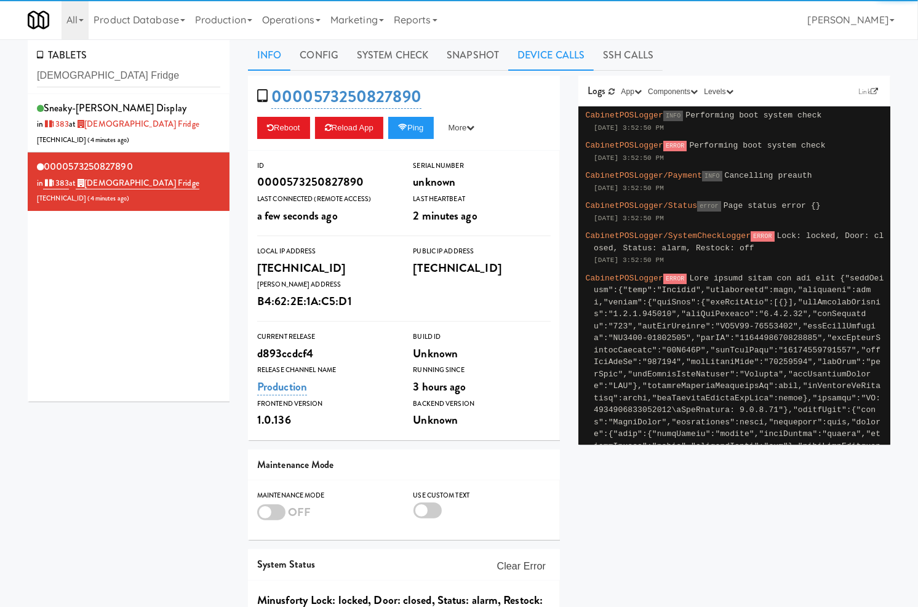
click at [515, 58] on link "Device Calls" at bounding box center [550, 55] width 85 height 31
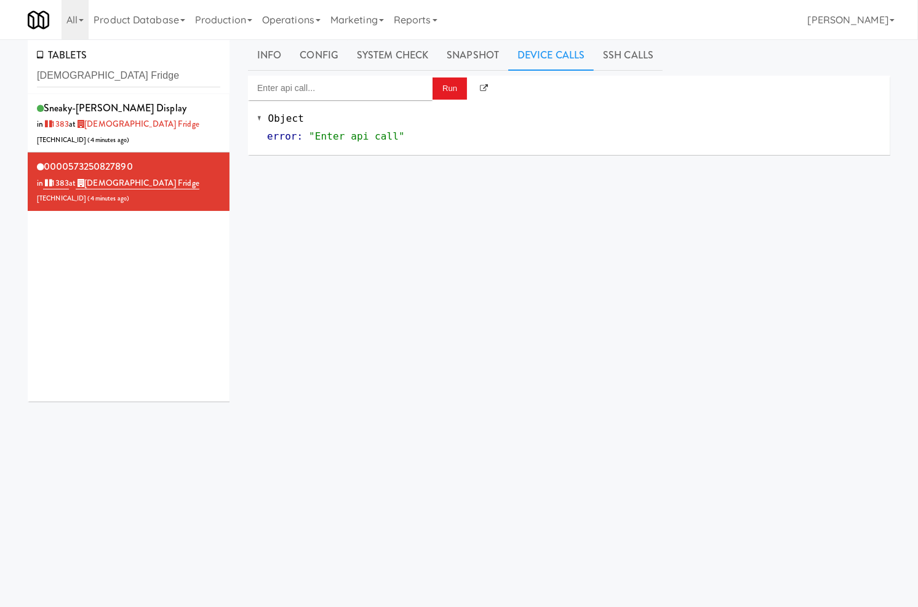
click at [366, 100] on div "Object error : "Enter api call"" at bounding box center [569, 127] width 642 height 55
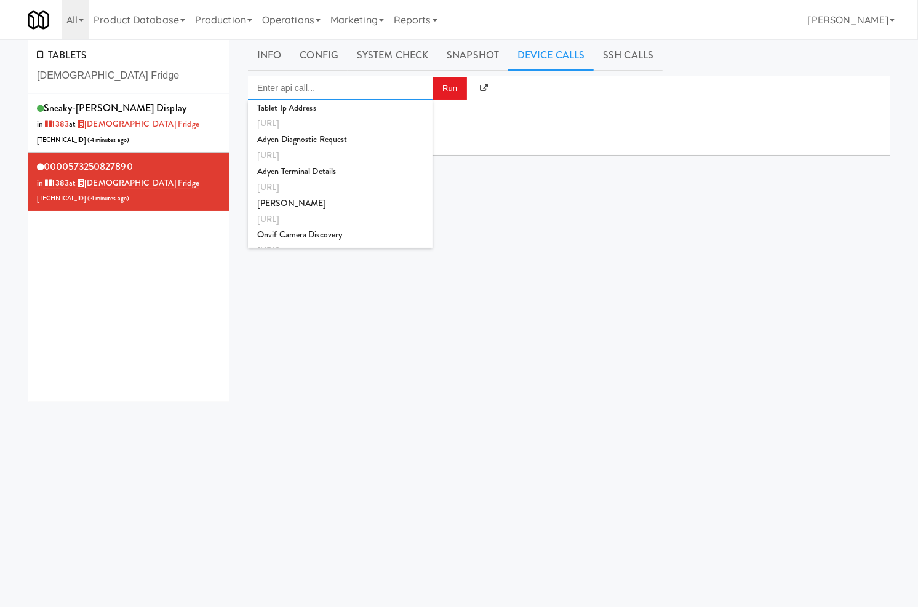
click at [421, 81] on input "Enter api call..." at bounding box center [340, 88] width 184 height 25
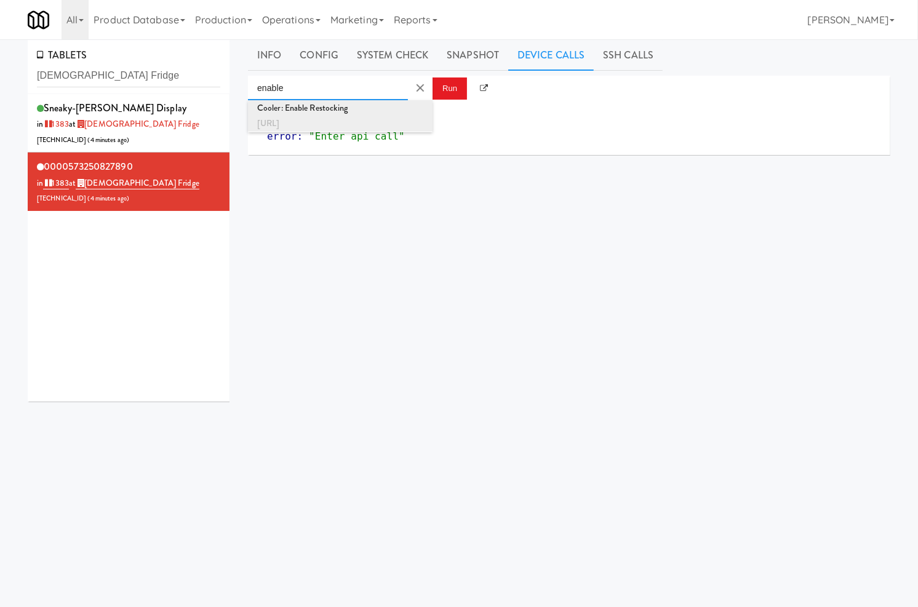
click at [417, 116] on div "[URL]" at bounding box center [340, 124] width 166 height 16
type input "Cooler: Enable Restocking"
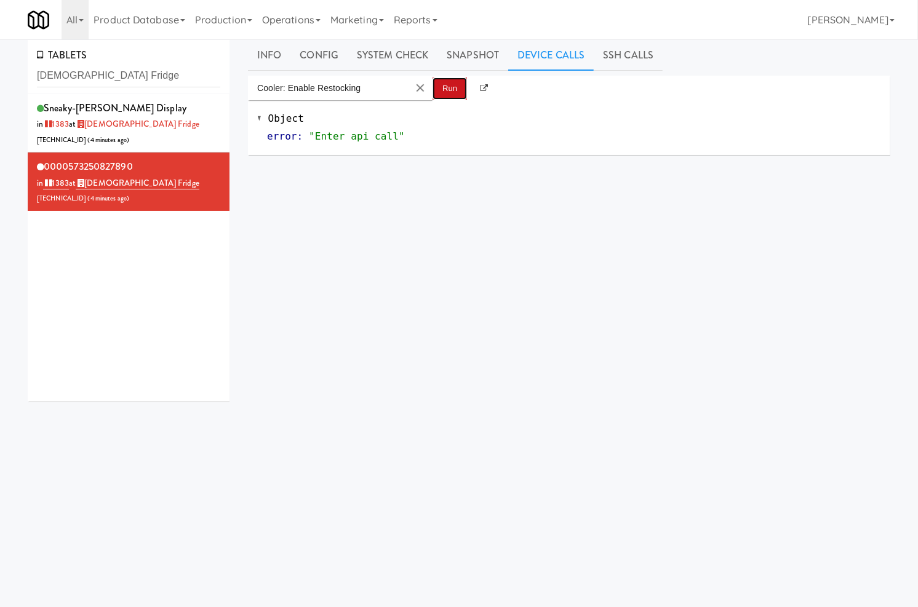
click at [443, 97] on button "Run" at bounding box center [449, 88] width 34 height 22
drag, startPoint x: 180, startPoint y: 287, endPoint x: 220, endPoint y: 41, distance: 249.8
click at [184, 287] on div "sneaky-[PERSON_NAME] Display in [DATE] at [DEMOGRAPHIC_DATA] Fridge [TECHNICAL_…" at bounding box center [129, 247] width 202 height 307
click at [354, 89] on input "Cooler: Enable Restocking" at bounding box center [328, 88] width 160 height 25
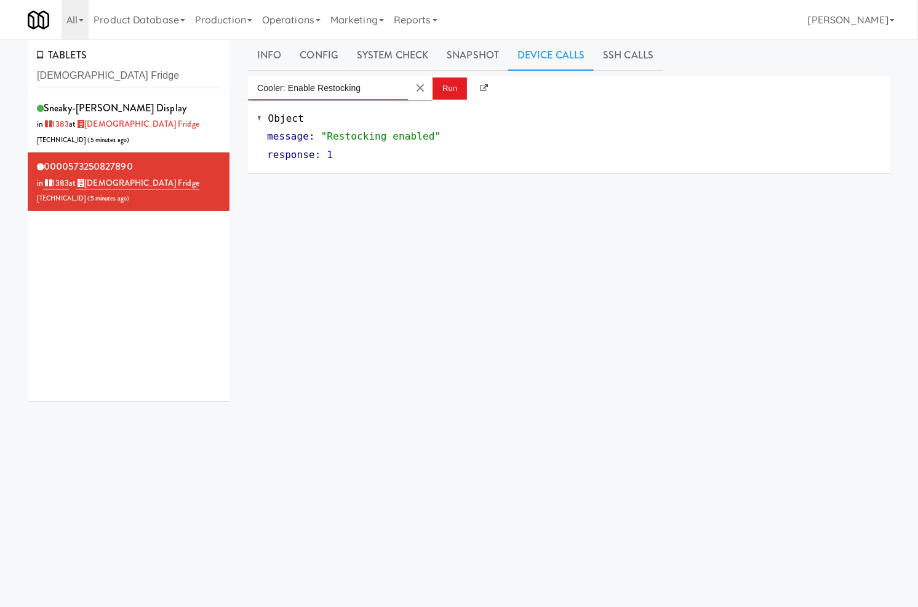
click at [354, 89] on input "Cooler: Enable Restocking" at bounding box center [328, 88] width 160 height 25
drag, startPoint x: 547, startPoint y: 379, endPoint x: 560, endPoint y: 381, distance: 13.0
click at [549, 379] on div "Cooler: Enable Restocking Run Object message : "Restocking enabled" response : 1" at bounding box center [569, 306] width 642 height 461
